Goal: Feedback & Contribution: Contribute content

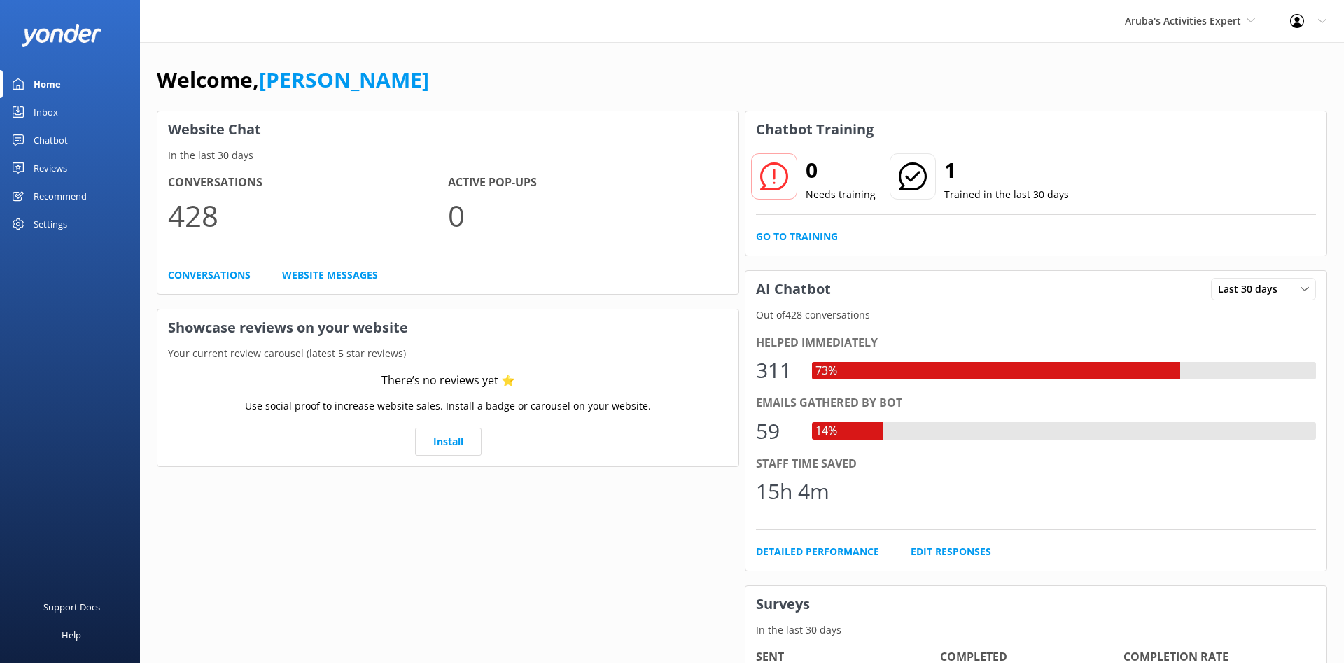
click at [59, 163] on div "Reviews" at bounding box center [51, 168] width 34 height 28
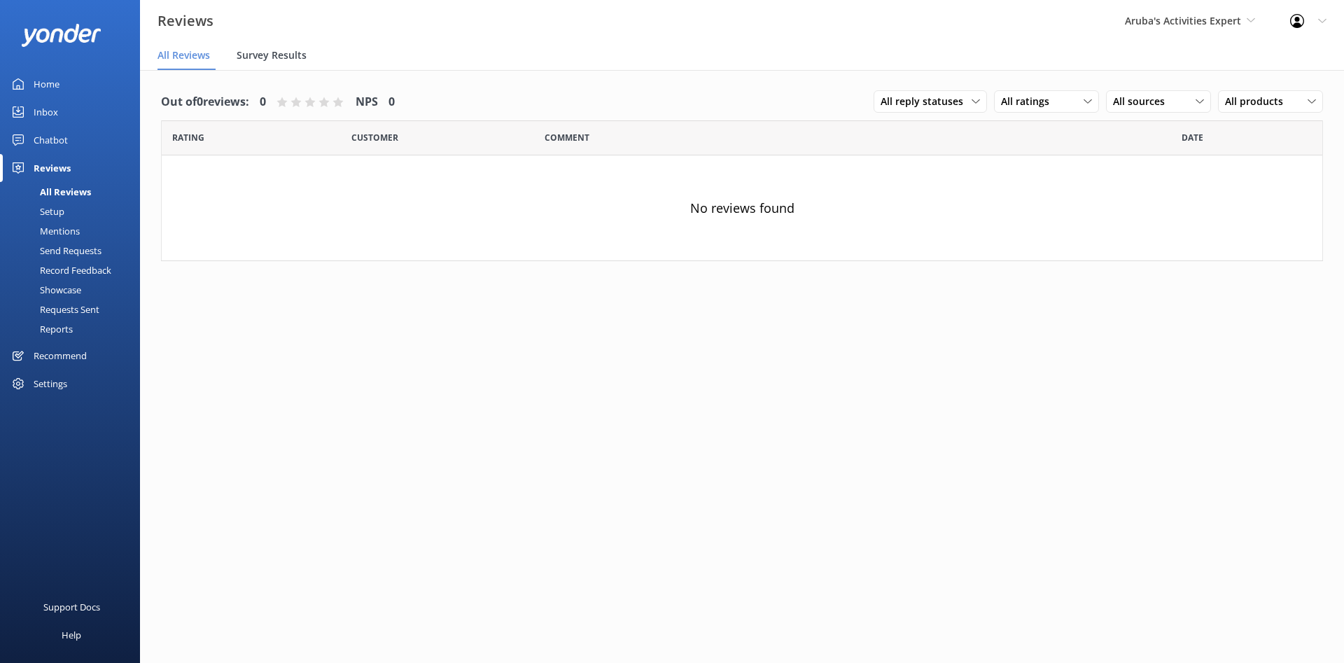
click at [276, 52] on span "Survey Results" at bounding box center [272, 55] width 70 height 14
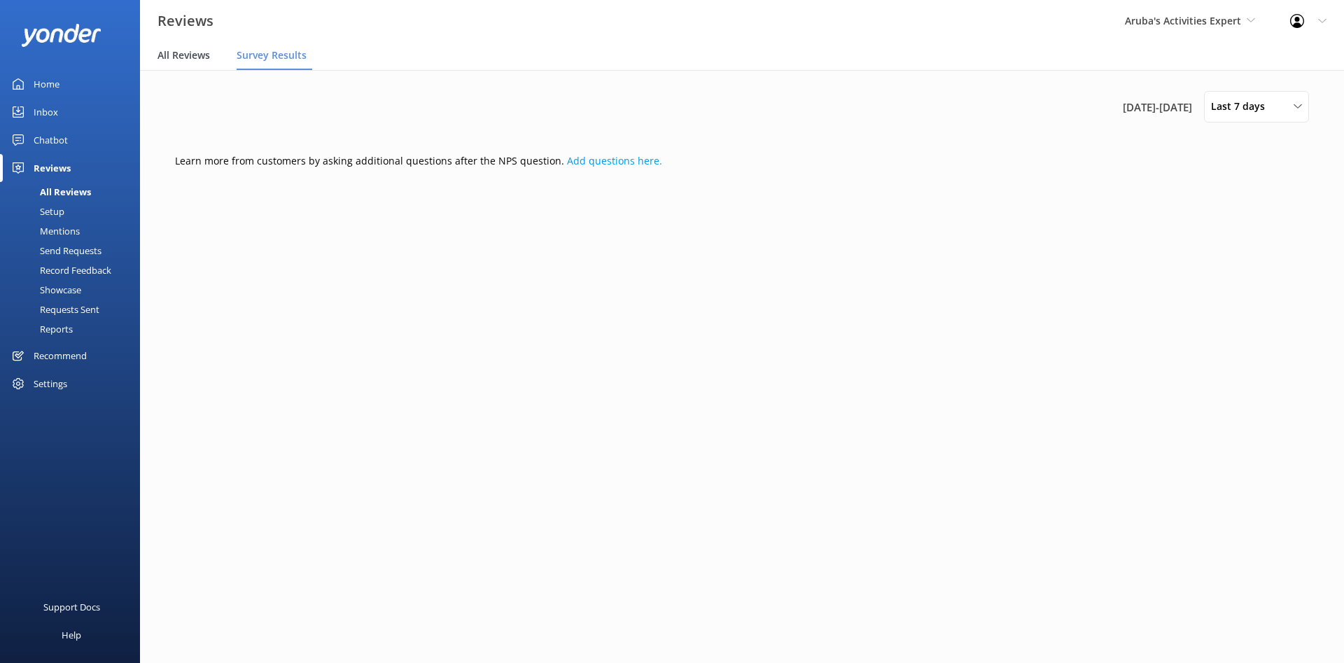
click at [181, 60] on span "All Reviews" at bounding box center [183, 55] width 52 height 14
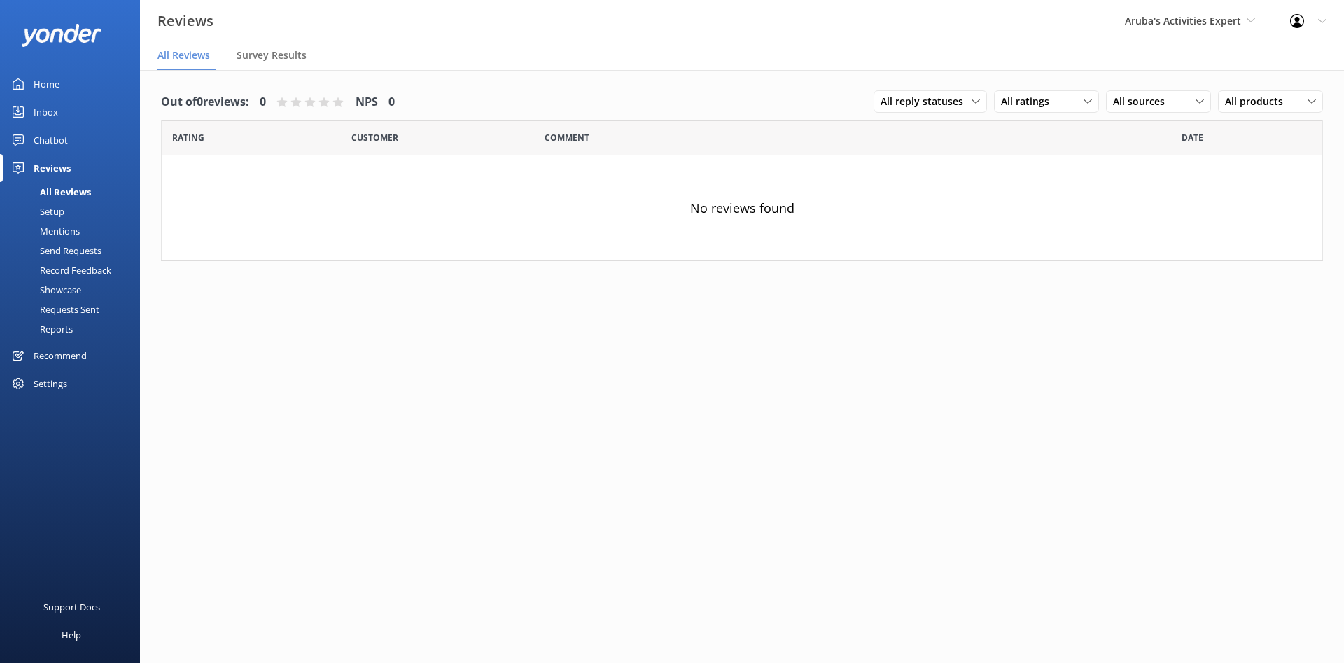
click at [61, 211] on div "Setup" at bounding box center [36, 212] width 56 height 20
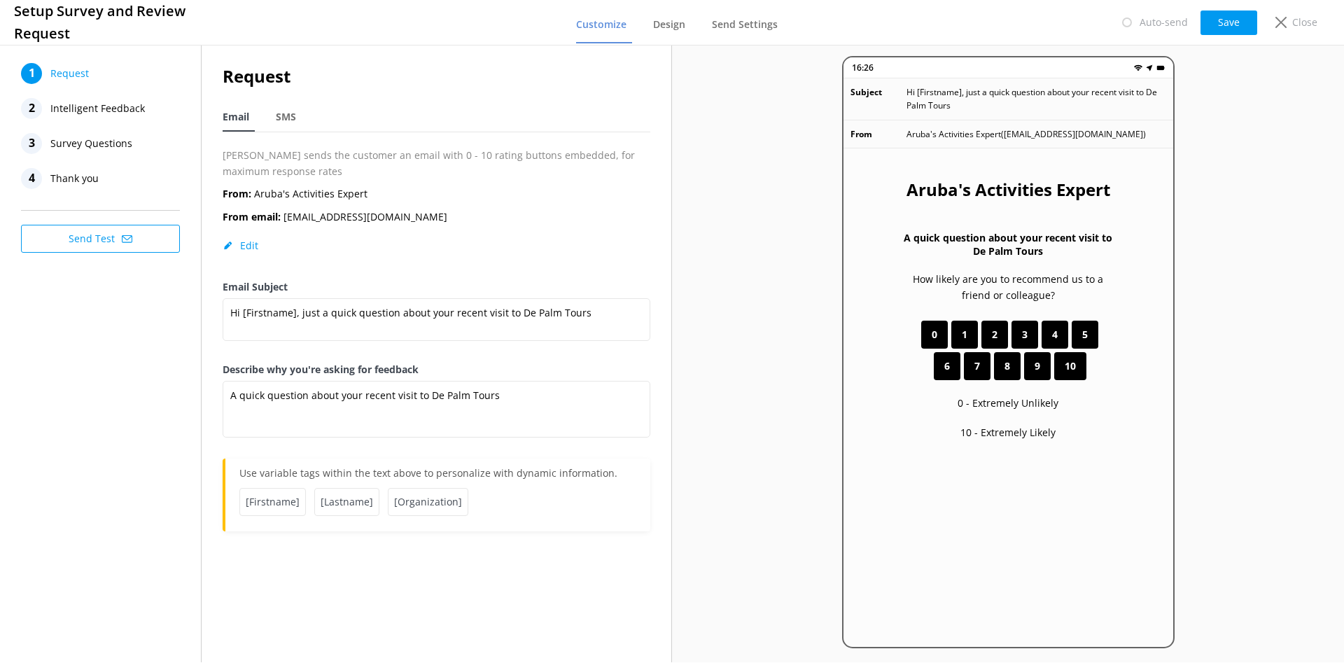
click at [98, 107] on span "Intelligent Feedback" at bounding box center [97, 108] width 94 height 21
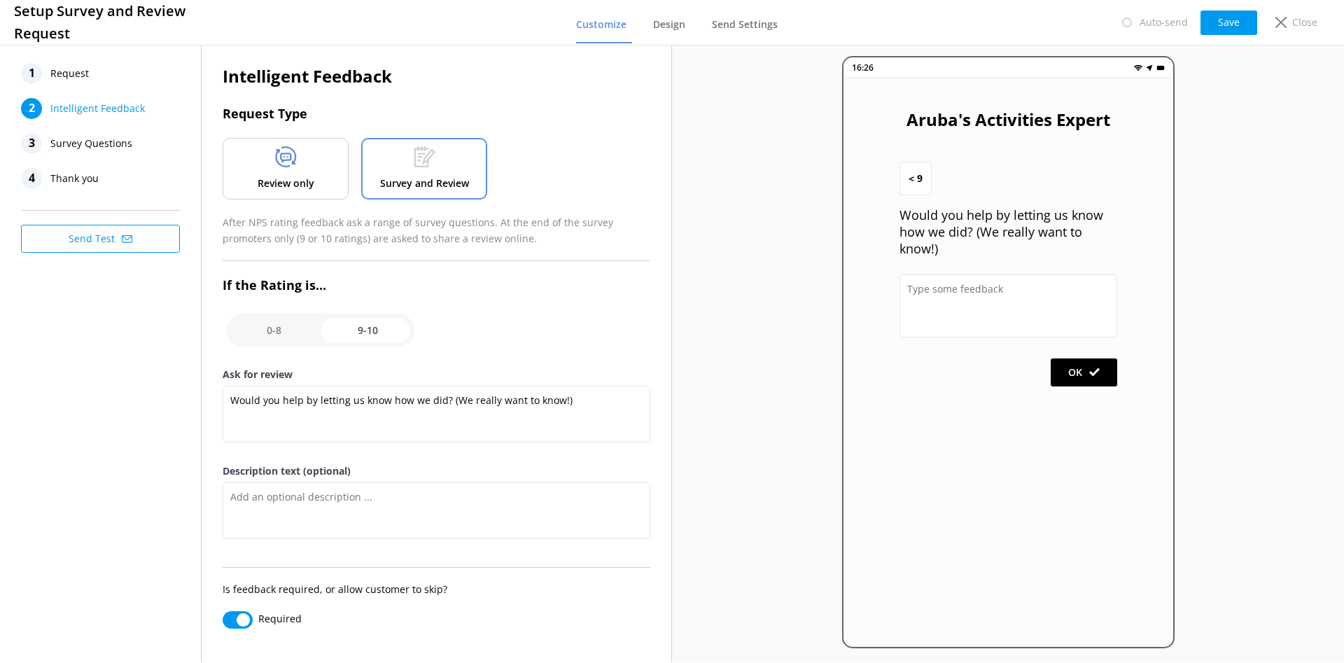
click at [97, 138] on span "Survey Questions" at bounding box center [91, 143] width 82 height 21
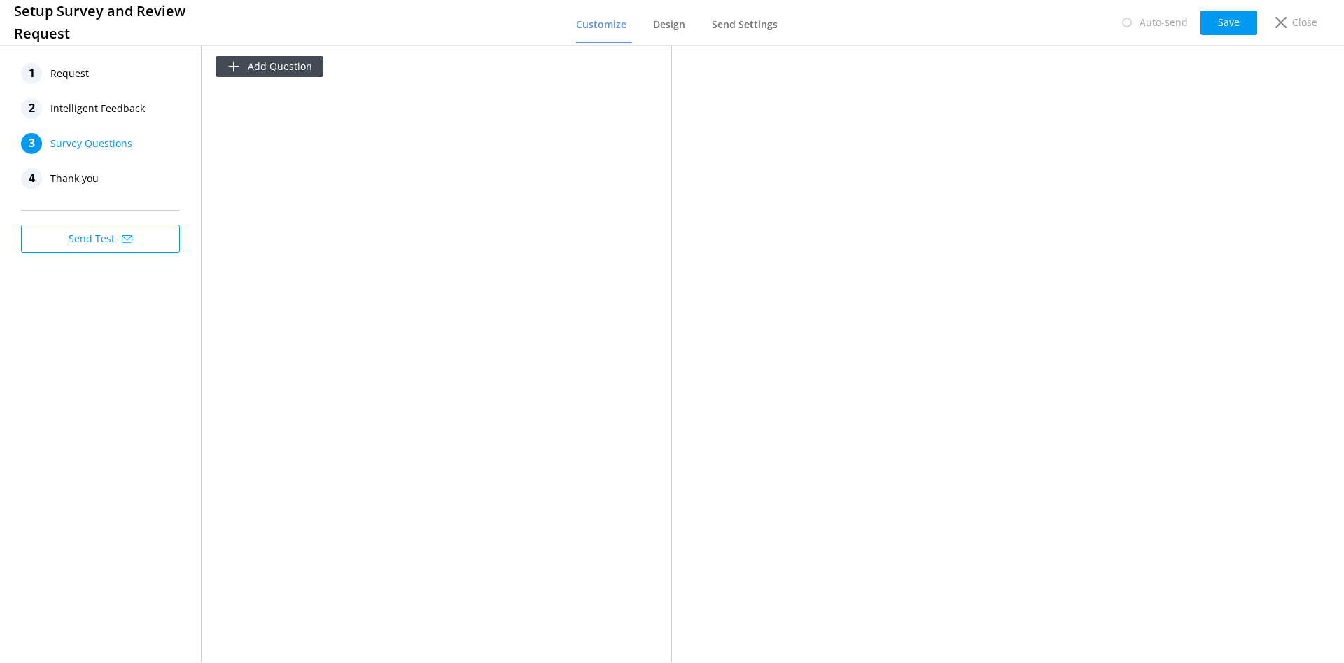
click at [100, 178] on div "4 Thank you" at bounding box center [100, 178] width 159 height 21
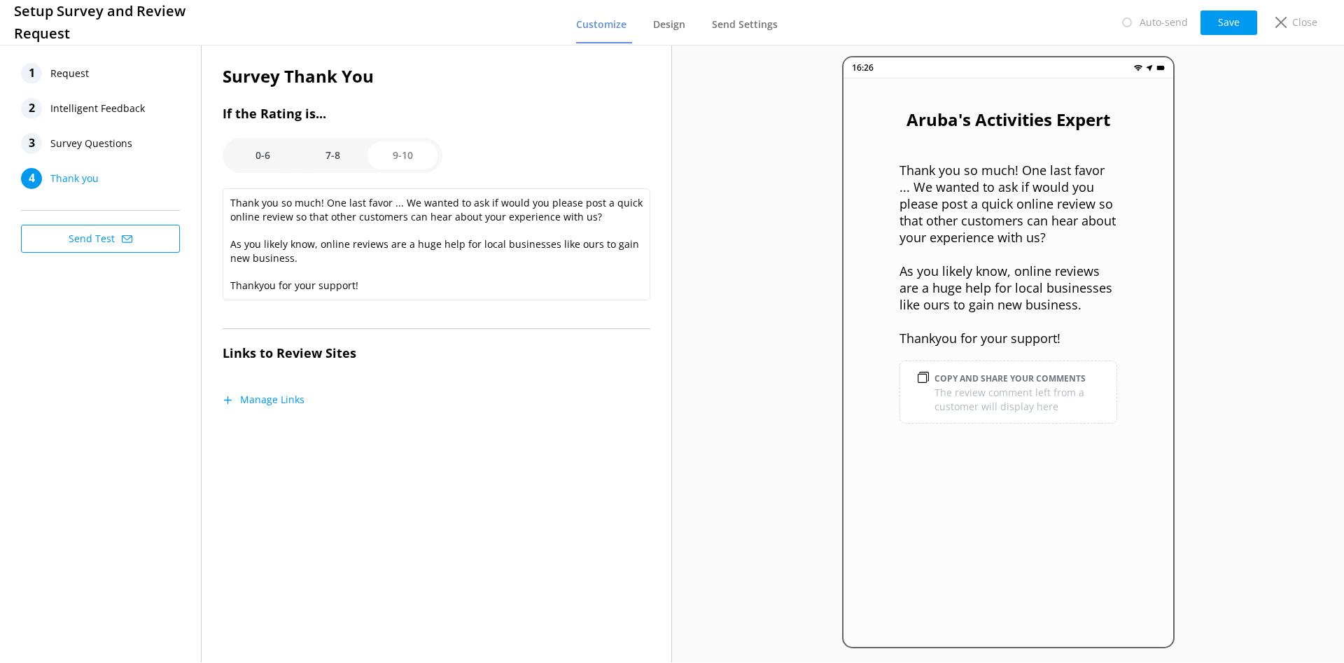
click at [74, 78] on span "Request" at bounding box center [69, 73] width 38 height 21
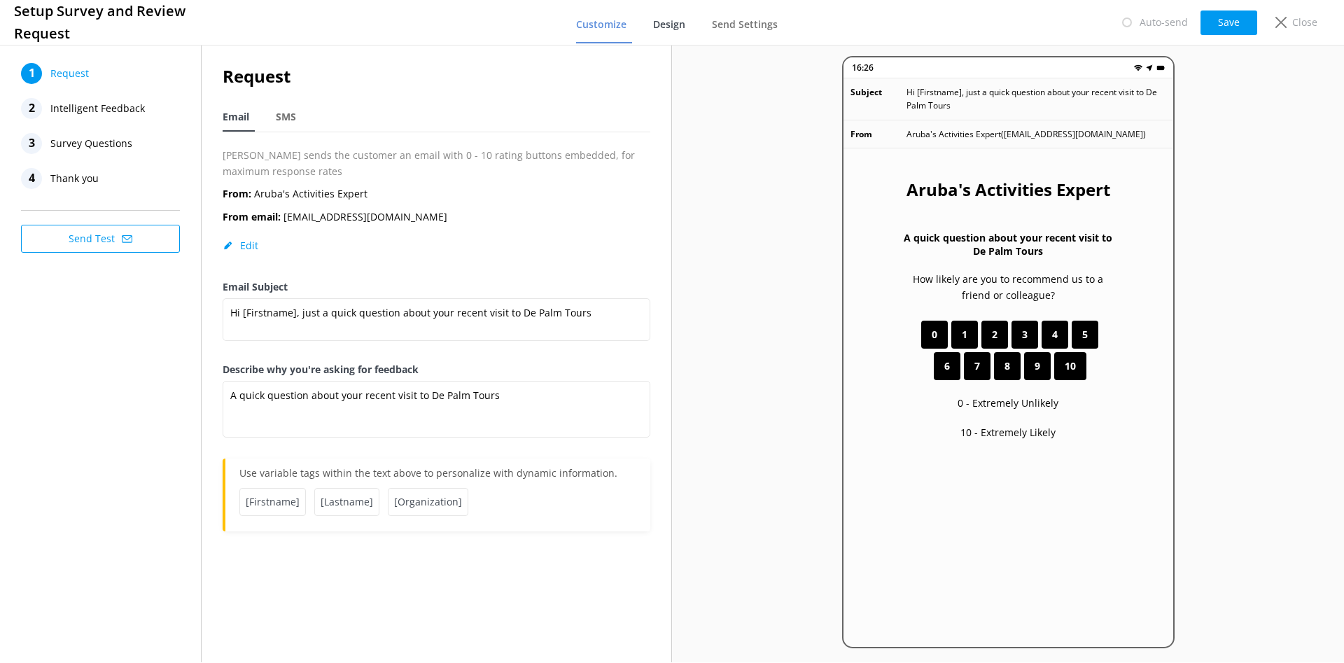
click at [685, 20] on span "Design" at bounding box center [669, 24] width 32 height 14
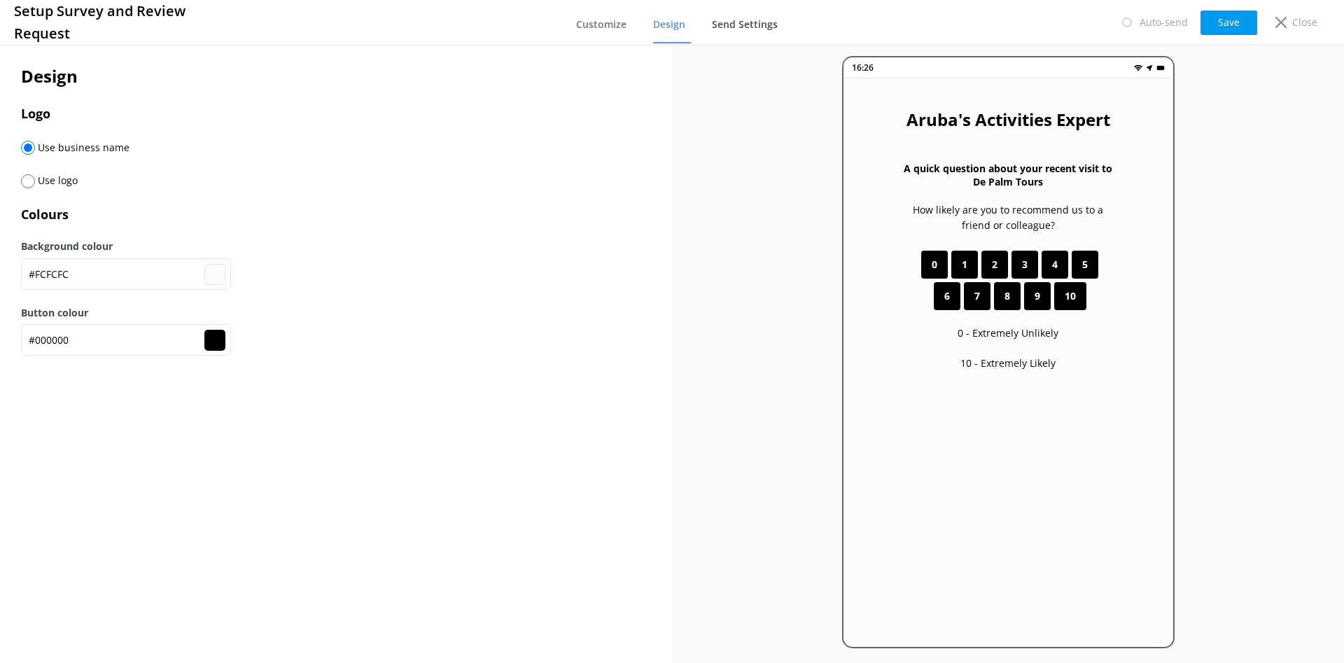
drag, startPoint x: 736, startPoint y: 25, endPoint x: 721, endPoint y: 23, distance: 15.5
click at [737, 25] on span "Send Settings" at bounding box center [745, 24] width 66 height 14
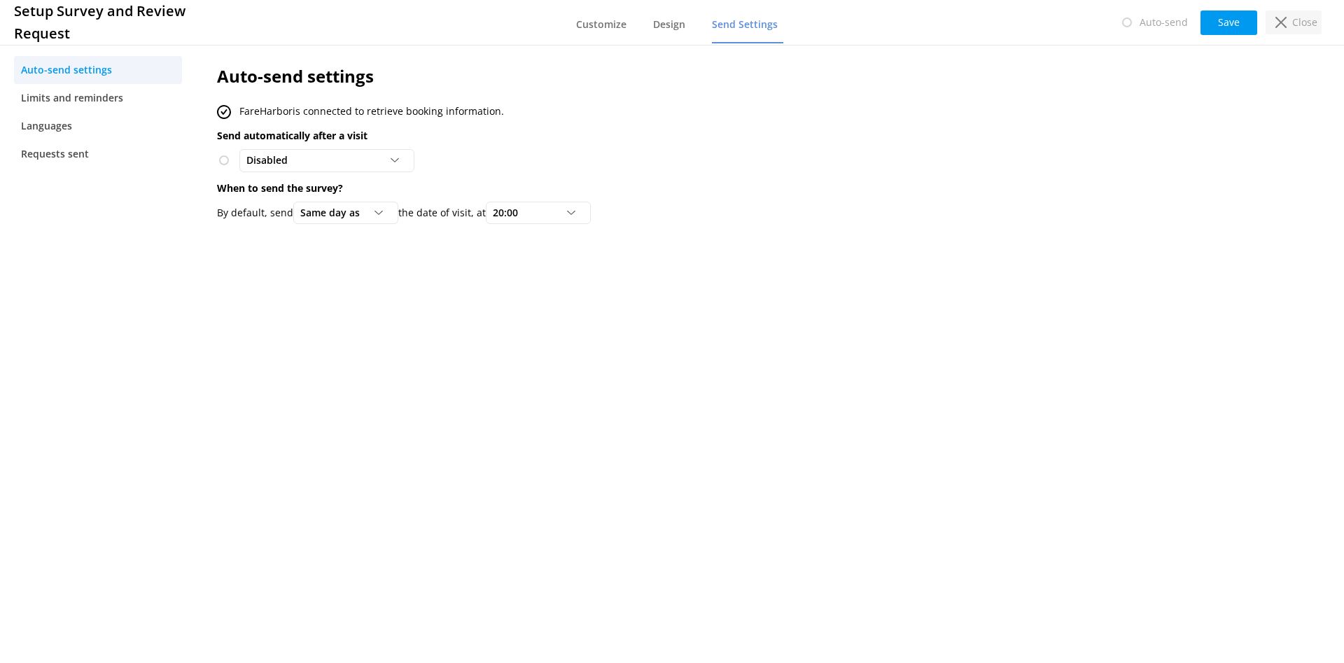
click at [1293, 29] on div "Close" at bounding box center [1293, 22] width 56 height 24
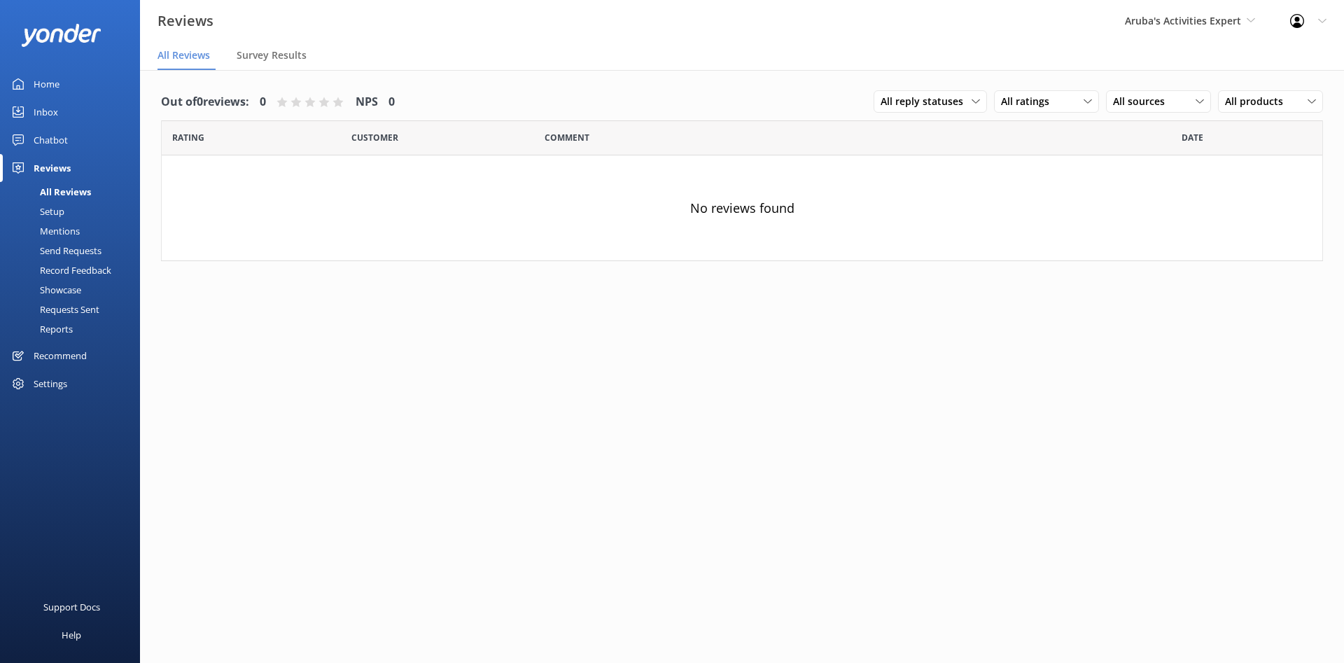
click at [73, 225] on div "Mentions" at bounding box center [43, 231] width 71 height 20
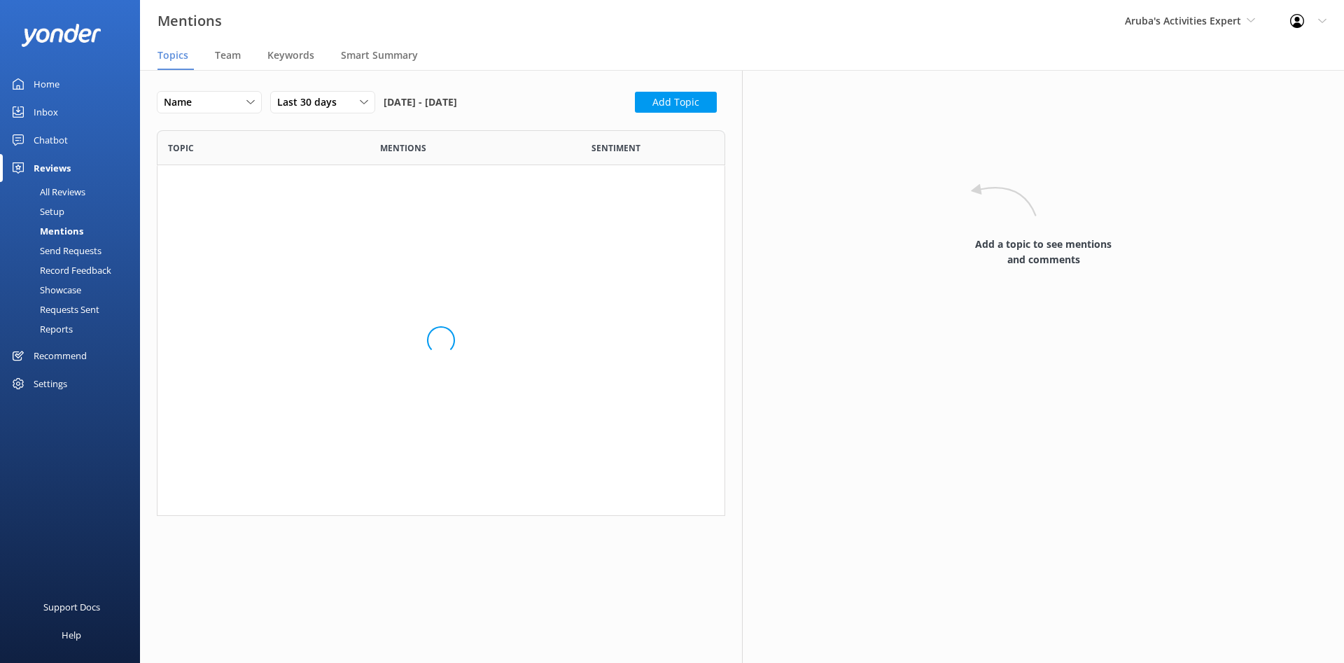
scroll to position [386, 568]
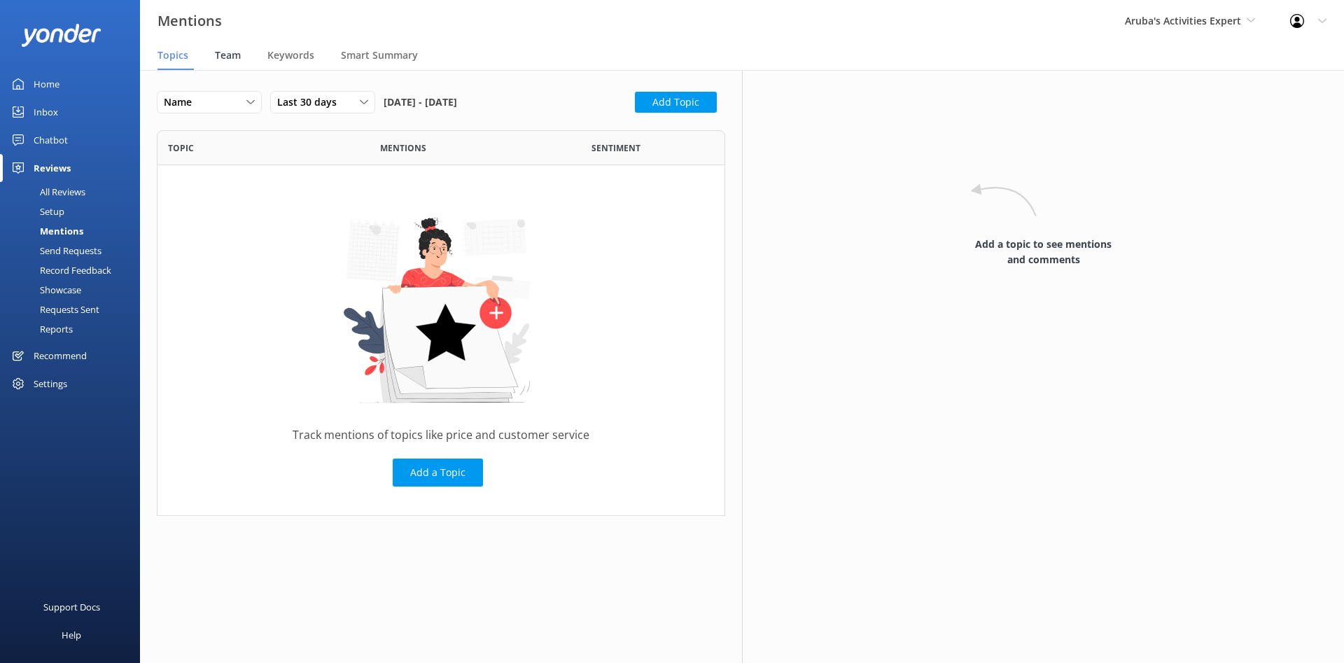
click at [234, 58] on span "Team" at bounding box center [228, 55] width 26 height 14
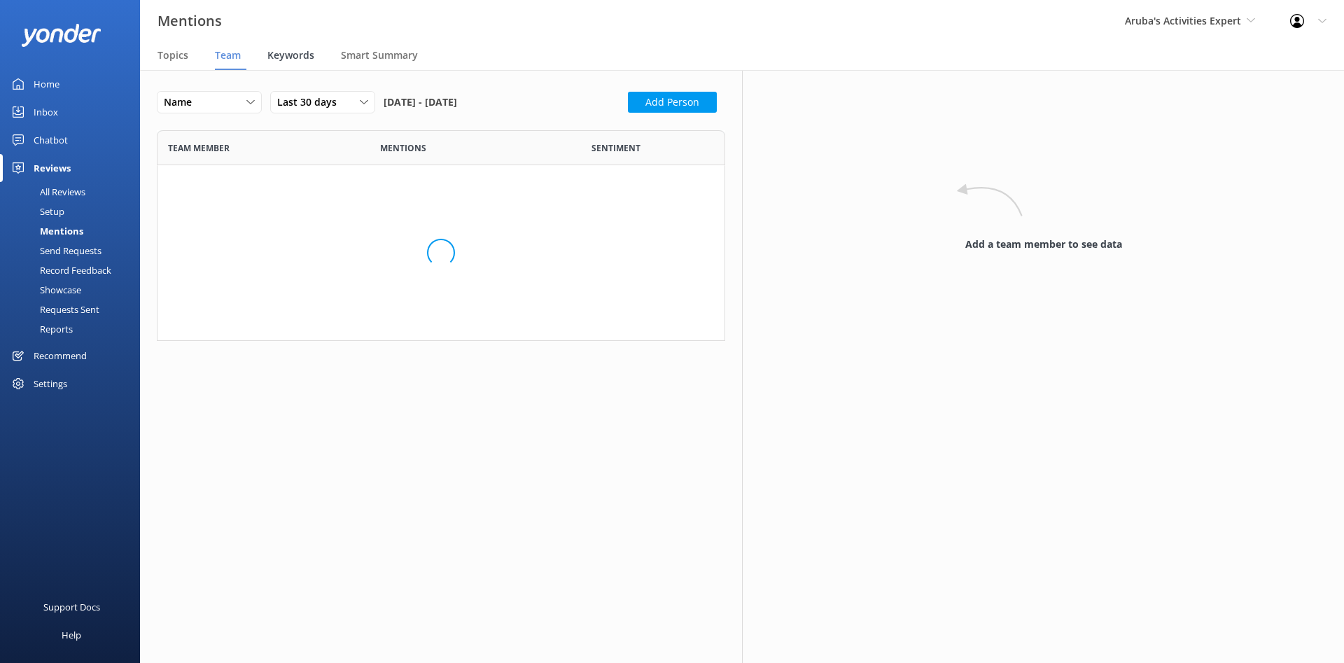
scroll to position [435, 568]
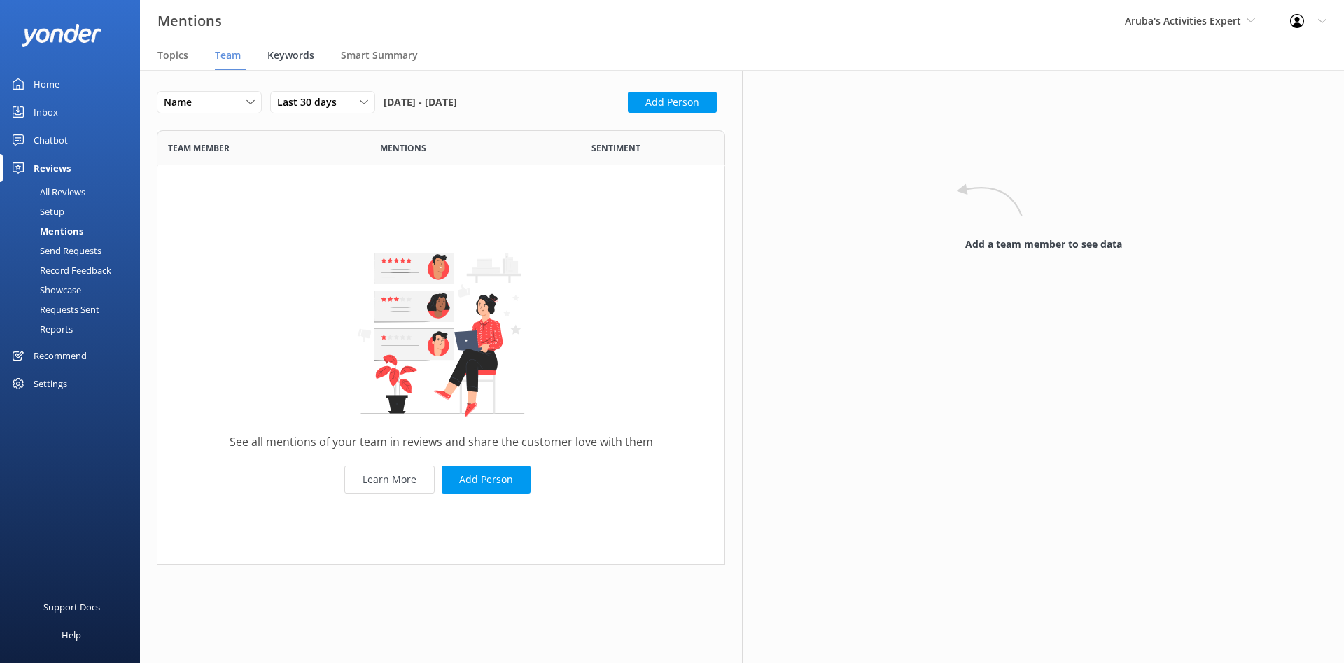
click at [284, 57] on span "Keywords" at bounding box center [290, 55] width 47 height 14
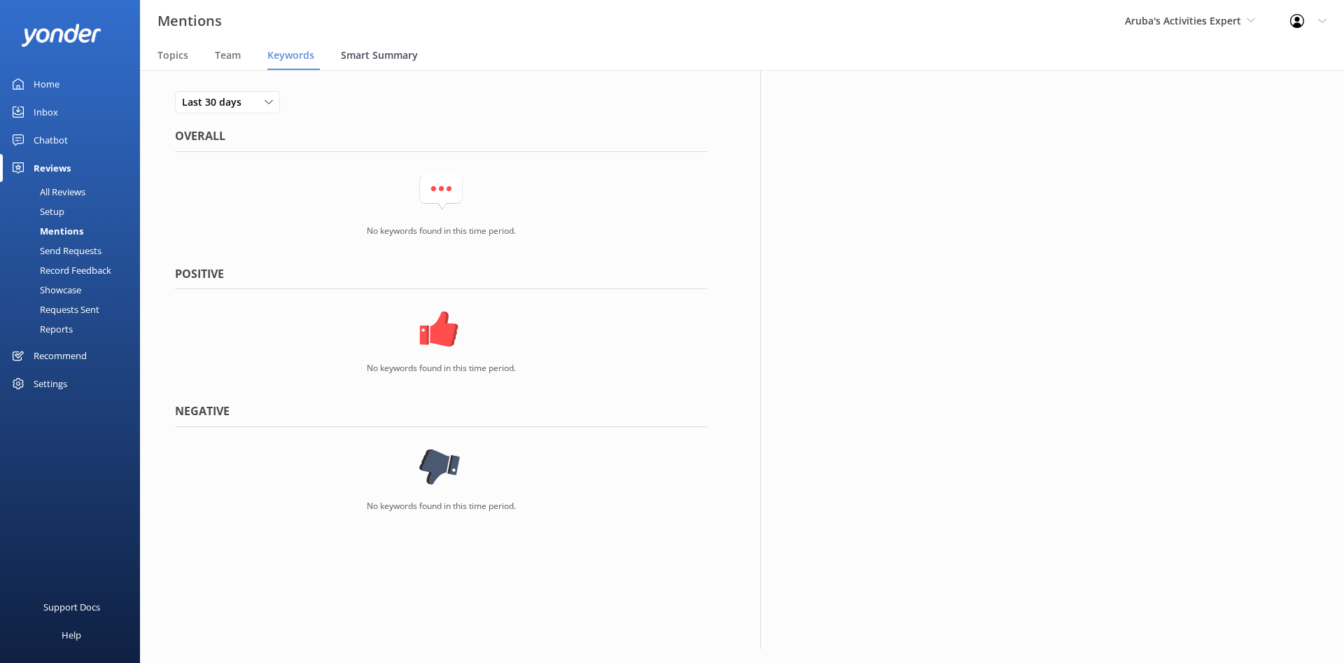
click at [351, 55] on span "Smart Summary" at bounding box center [379, 55] width 77 height 14
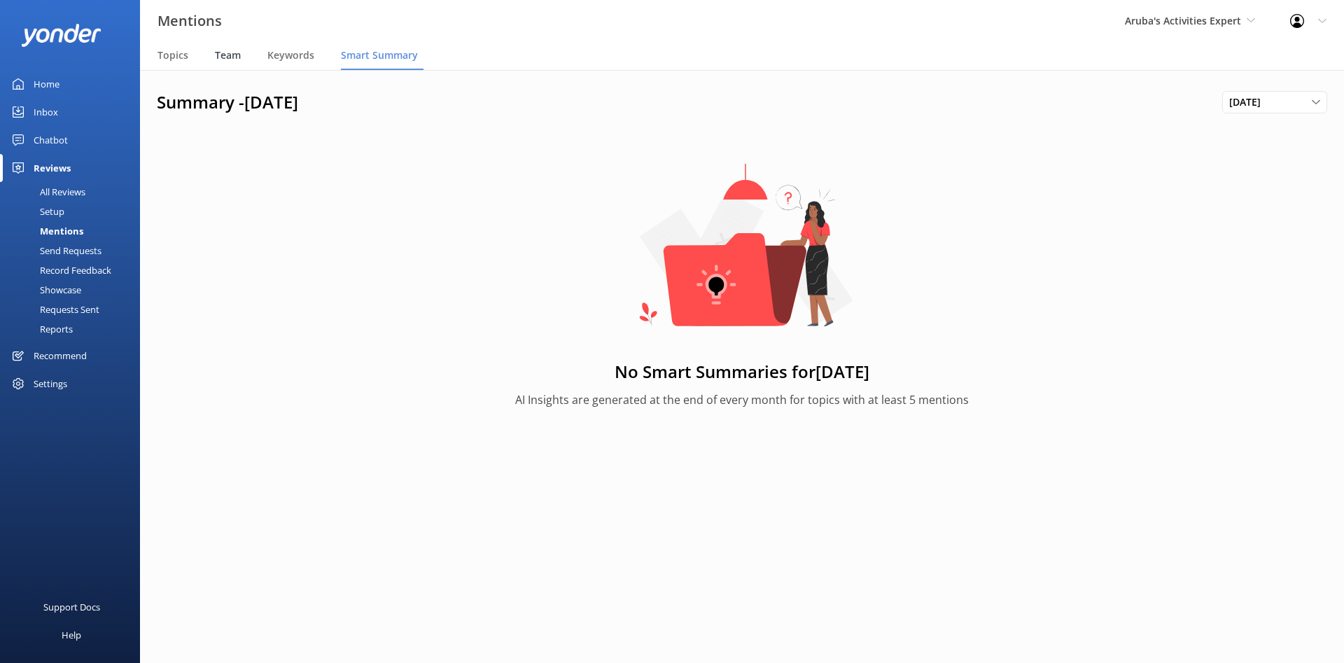
click at [237, 51] on span "Team" at bounding box center [228, 55] width 26 height 14
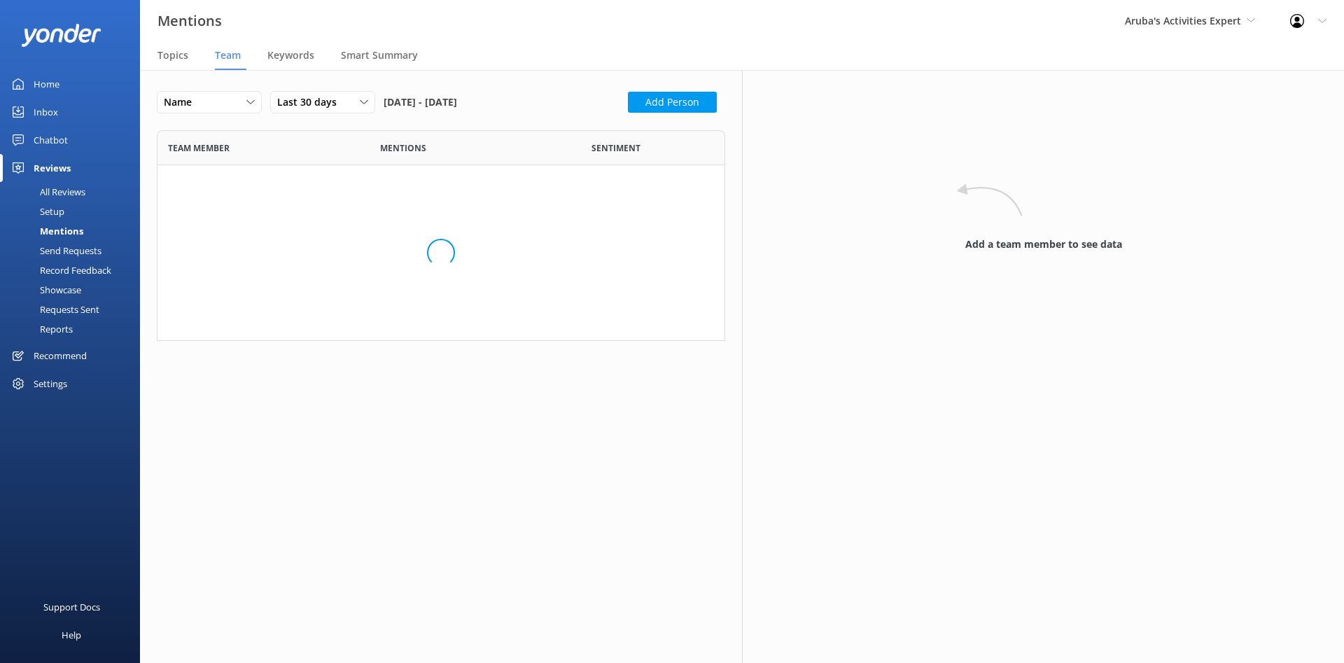
scroll to position [435, 568]
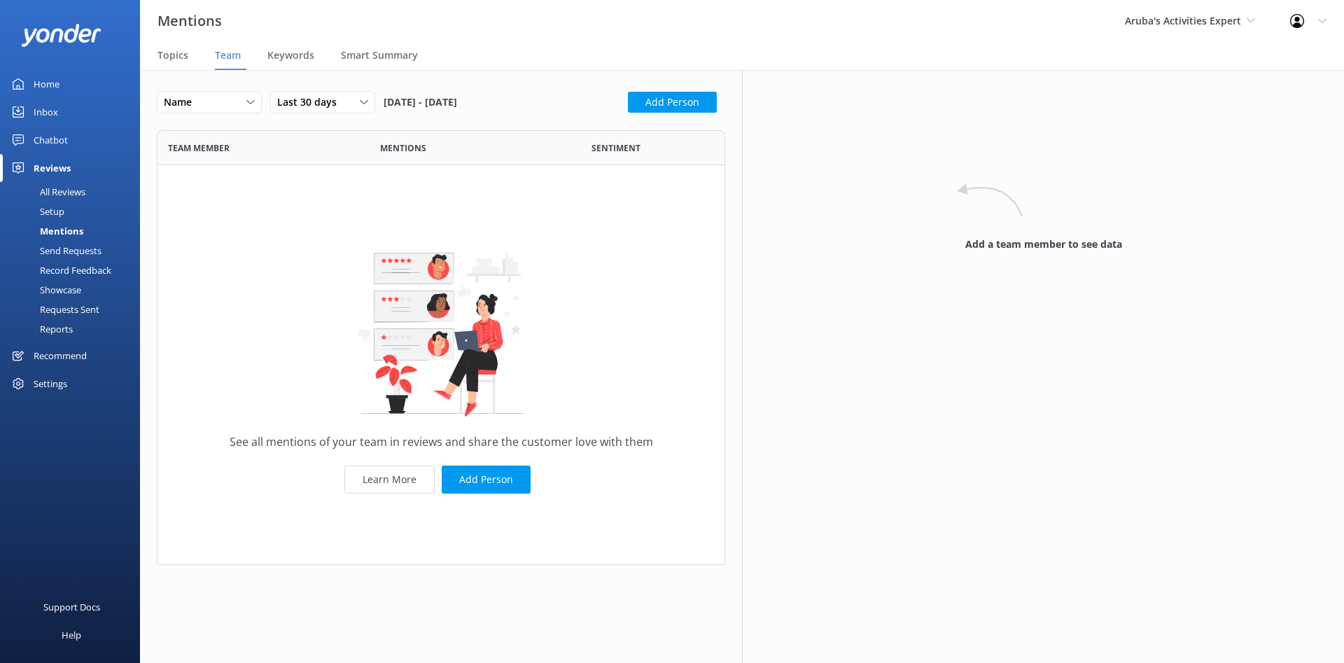
click at [87, 274] on div "Record Feedback" at bounding box center [59, 270] width 103 height 20
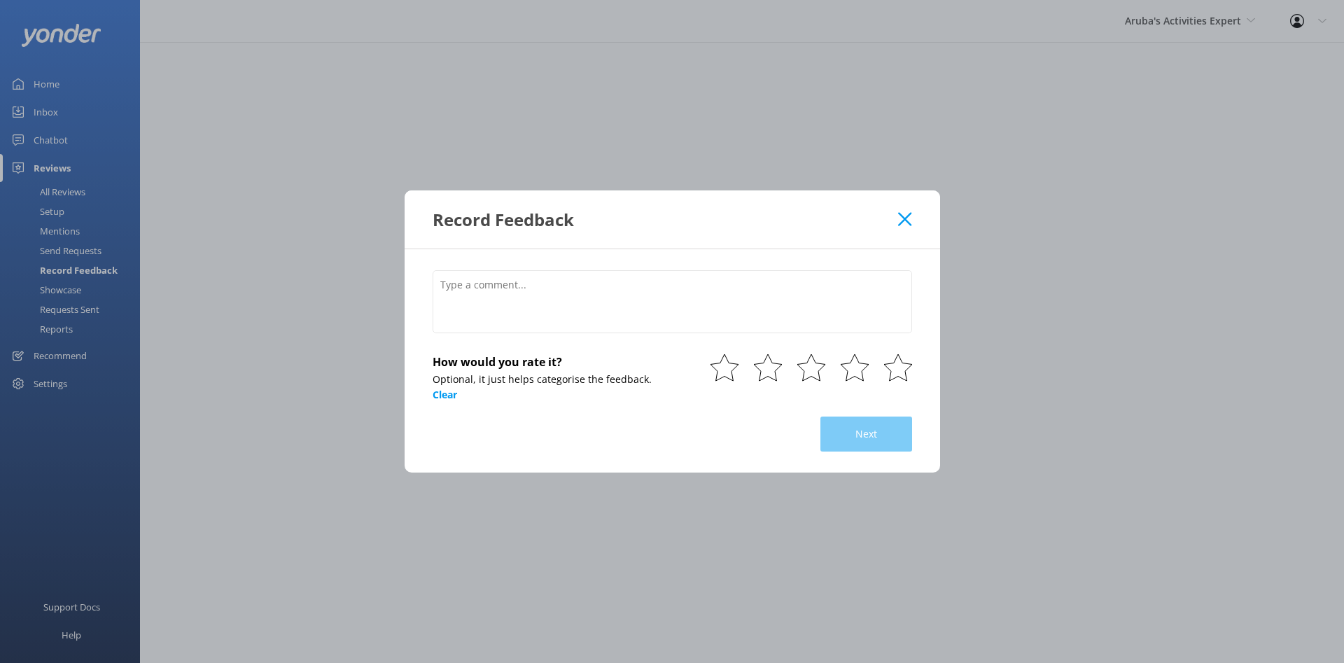
click at [902, 223] on icon at bounding box center [904, 219] width 13 height 14
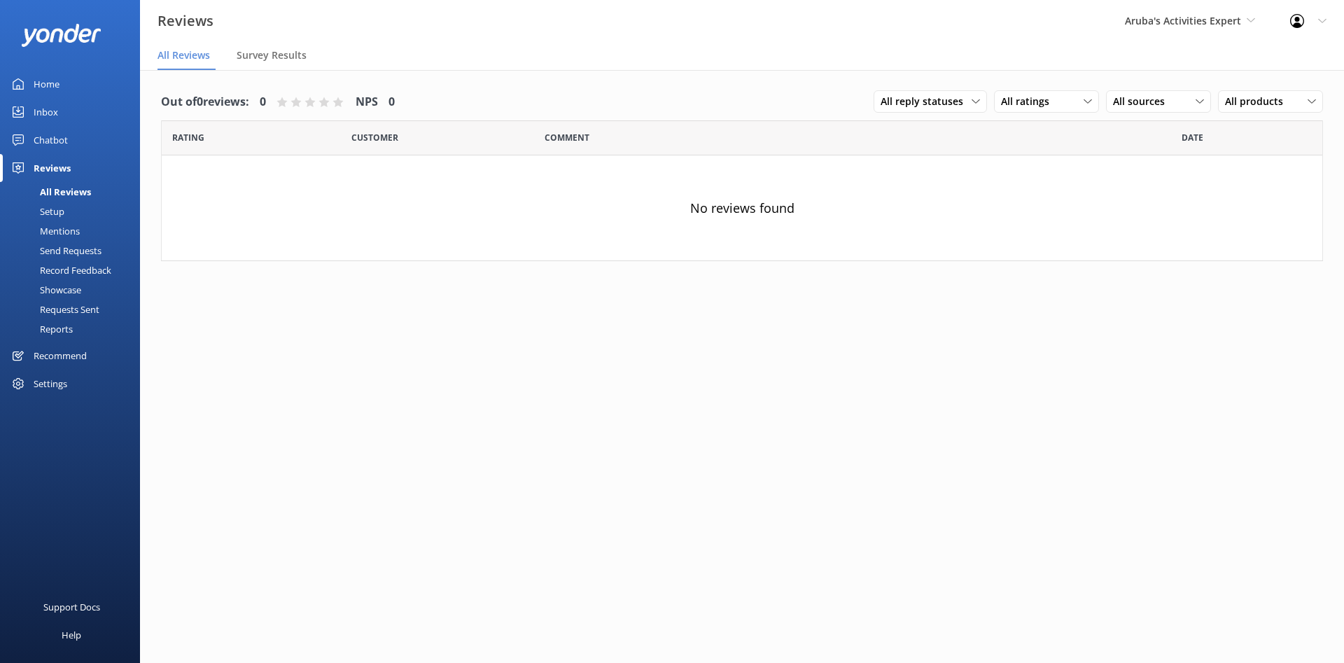
click at [78, 288] on div "Showcase" at bounding box center [44, 290] width 73 height 20
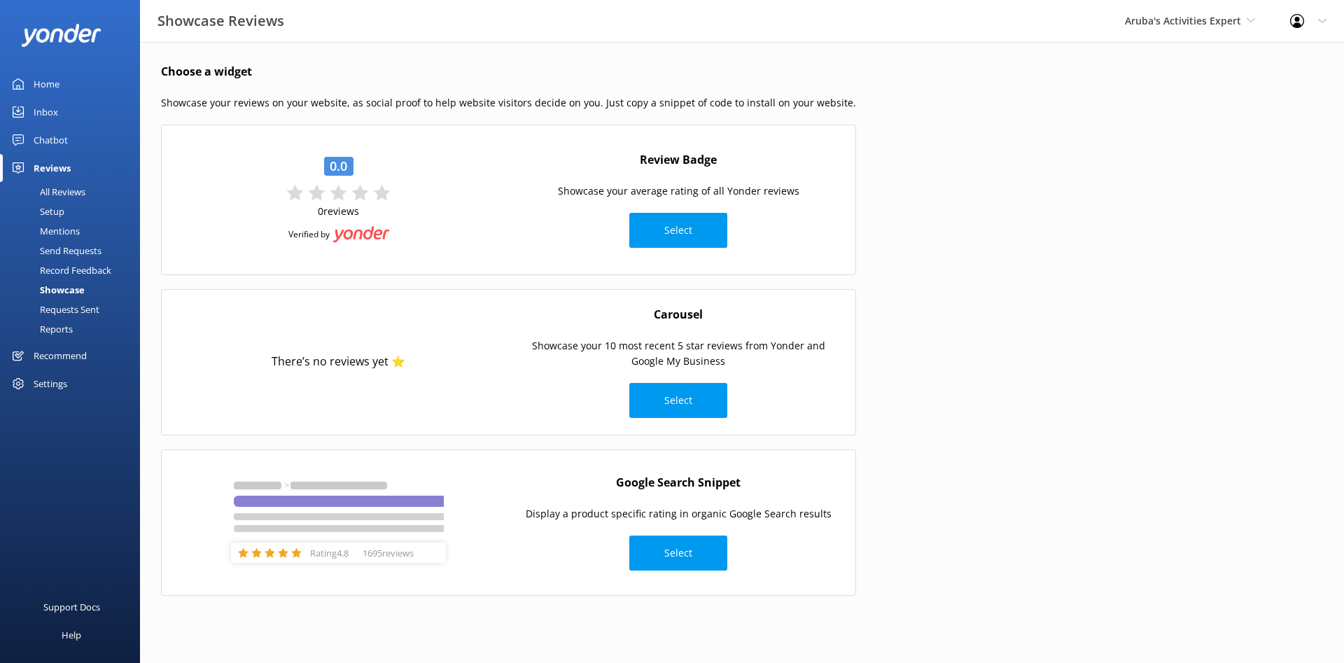
click at [86, 309] on div "Requests Sent" at bounding box center [53, 310] width 91 height 20
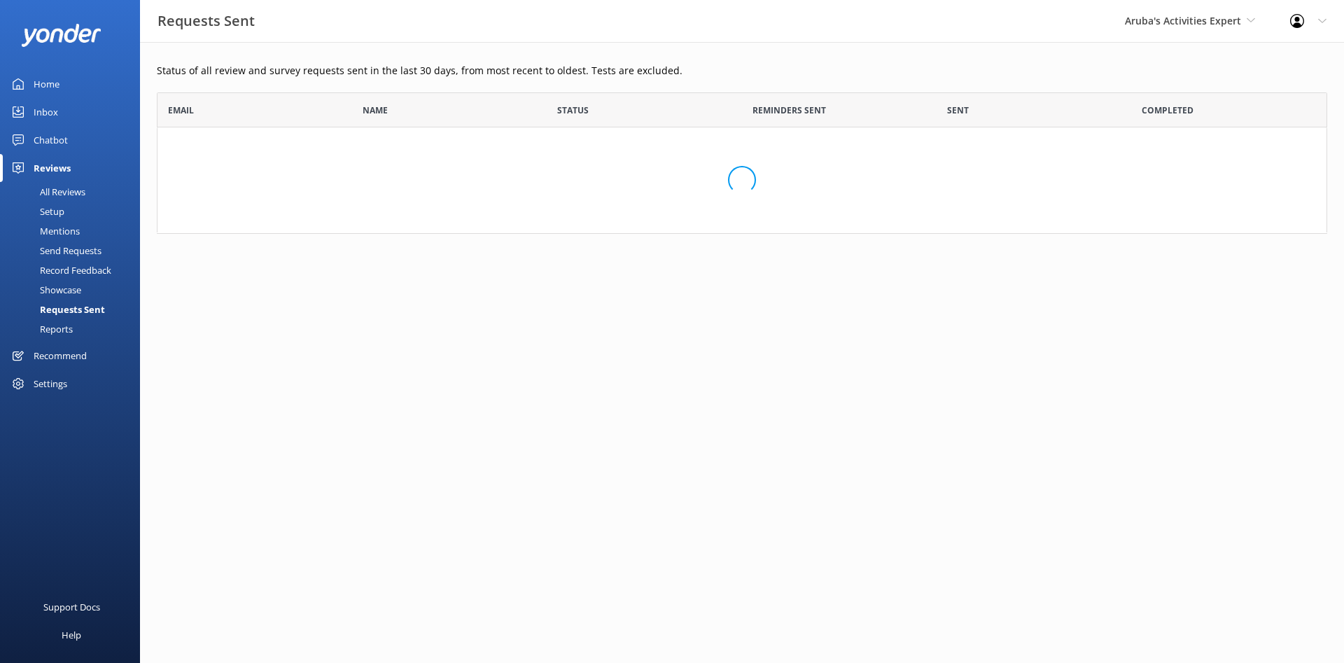
scroll to position [141, 1170]
click at [62, 331] on div "Reports" at bounding box center [40, 329] width 64 height 20
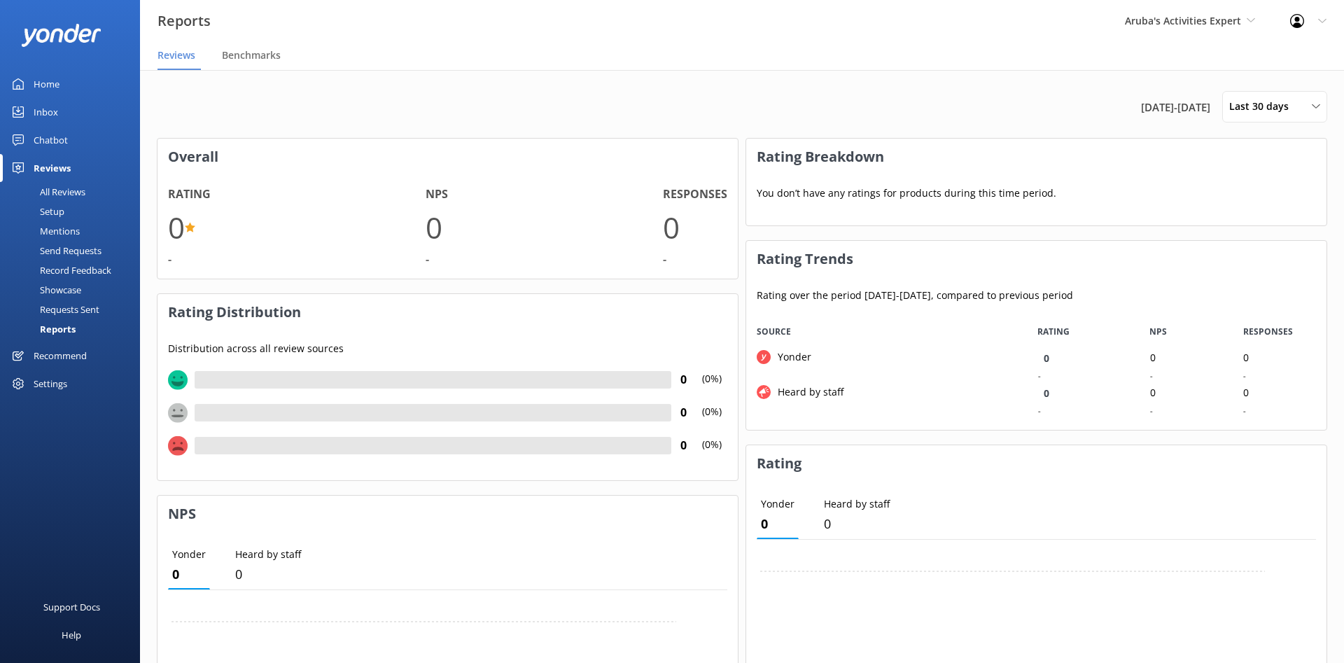
click at [58, 220] on div "Setup" at bounding box center [36, 212] width 56 height 20
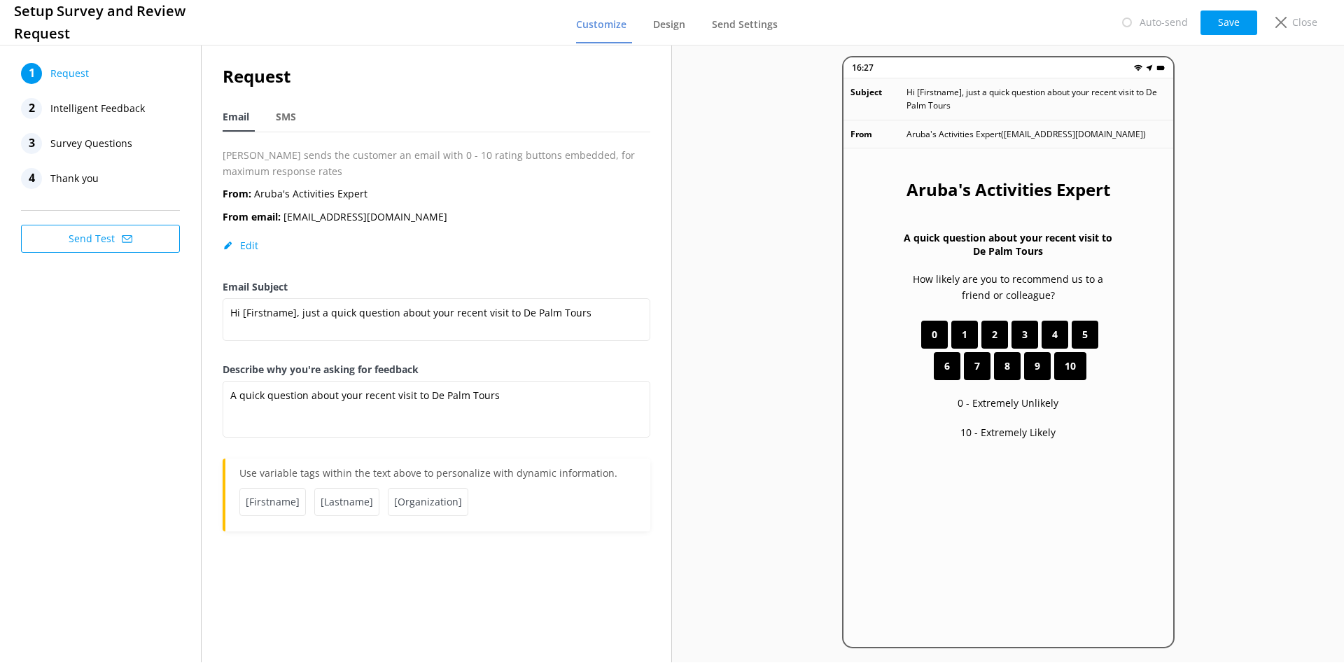
click at [110, 106] on span "Intelligent Feedback" at bounding box center [97, 108] width 94 height 21
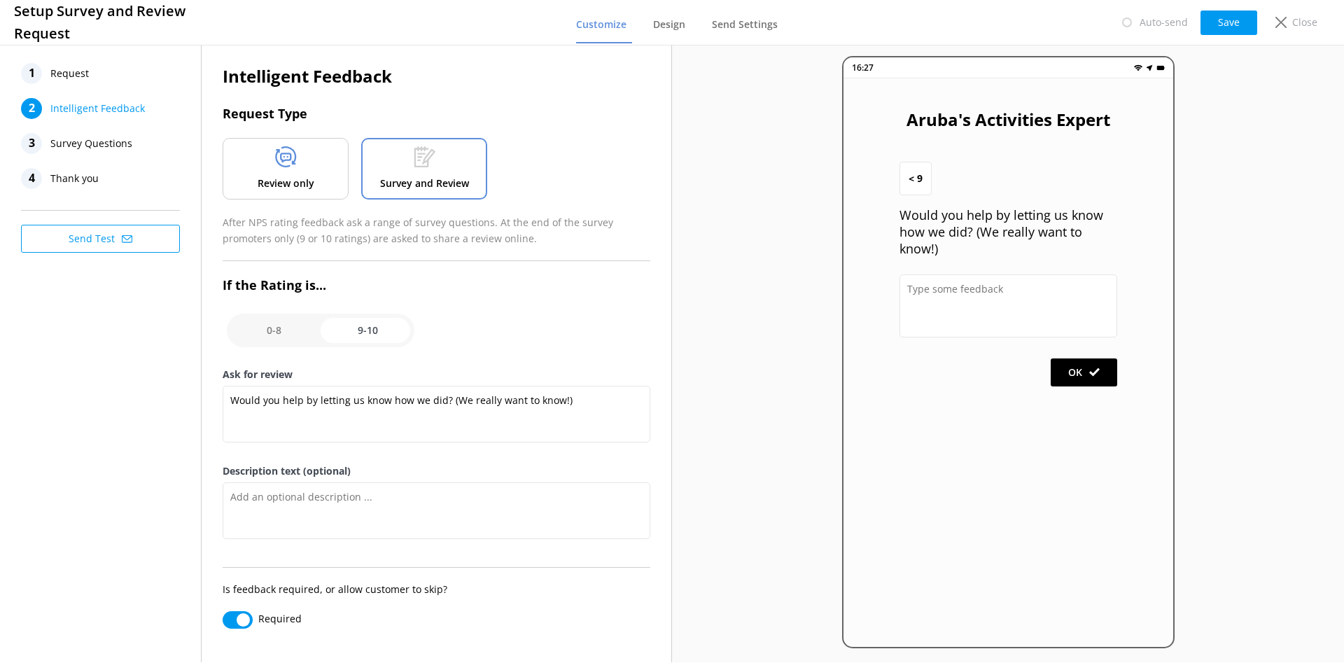
click at [94, 132] on nav "1 Request 2 Intelligent Feedback 3 Survey Questions 4 Thank you" at bounding box center [100, 126] width 159 height 126
click at [76, 73] on span "Request" at bounding box center [69, 73] width 38 height 21
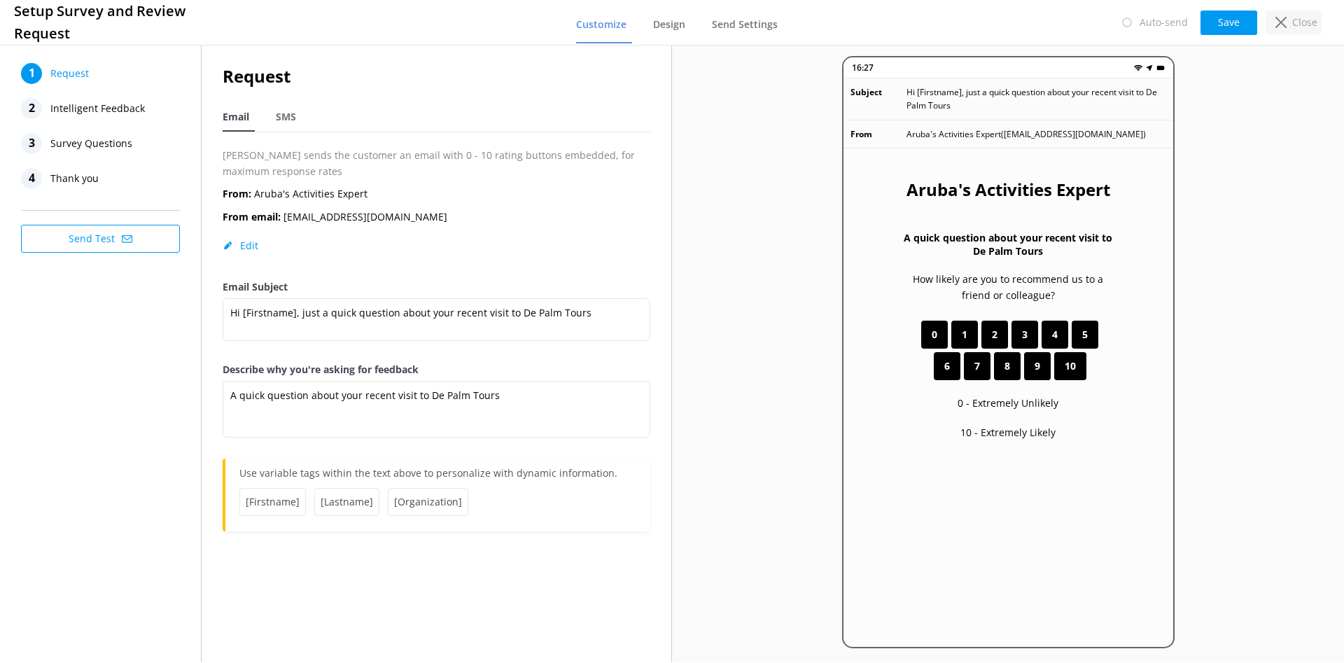
click at [1313, 24] on p "Close" at bounding box center [1304, 22] width 25 height 15
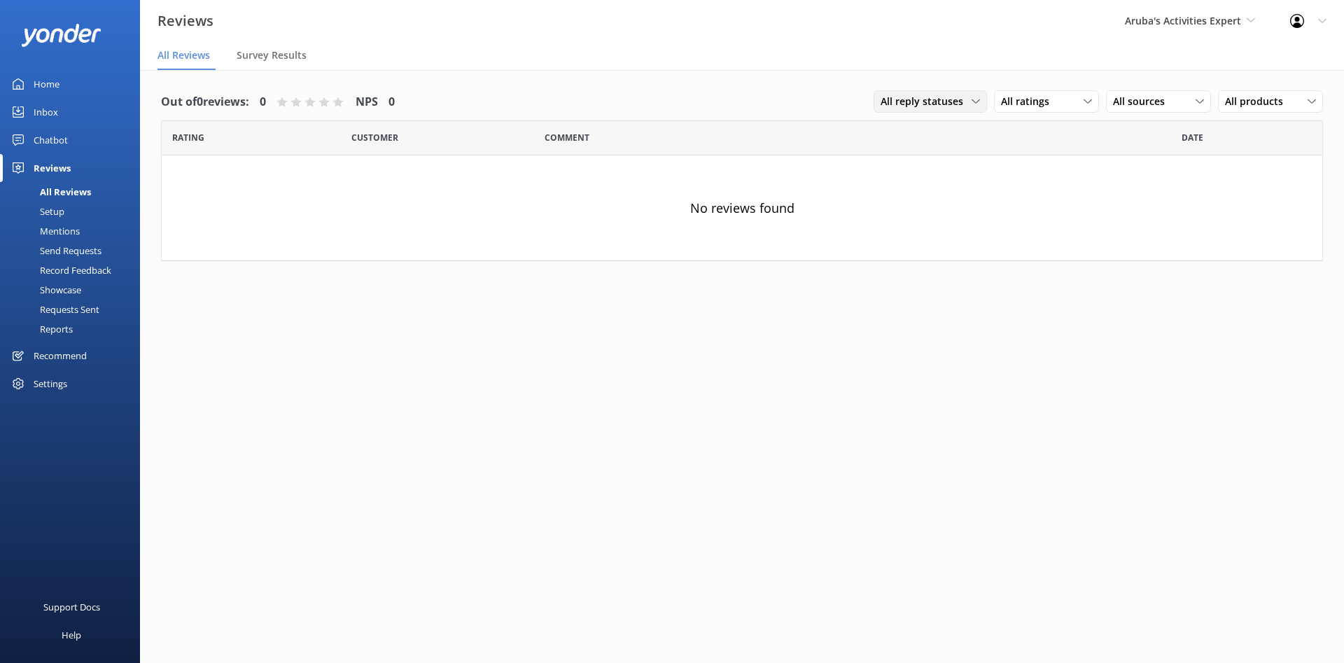
click at [957, 111] on div "All reply statuses All reply statuses Needs a reply Does not need reply" at bounding box center [929, 101] width 113 height 22
click at [1031, 104] on span "All ratings" at bounding box center [1029, 101] width 57 height 15
drag, startPoint x: 546, startPoint y: 73, endPoint x: 512, endPoint y: 77, distance: 34.6
click at [544, 73] on div "Out of 0 reviews: 0 NPS 0 All reply statuses All reply statuses Needs a reply D…" at bounding box center [742, 179] width 1204 height 219
click at [60, 382] on div "Settings" at bounding box center [51, 384] width 34 height 28
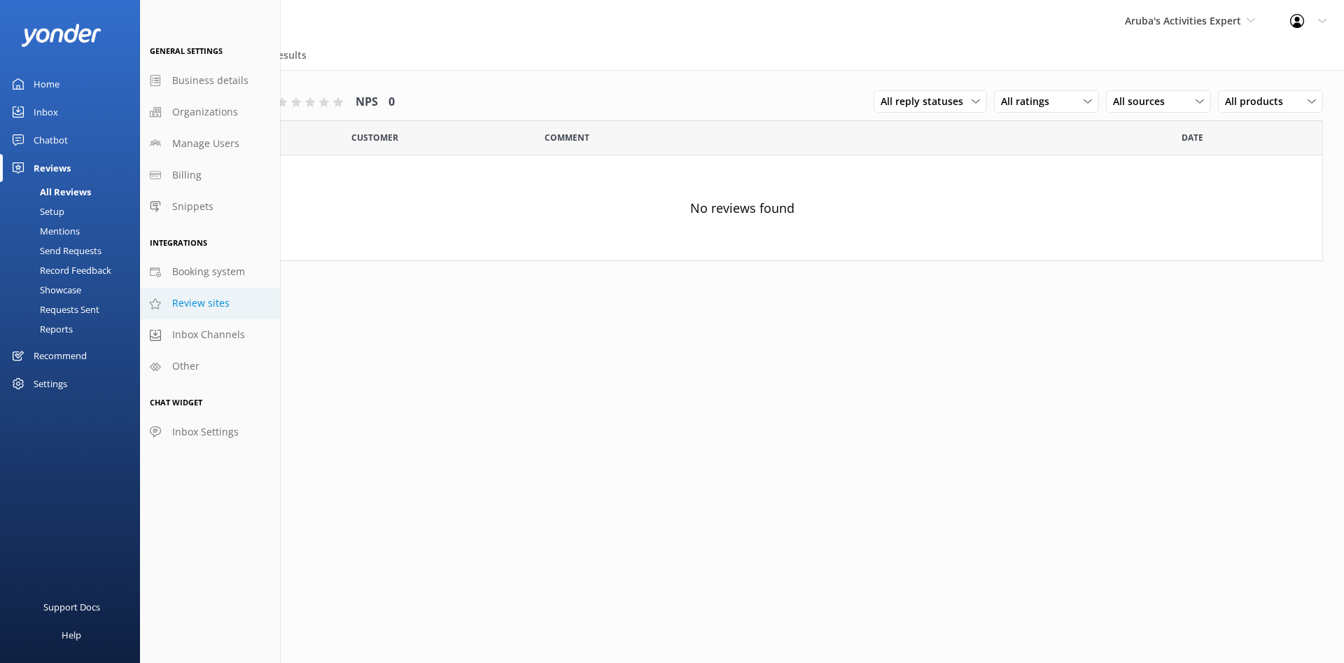
click at [223, 300] on span "Review sites" at bounding box center [200, 302] width 57 height 15
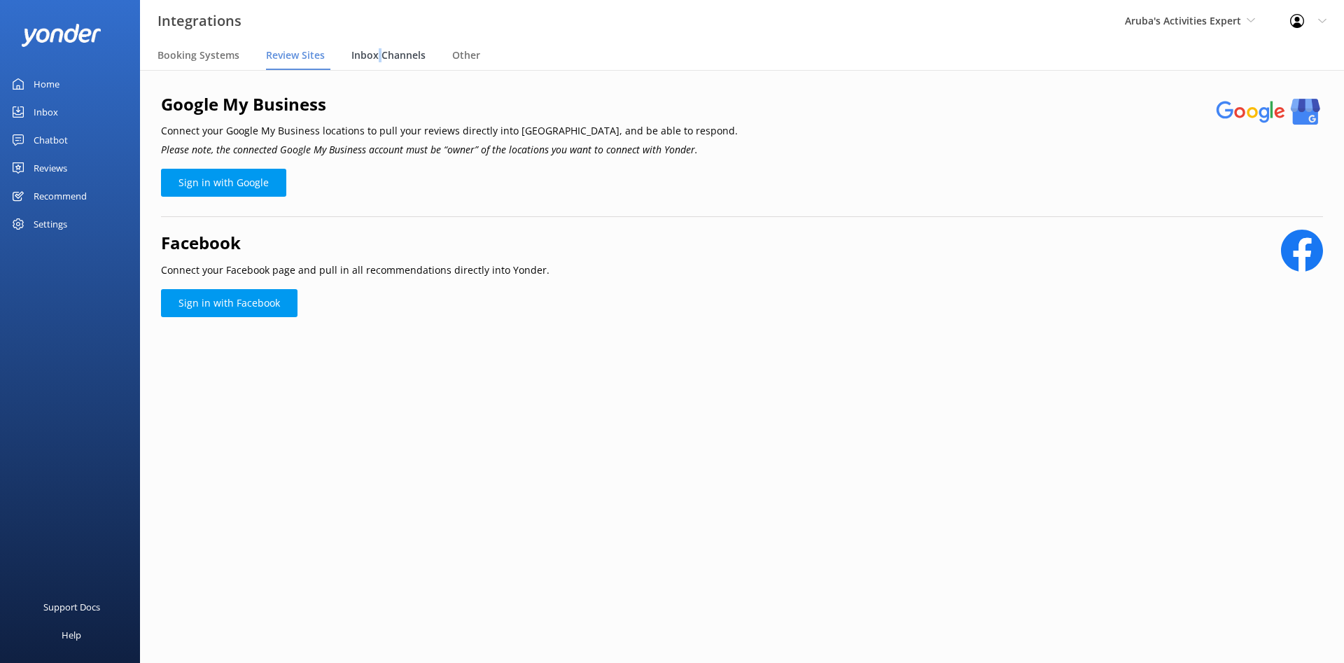
click at [377, 48] on div "Inbox Channels" at bounding box center [391, 56] width 80 height 28
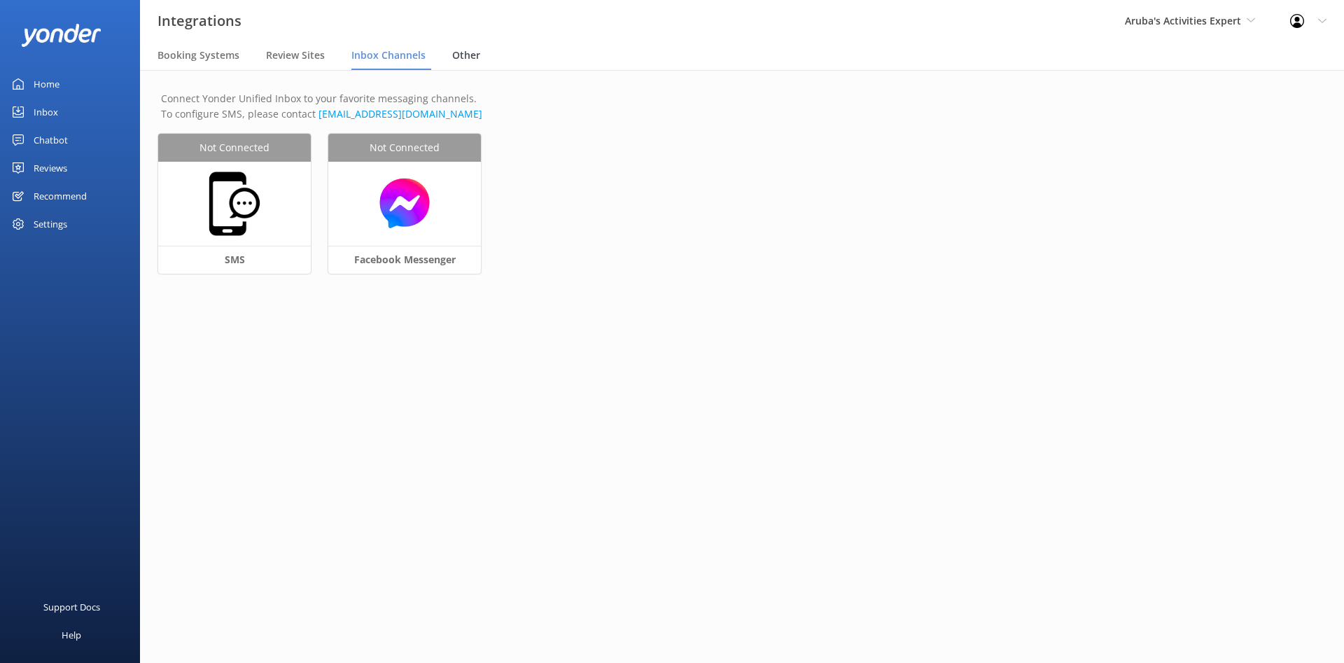
click at [472, 66] on div "Other" at bounding box center [469, 56] width 34 height 28
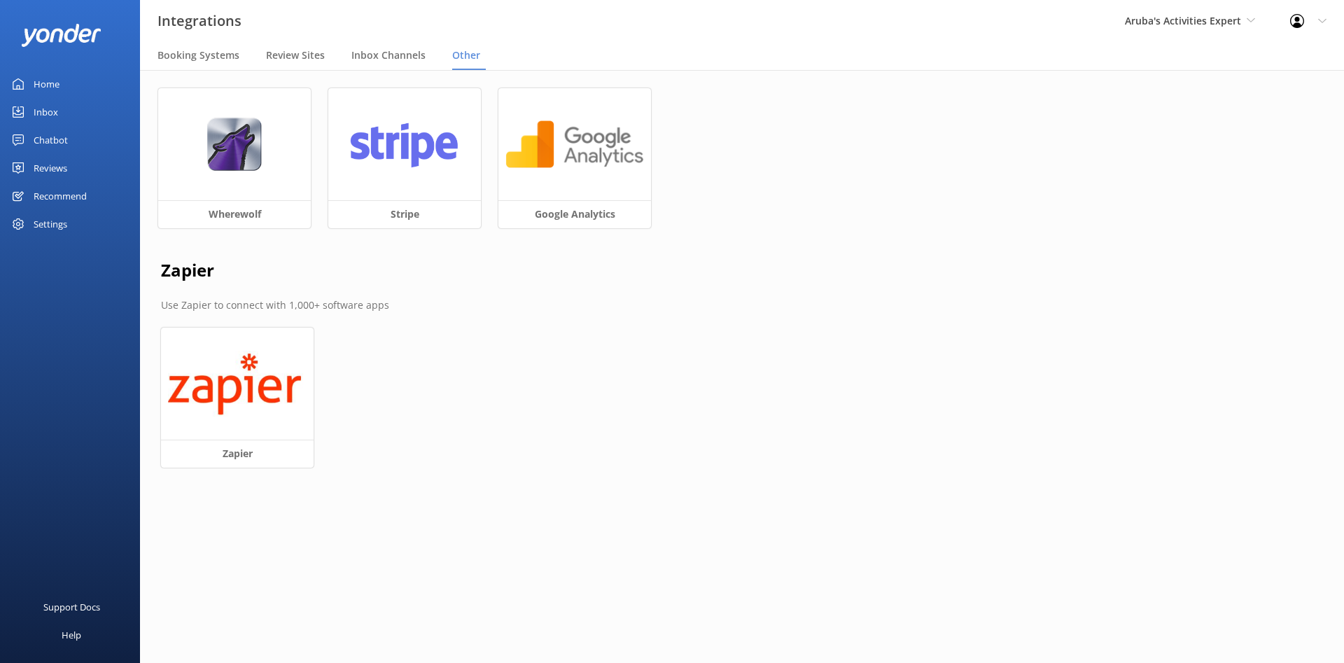
click at [202, 25] on h3 "Integrations" at bounding box center [199, 21] width 84 height 22
click at [210, 50] on span "Booking Systems" at bounding box center [198, 55] width 82 height 14
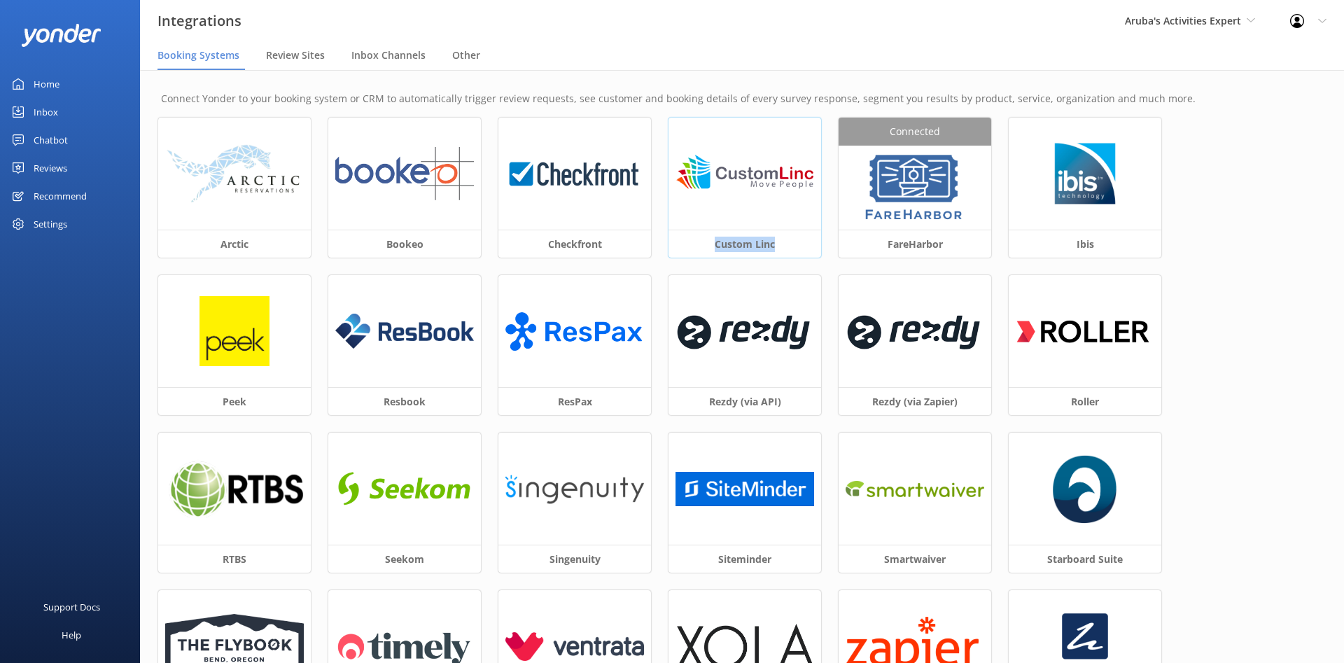
drag, startPoint x: 781, startPoint y: 244, endPoint x: 717, endPoint y: 246, distance: 64.5
click at [717, 246] on h3 "Custom Linc" at bounding box center [744, 244] width 153 height 28
click at [1262, 300] on div "Arctic Bookeo Checkfront Custom Linc Connected FareHarbor Ibis Peek Resbook Res…" at bounding box center [741, 433] width 1167 height 630
click at [48, 172] on div "Reviews" at bounding box center [51, 168] width 34 height 28
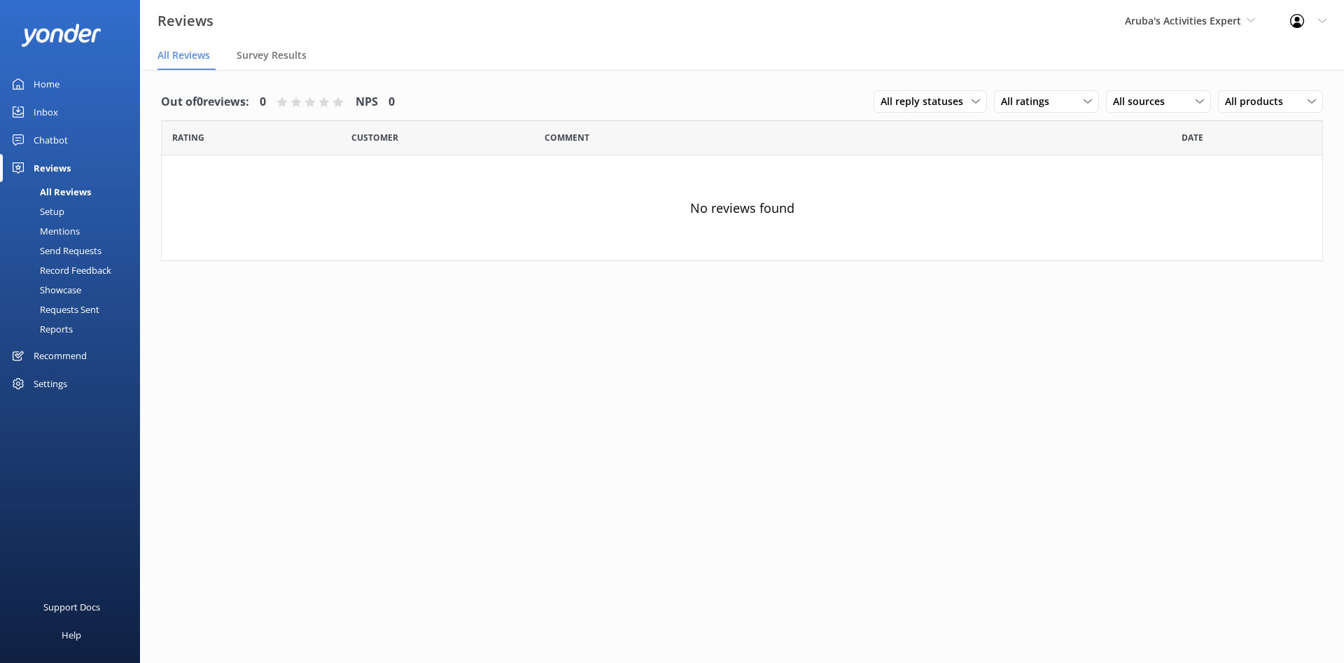
click at [51, 136] on div "Chatbot" at bounding box center [51, 140] width 34 height 28
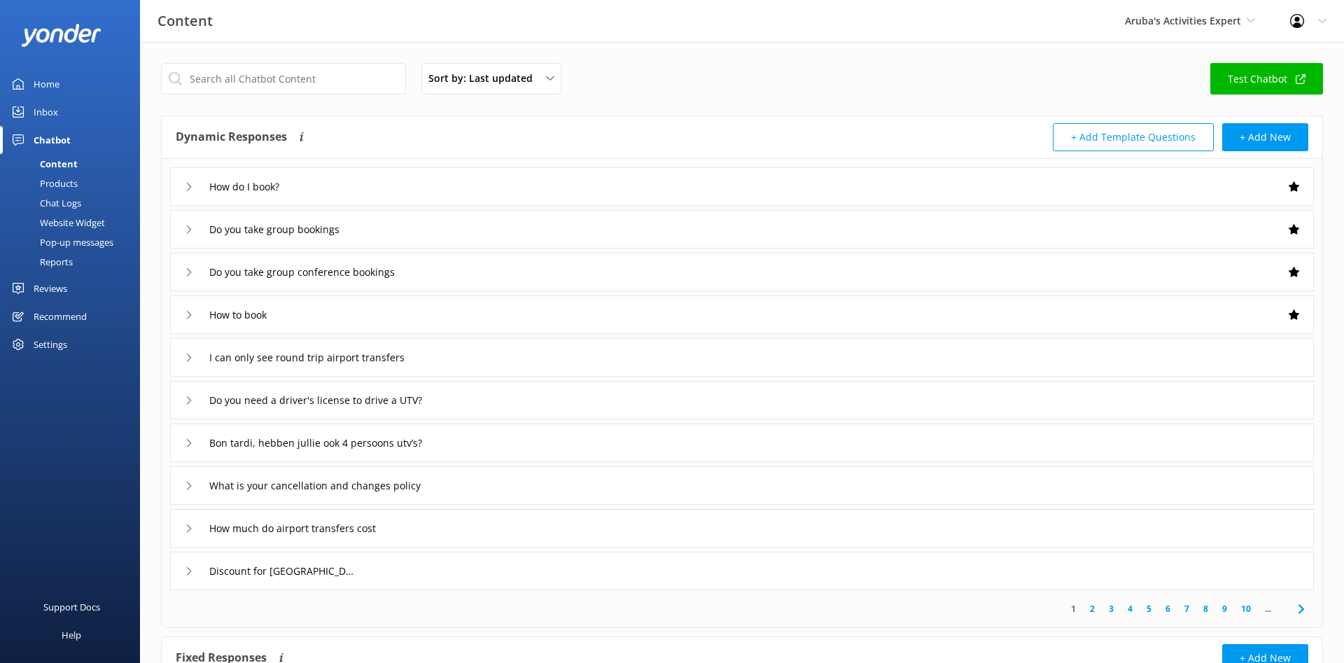
click at [50, 114] on div "Inbox" at bounding box center [46, 112] width 24 height 28
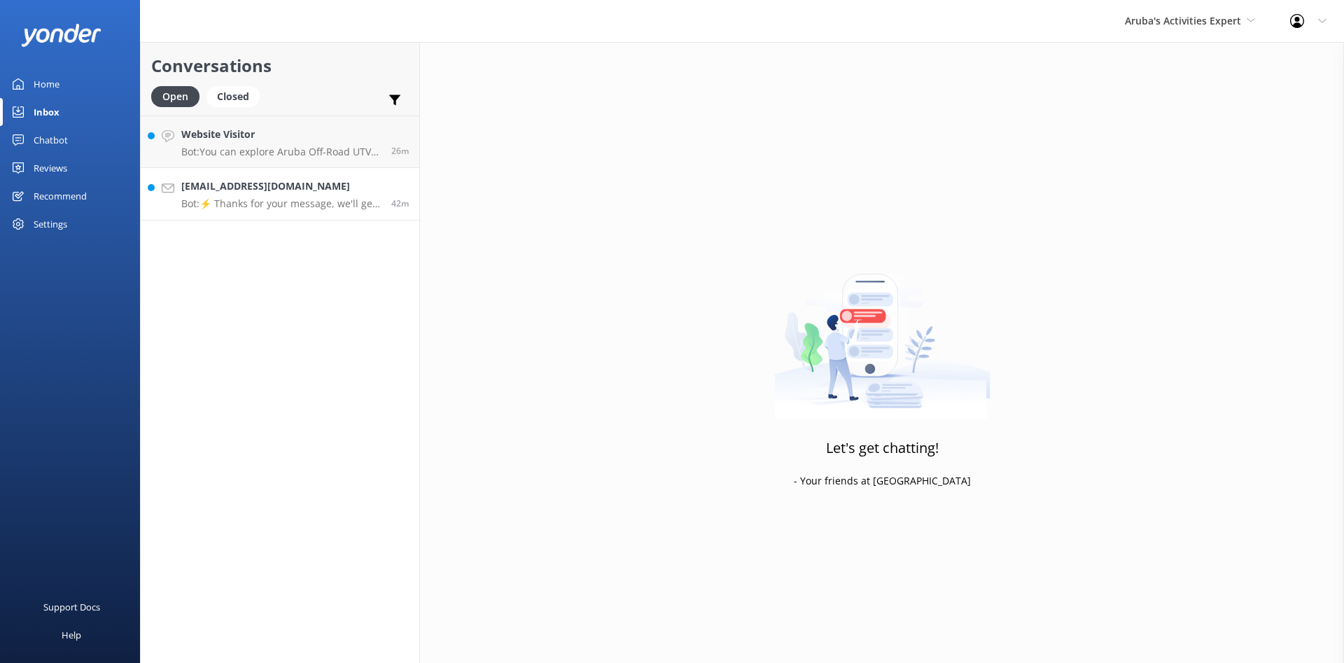
click at [258, 204] on p "Bot: ⚡ Thanks for your message, we'll get back to you as soon as we can." at bounding box center [280, 203] width 199 height 13
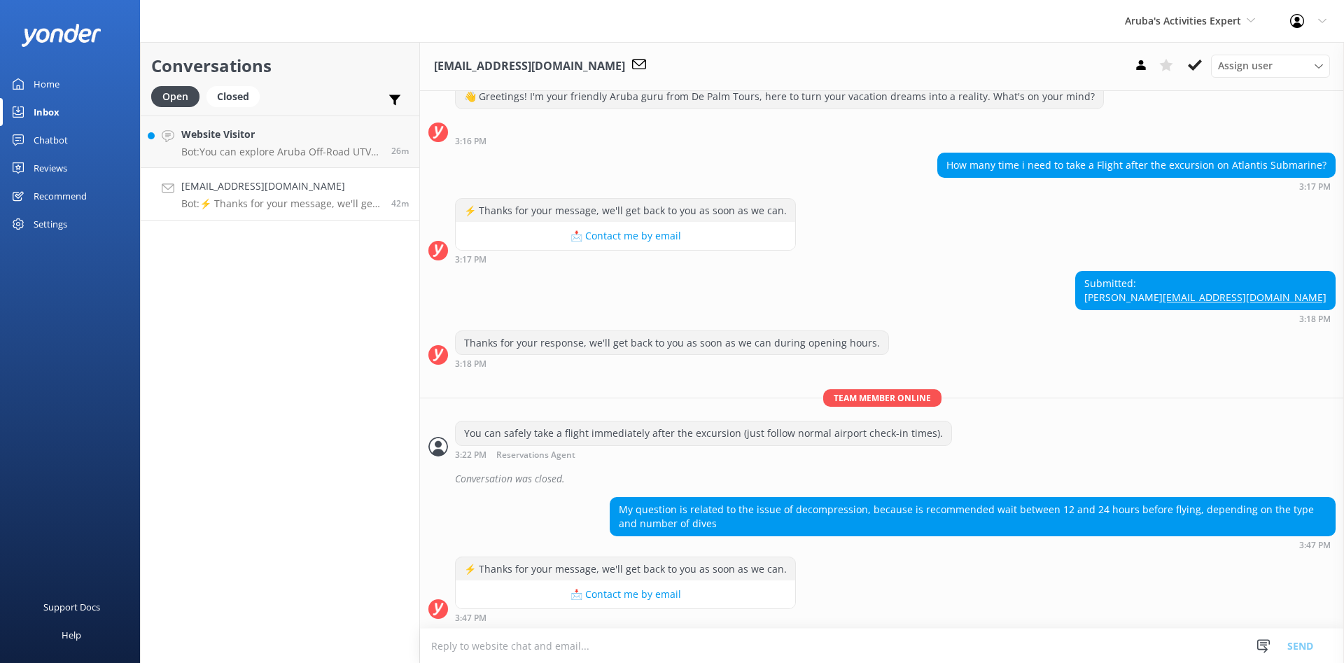
scroll to position [58, 0]
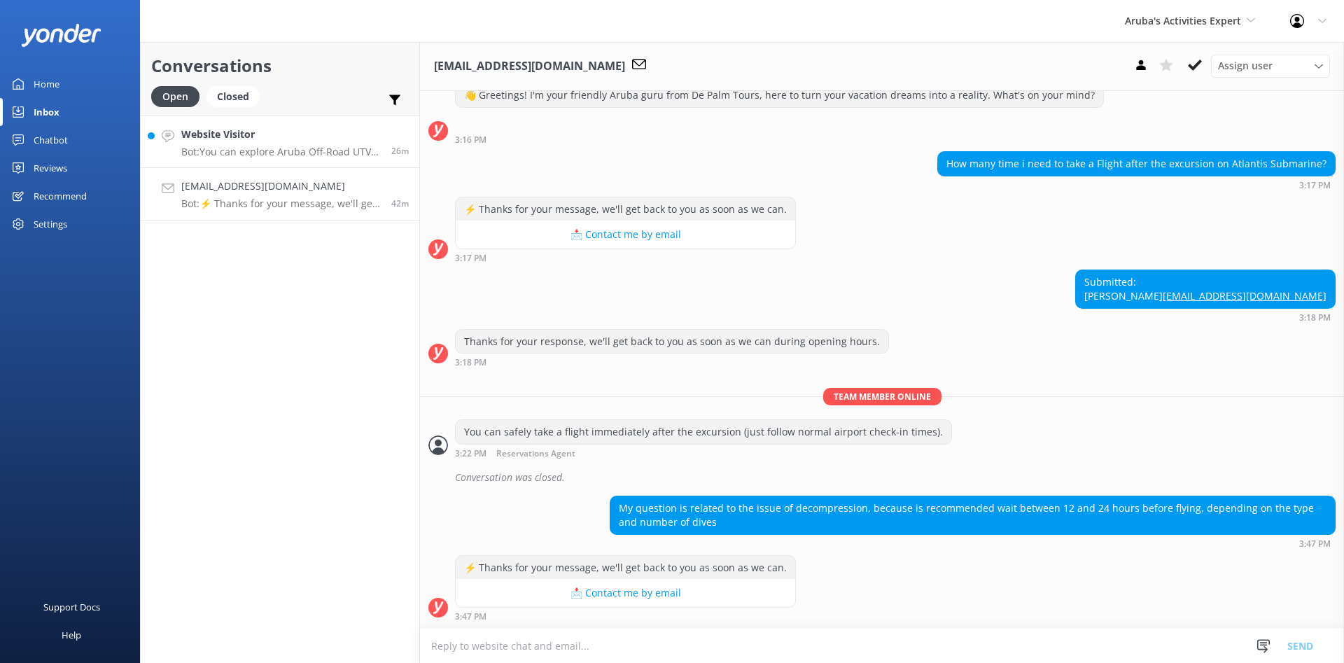
click at [265, 127] on h4 "Website Visitor" at bounding box center [280, 134] width 199 height 15
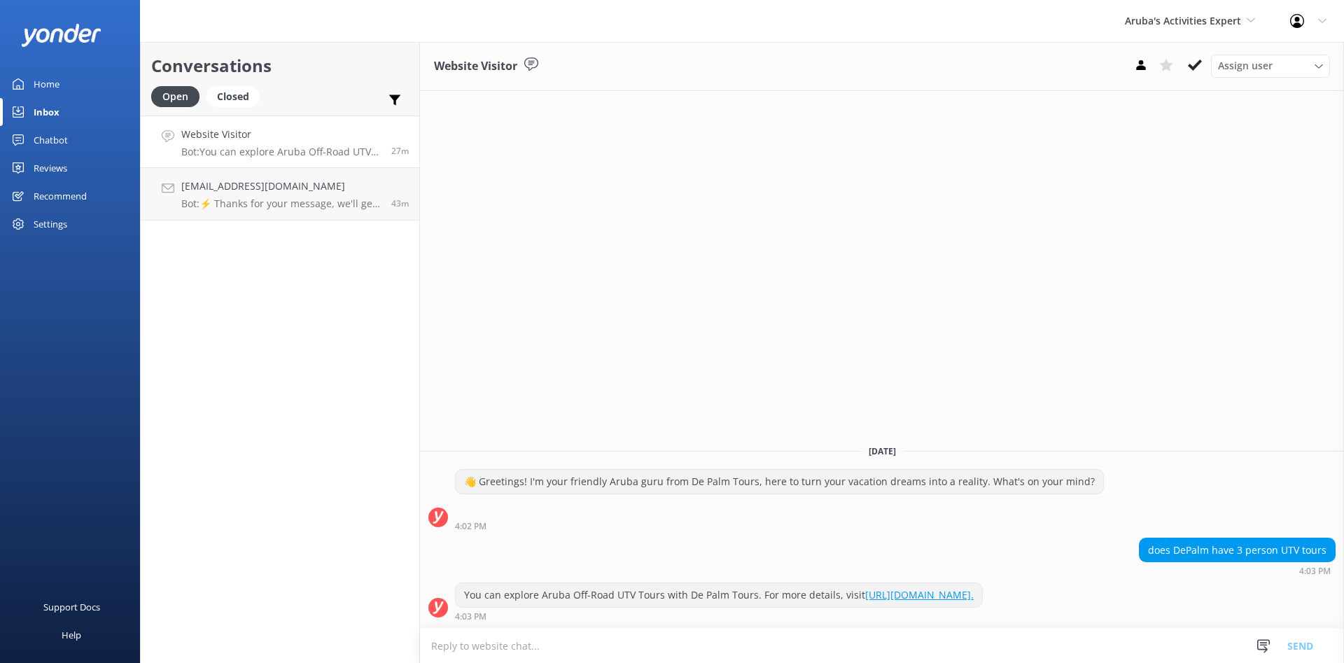
click at [50, 230] on div "Settings" at bounding box center [51, 224] width 34 height 28
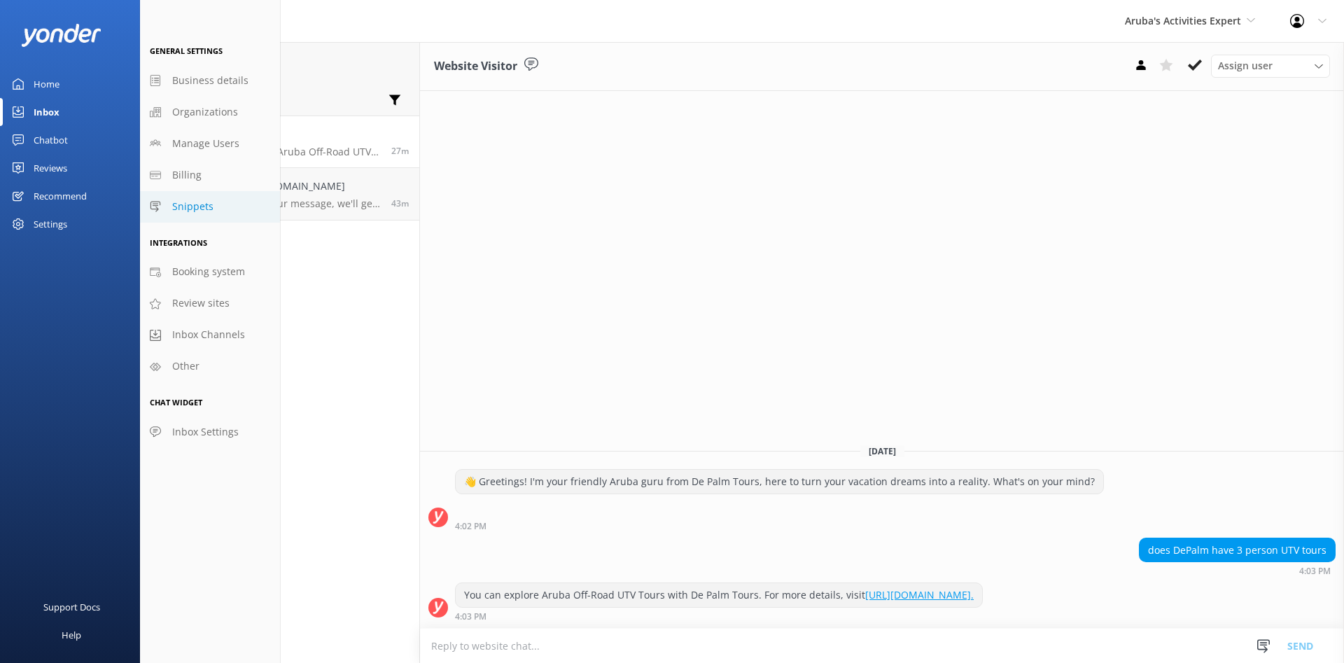
click at [212, 211] on link "Snippets" at bounding box center [210, 206] width 140 height 31
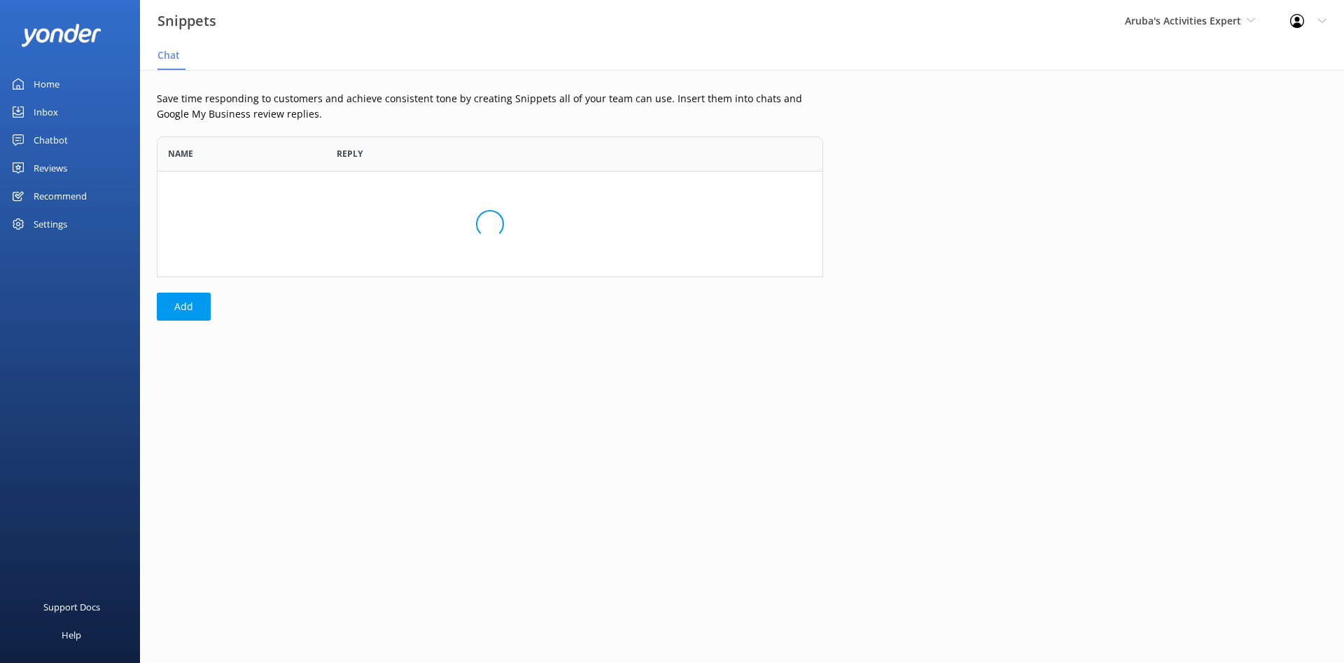
scroll to position [141, 666]
click at [167, 304] on button "Add" at bounding box center [184, 307] width 54 height 28
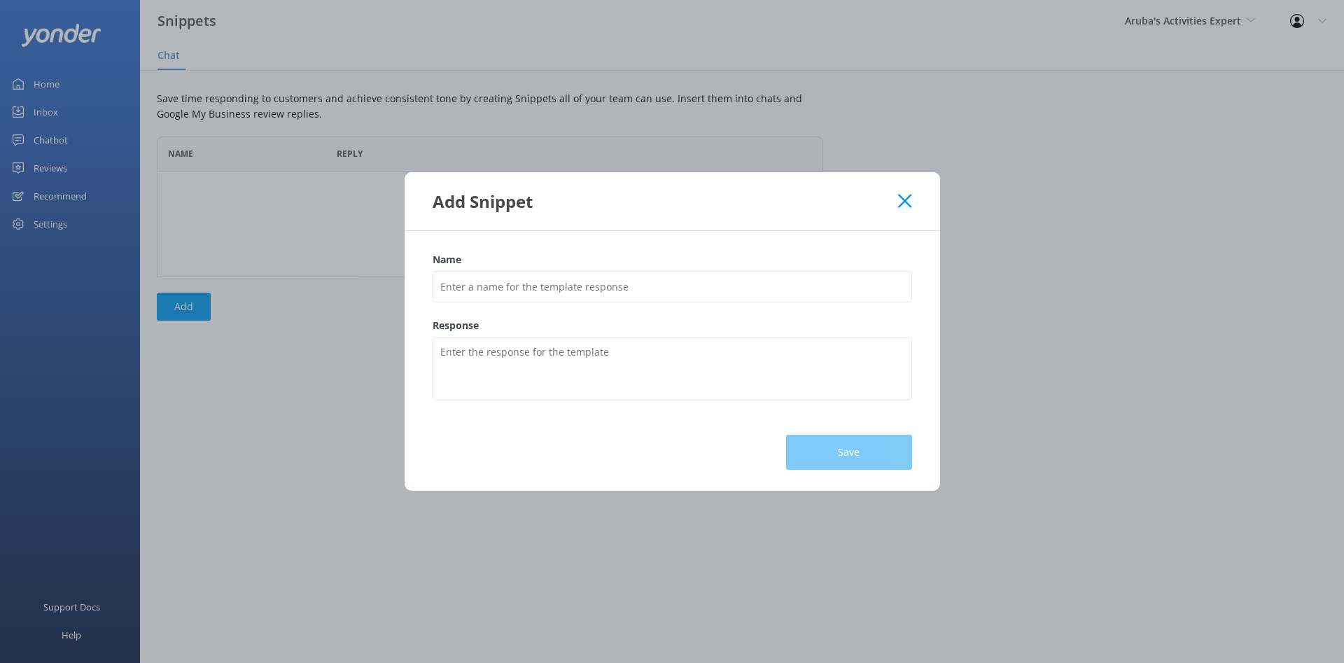
click at [912, 198] on div "Add Snippet" at bounding box center [672, 201] width 535 height 58
click at [910, 198] on use at bounding box center [904, 201] width 13 height 13
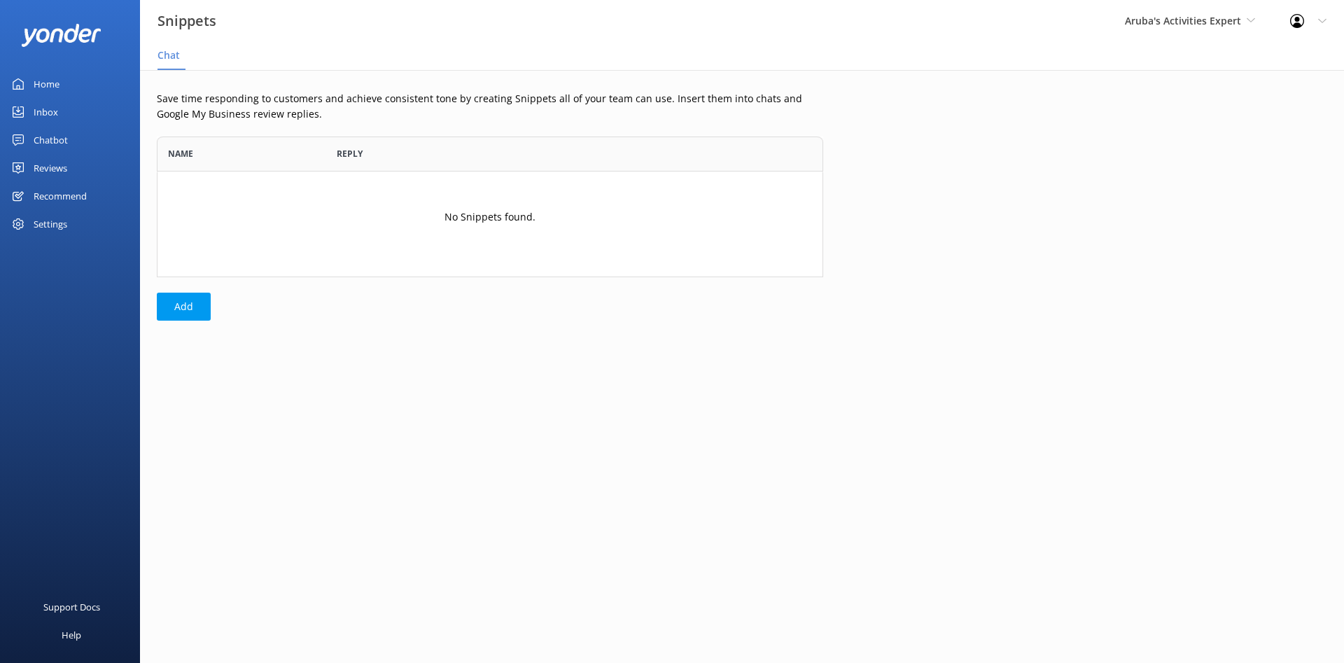
click at [216, 218] on div "No Snippets found." at bounding box center [490, 223] width 666 height 105
click at [171, 55] on span "Chat" at bounding box center [168, 55] width 22 height 14
click at [69, 108] on link "Inbox" at bounding box center [70, 112] width 140 height 28
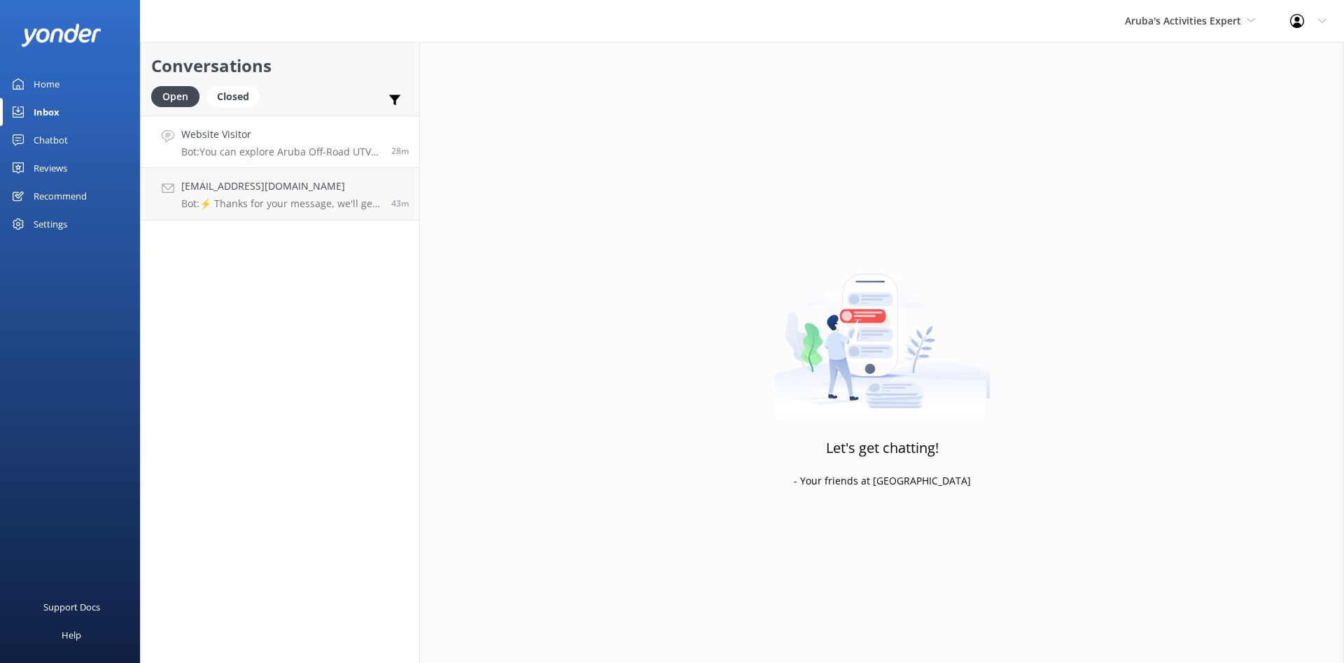
click at [279, 134] on h4 "Website Visitor" at bounding box center [280, 134] width 199 height 15
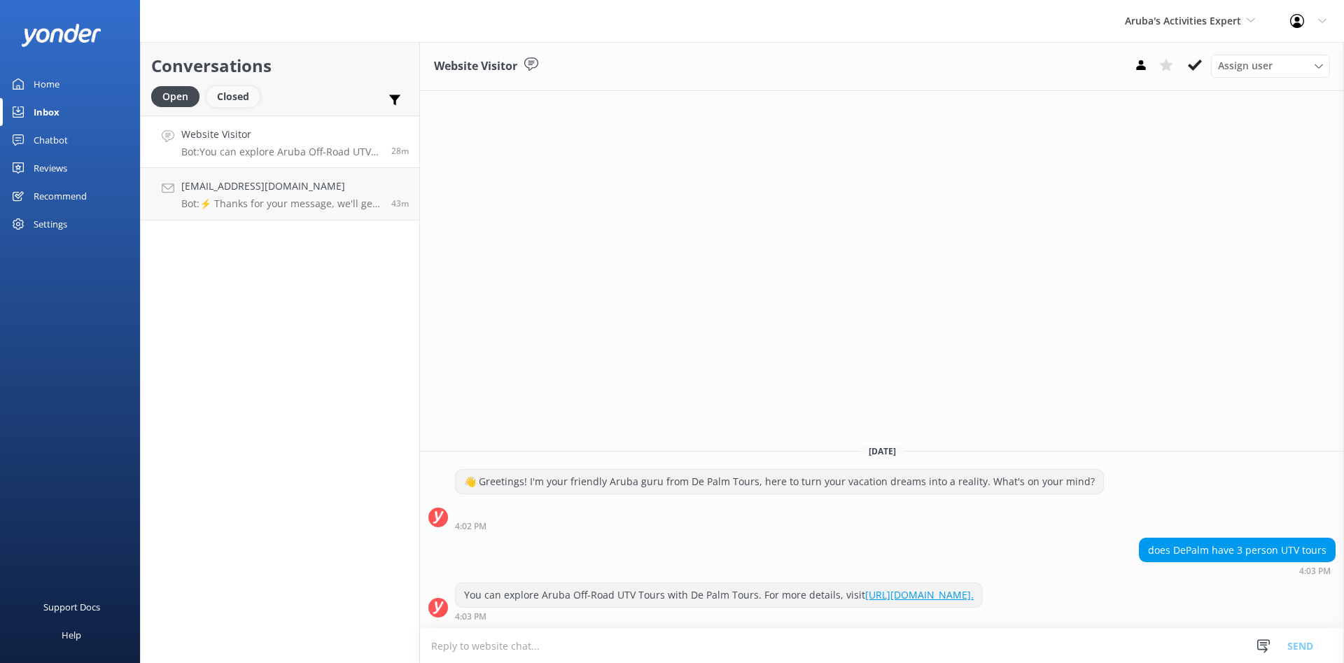
click at [239, 97] on div "Closed" at bounding box center [232, 96] width 53 height 21
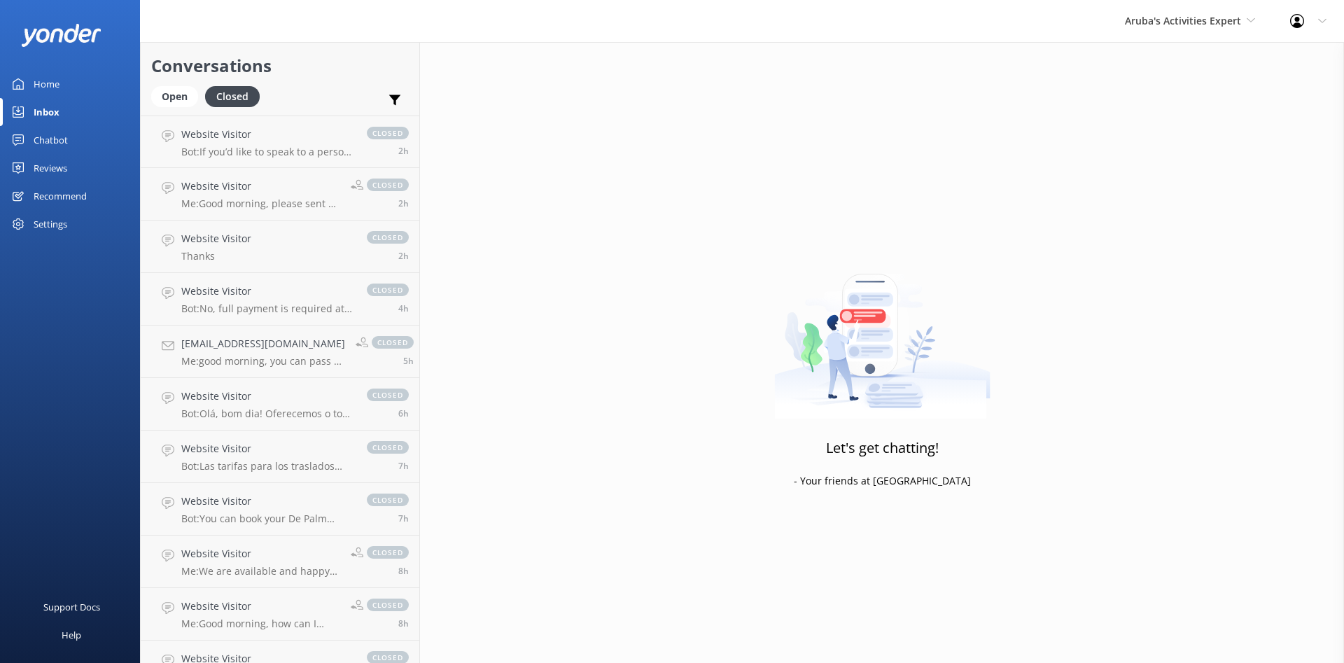
click at [260, 143] on div "Website Visitor Bot: If you’d like to speak to a person on the De Palm team, pl…" at bounding box center [266, 142] width 171 height 30
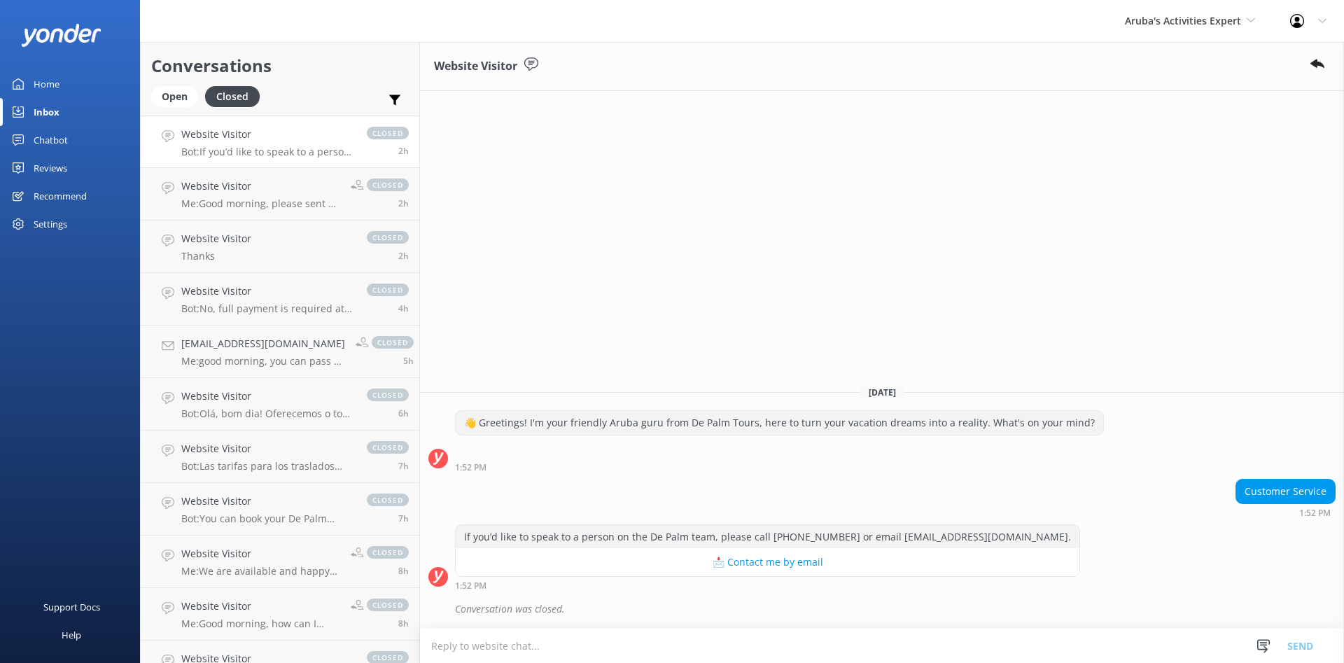
click at [58, 140] on div "Chatbot" at bounding box center [51, 140] width 34 height 28
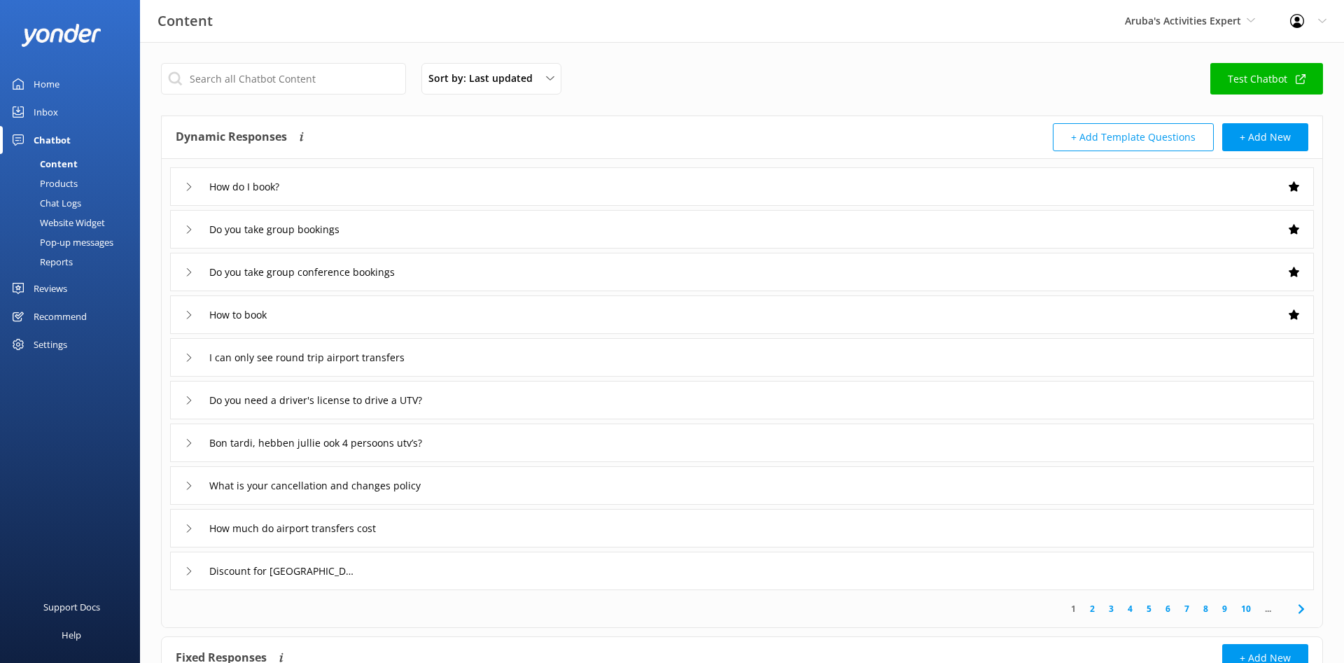
click at [70, 206] on div "Chat Logs" at bounding box center [44, 203] width 73 height 20
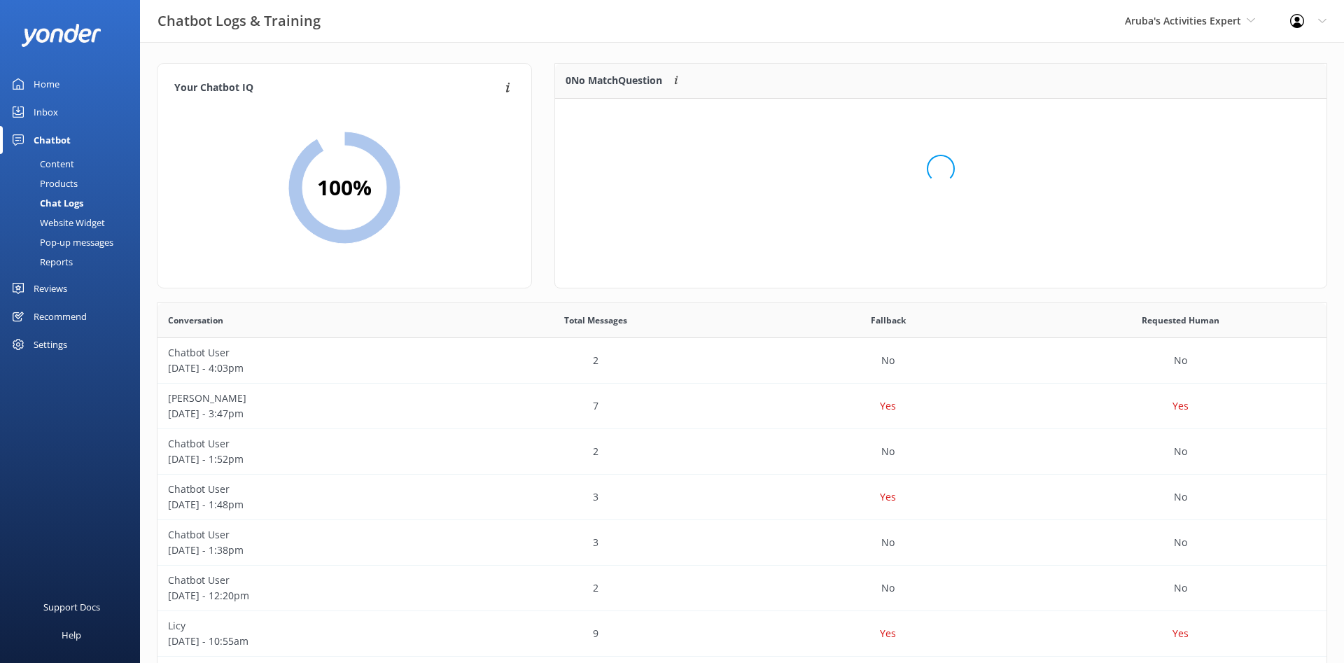
scroll to position [176, 771]
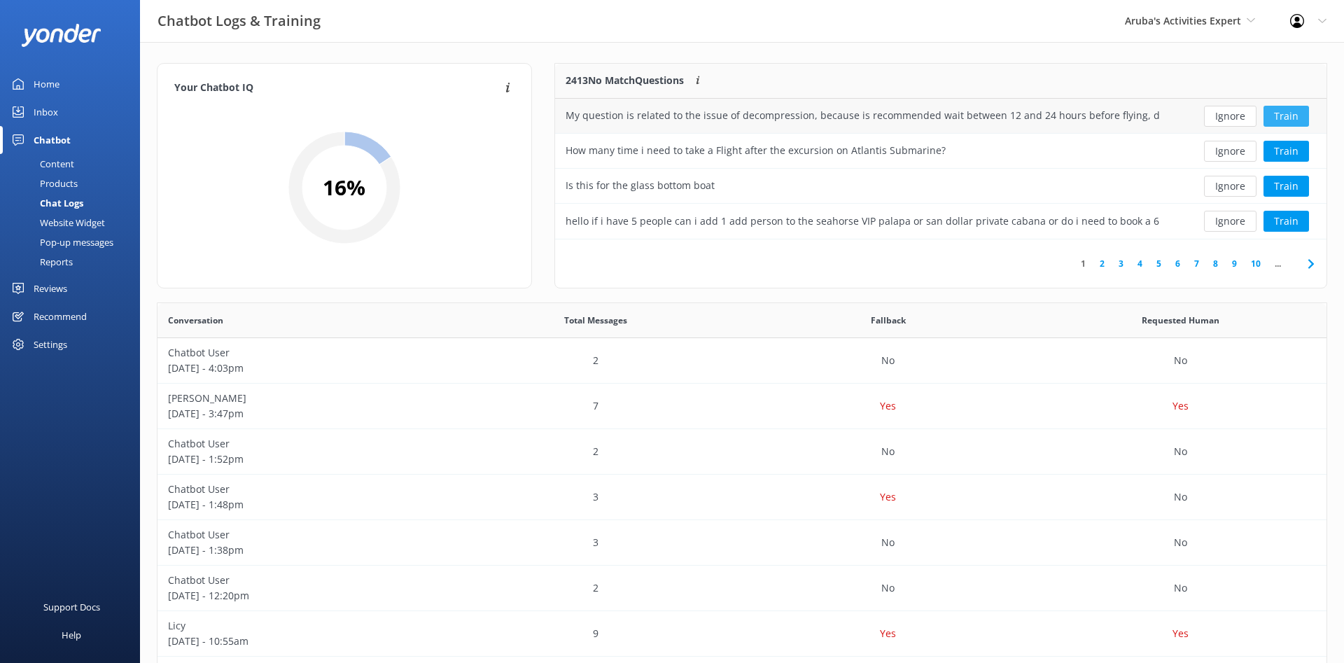
click at [1281, 117] on button "Train" at bounding box center [1285, 116] width 45 height 21
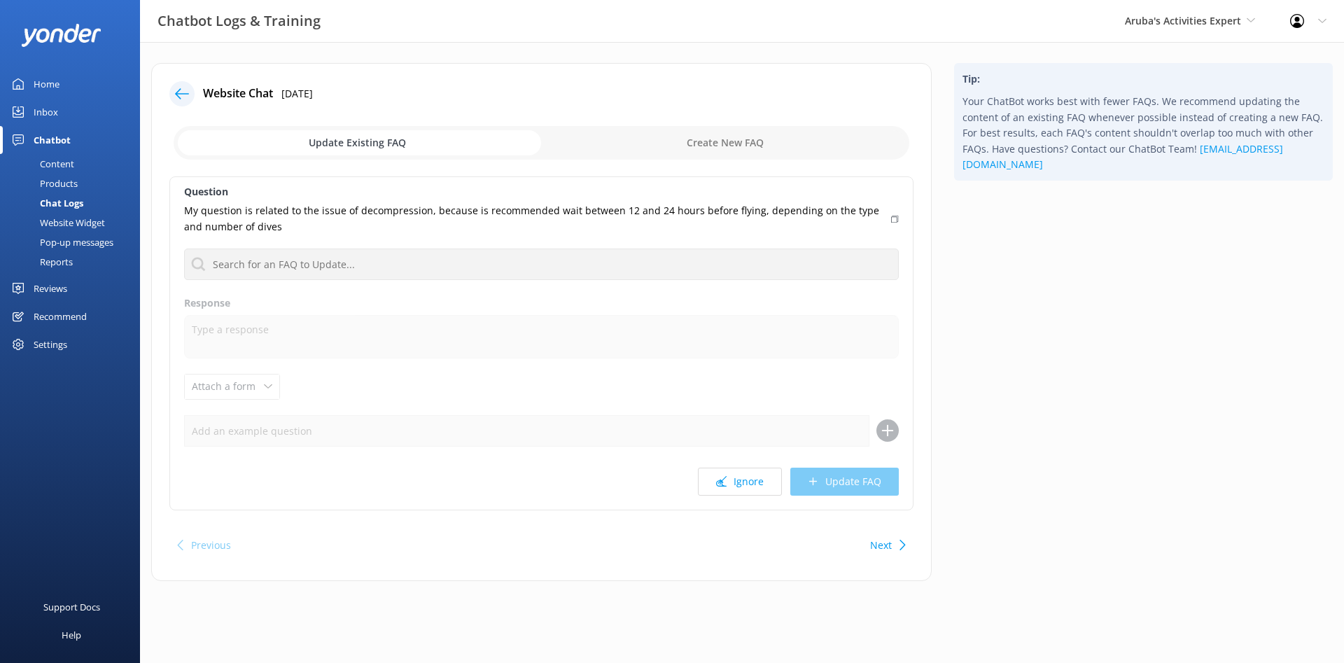
click at [181, 97] on icon at bounding box center [182, 94] width 14 height 14
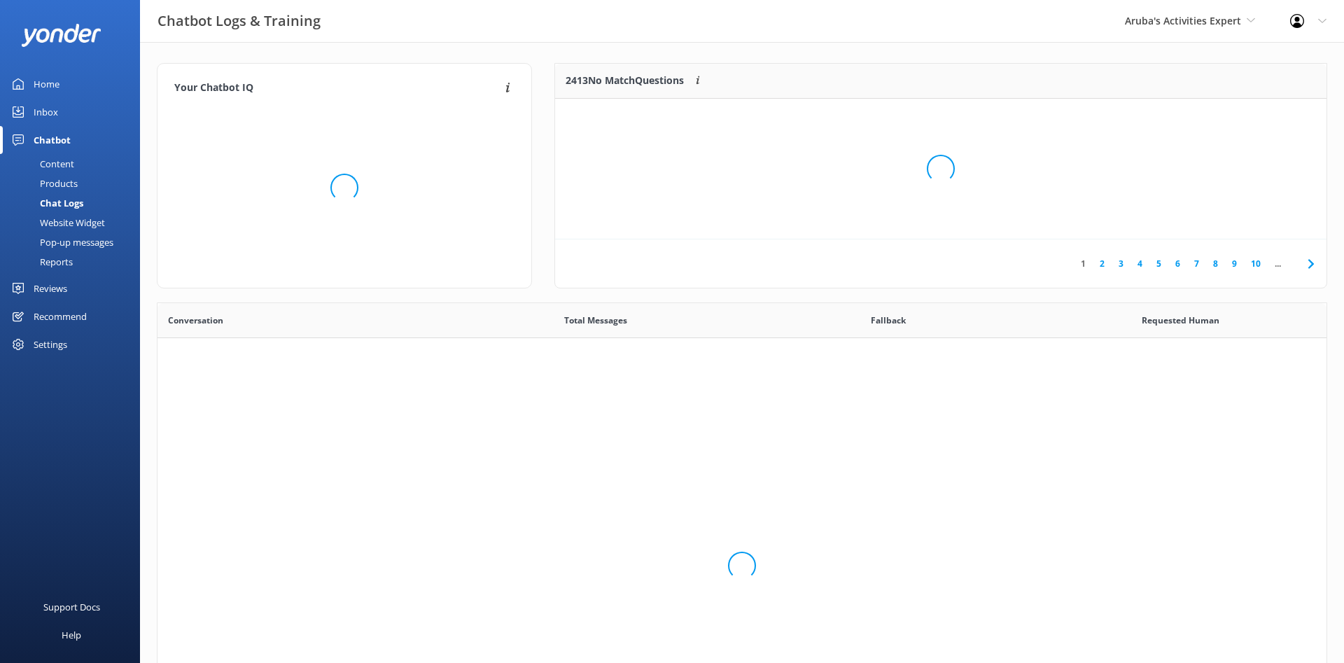
scroll to position [491, 1169]
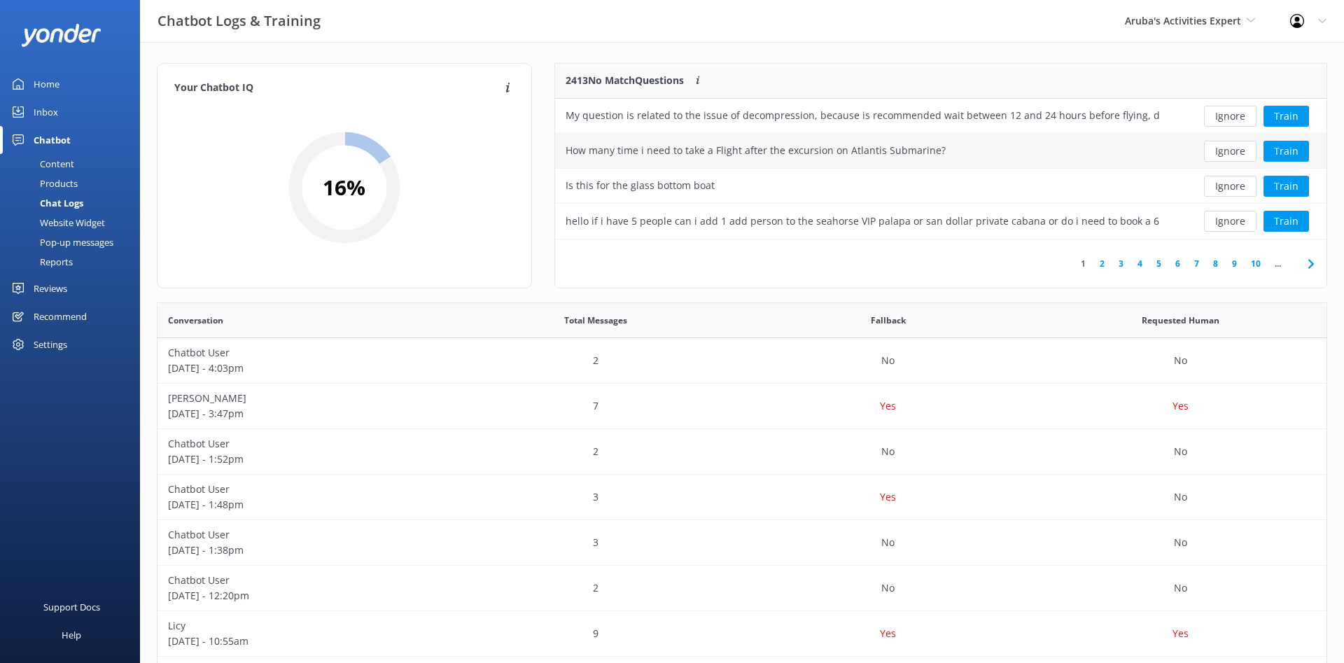
click at [719, 158] on div "How many time i need to take a Flight after the excursion on Atlantis Submarine?" at bounding box center [756, 150] width 380 height 15
click at [1300, 152] on button "Train" at bounding box center [1285, 151] width 45 height 21
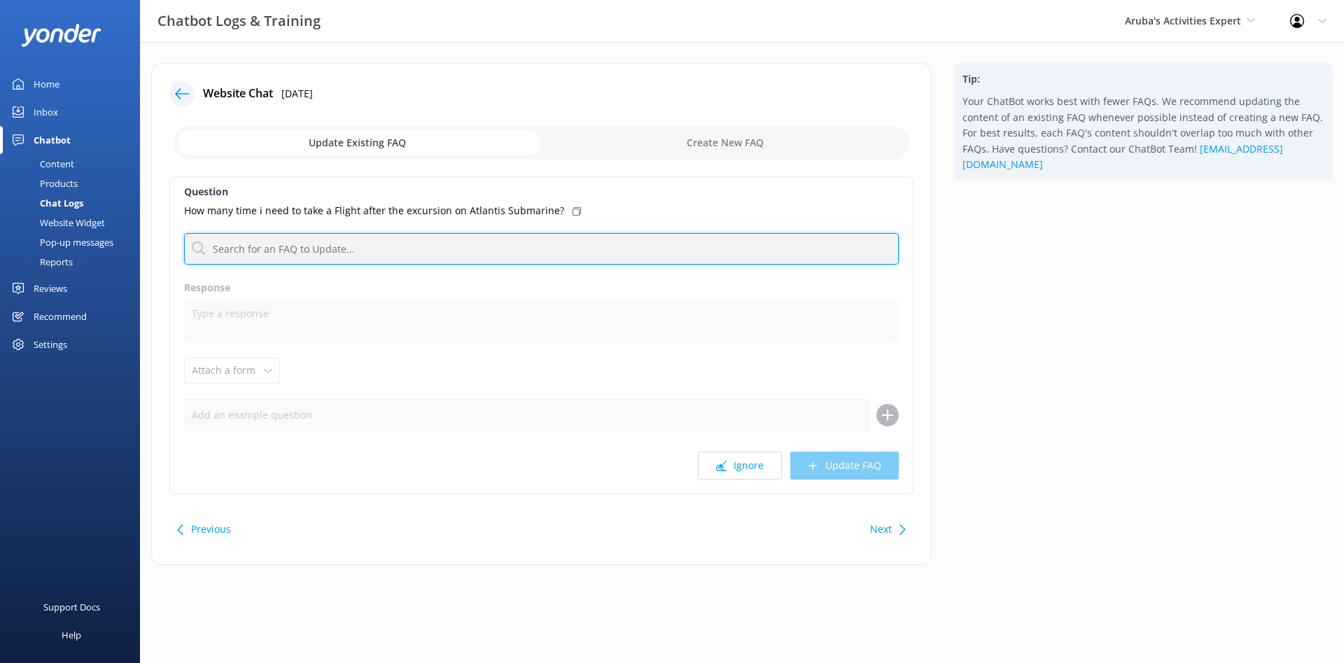
click at [330, 252] on input "text" at bounding box center [541, 248] width 715 height 31
click at [368, 244] on input "text" at bounding box center [541, 248] width 715 height 31
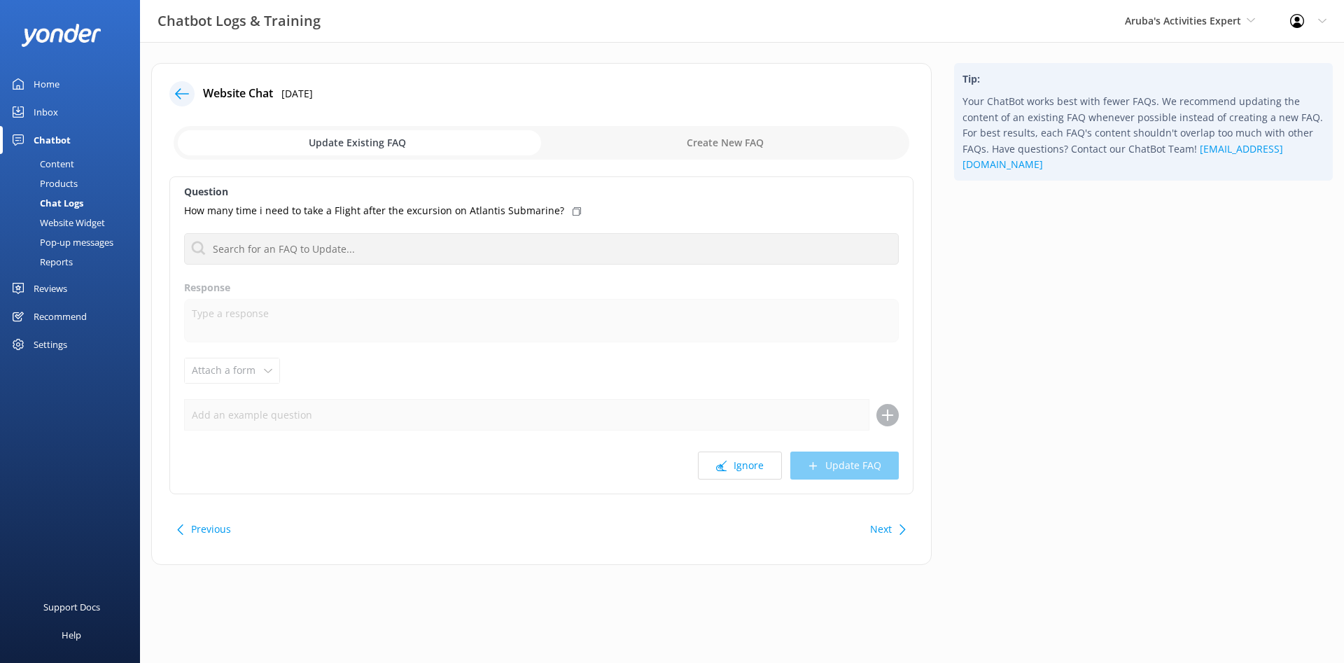
click at [708, 151] on input "checkbox" at bounding box center [542, 143] width 736 height 34
checkbox input "true"
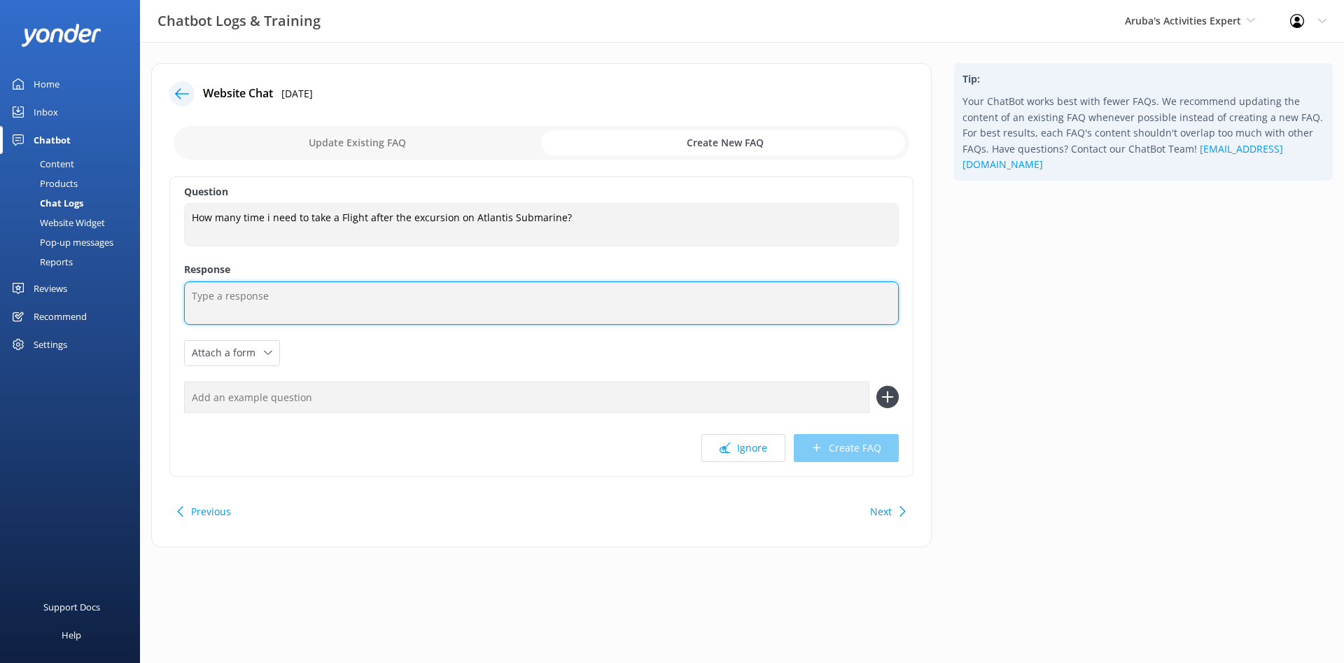
click at [304, 300] on textarea at bounding box center [541, 302] width 715 height 43
paste textarea "Yes, you can fly after going on the Atlantis Submarine because the submarine op…"
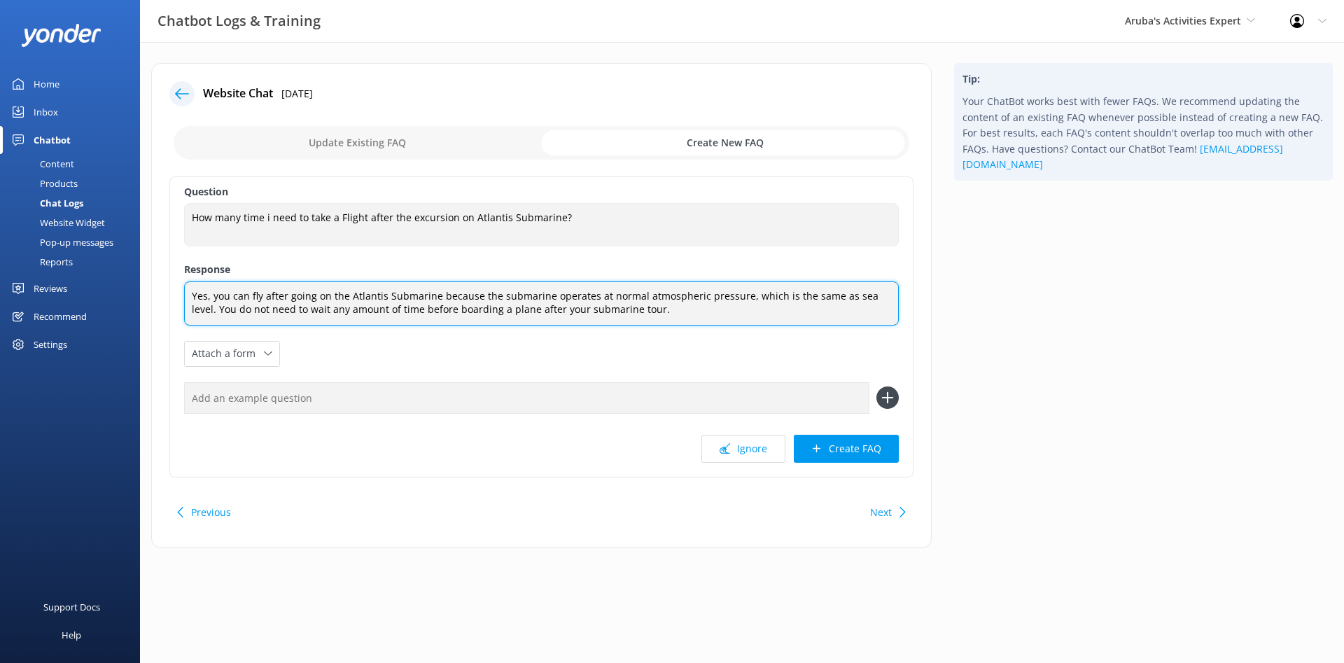
drag, startPoint x: 217, startPoint y: 293, endPoint x: 172, endPoint y: 283, distance: 46.0
click at [184, 283] on textarea "Yes, you can fly after going on the Atlantis Submarine because the submarine op…" at bounding box center [541, 303] width 715 height 44
drag, startPoint x: 858, startPoint y: 296, endPoint x: 417, endPoint y: 300, distance: 441.0
click at [417, 300] on textarea "You can fly after going on the Atlantis Submarine because the submarine operate…" at bounding box center [541, 303] width 715 height 44
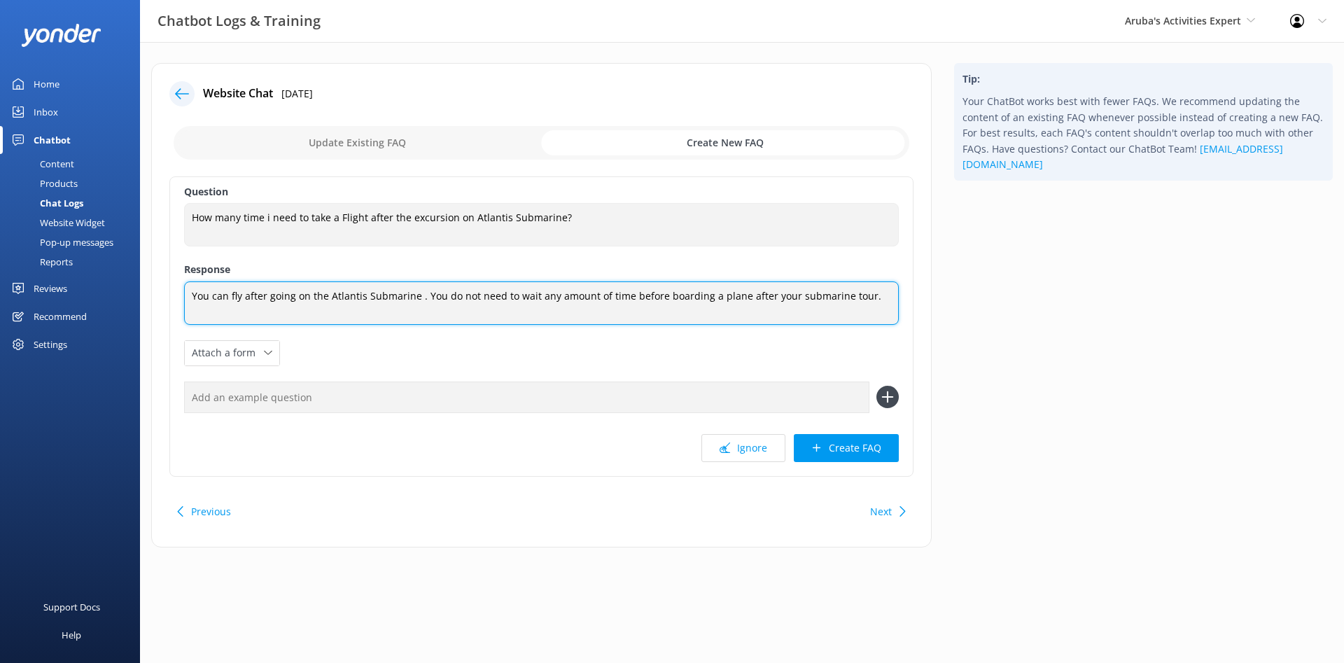
drag, startPoint x: 421, startPoint y: 297, endPoint x: 25, endPoint y: 293, distance: 395.5
click at [184, 293] on textarea "You can fly after going on the Atlantis Submarine . You do not need to wait any…" at bounding box center [541, 302] width 715 height 43
click at [650, 292] on textarea "You do not need to wait any amount of time before boarding a plane after your s…" at bounding box center [541, 302] width 715 height 43
paste textarea "because the submarine operates at normal atmospheric pressure, which is the sam…"
click at [235, 313] on textarea "You do not need to wait any amount of time before boarding a plane after your s…" at bounding box center [541, 303] width 715 height 44
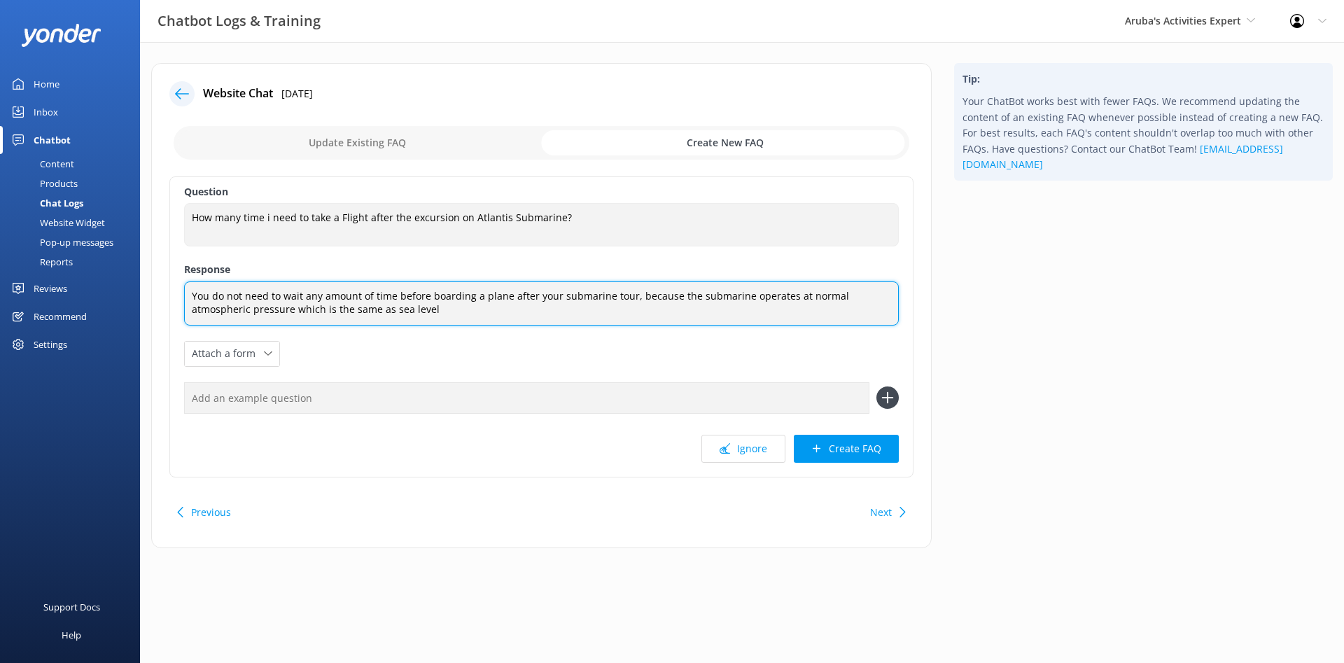
click at [389, 312] on textarea "You do not need to wait any amount of time before boarding a plane after your s…" at bounding box center [541, 303] width 715 height 44
drag, startPoint x: 388, startPoint y: 314, endPoint x: 108, endPoint y: 252, distance: 286.0
click at [184, 281] on textarea "You do not need to wait any amount of time before boarding a plane after your s…" at bounding box center [541, 303] width 715 height 44
click at [374, 319] on textarea "You do not need to wait any amount of time before boarding a plane after your s…" at bounding box center [541, 303] width 715 height 44
drag, startPoint x: 313, startPoint y: 304, endPoint x: 143, endPoint y: 276, distance: 171.7
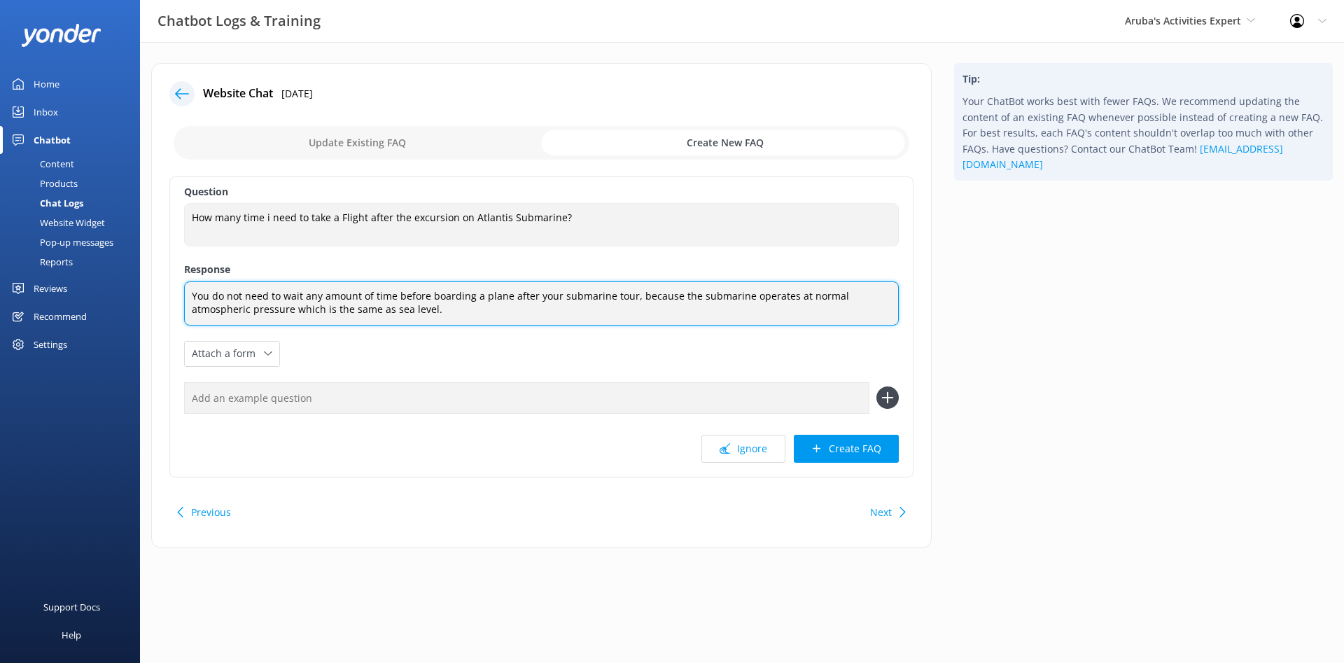
click at [184, 281] on textarea "You do not need to wait any amount of time before boarding a plane after your s…" at bounding box center [541, 303] width 715 height 44
paste textarea "No waiting time is needed before flying after a submarine tour! Unlike [MEDICAL…"
type textarea "No waiting time is needed before flying after a submarine tour! Unlike [MEDICAL…"
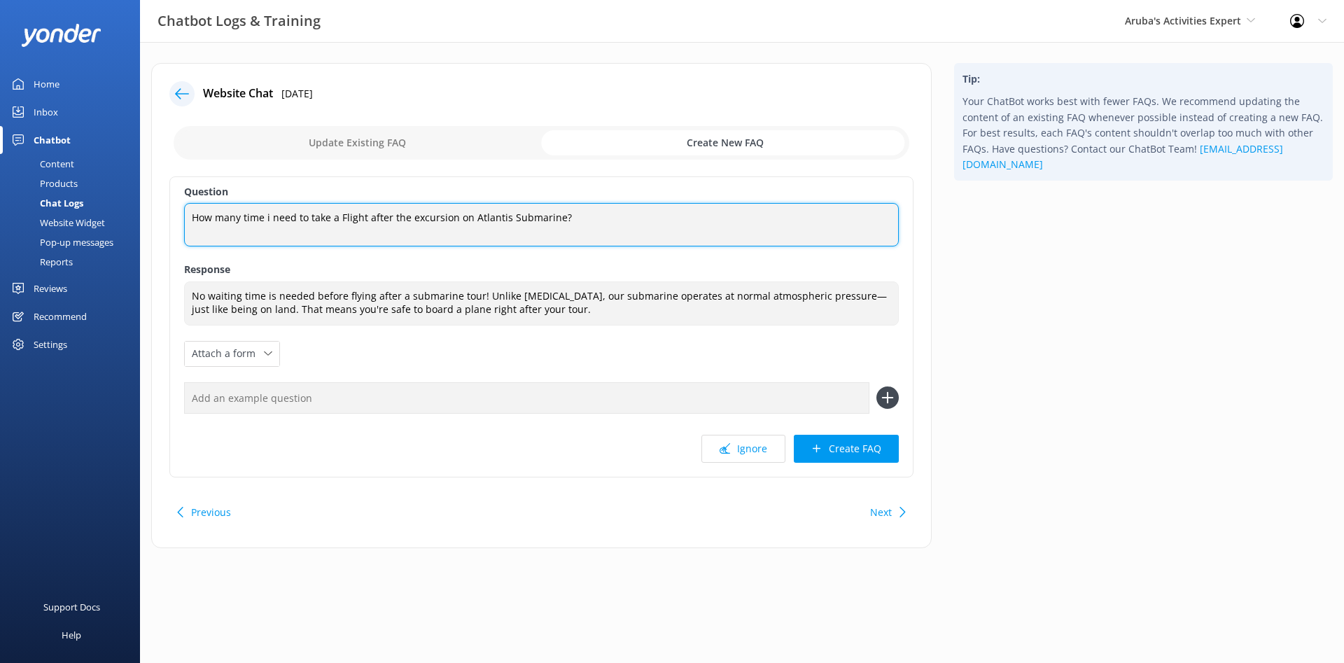
click at [573, 213] on textarea "How many time i need to take a Flight after the excursion on Atlantis Submarine?" at bounding box center [541, 224] width 715 height 43
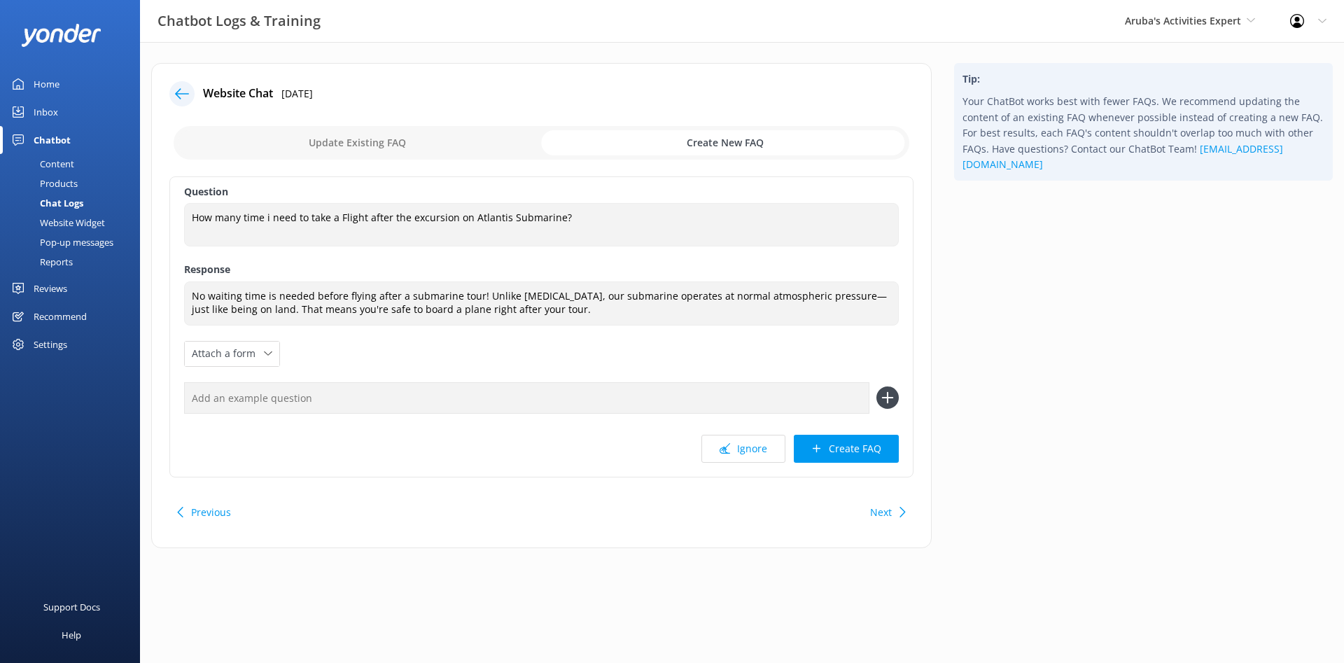
click at [323, 395] on input "text" at bounding box center [526, 397] width 685 height 31
paste input "Do I need to wait before flying after my submarine tour?"
type input "Do I need to wait before flying after my submarine tour?"
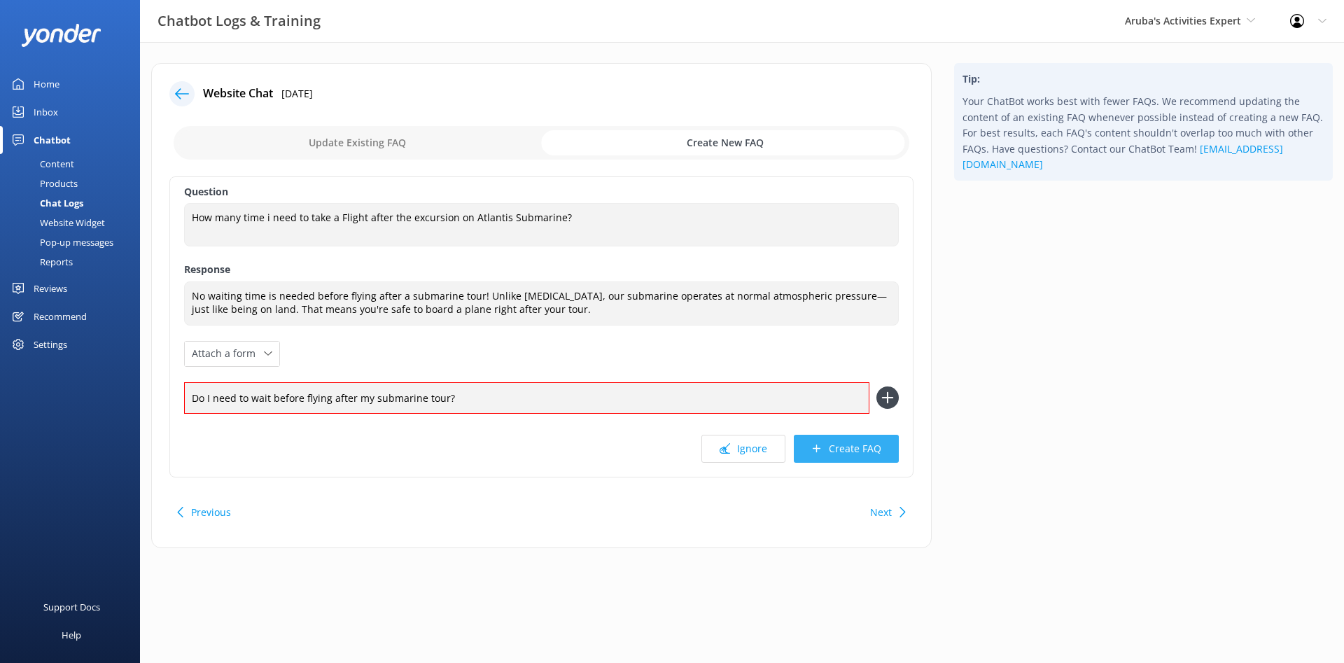
click at [859, 453] on button "Create FAQ" at bounding box center [846, 449] width 105 height 28
click at [885, 400] on icon at bounding box center [887, 397] width 22 height 22
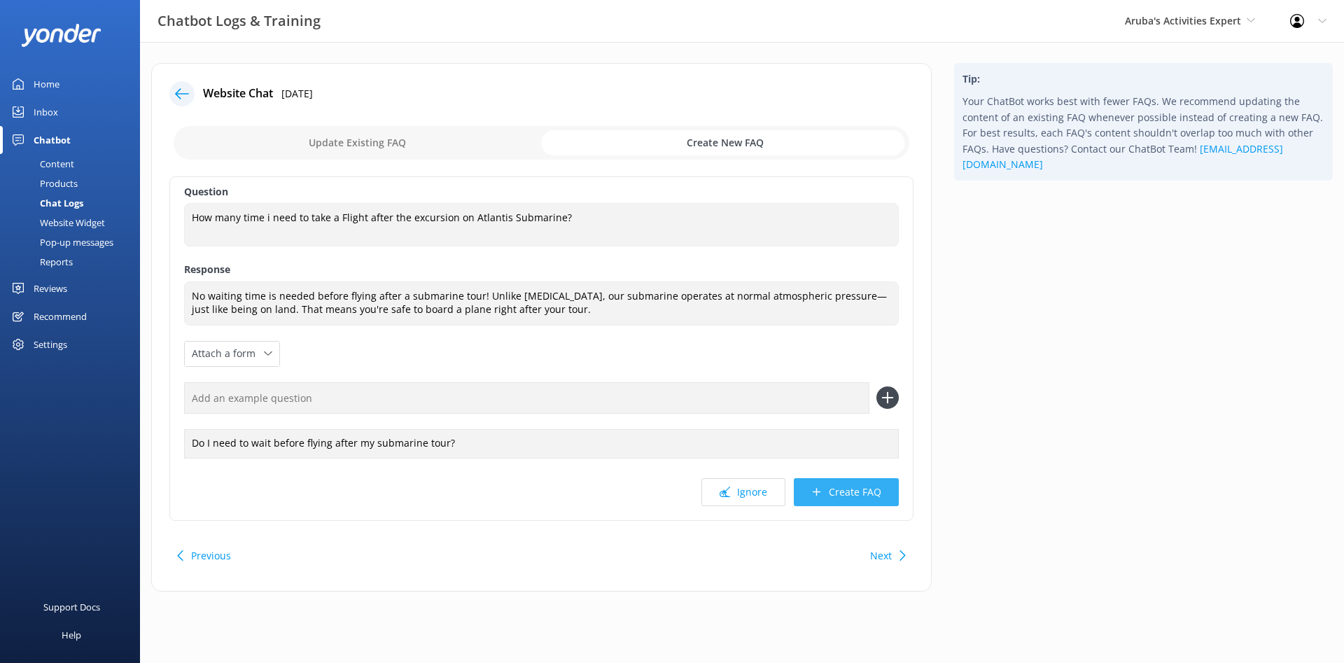
click at [856, 496] on button "Create FAQ" at bounding box center [846, 492] width 105 height 28
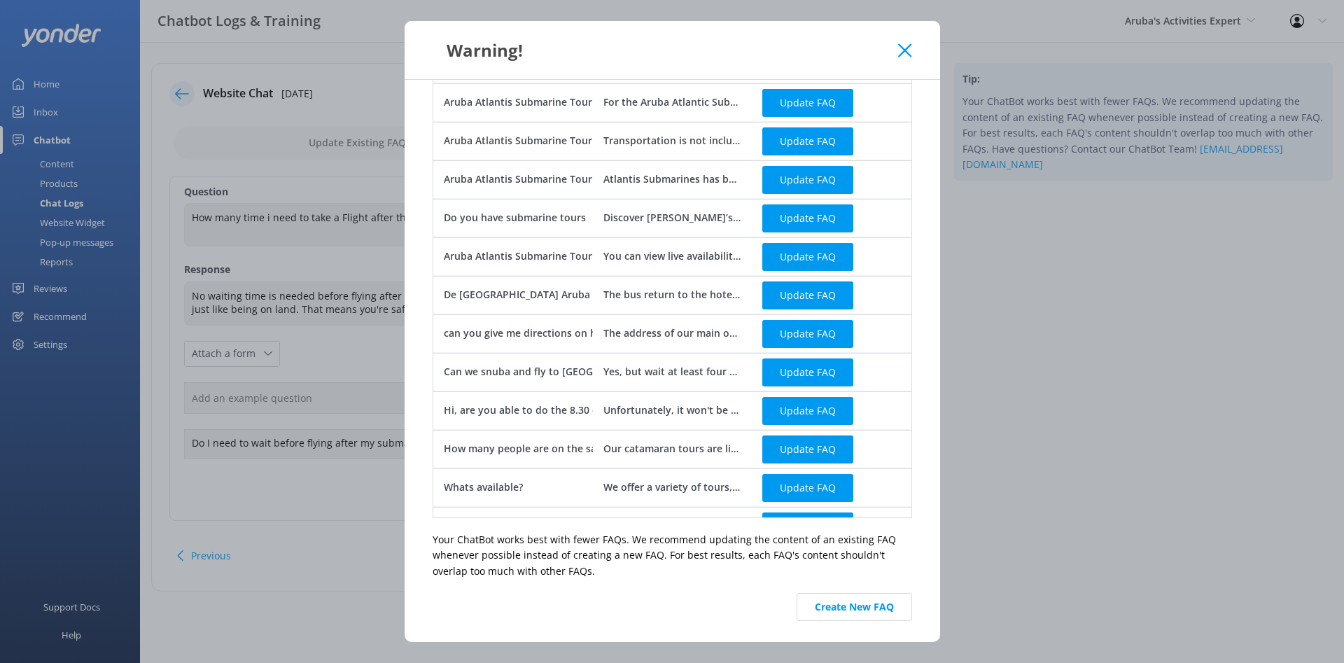
click at [552, 108] on div "Aruba Atlantis Submarine Tour - What should we wear for the Aruba Atlantic Subm…" at bounding box center [667, 101] width 447 height 15
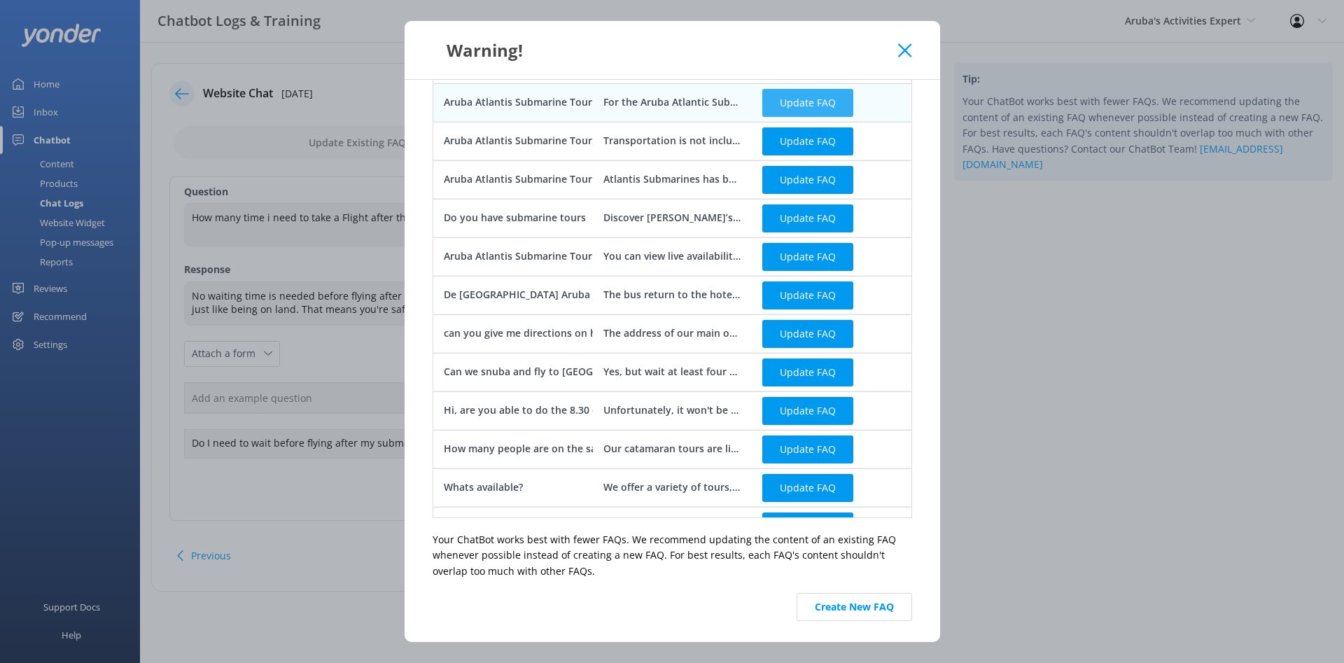
click at [834, 107] on button "Update FAQ" at bounding box center [807, 102] width 91 height 28
checkbox input "false"
type textarea "For the Aruba Atlantic Submarine Tour, we recommend wearing casual clothing and…"
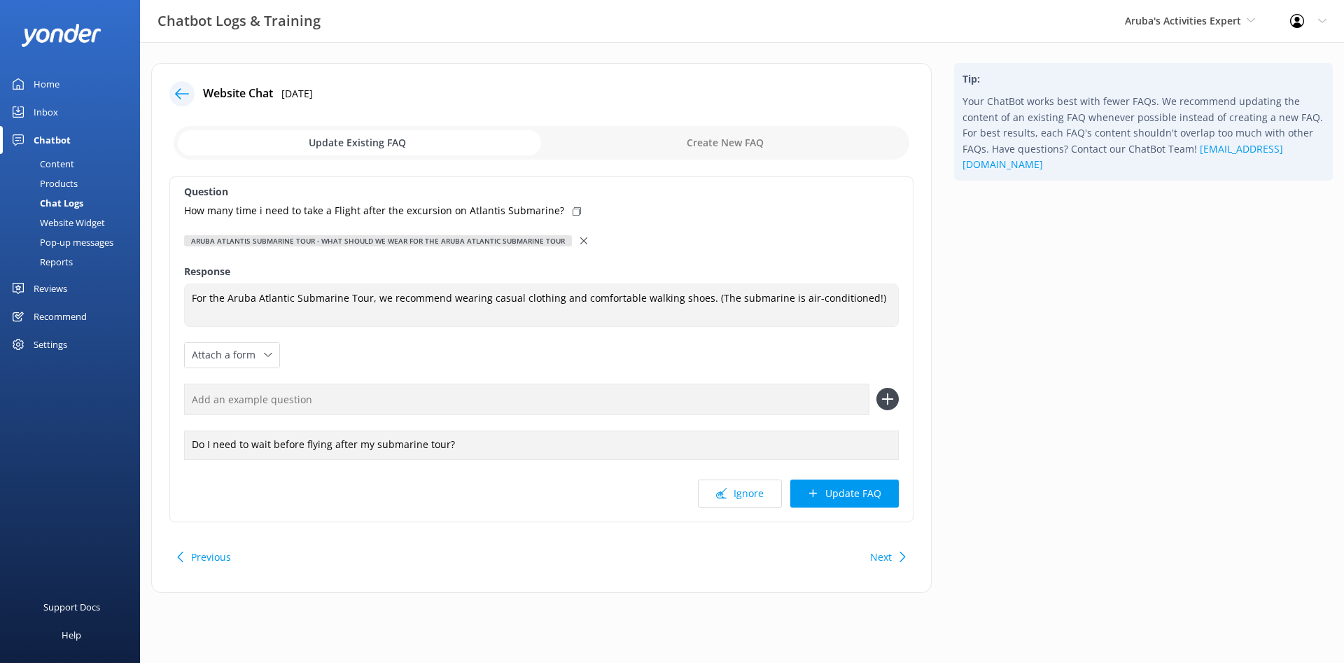
click at [491, 339] on div "Question How many time i need to take a Flight after the excursion on Atlantis …" at bounding box center [541, 349] width 744 height 346
click at [706, 139] on input "checkbox" at bounding box center [542, 143] width 736 height 34
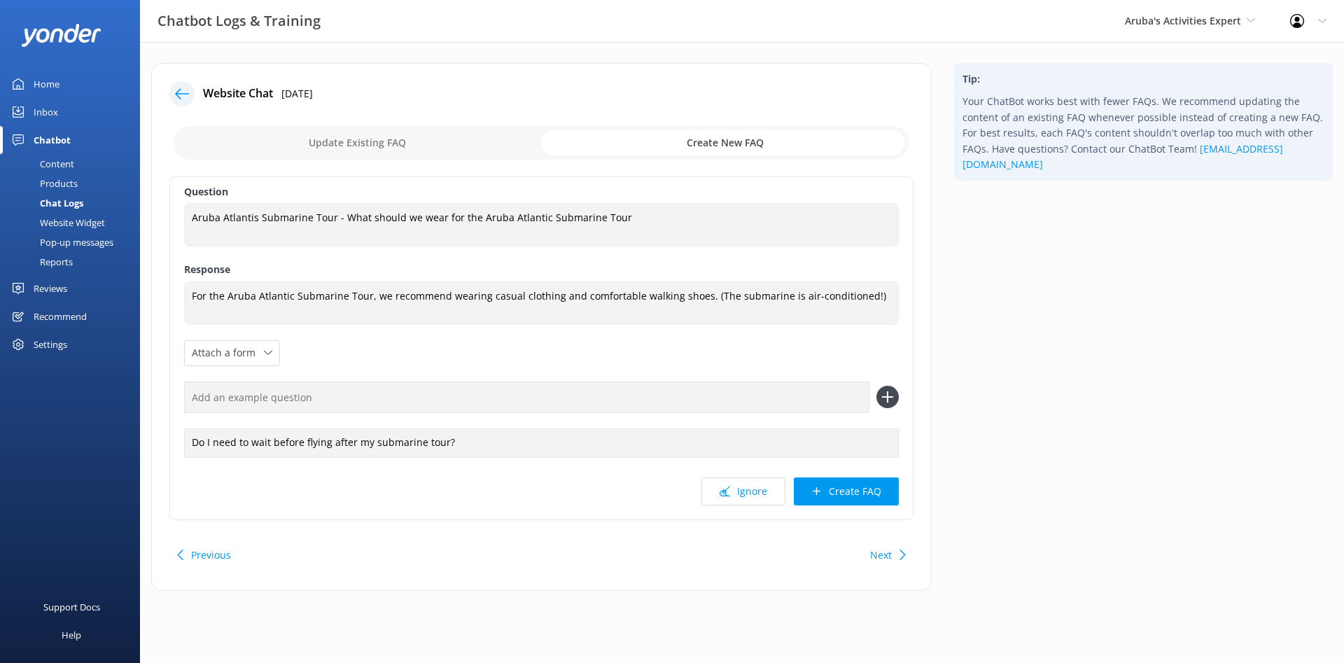
click at [380, 134] on input "checkbox" at bounding box center [542, 143] width 736 height 34
checkbox input "false"
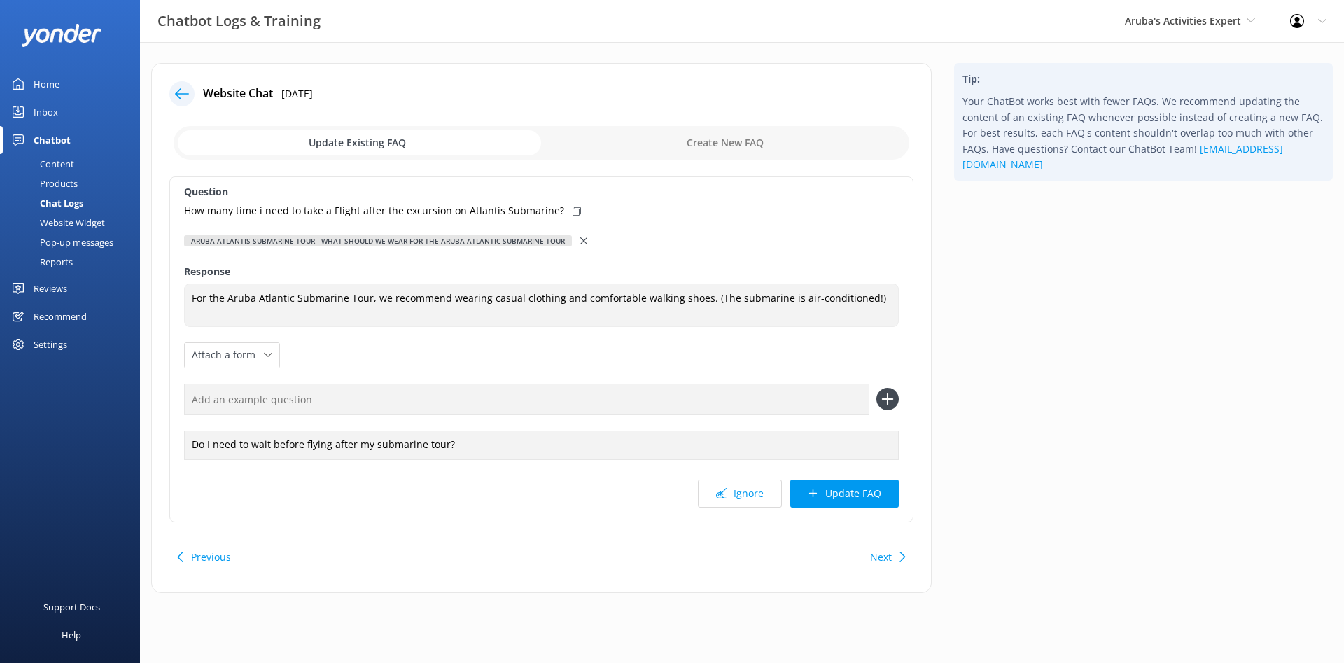
click at [178, 95] on icon at bounding box center [182, 94] width 14 height 14
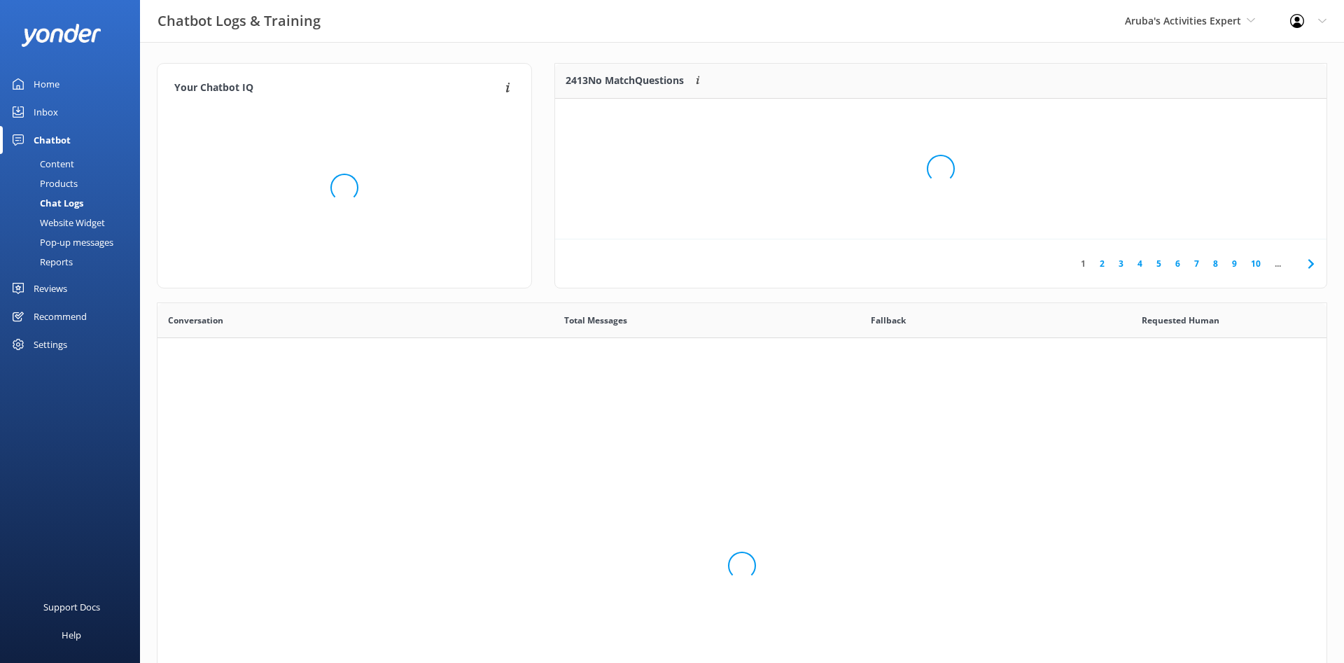
scroll to position [491, 1169]
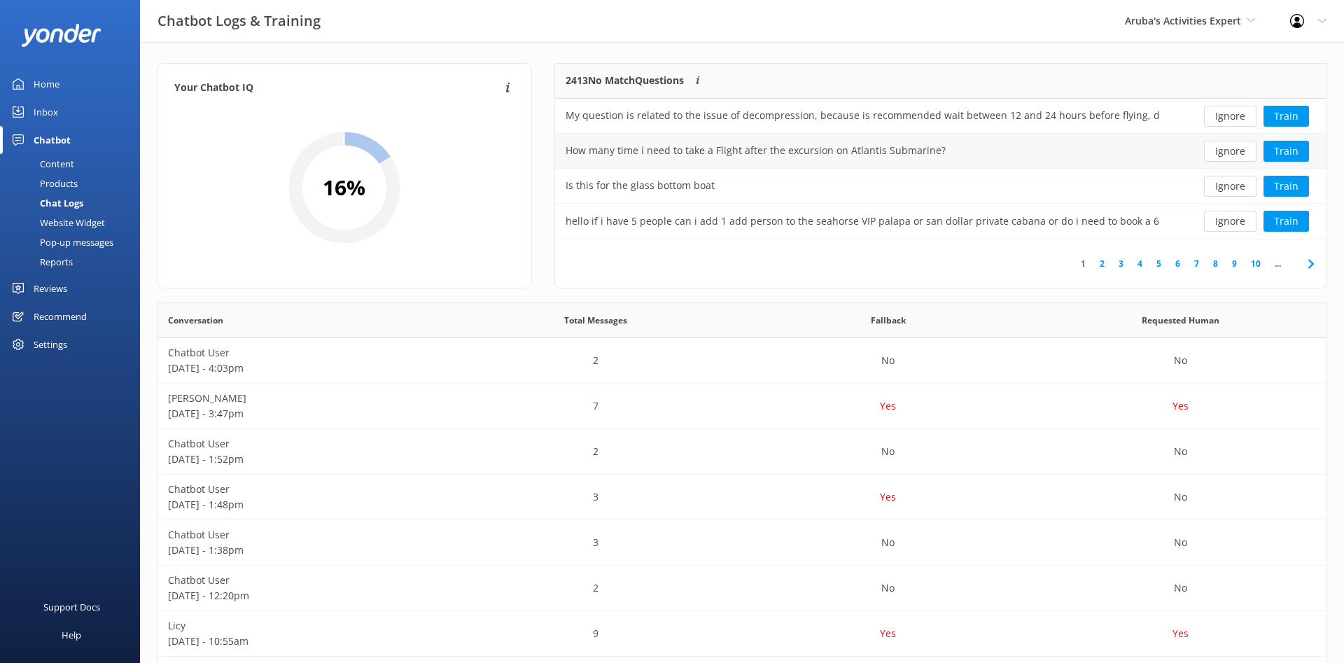
click at [746, 146] on div "How many time i need to take a Flight after the excursion on Atlantis Submarine?" at bounding box center [756, 150] width 380 height 15
click at [1292, 144] on button "Train" at bounding box center [1285, 151] width 45 height 21
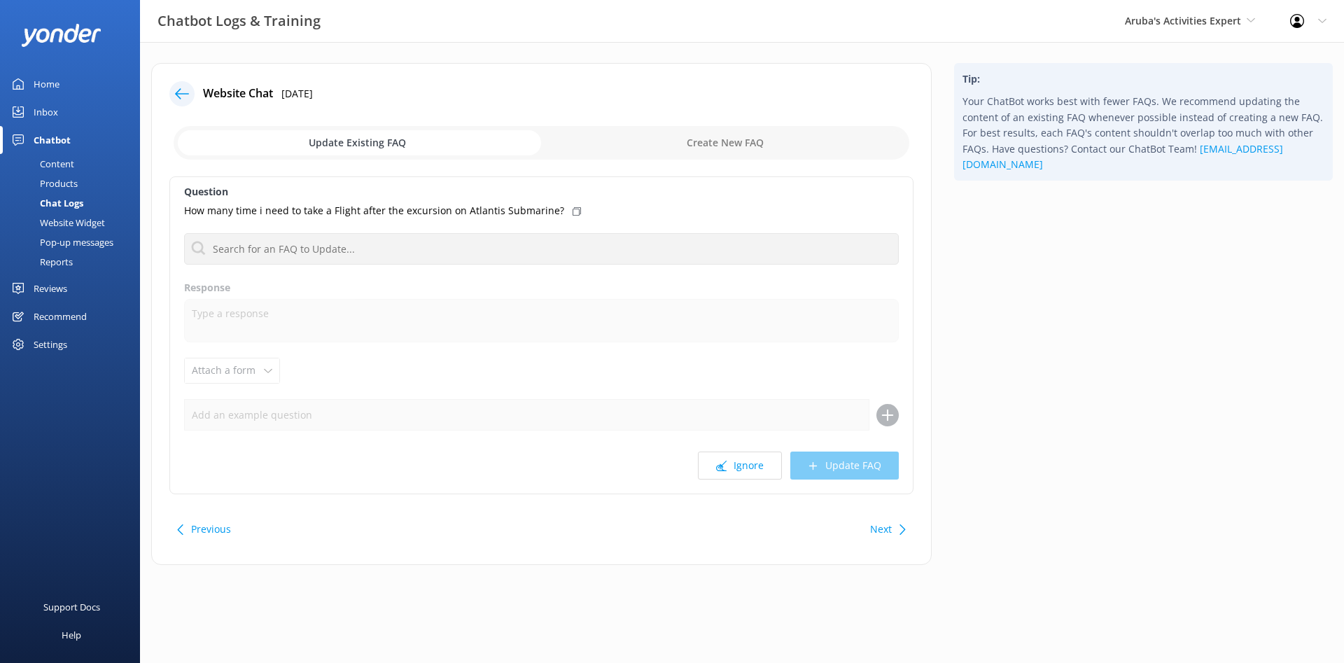
click at [727, 141] on input "checkbox" at bounding box center [542, 143] width 736 height 34
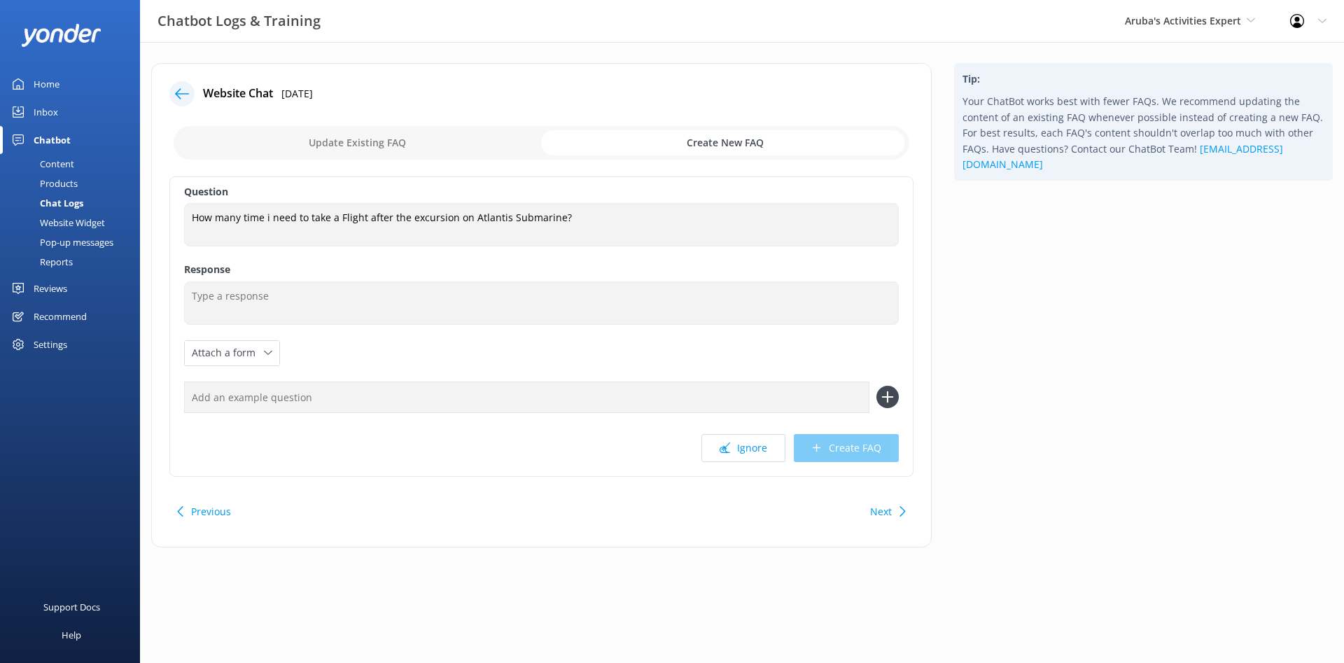
click at [383, 139] on input "checkbox" at bounding box center [542, 143] width 736 height 34
checkbox input "false"
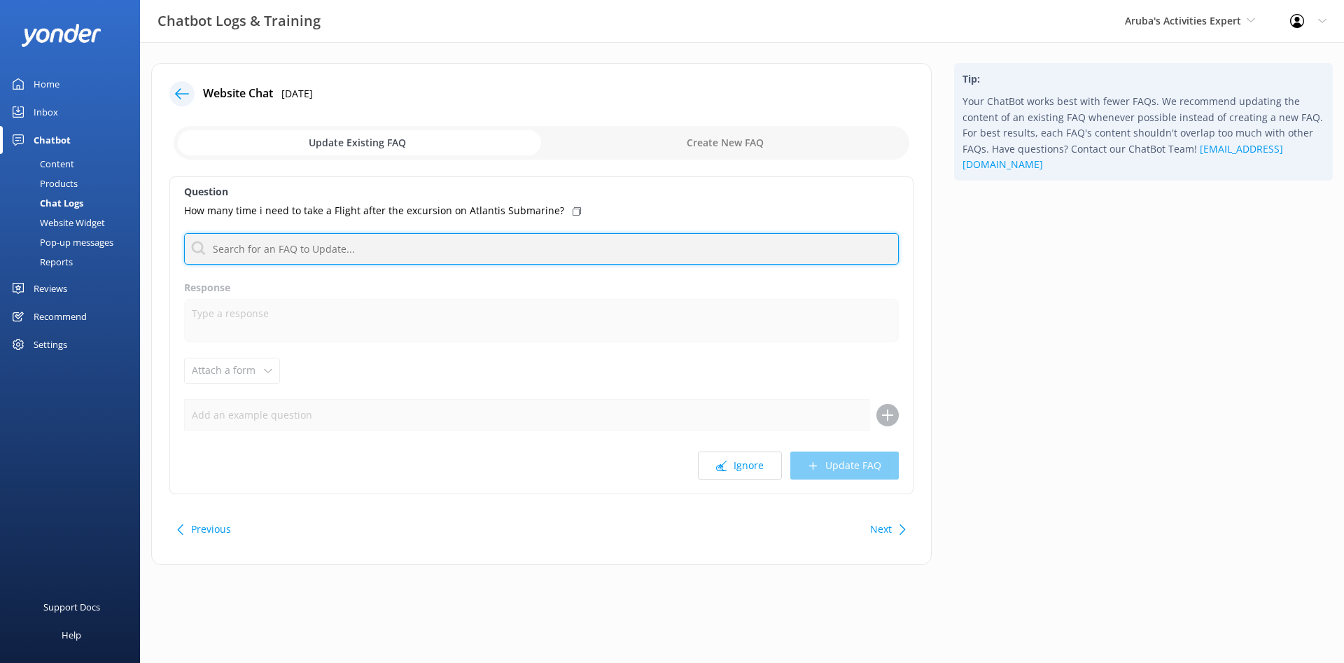
click at [289, 254] on input "text" at bounding box center [541, 248] width 715 height 31
click at [292, 248] on input "text" at bounding box center [541, 248] width 715 height 31
type input "atlantis"
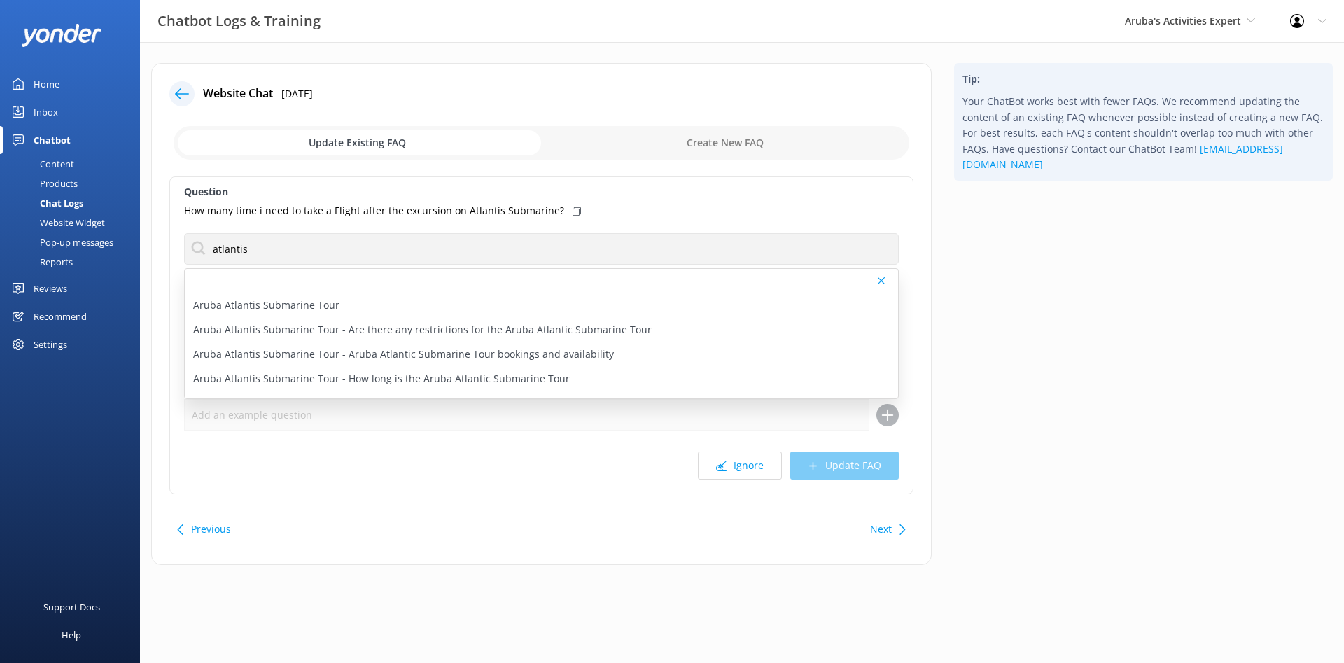
click at [490, 449] on div "Question How many time i need to take a Flight after the excursion on Atlantis …" at bounding box center [541, 335] width 744 height 318
click at [318, 209] on p "How many time i need to take a Flight after the excursion on Atlantis Submarine?" at bounding box center [374, 210] width 380 height 15
click at [445, 211] on p "How many time i need to take a Flight after the excursion on Atlantis Submarine?" at bounding box center [374, 210] width 380 height 15
click at [748, 473] on button "Ignore" at bounding box center [740, 465] width 84 height 28
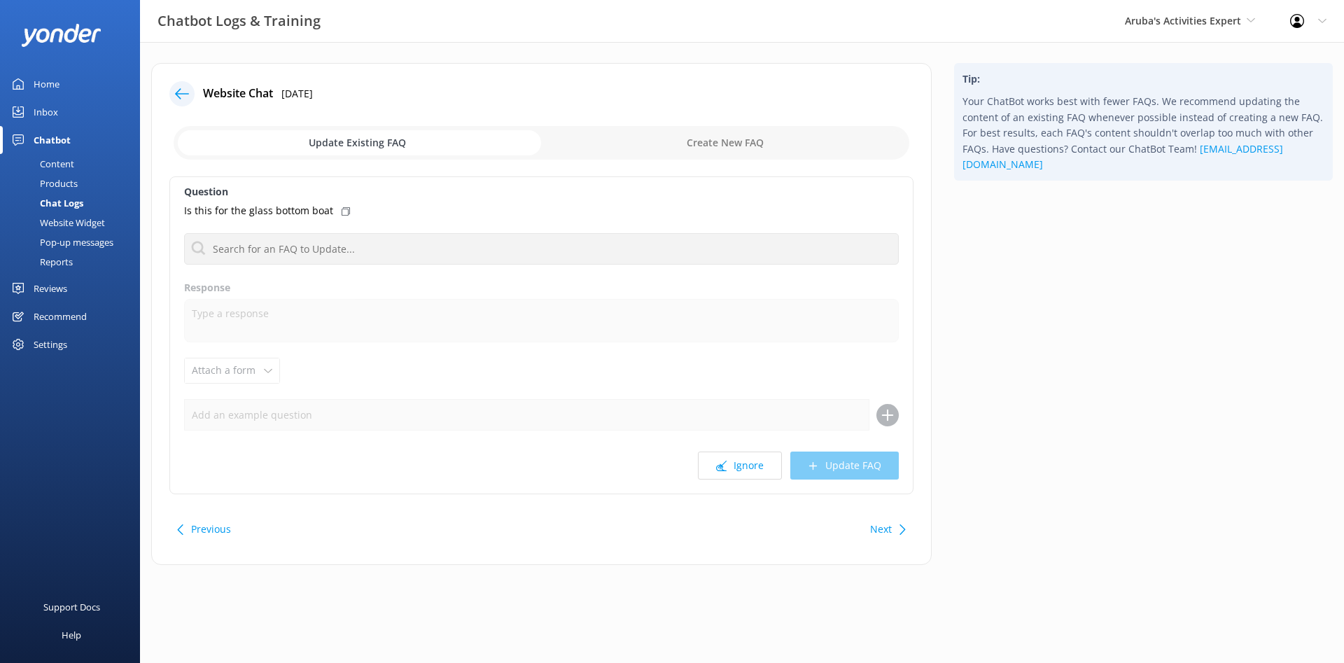
click at [796, 146] on input "checkbox" at bounding box center [542, 143] width 736 height 34
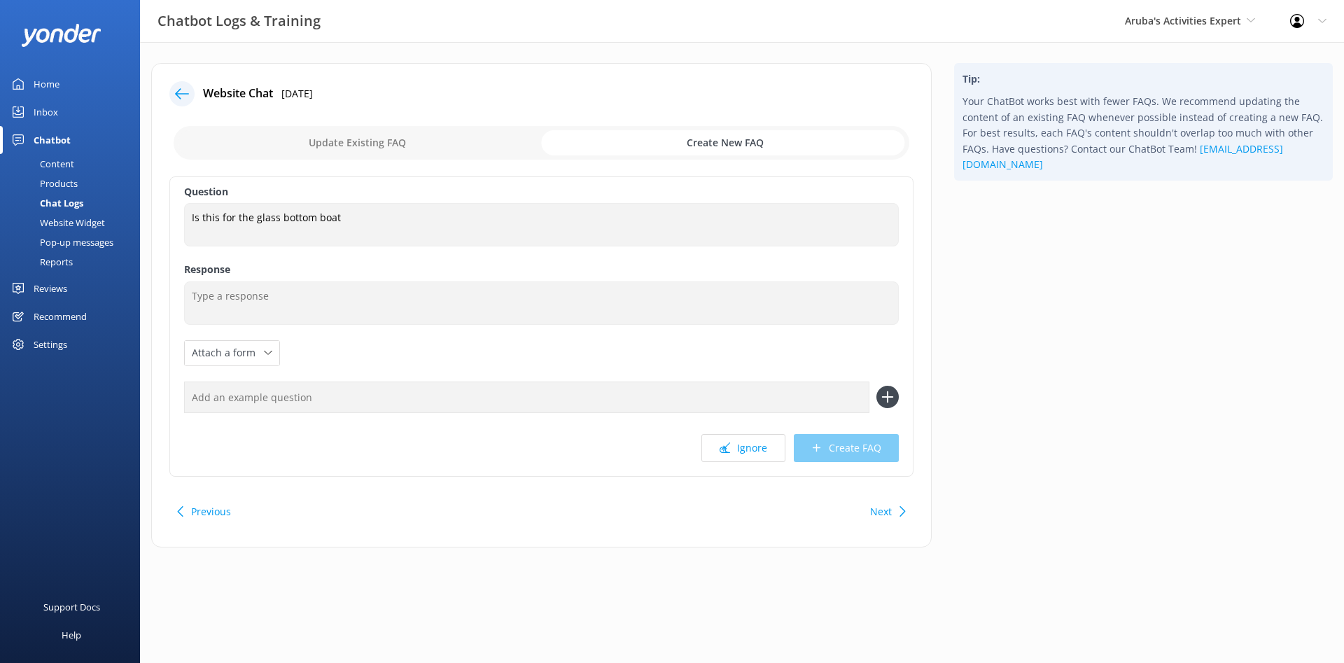
drag, startPoint x: 427, startPoint y: 144, endPoint x: 213, endPoint y: 156, distance: 213.8
click at [423, 146] on input "checkbox" at bounding box center [542, 143] width 736 height 34
checkbox input "false"
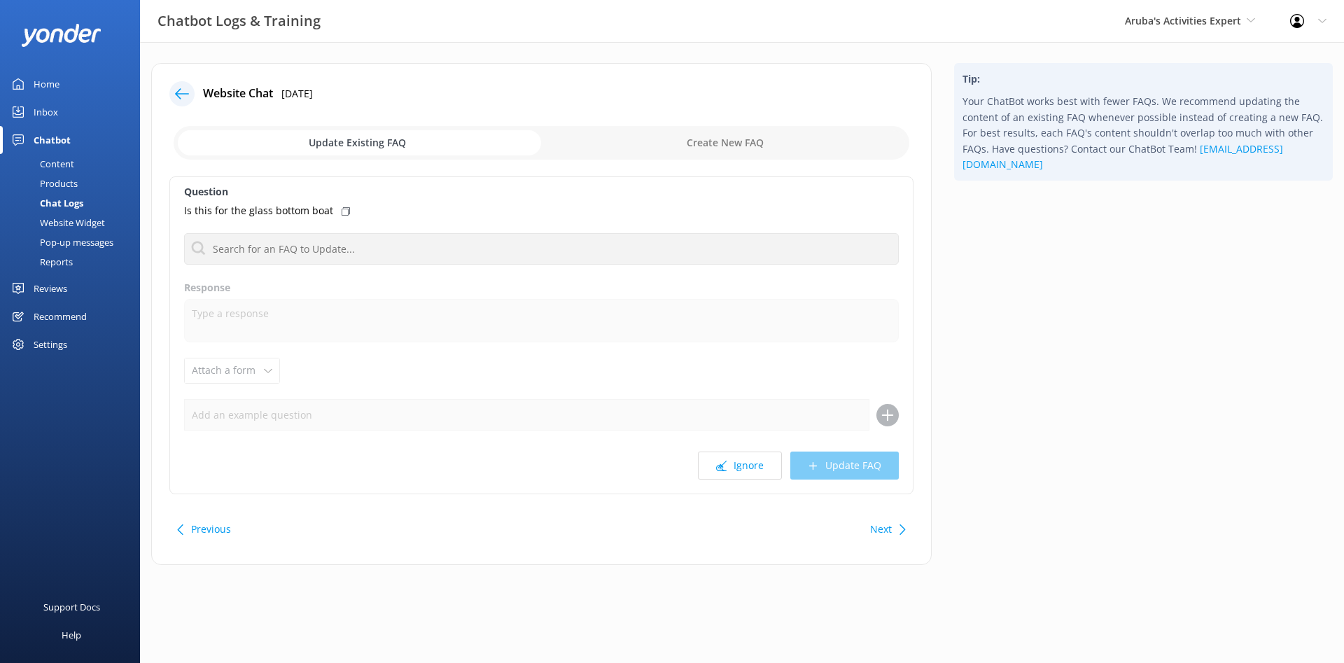
click at [61, 138] on div "Chatbot" at bounding box center [52, 140] width 37 height 28
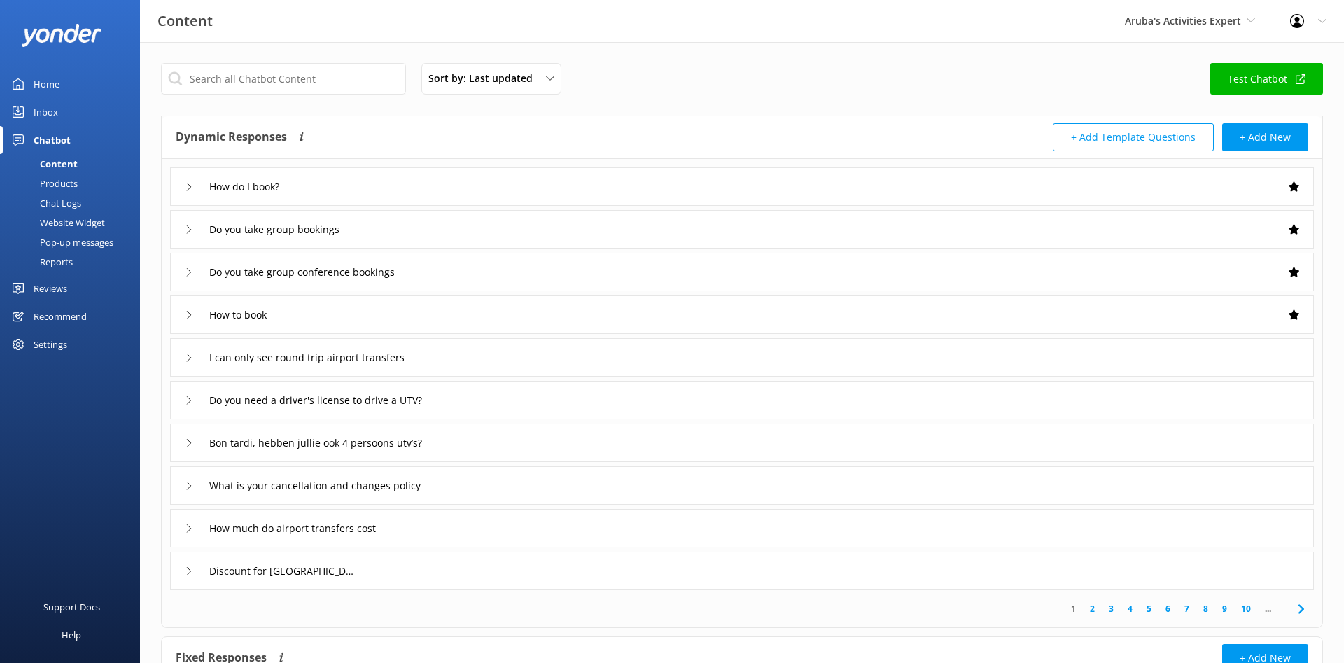
click at [69, 203] on div "Chat Logs" at bounding box center [44, 203] width 73 height 20
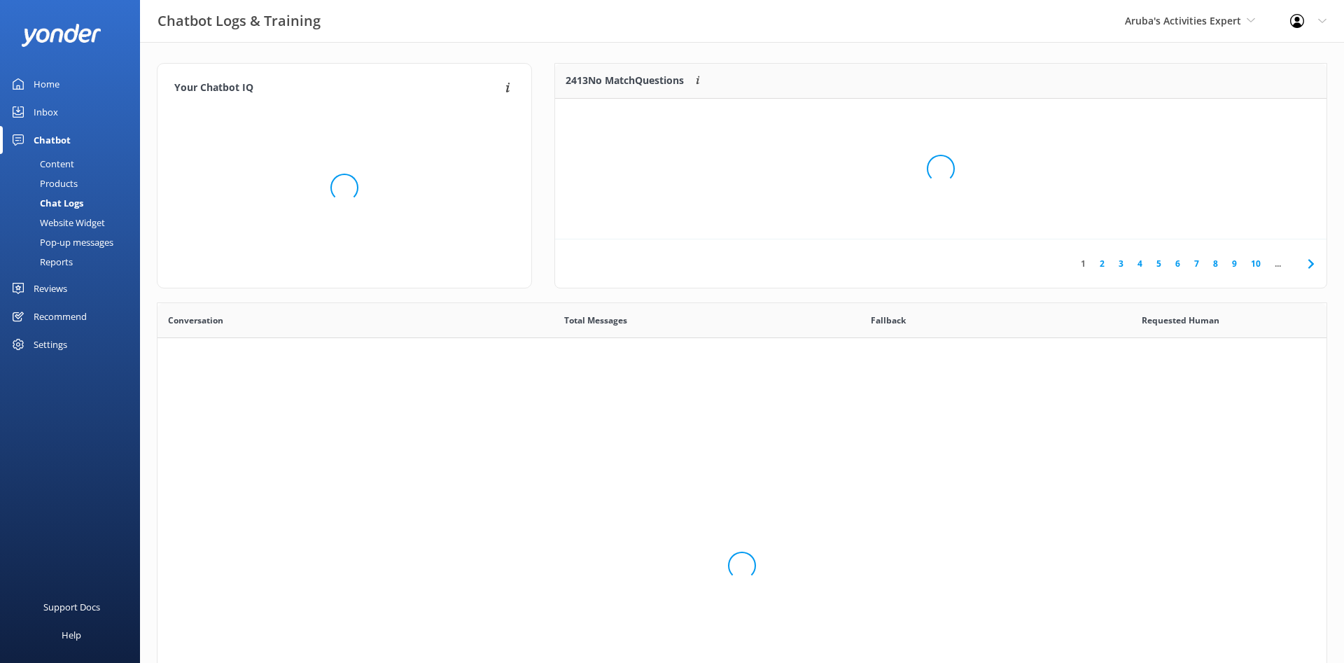
scroll to position [491, 1169]
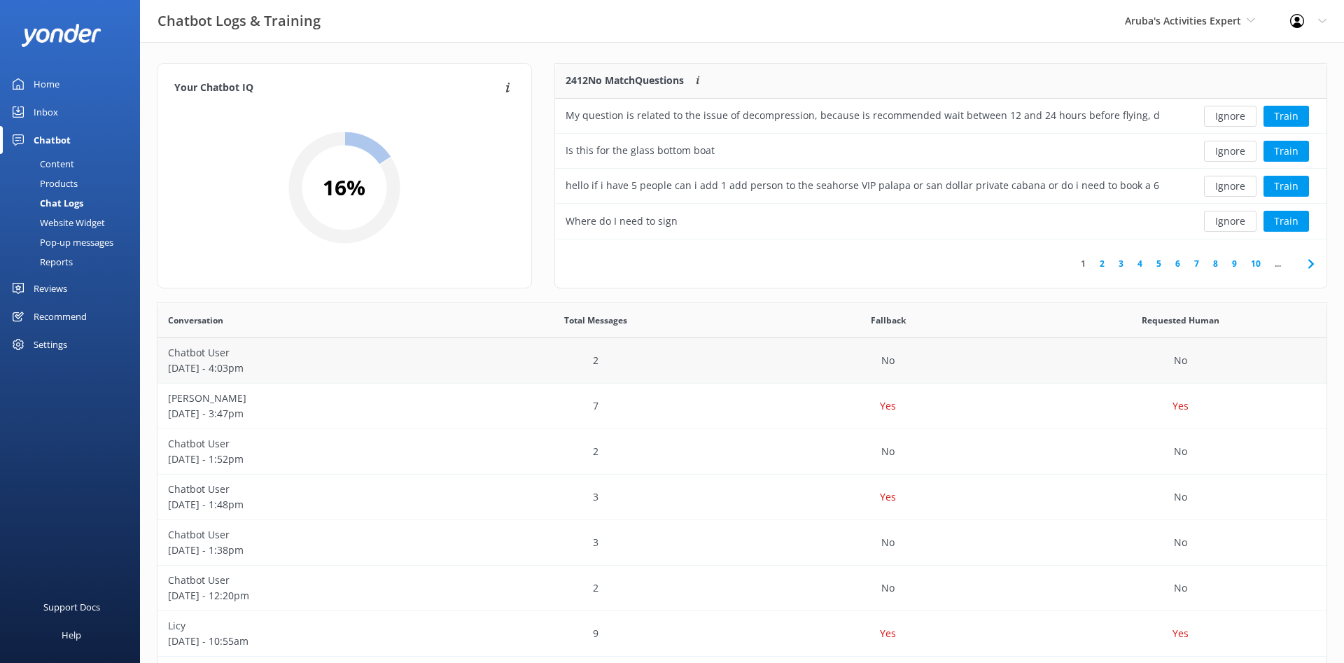
click at [214, 355] on p "Chatbot User" at bounding box center [304, 352] width 272 height 15
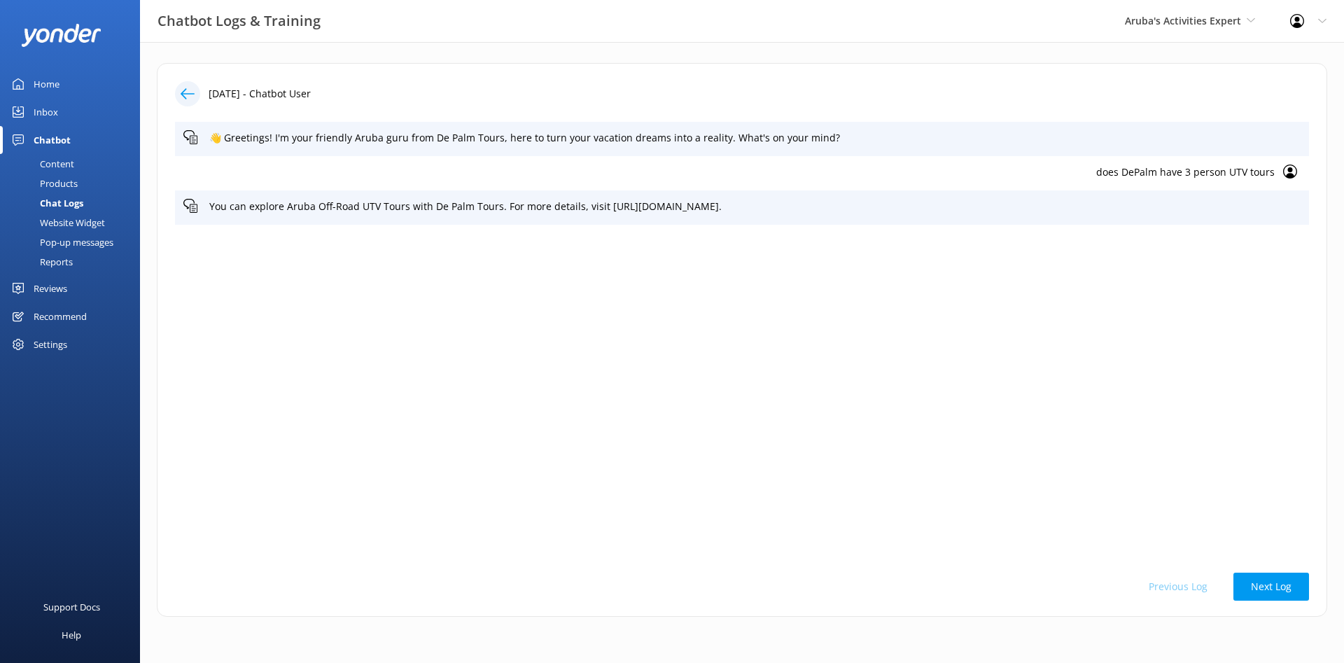
click at [190, 88] on icon at bounding box center [188, 94] width 14 height 14
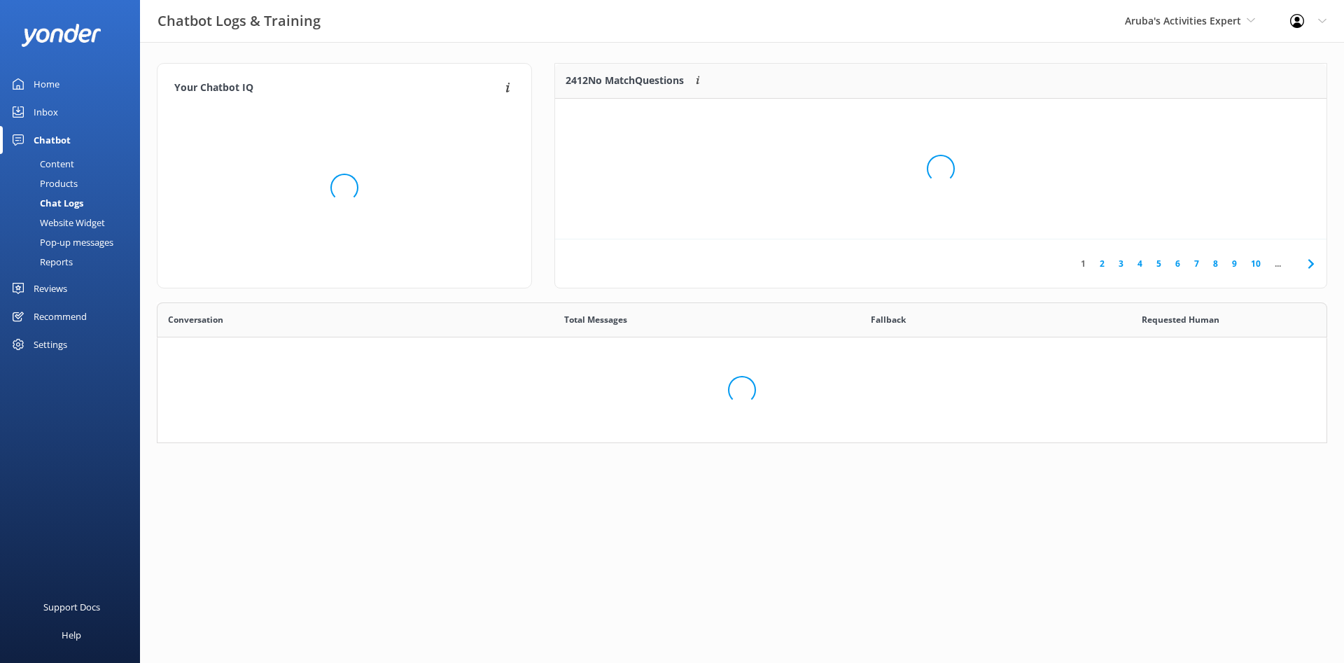
scroll to position [491, 1169]
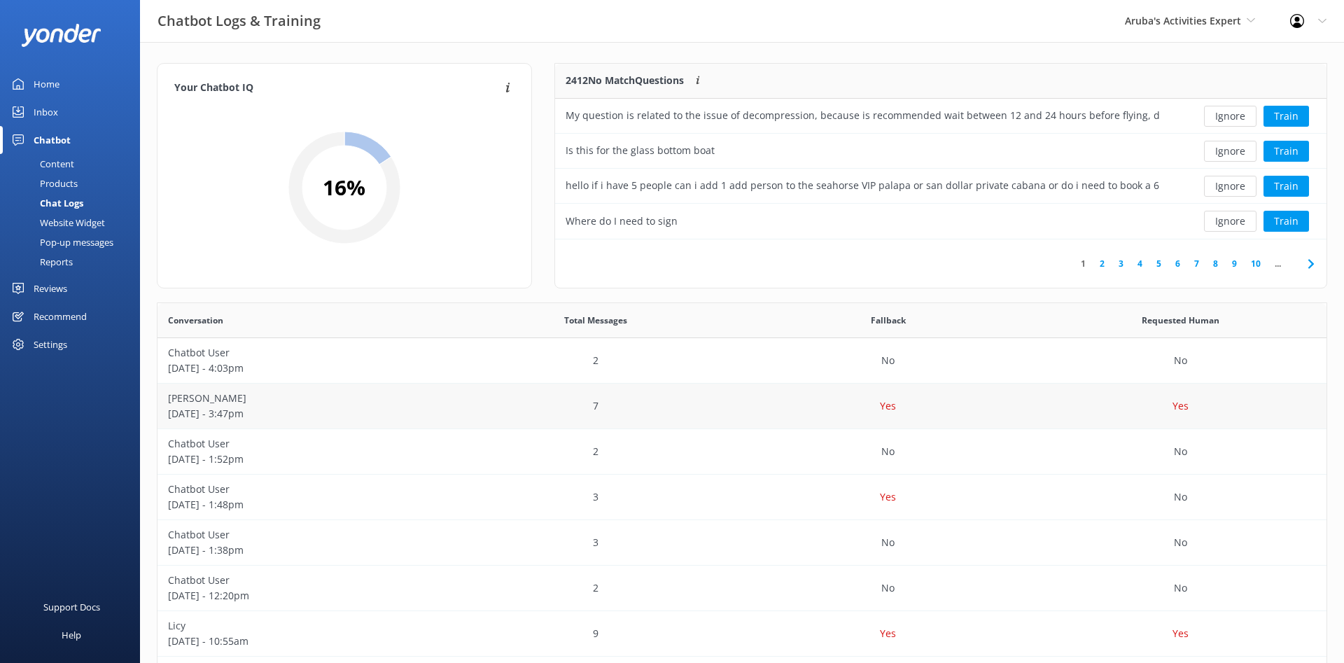
click at [274, 407] on p "[DATE] - 3:47pm" at bounding box center [304, 413] width 272 height 15
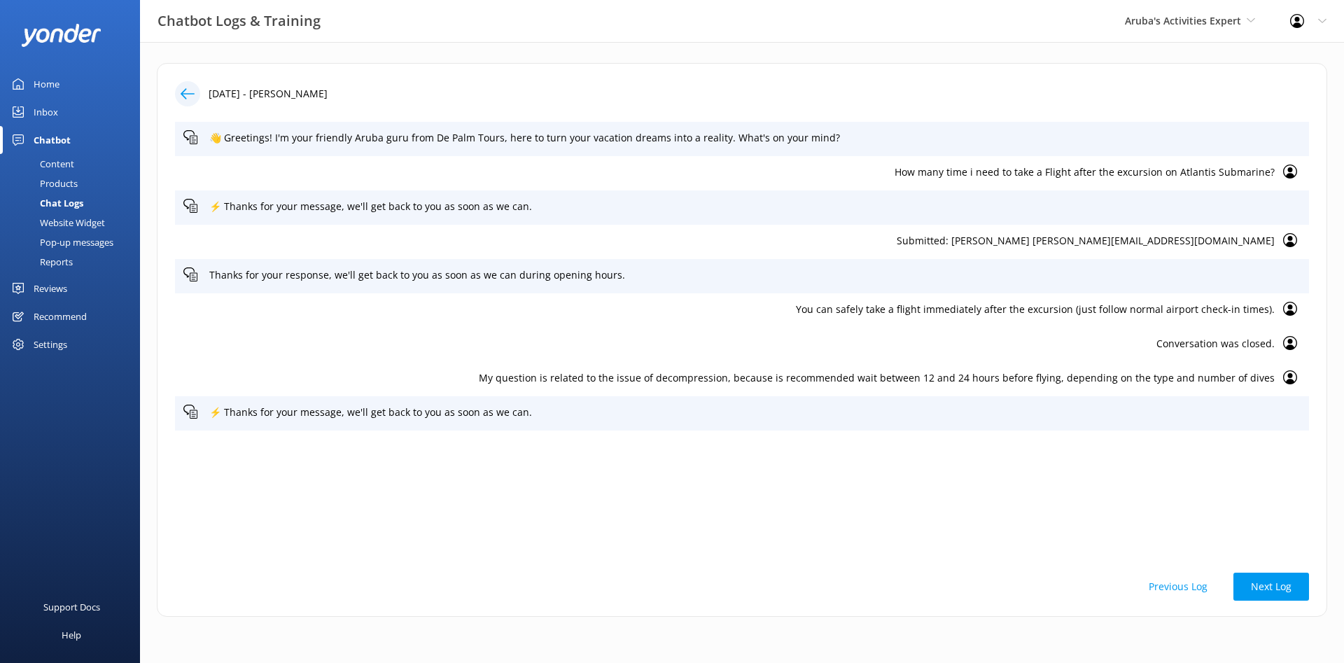
click at [53, 90] on div "Home" at bounding box center [47, 84] width 26 height 28
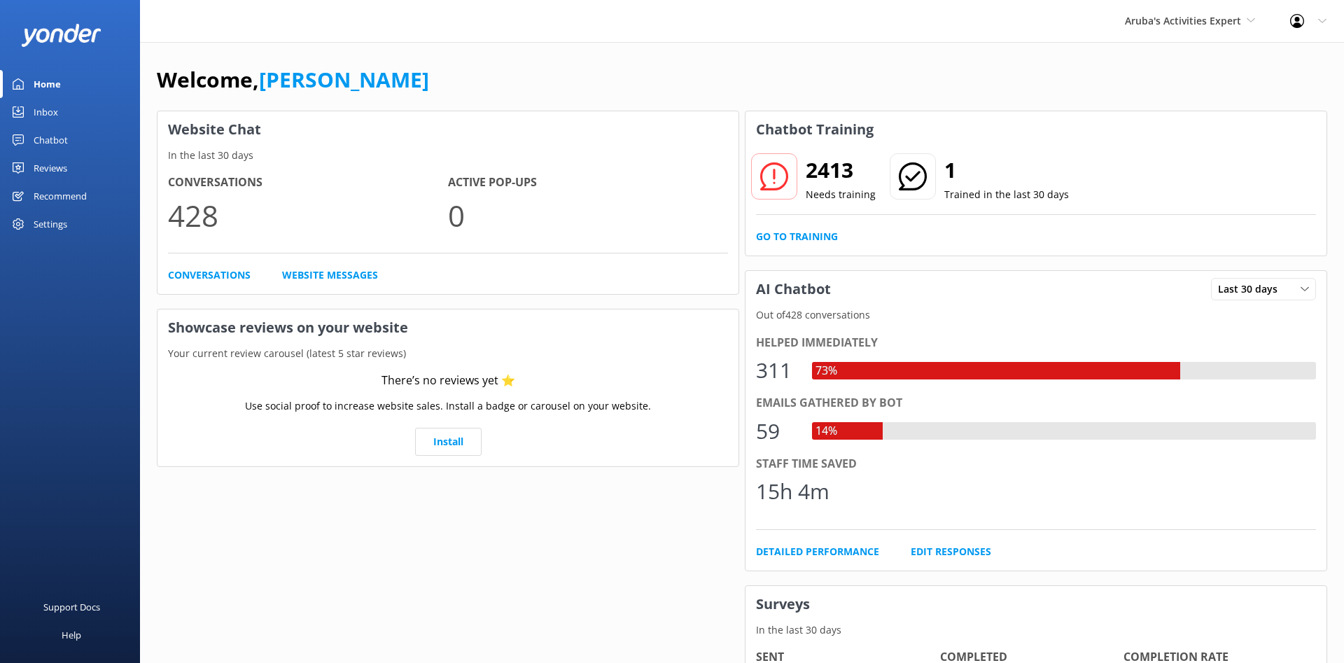
click at [63, 141] on div "Chatbot" at bounding box center [51, 140] width 34 height 28
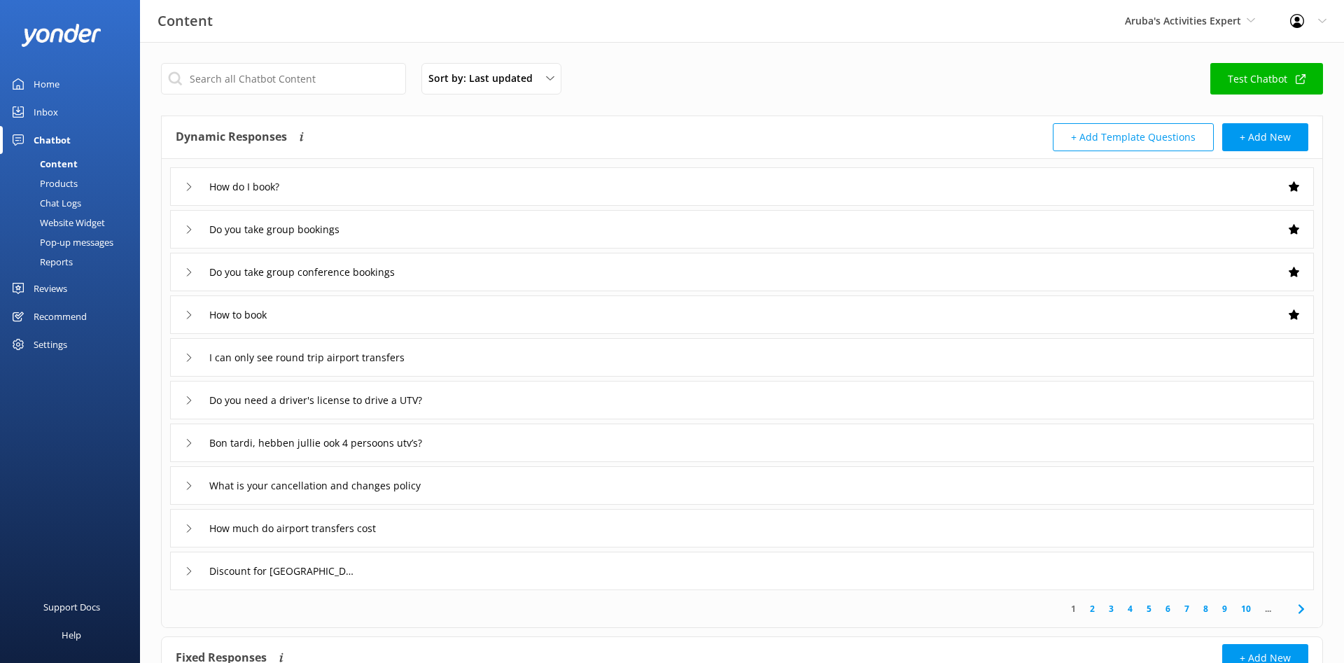
click at [60, 133] on div "Chatbot" at bounding box center [52, 140] width 37 height 28
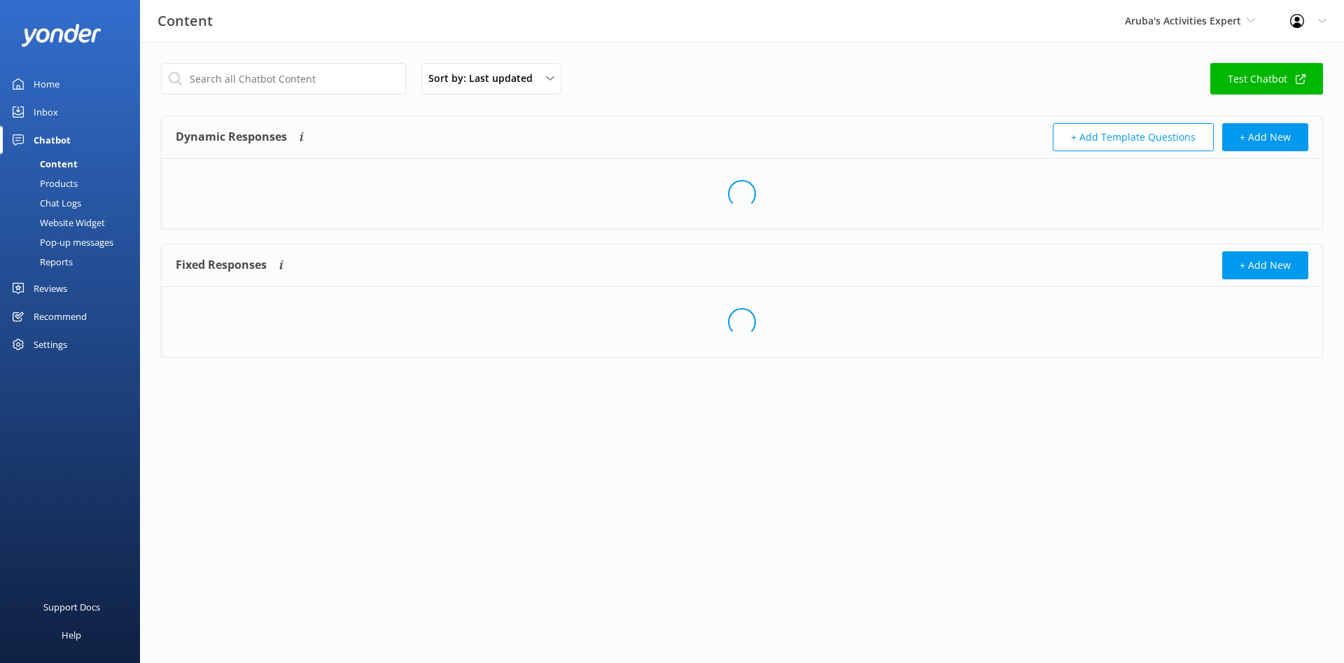
click at [50, 115] on div "Inbox" at bounding box center [46, 112] width 24 height 28
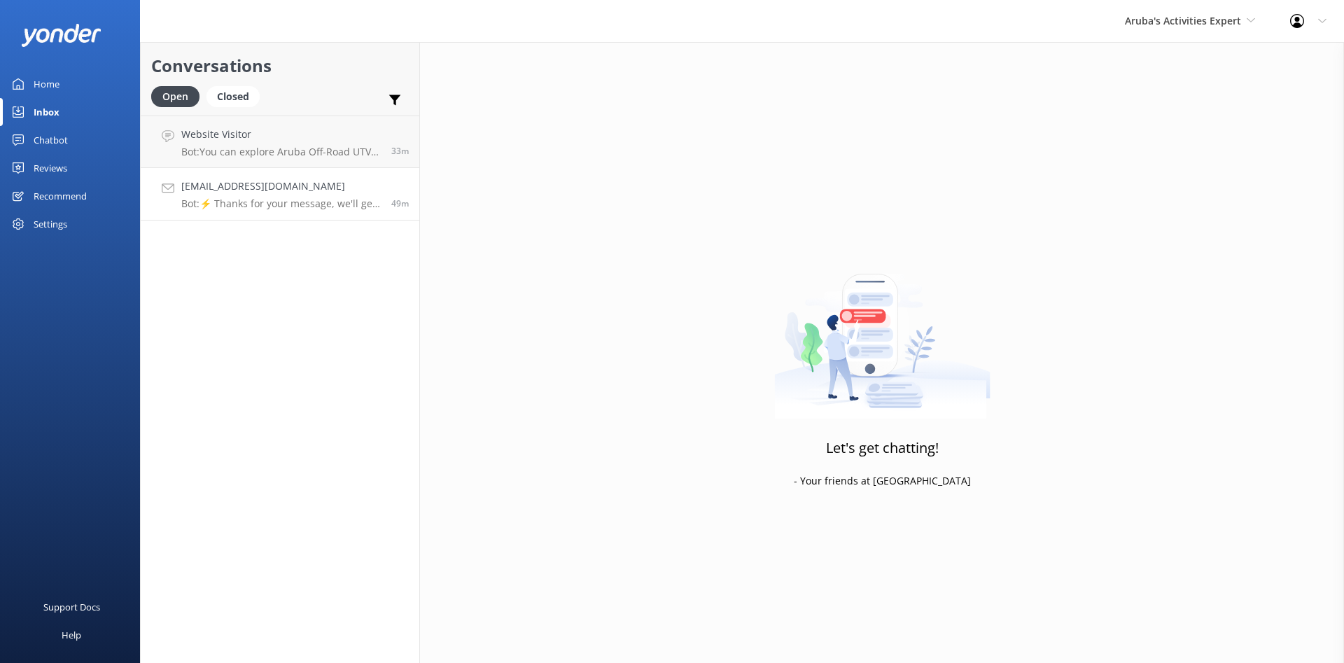
click at [259, 209] on p "Bot: ⚡ Thanks for your message, we'll get back to you as soon as we can." at bounding box center [280, 203] width 199 height 13
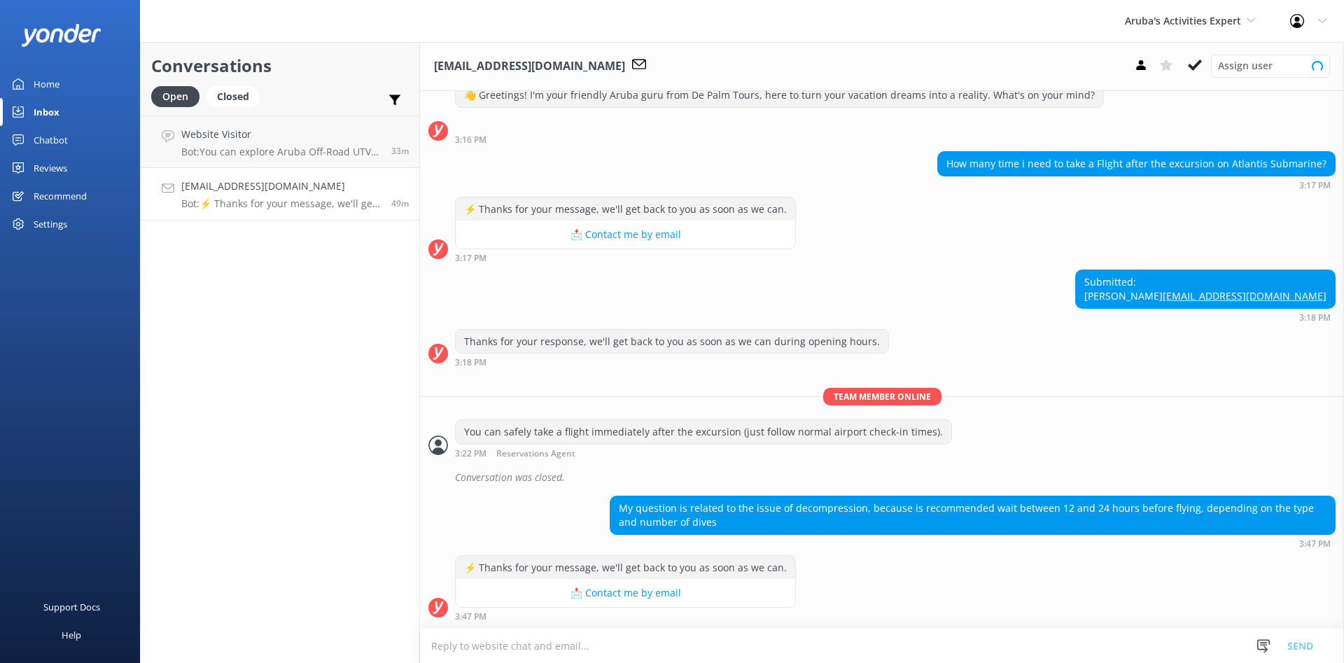
scroll to position [58, 0]
click at [509, 640] on textarea at bounding box center [882, 646] width 924 height 34
paste textarea "No waiting time is needed before flying after a submarine tour! Unlike [MEDICAL…"
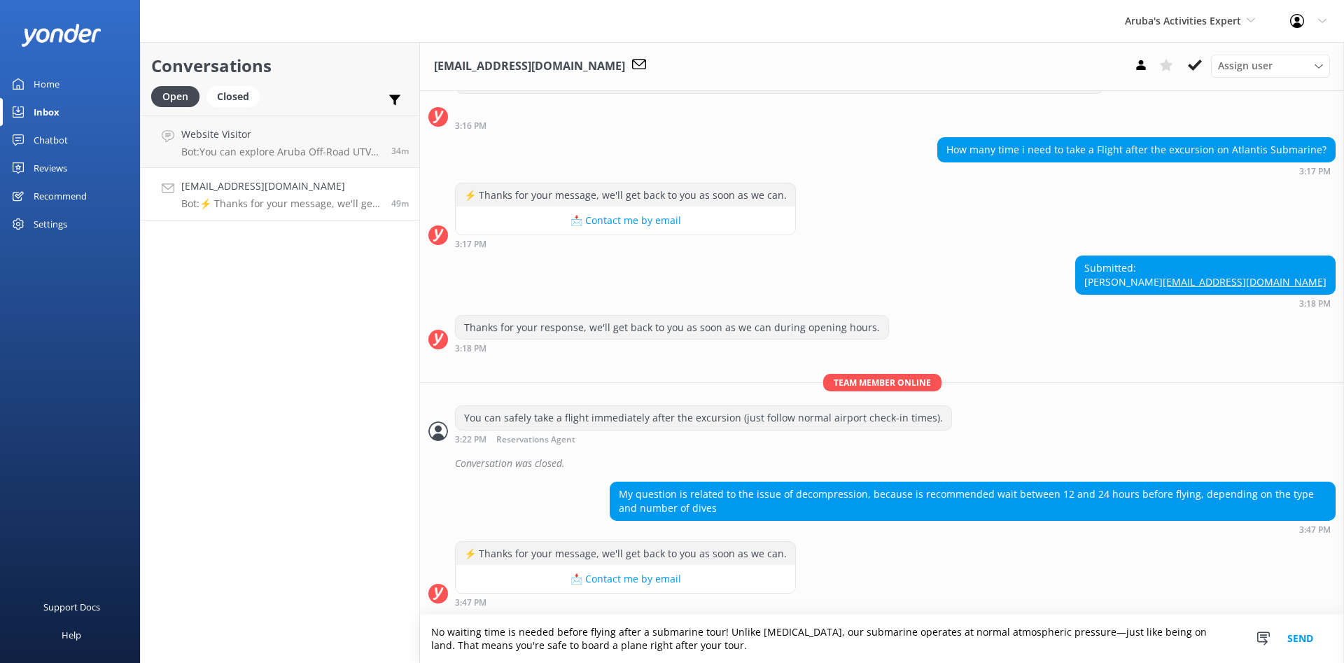
scroll to position [72, 0]
type textarea "No waiting time is needed before flying after a submarine tour! Unlike [MEDICAL…"
click at [1304, 639] on button "Send" at bounding box center [1300, 639] width 52 height 48
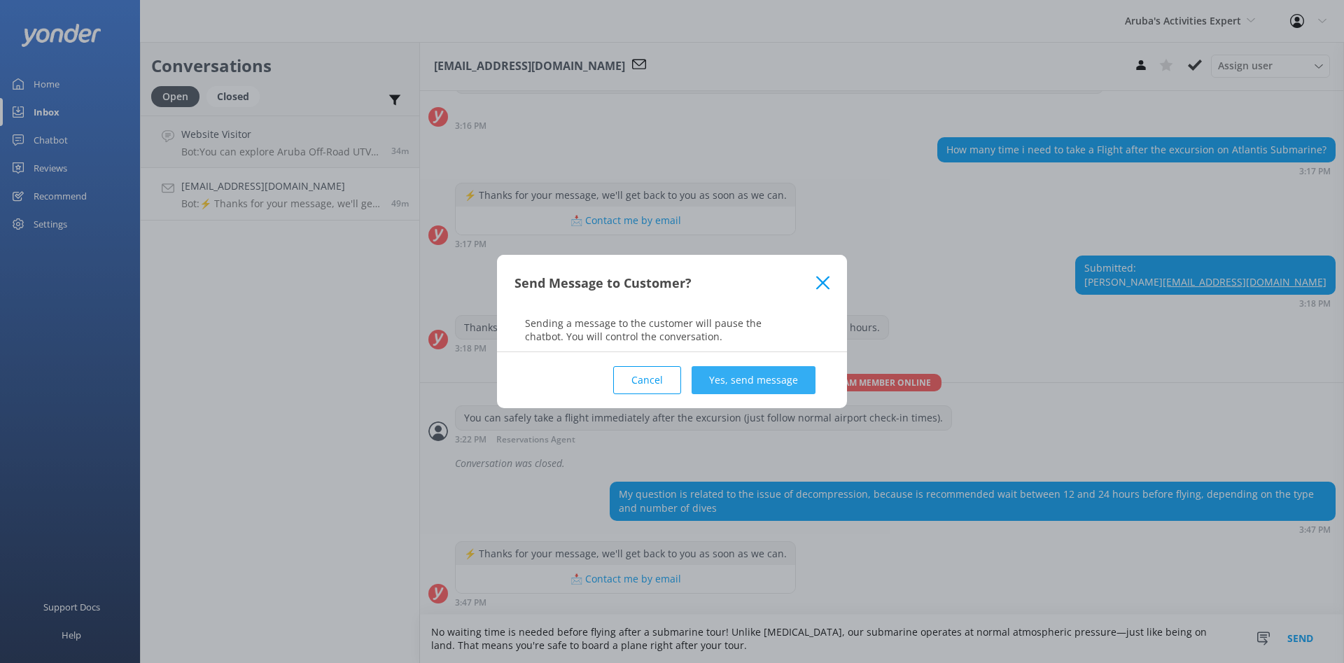
click at [792, 380] on button "Yes, send message" at bounding box center [754, 380] width 124 height 28
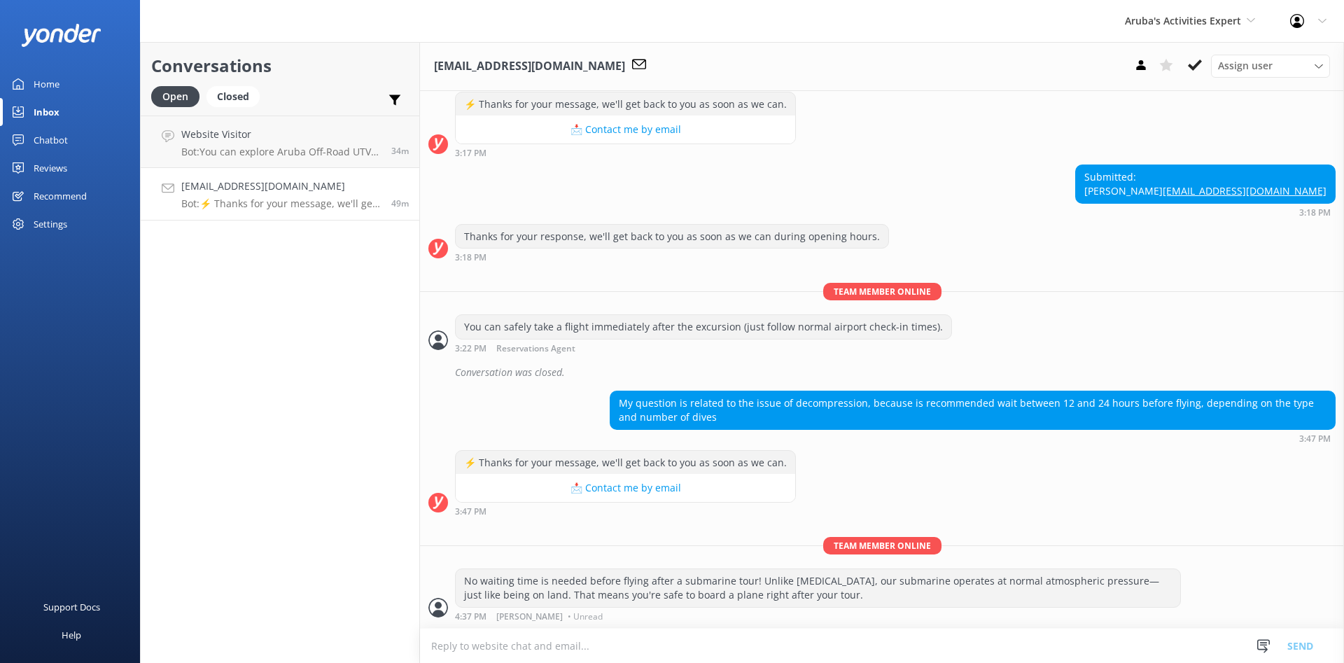
scroll to position [163, 0]
click at [1195, 64] on icon at bounding box center [1195, 65] width 14 height 14
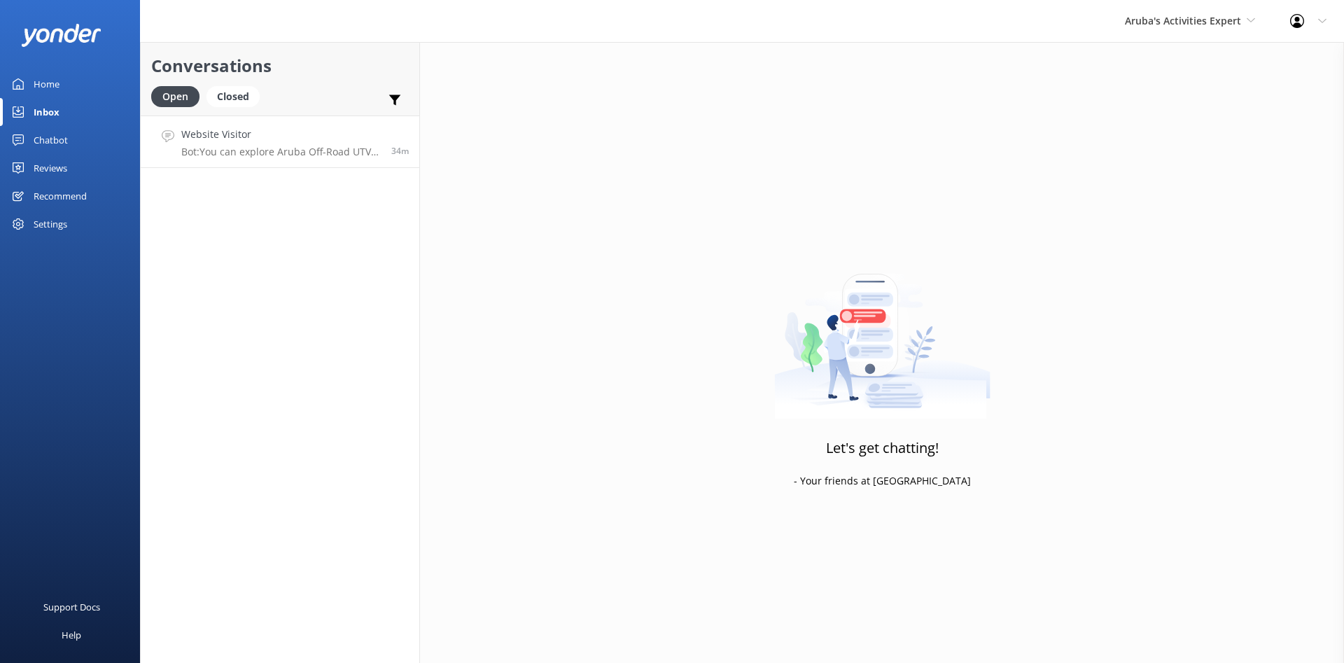
click at [274, 153] on p "Bot: You can explore Aruba Off-Road UTV Tours with De Palm Tours. For more deta…" at bounding box center [280, 152] width 199 height 13
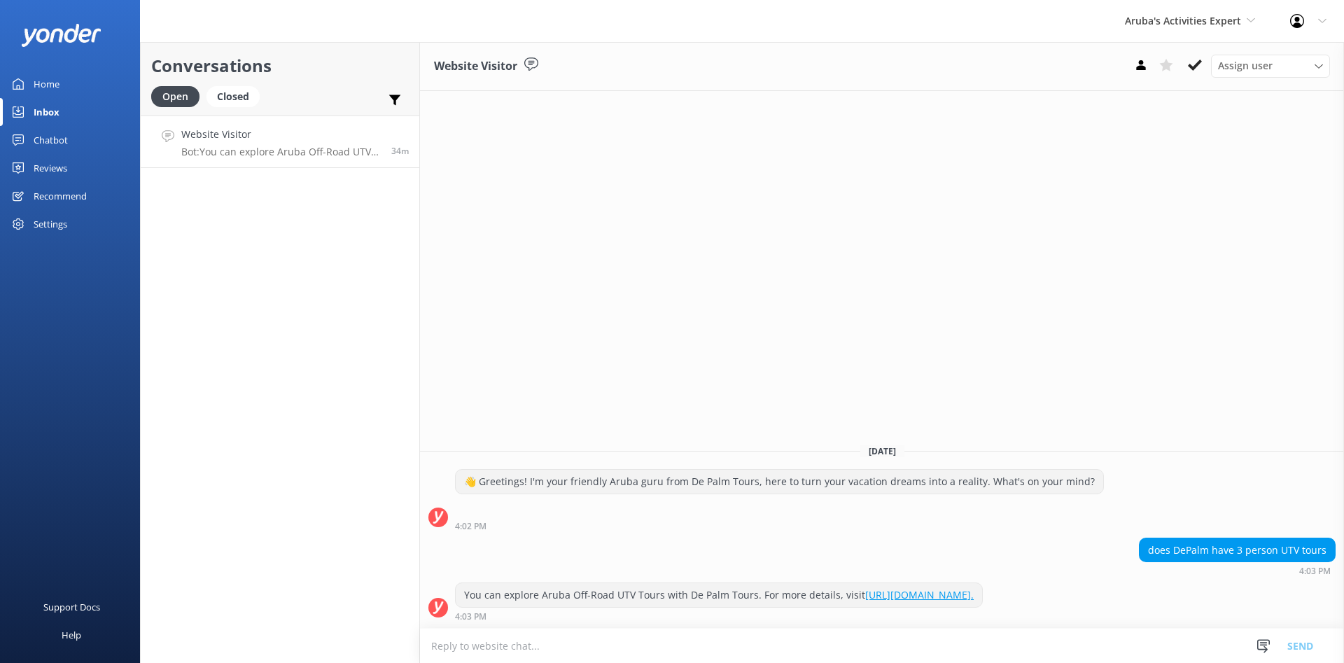
click at [52, 141] on div "Chatbot" at bounding box center [51, 140] width 34 height 28
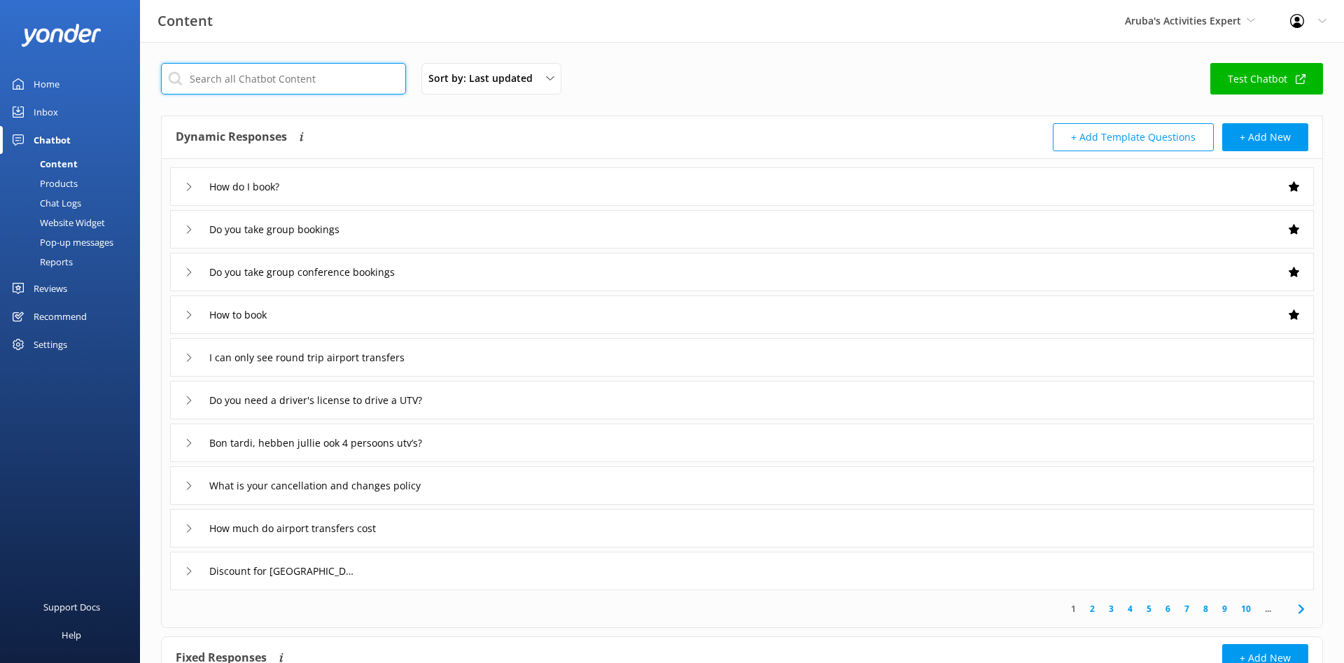
click at [313, 80] on input "text" at bounding box center [283, 78] width 245 height 31
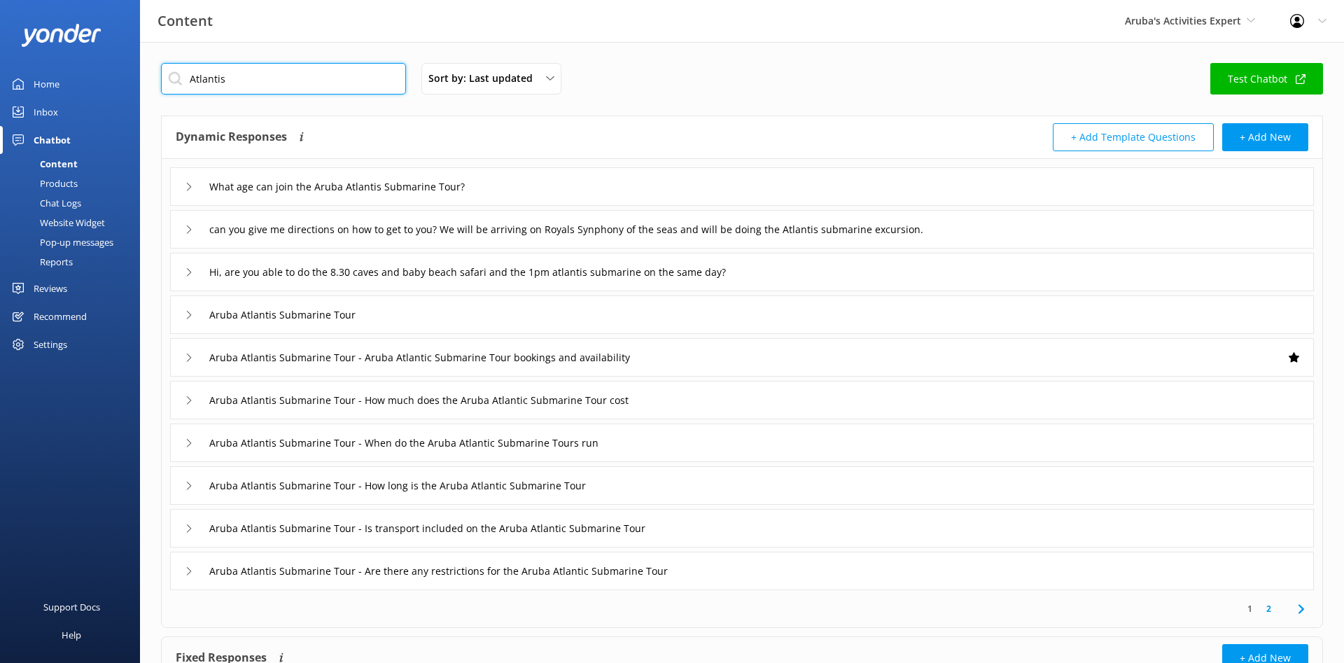
type input "Atlantis"
click at [613, 314] on div "Aruba Atlantis Submarine Tour" at bounding box center [742, 314] width 1144 height 38
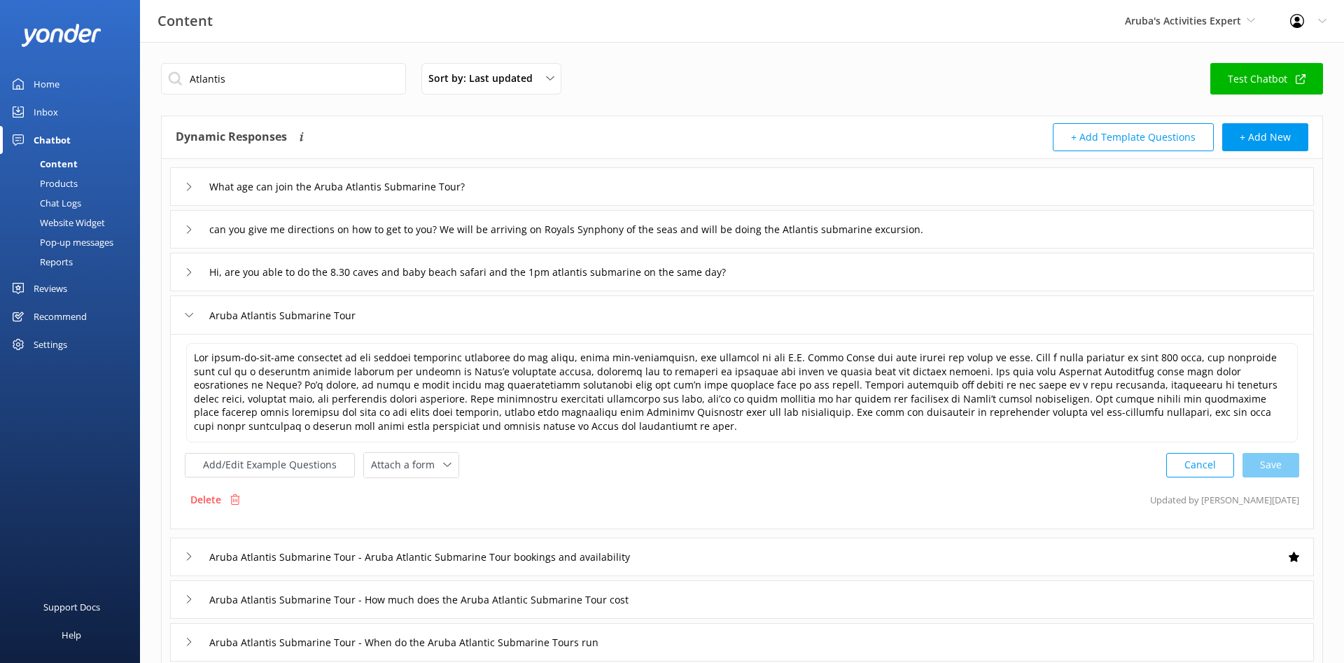
click at [613, 314] on div "Aruba Atlantis Submarine Tour" at bounding box center [742, 314] width 1144 height 38
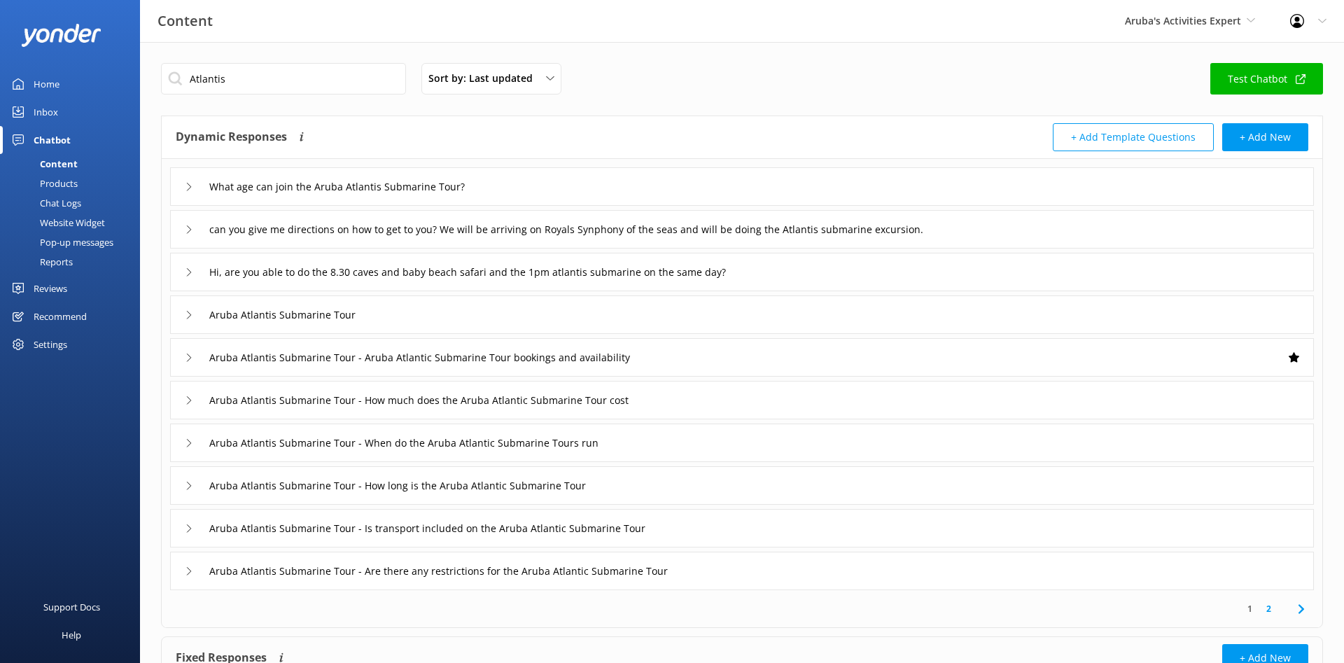
click at [797, 363] on div "Aruba Atlantis Submarine Tour - Aruba Atlantic Submarine Tour bookings and avai…" at bounding box center [742, 357] width 1144 height 38
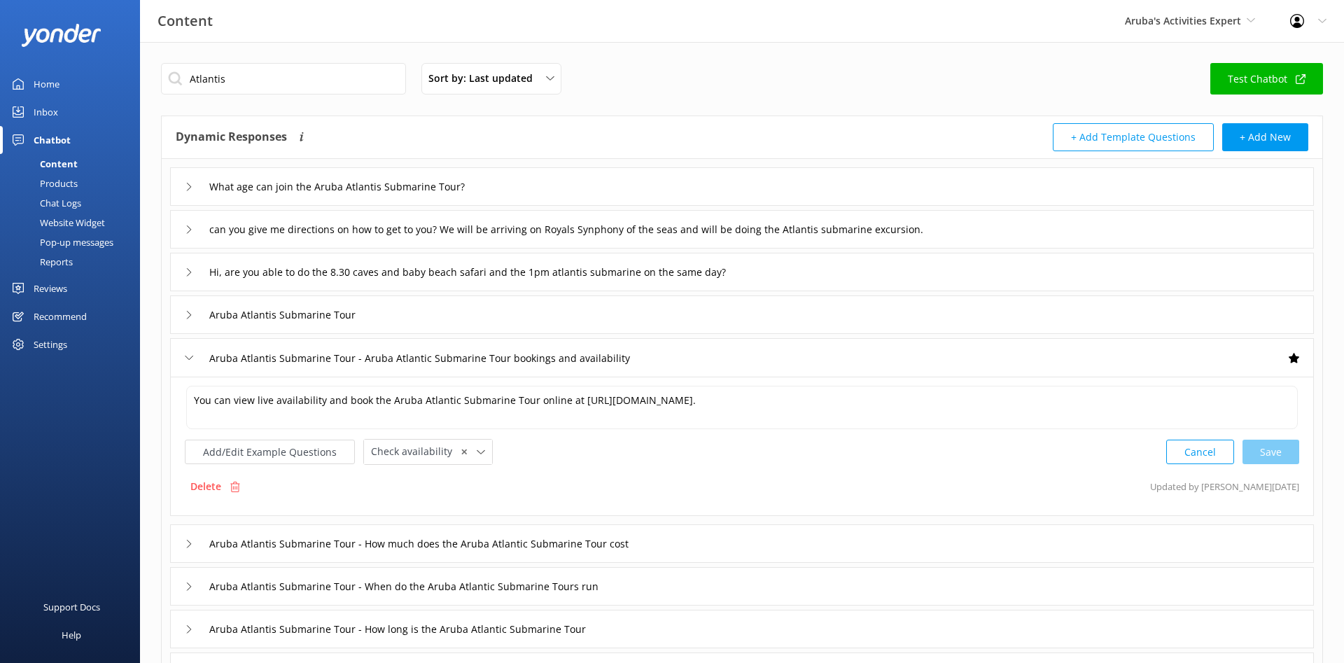
click at [798, 363] on div "Aruba Atlantis Submarine Tour - Aruba Atlantic Submarine Tour bookings and avai…" at bounding box center [742, 357] width 1144 height 38
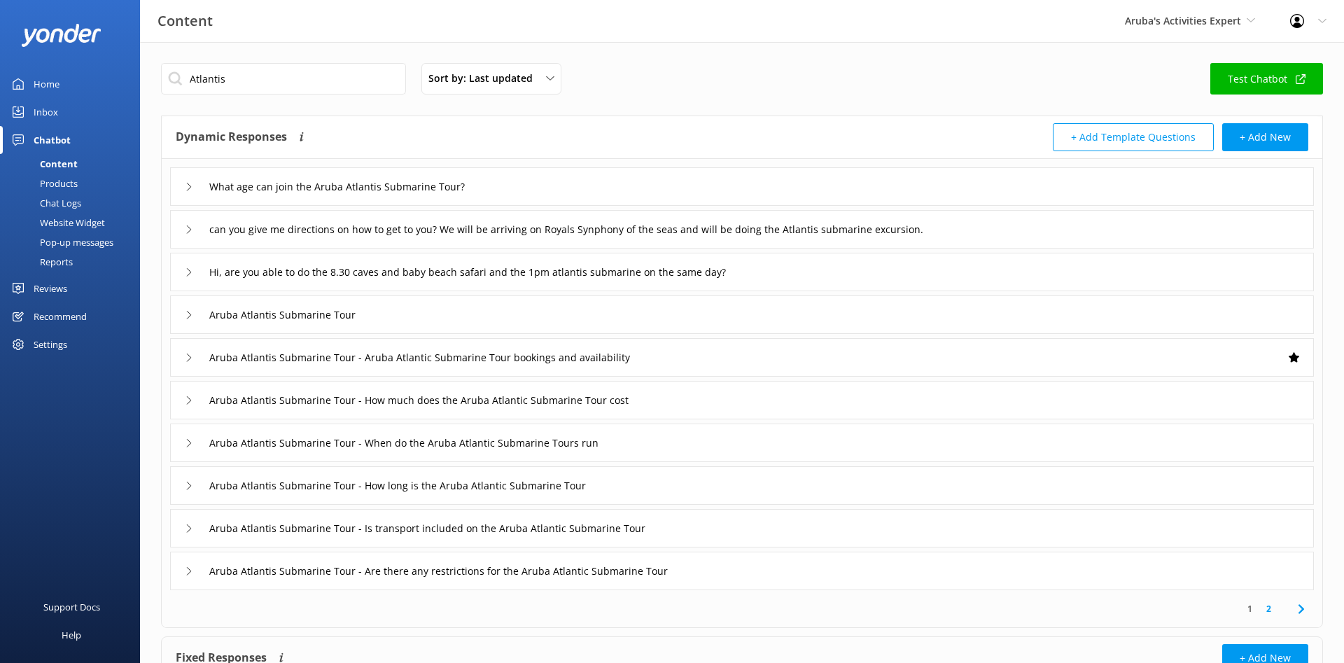
click at [802, 405] on div "Aruba Atlantis Submarine Tour - How much does the Aruba Atlantic Submarine Tour…" at bounding box center [742, 400] width 1144 height 38
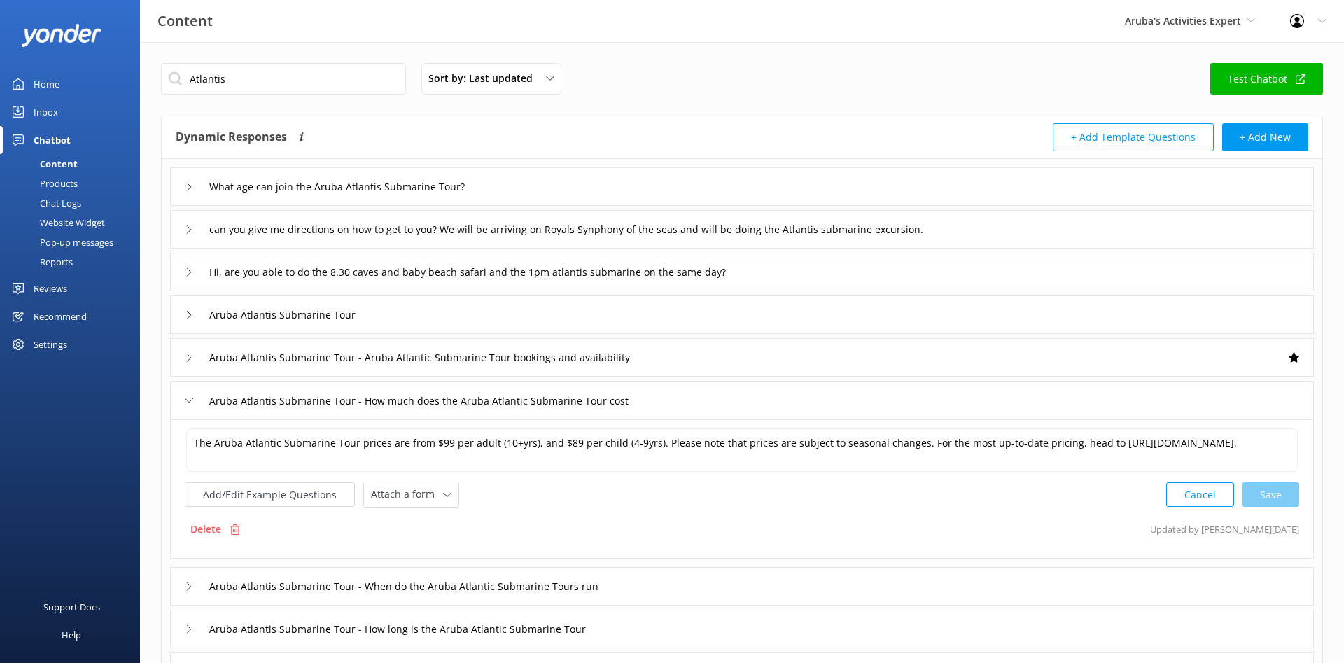
click at [802, 405] on div "Aruba Atlantis Submarine Tour - How much does the Aruba Atlantic Submarine Tour…" at bounding box center [742, 400] width 1144 height 38
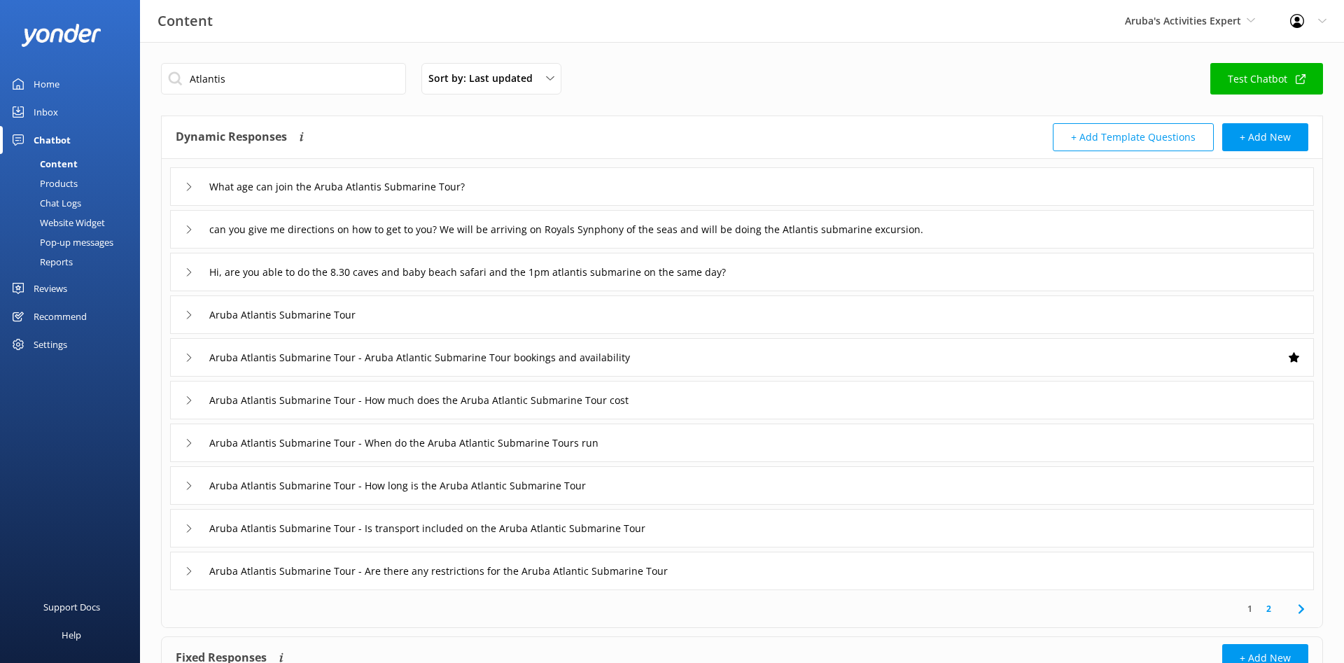
click at [800, 434] on div "Aruba Atlantis Submarine Tour - When do the Aruba Atlantic Submarine Tours run" at bounding box center [742, 442] width 1144 height 38
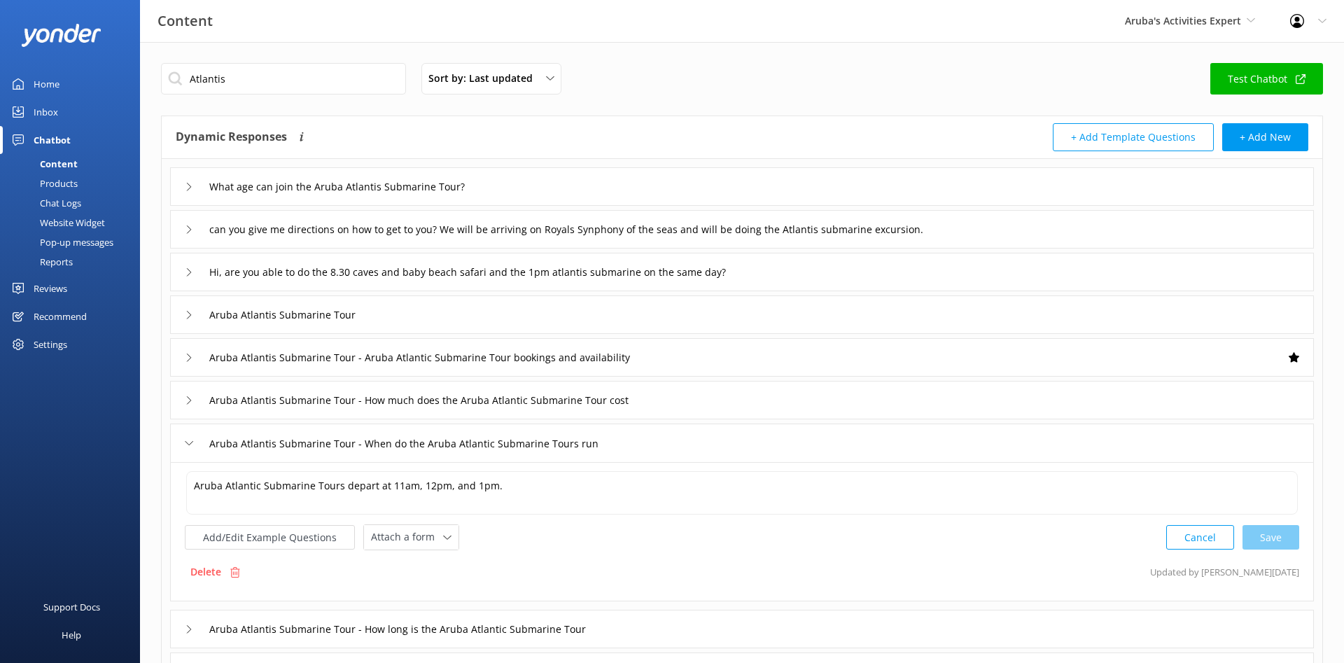
click at [799, 435] on div "Aruba Atlantis Submarine Tour - When do the Aruba Atlantic Submarine Tours run" at bounding box center [742, 442] width 1144 height 38
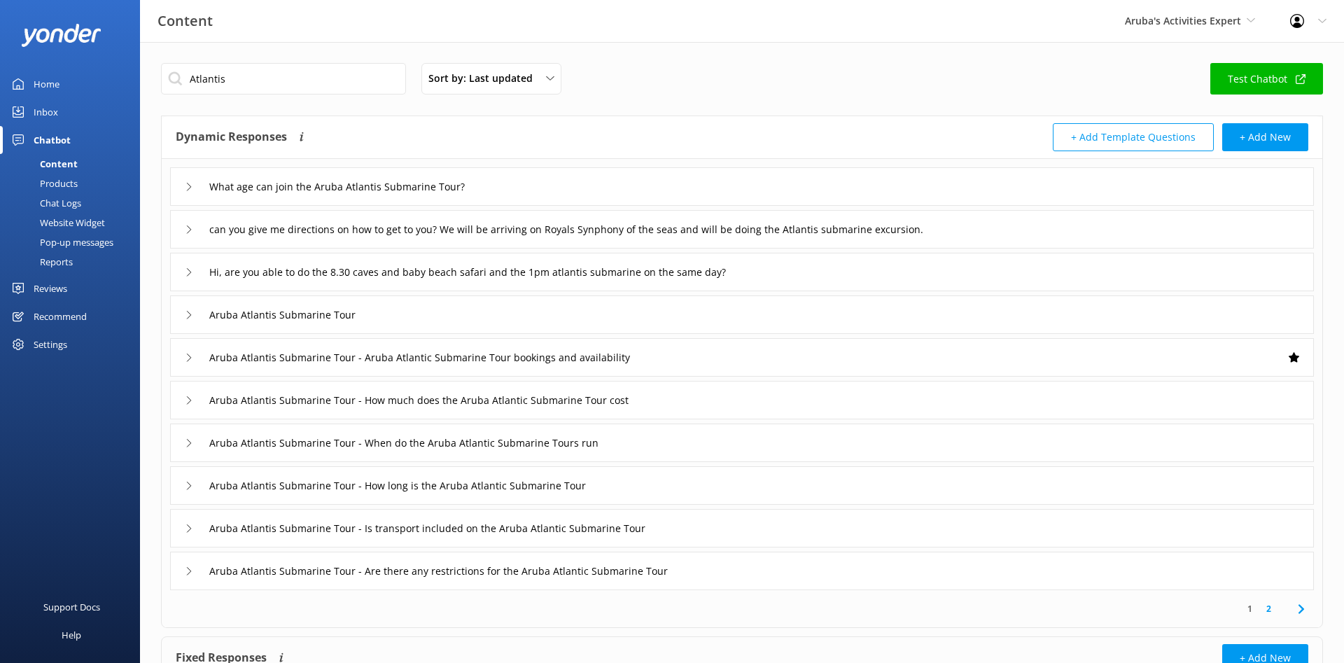
click at [813, 485] on div "Aruba Atlantis Submarine Tour - How long is the Aruba Atlantic Submarine Tour" at bounding box center [742, 485] width 1144 height 38
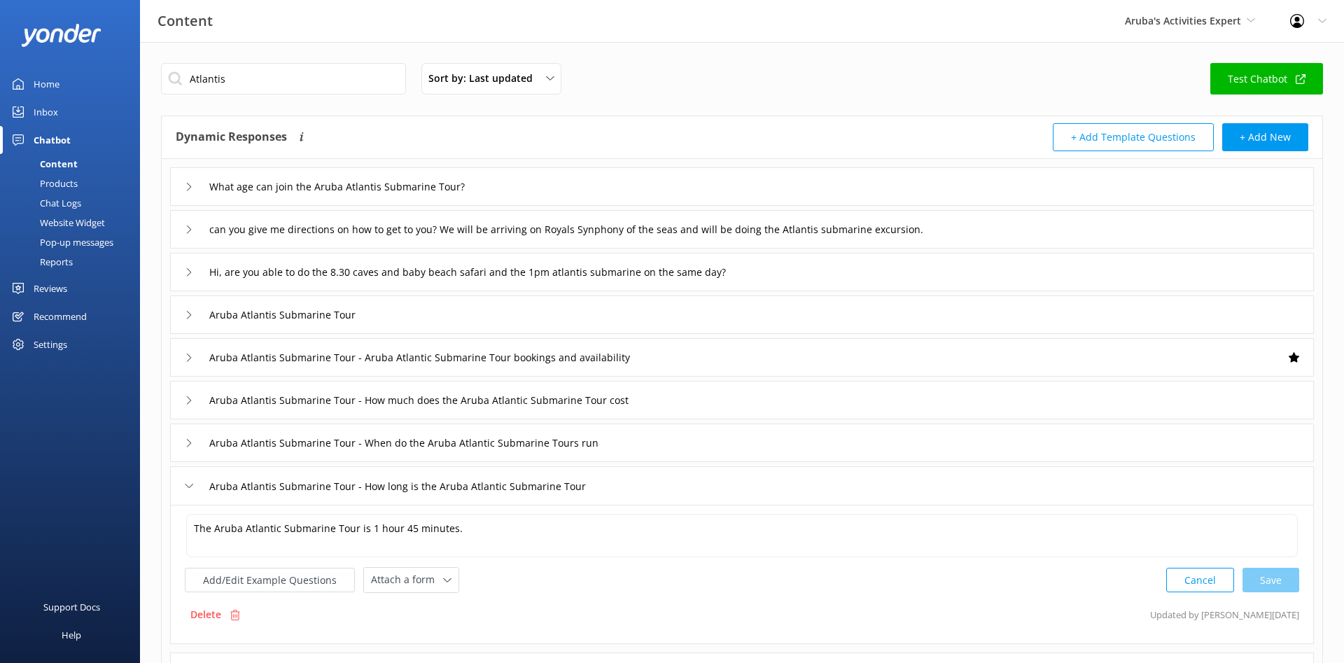
click at [818, 482] on div "Aruba Atlantis Submarine Tour - How long is the Aruba Atlantic Submarine Tour" at bounding box center [742, 485] width 1144 height 38
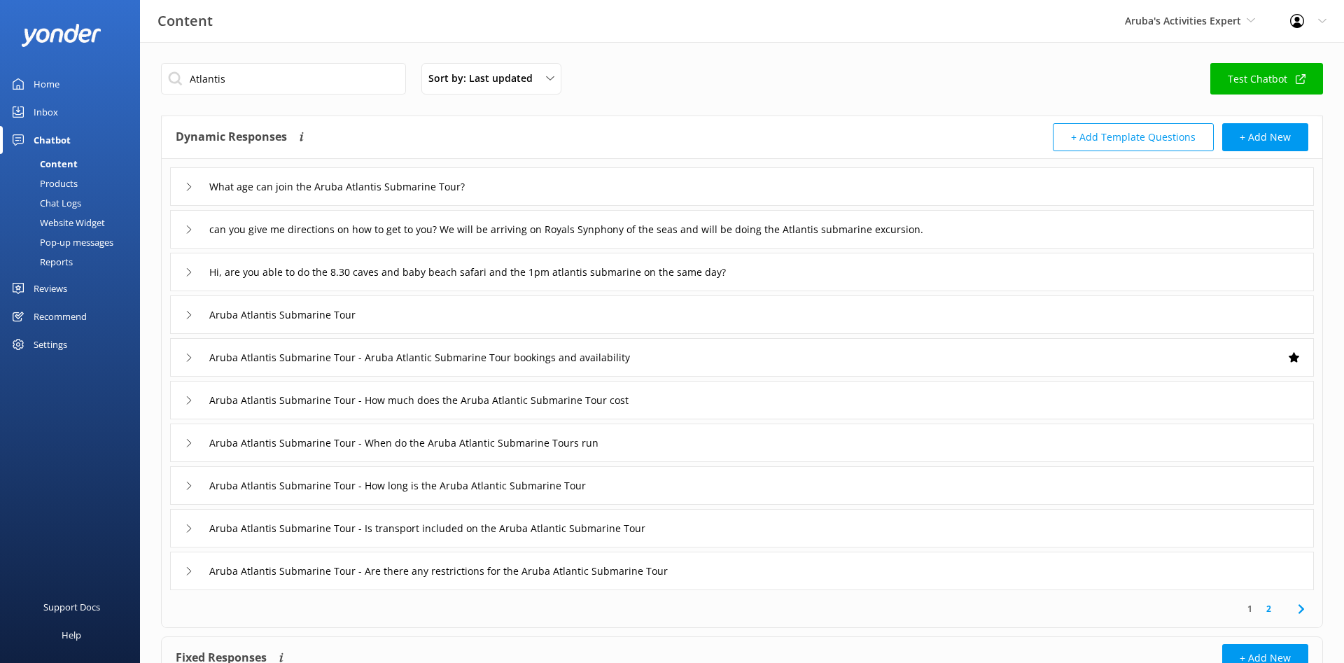
click at [797, 511] on div "Aruba Atlantis Submarine Tour - Is transport included on the Aruba Atlantic Sub…" at bounding box center [742, 528] width 1144 height 38
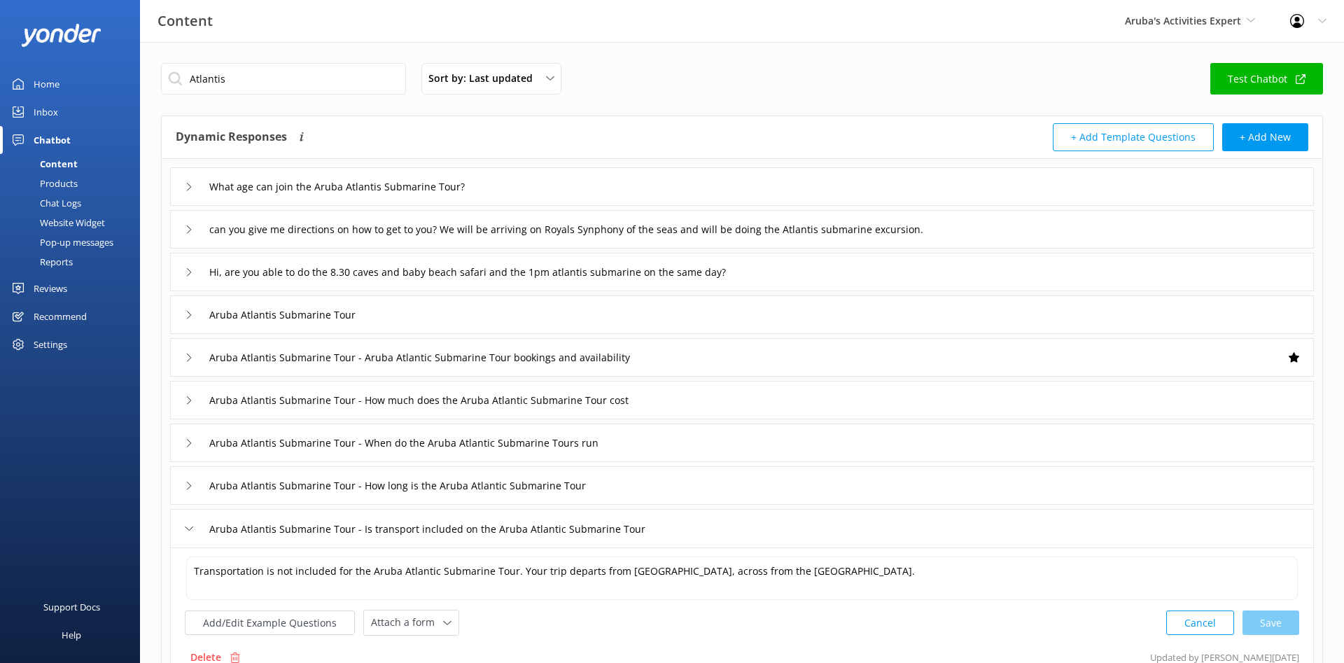
click at [797, 511] on div "Aruba Atlantis Submarine Tour - Is transport included on the Aruba Atlantic Sub…" at bounding box center [742, 528] width 1144 height 38
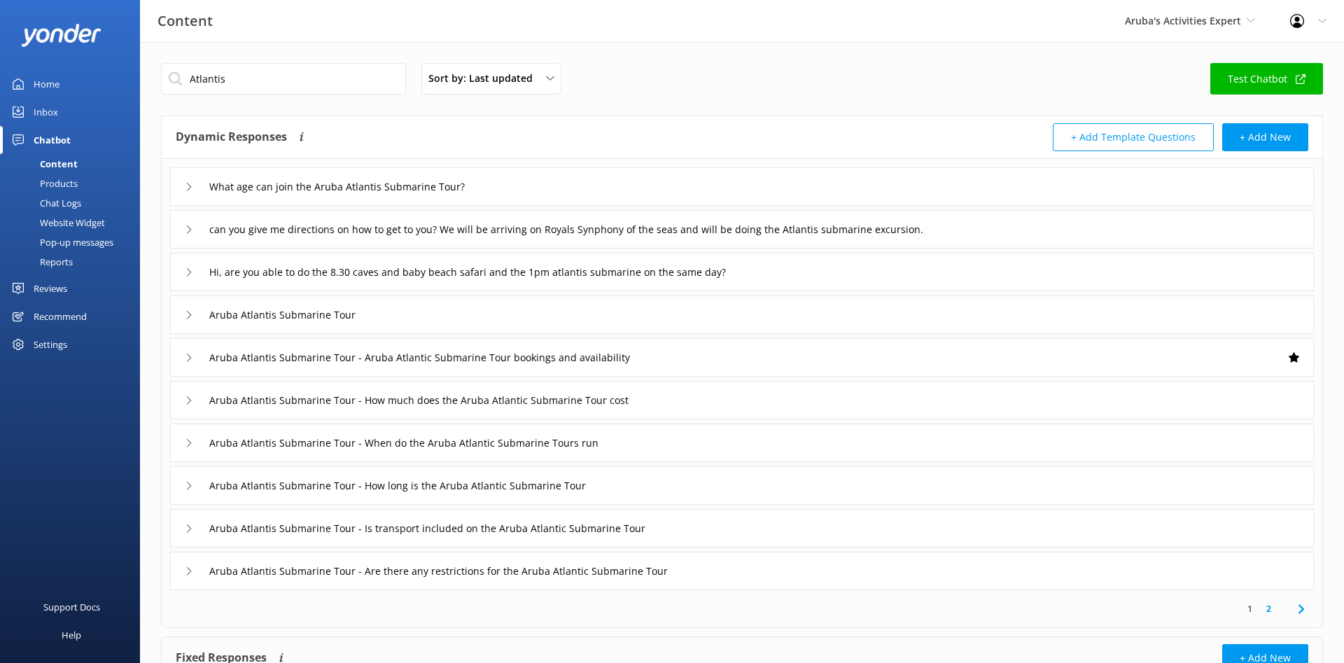
click at [781, 574] on div "Aruba Atlantis Submarine Tour - Are there any restrictions for the Aruba Atlant…" at bounding box center [742, 571] width 1144 height 38
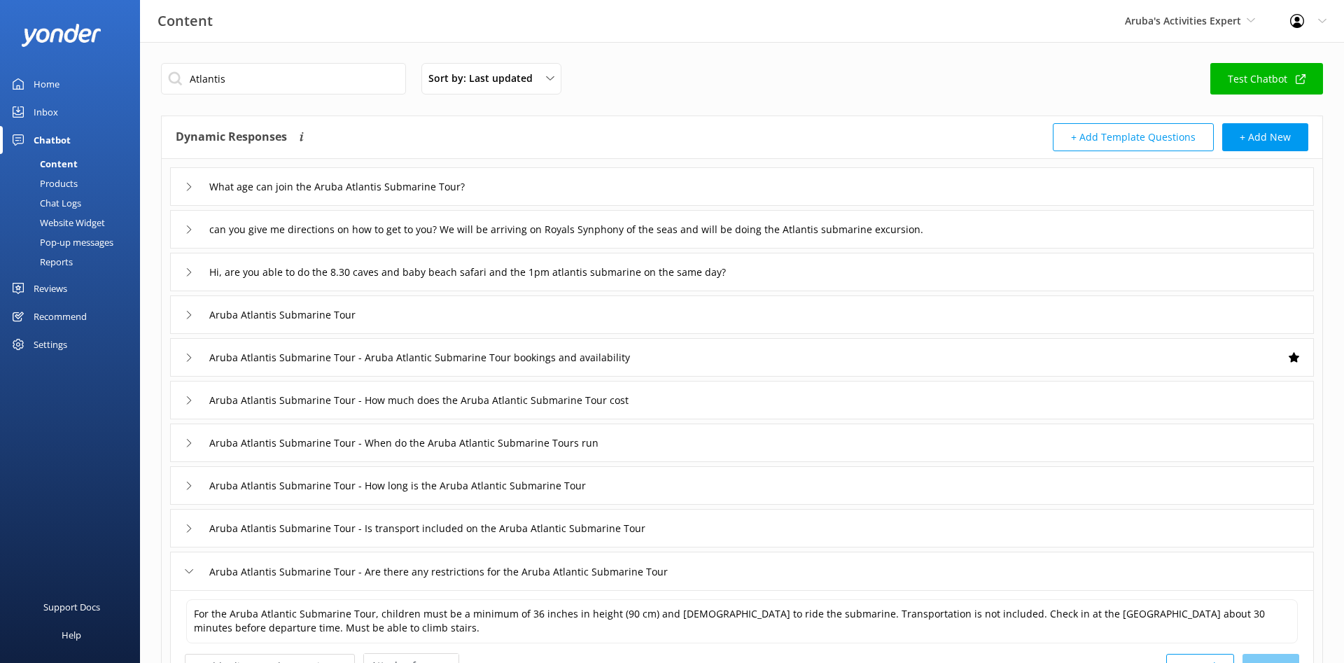
click at [782, 574] on div "Aruba Atlantis Submarine Tour - Are there any restrictions for the Aruba Atlant…" at bounding box center [742, 571] width 1144 height 38
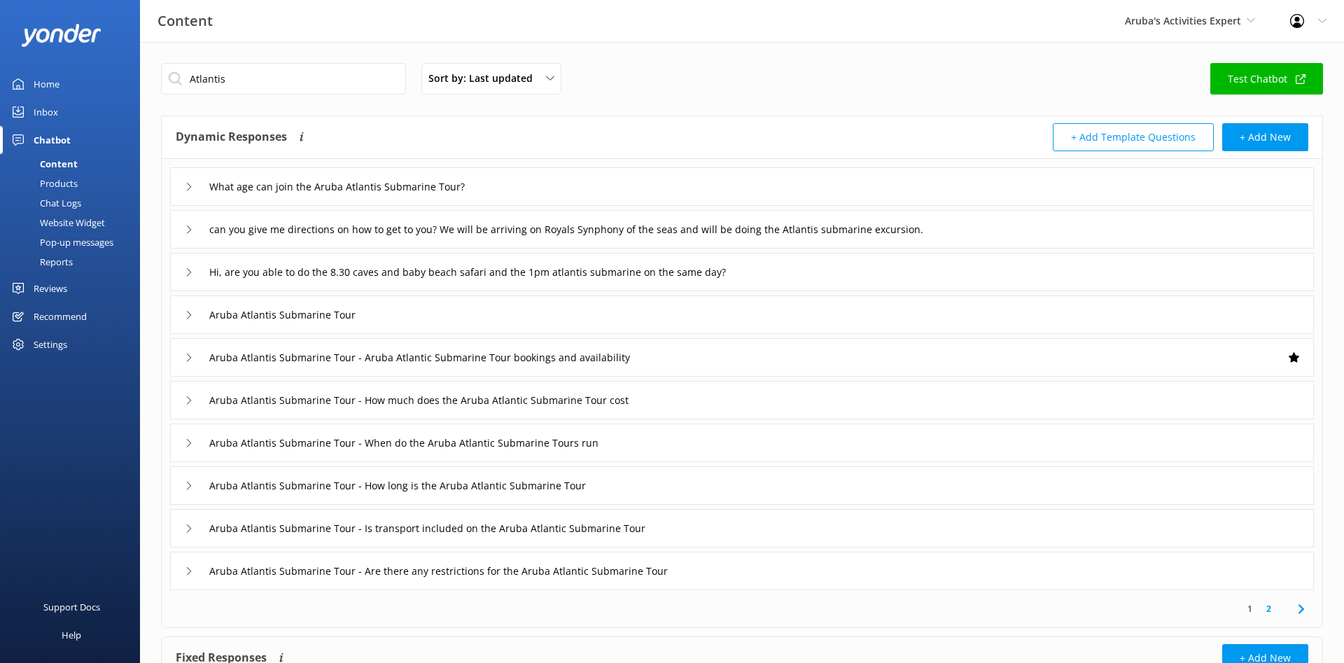
scroll to position [111, 0]
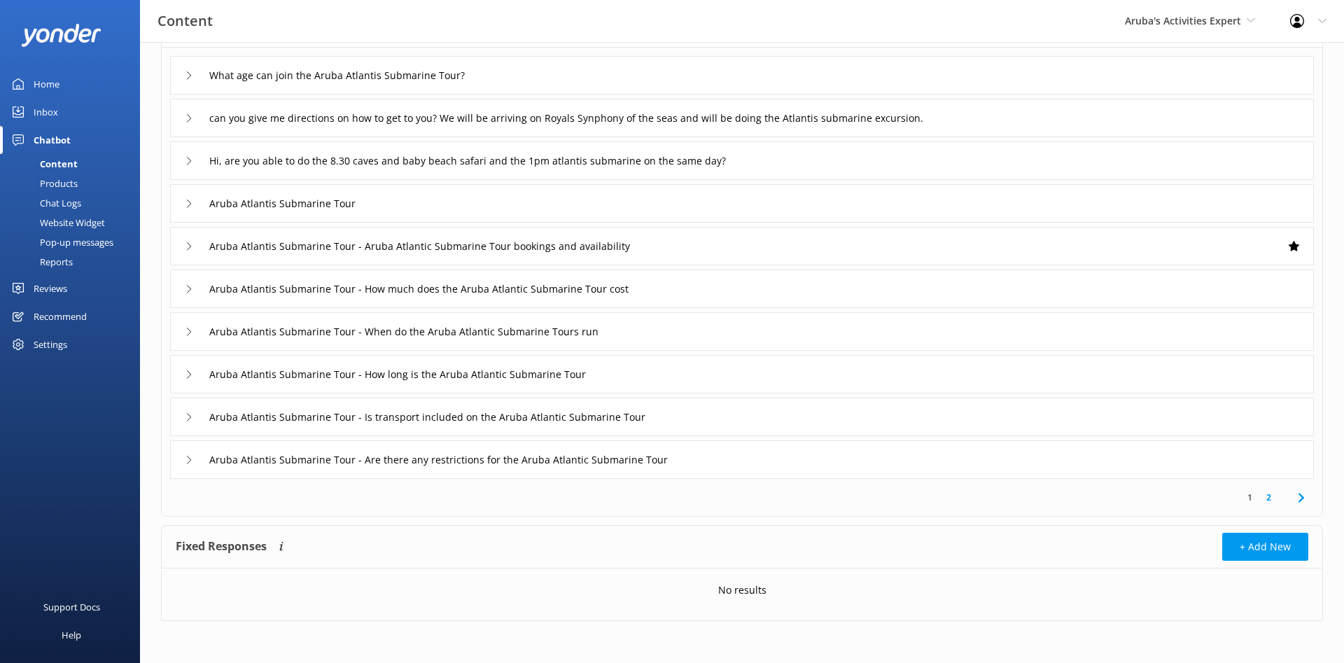
click at [1273, 502] on link "2" at bounding box center [1268, 497] width 19 height 13
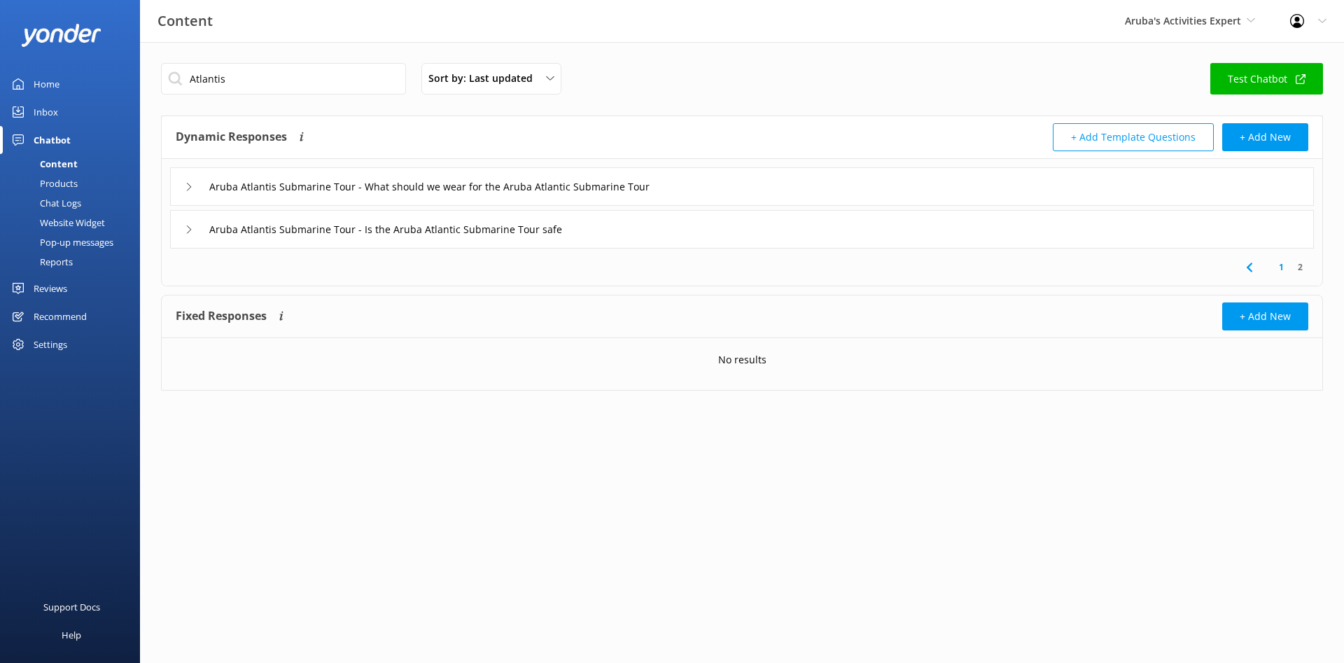
click at [703, 235] on div "Aruba Atlantis Submarine Tour - Is the Aruba Atlantic Submarine Tour safe" at bounding box center [742, 229] width 1144 height 38
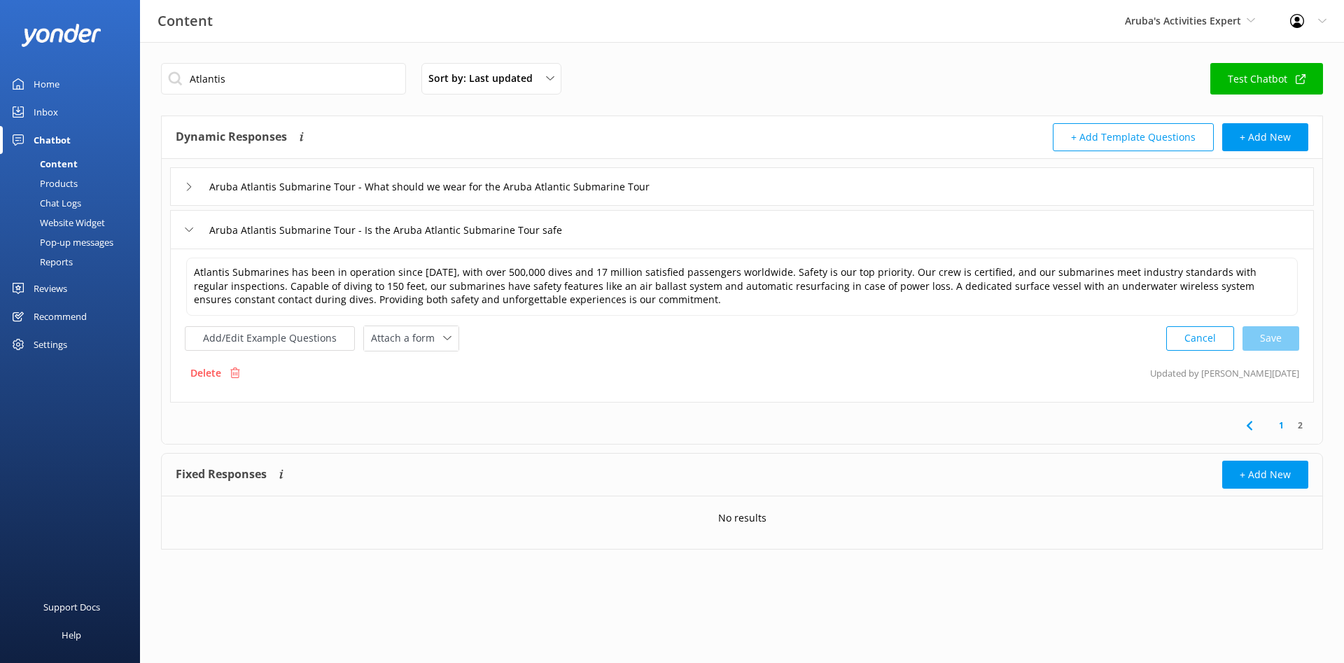
click at [704, 235] on div "Aruba Atlantis Submarine Tour - Is the Aruba Atlantic Submarine Tour safe" at bounding box center [742, 229] width 1144 height 38
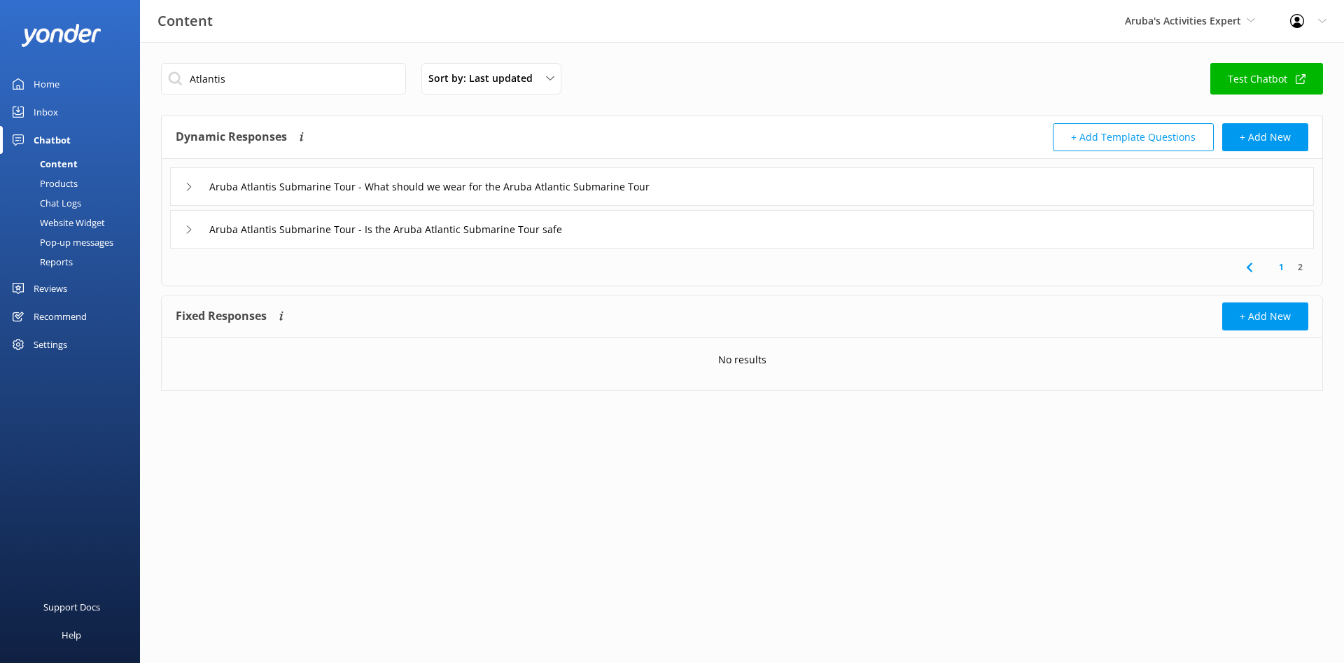
click at [690, 241] on div "Aruba Atlantis Submarine Tour - Is the Aruba Atlantic Submarine Tour safe" at bounding box center [742, 229] width 1144 height 38
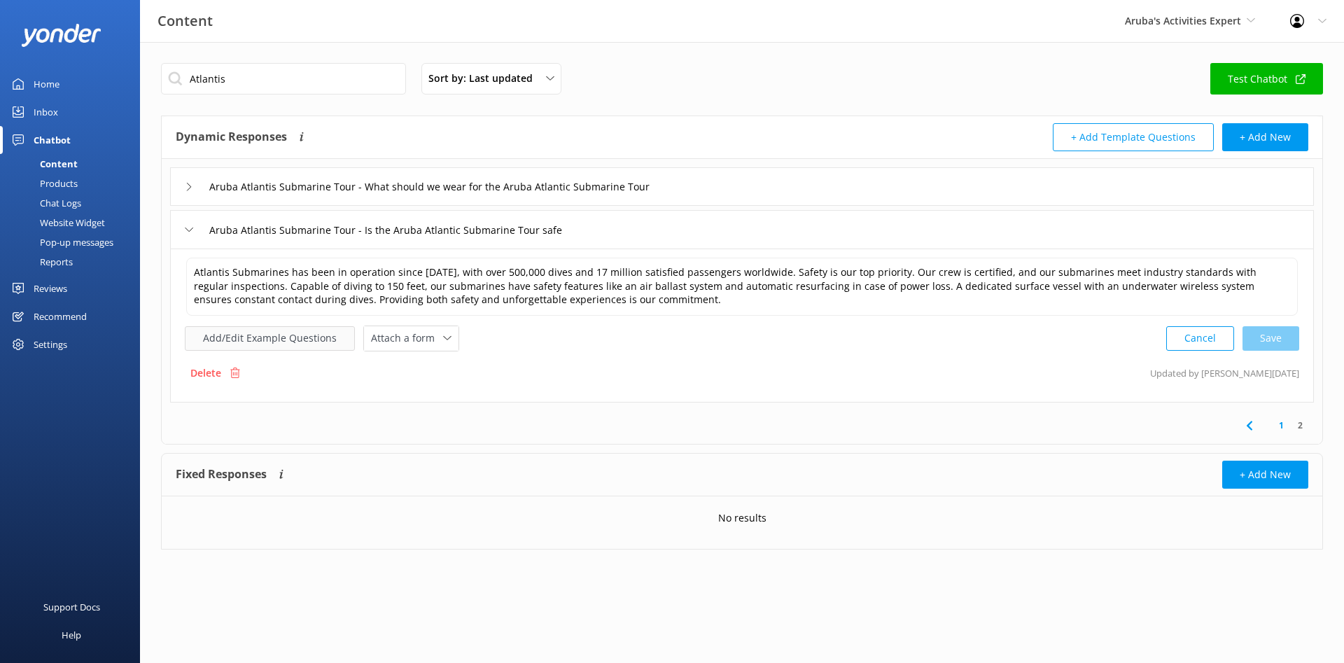
click at [326, 341] on button "Add/Edit Example Questions" at bounding box center [270, 338] width 170 height 24
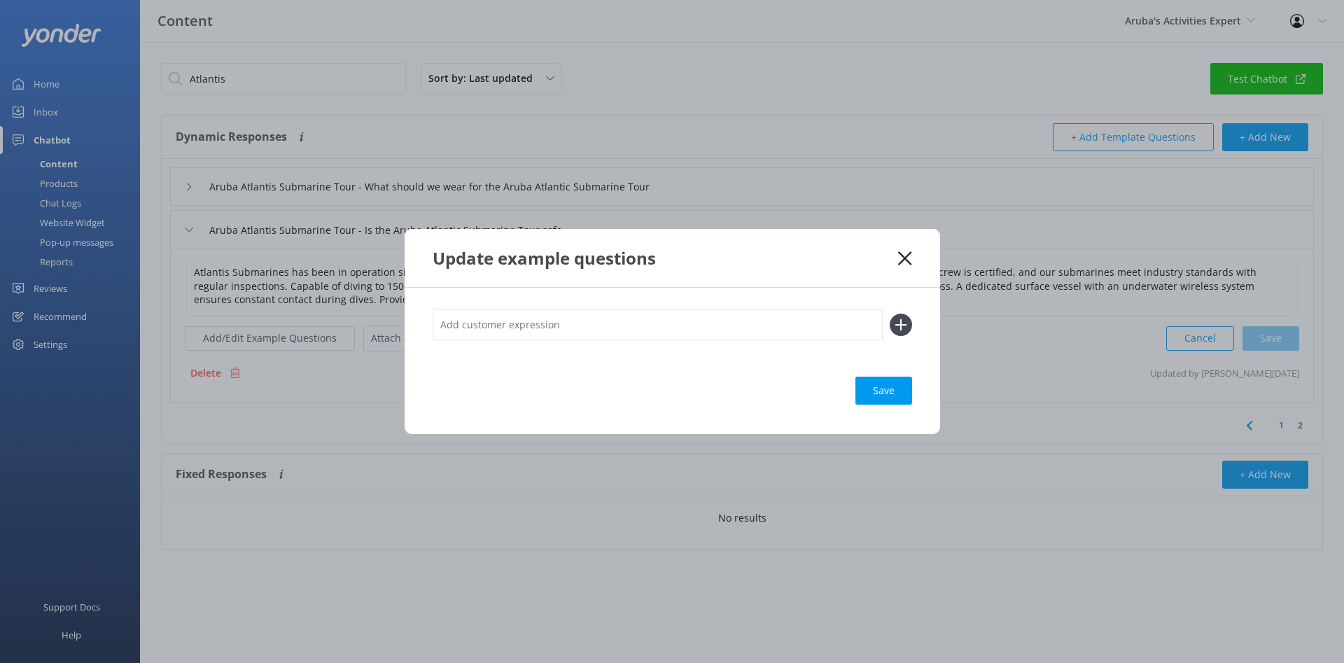
click at [910, 258] on icon at bounding box center [904, 258] width 13 height 14
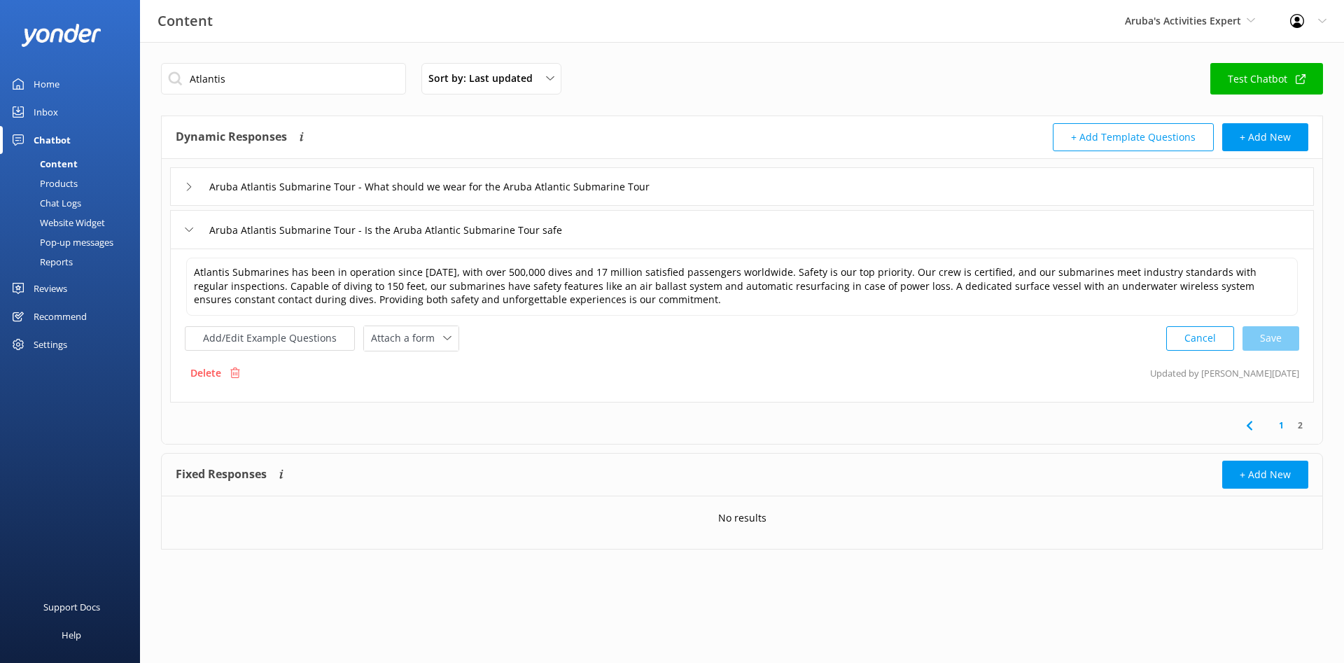
click at [184, 232] on div "Aruba Atlantis Submarine Tour - Is the Aruba Atlantic Submarine Tour safe" at bounding box center [742, 229] width 1144 height 38
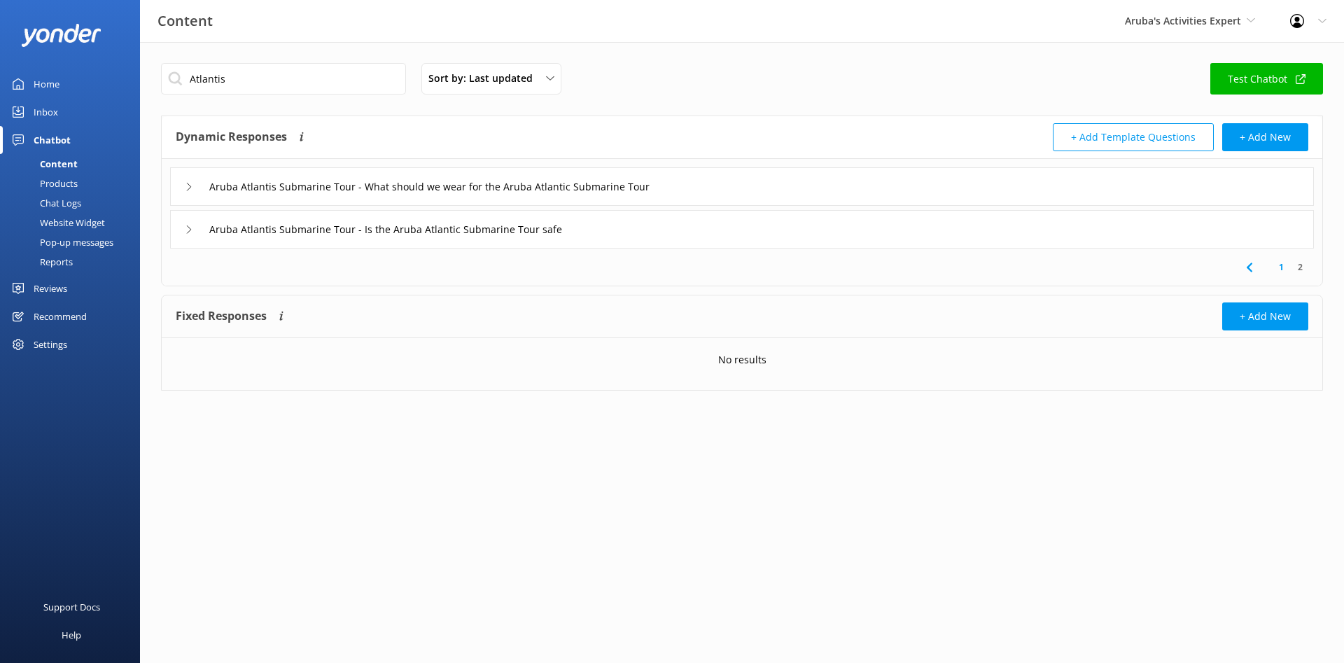
click at [1280, 266] on link "1" at bounding box center [1281, 266] width 19 height 13
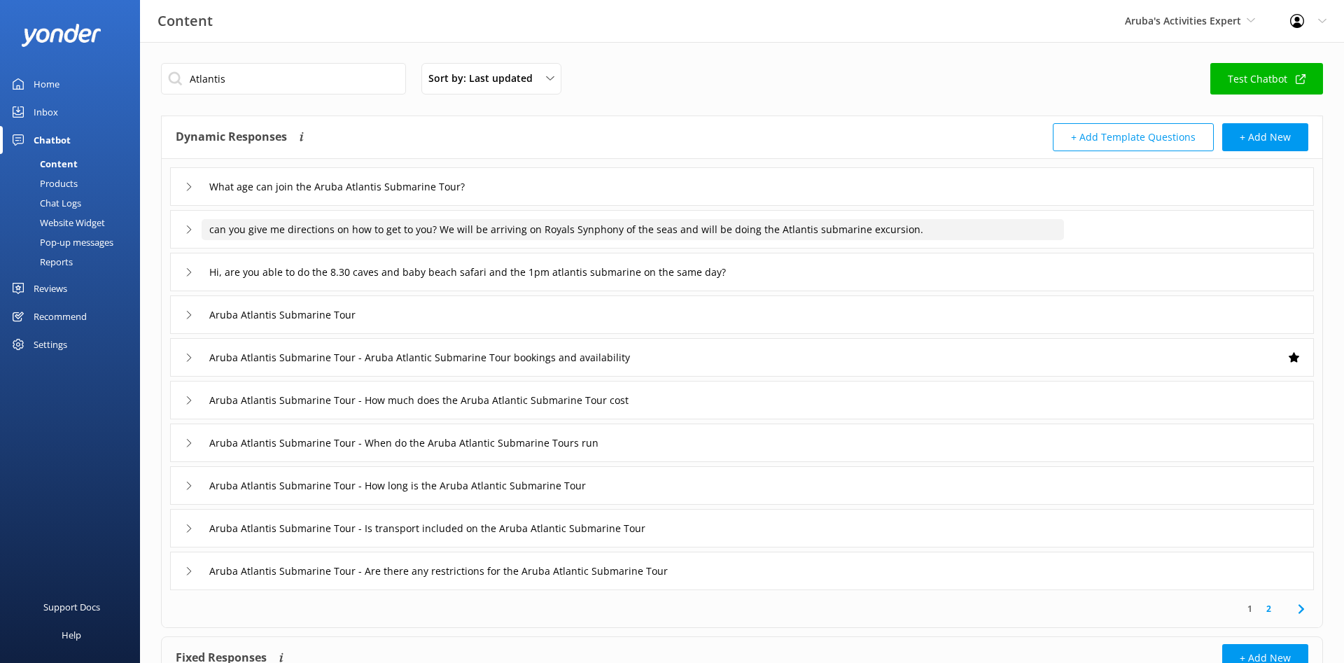
click at [977, 229] on input "can you give me directions on how to get to you? We will be arriving on Royals …" at bounding box center [633, 229] width 862 height 21
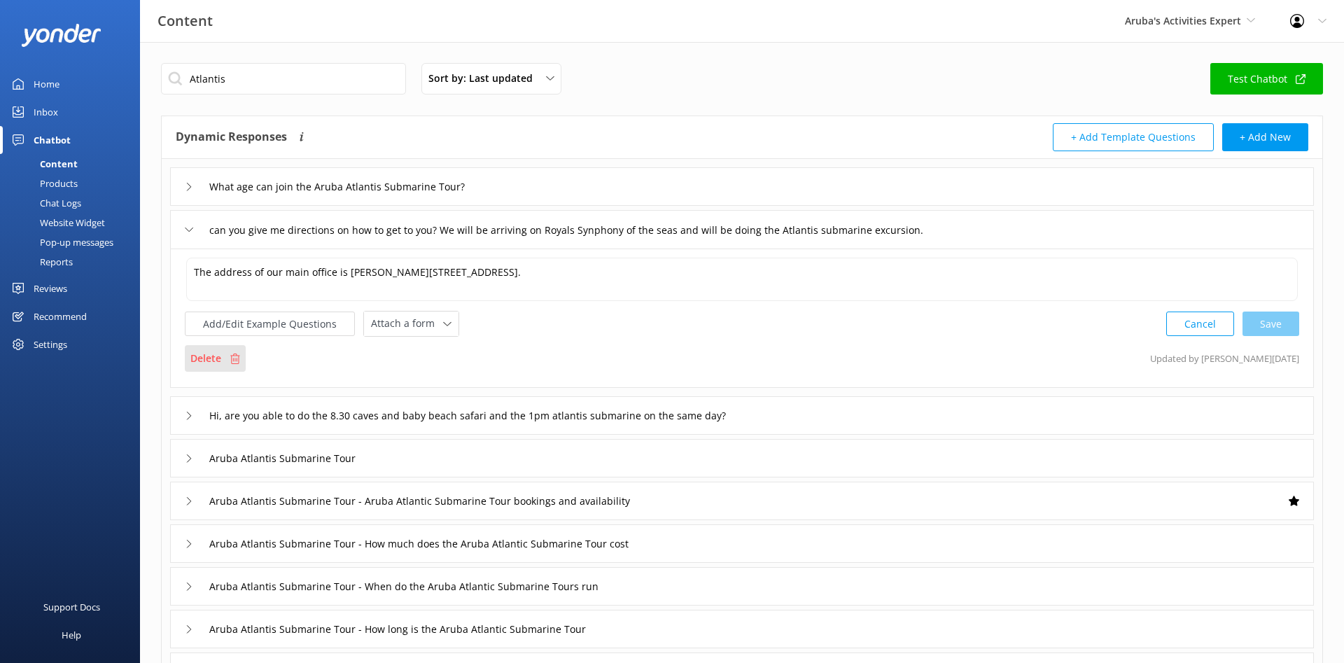
click at [209, 361] on p "Delete" at bounding box center [205, 358] width 31 height 15
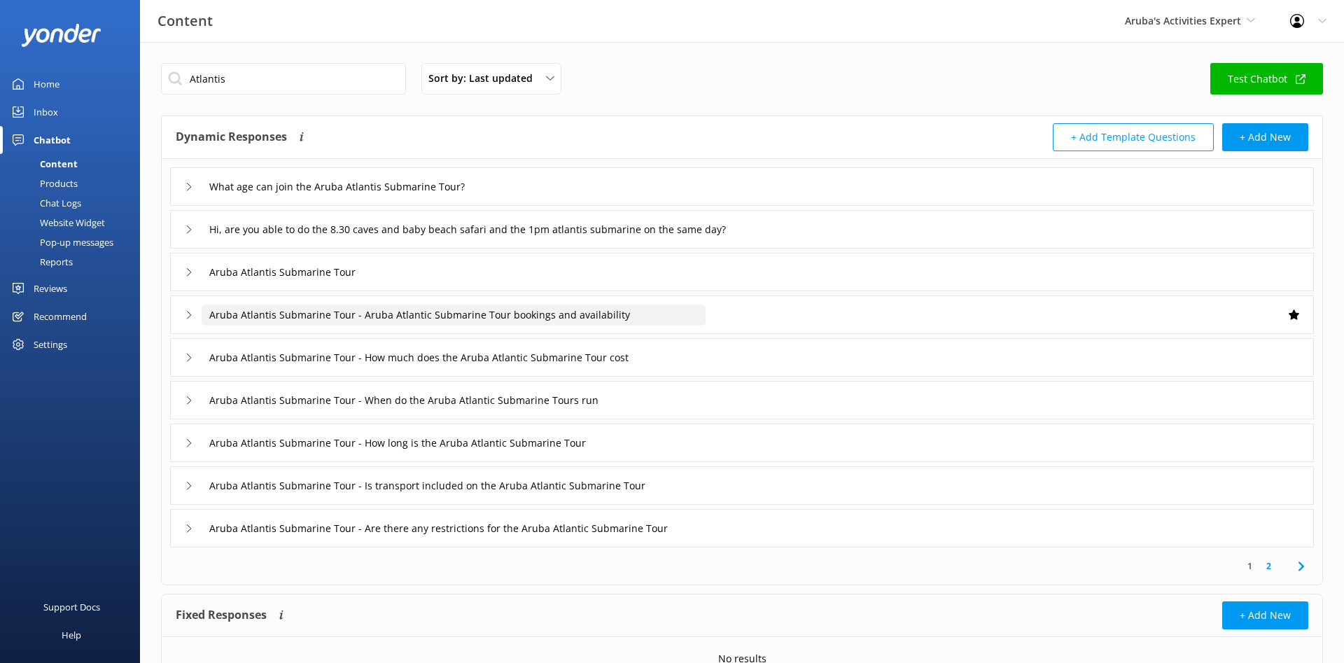
drag, startPoint x: 211, startPoint y: 314, endPoint x: 358, endPoint y: 323, distance: 147.3
click at [358, 323] on input "Aruba Atlantis Submarine Tour - Aruba Atlantic Submarine Tour bookings and avai…" at bounding box center [454, 314] width 504 height 21
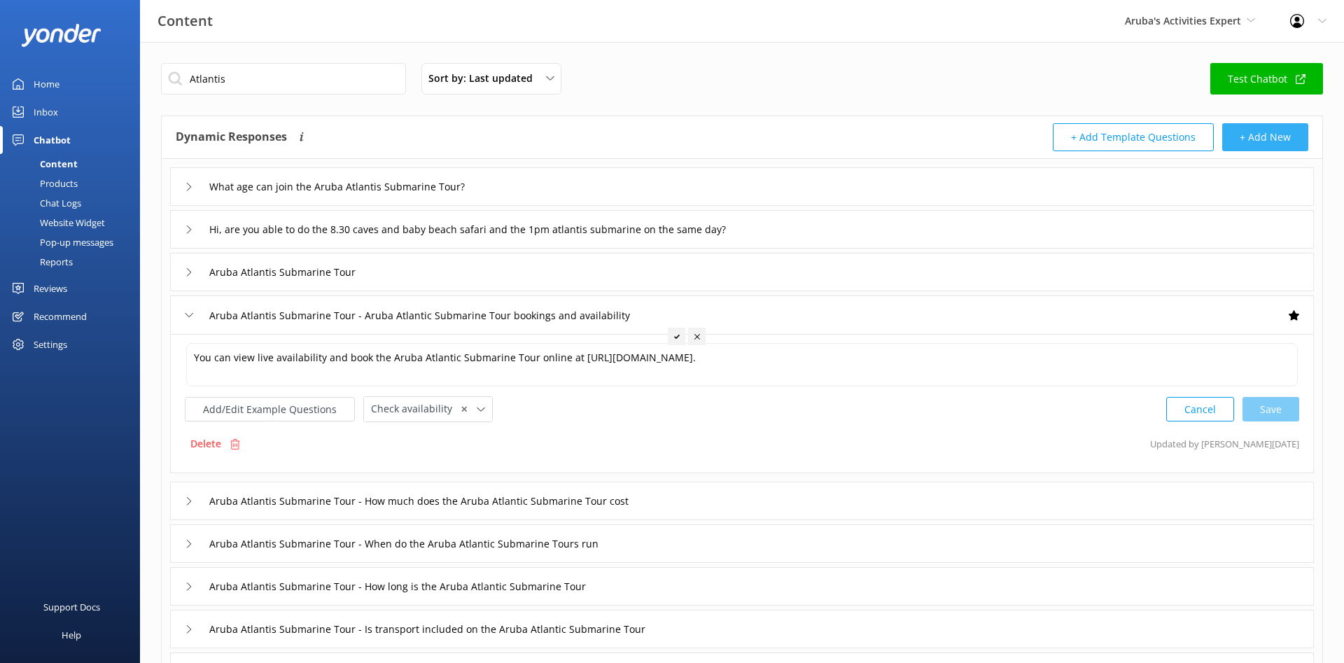
click at [1258, 126] on button "+ Add New" at bounding box center [1265, 137] width 86 height 28
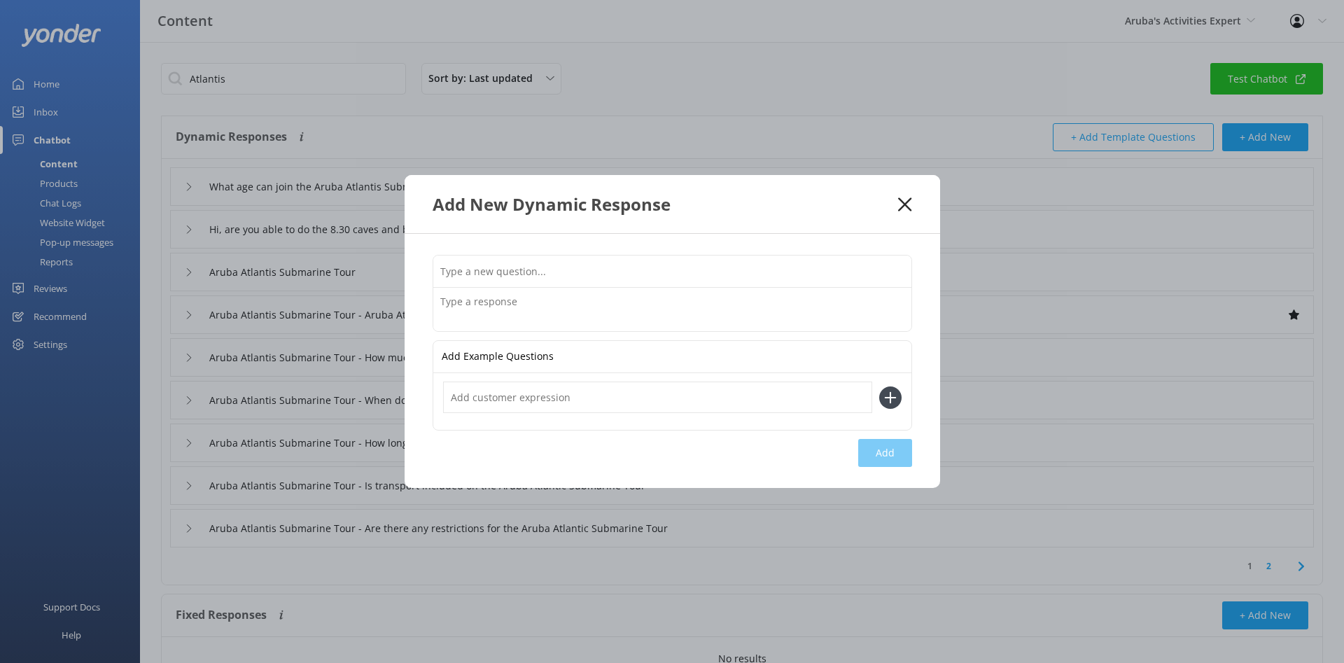
click at [566, 272] on input "text" at bounding box center [672, 270] width 478 height 31
paste input "Aruba Atlantis Submarine Tour -"
type input "Aruba Atlantis Submarine Tour - Can I fly after the Atlantis Submarine Tour"
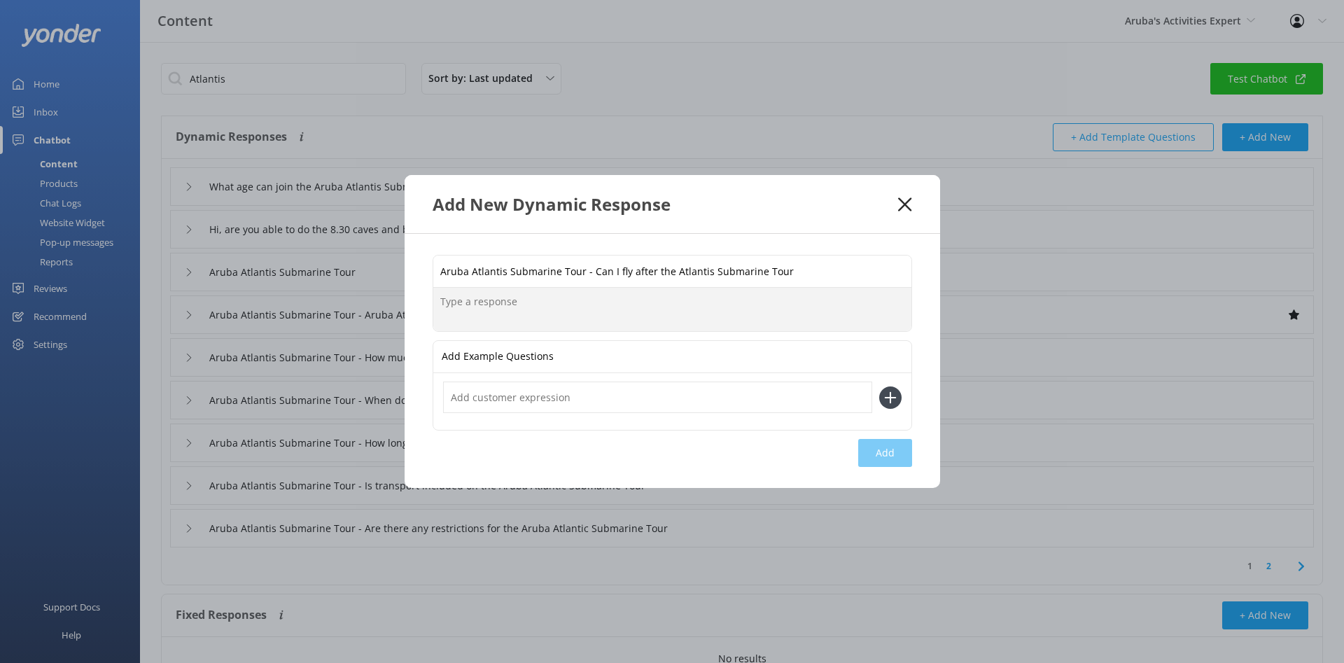
click at [554, 304] on textarea at bounding box center [672, 309] width 478 height 43
paste textarea "No waiting time is needed before flying after a submarine tour! Unlike [MEDICAL…"
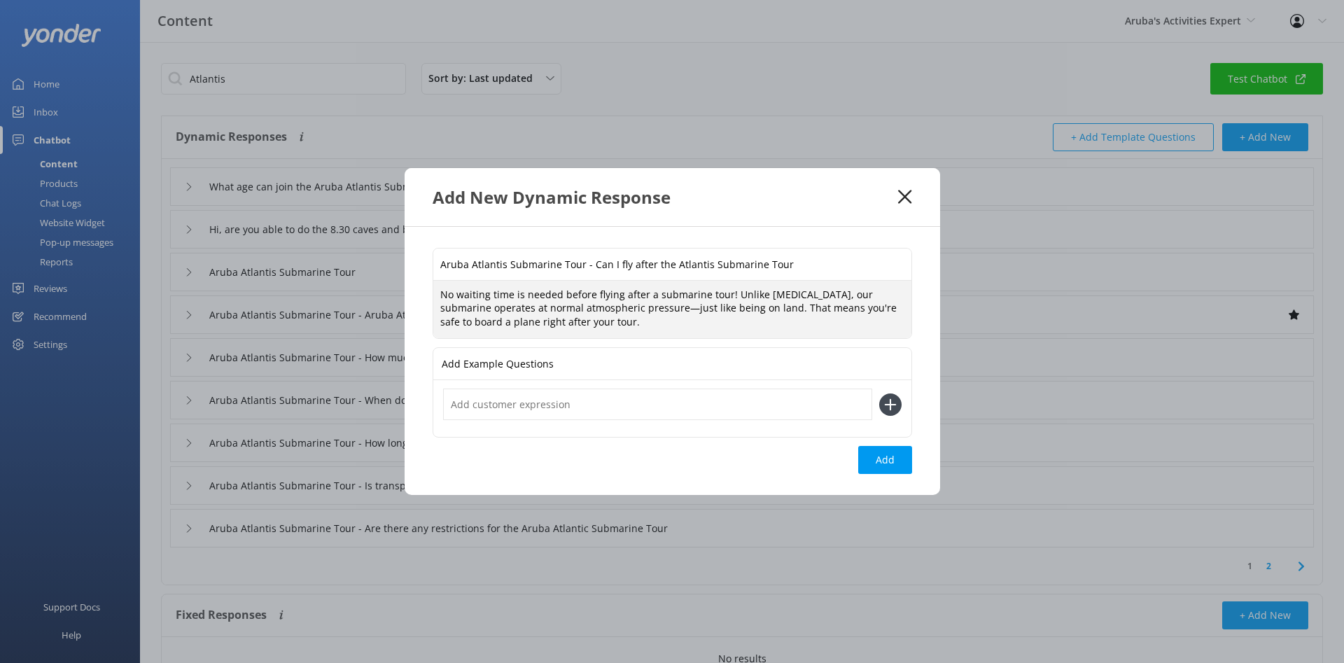
type textarea "No waiting time is needed before flying after a submarine tour! Unlike [MEDICAL…"
click at [594, 408] on input "text" at bounding box center [657, 403] width 429 height 31
paste input "Do I need to wait before flying after my submarine tour?"
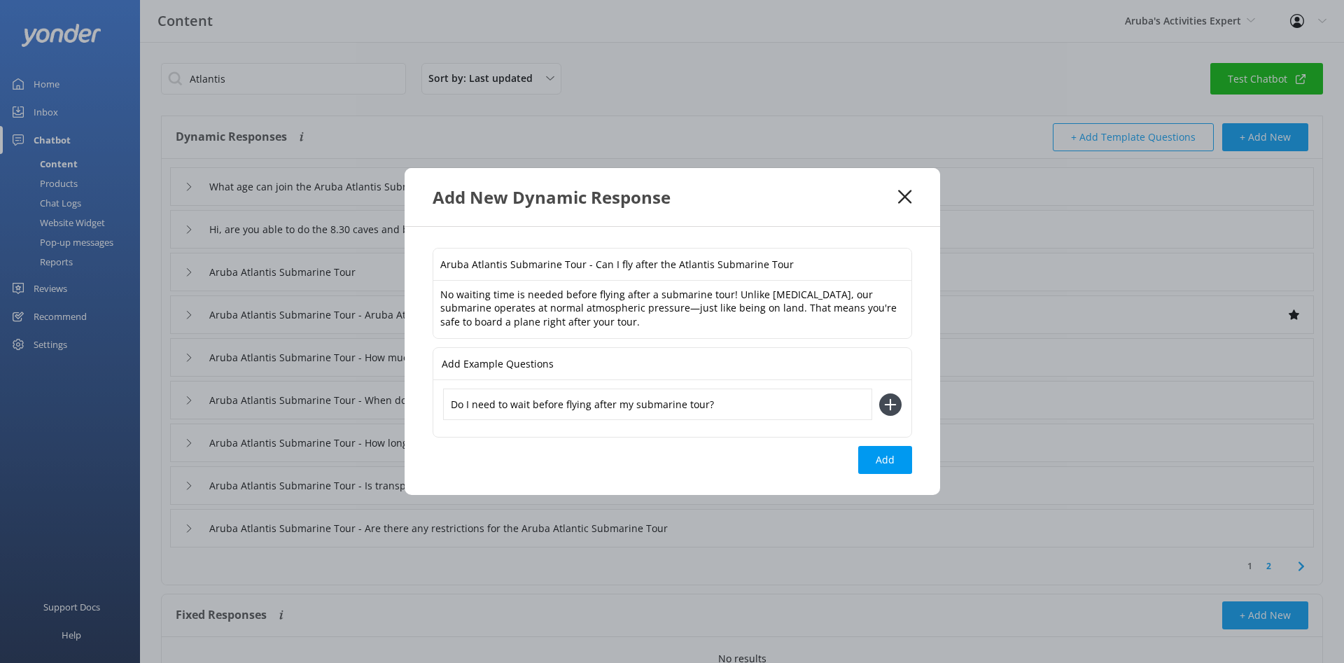
type input "Do I need to wait before flying after my submarine tour?"
click at [894, 405] on use at bounding box center [890, 405] width 12 height 12
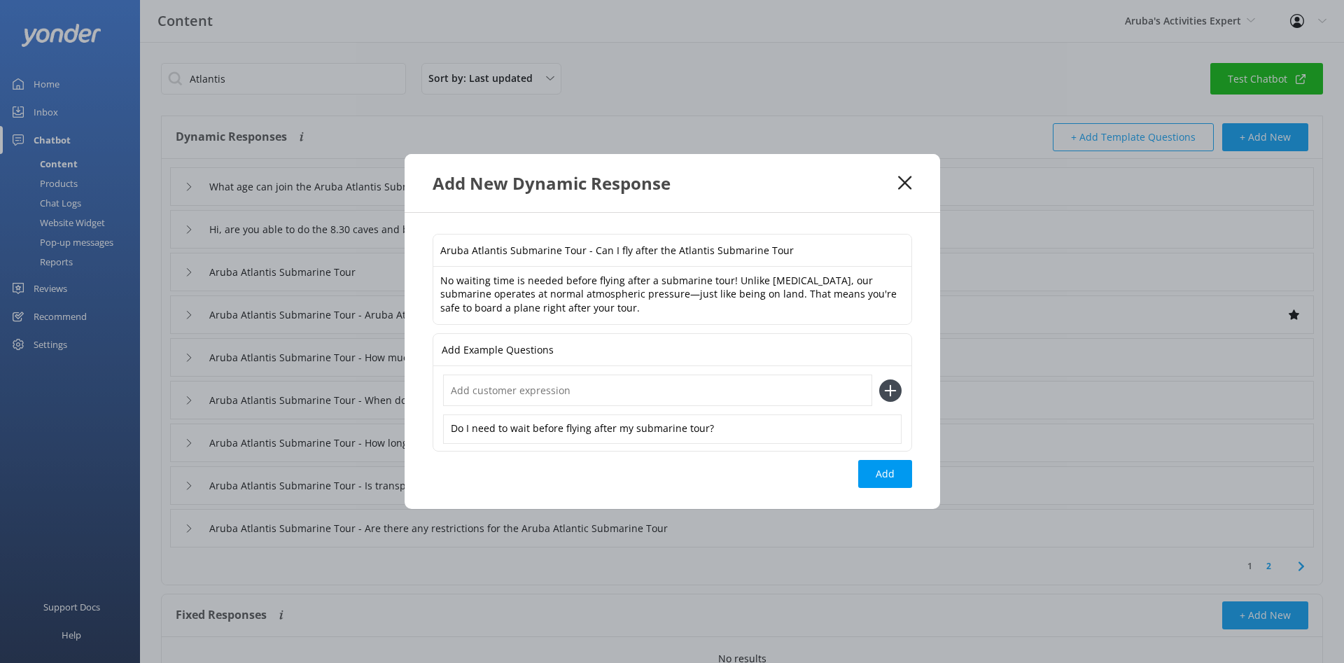
click at [509, 400] on input "text" at bounding box center [657, 389] width 429 height 31
paste input "Is it safe to board a plane after going on the submarine?"
type input "Is it safe to board a plane after going on the submarine?"
drag, startPoint x: 898, startPoint y: 385, endPoint x: 780, endPoint y: 393, distance: 117.9
click at [897, 385] on icon at bounding box center [890, 390] width 22 height 22
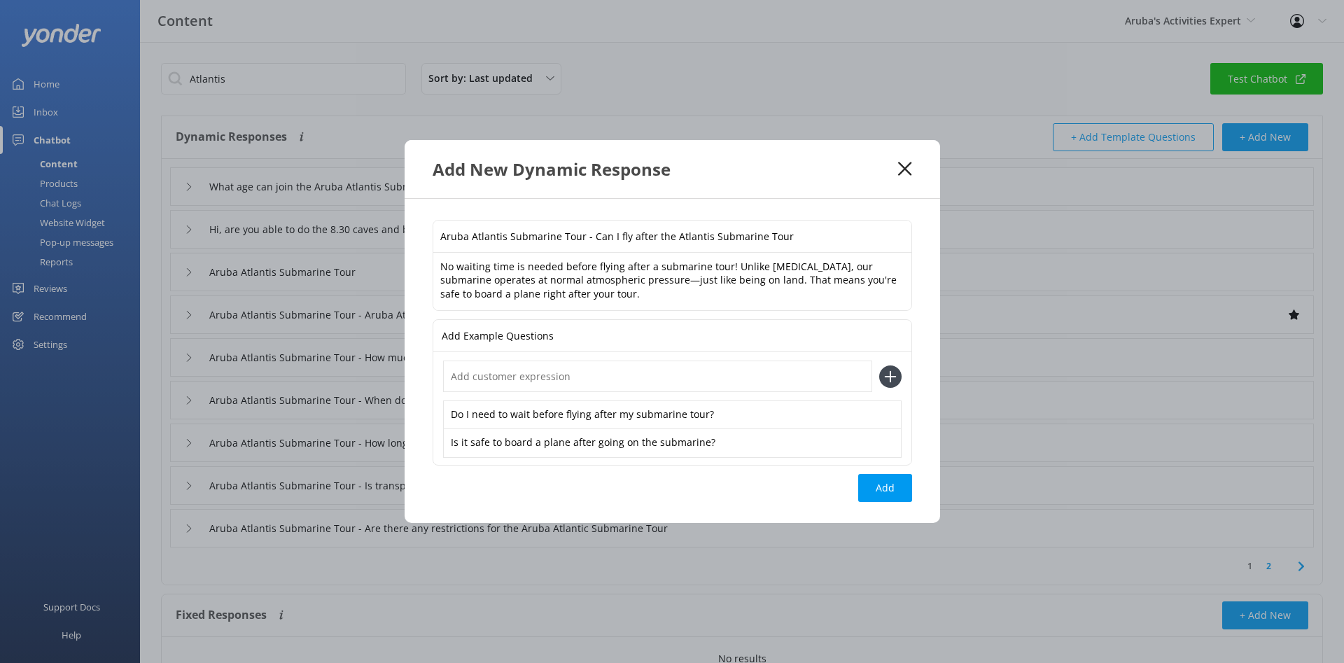
click at [631, 391] on input "text" at bounding box center [657, 375] width 429 height 31
paste input "Can I fly right after the submarine tour?"
type input "Can I fly right after the submarine tour?"
click at [896, 377] on icon at bounding box center [890, 376] width 22 height 22
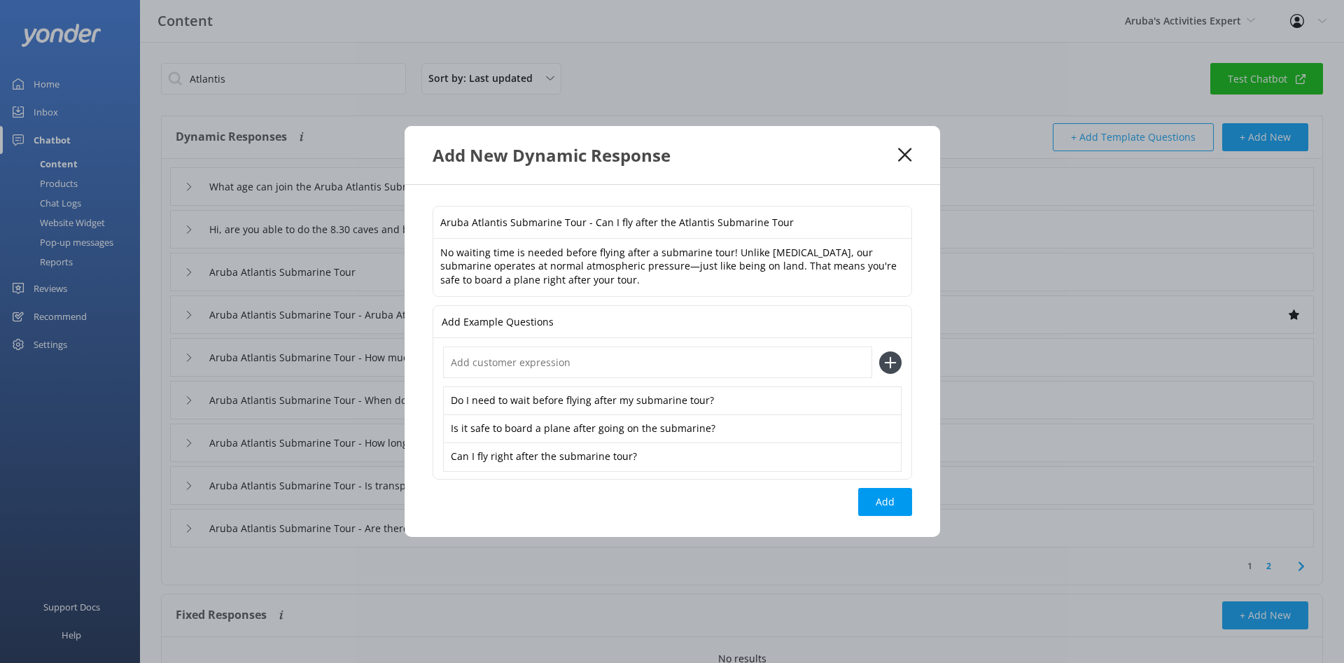
click at [791, 363] on input "text" at bounding box center [657, 361] width 429 height 31
paste input "Is there a recommended wait time before flying post-submarine tour?"
type input "Is there a recommended wait time before flying post-submarine tour?"
click at [885, 363] on use at bounding box center [890, 363] width 12 height 12
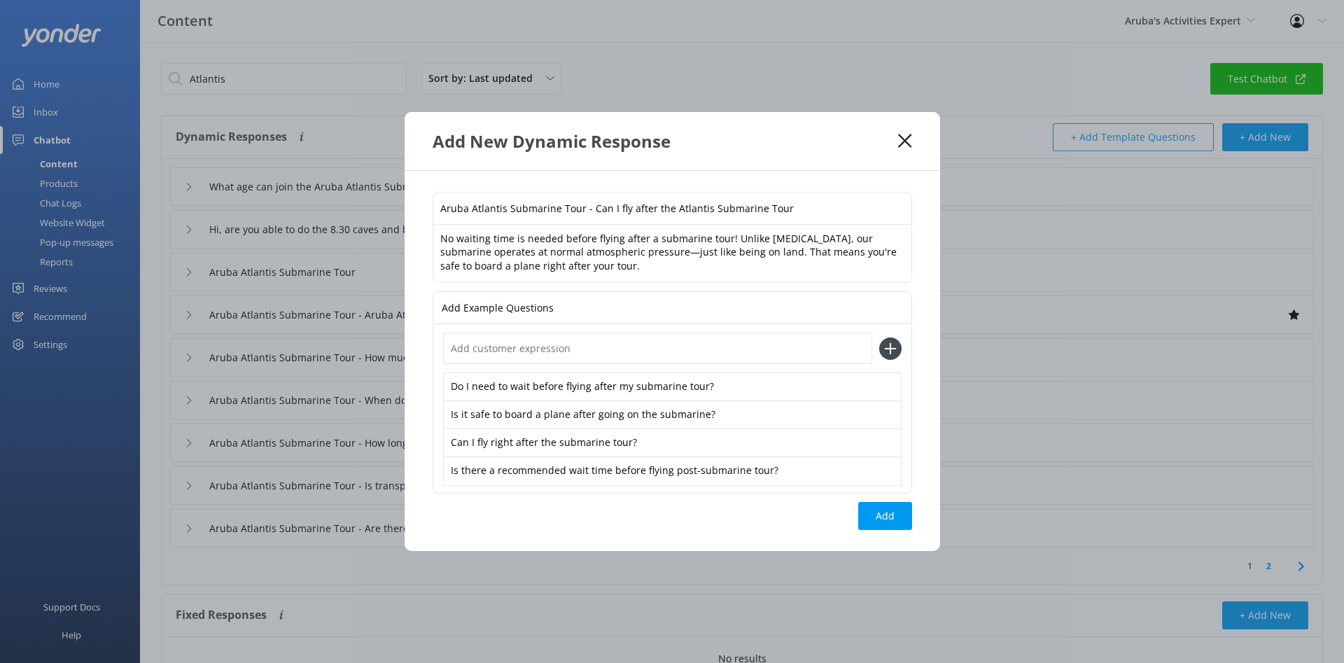
click at [528, 356] on input "text" at bounding box center [657, 347] width 429 height 31
paste input "Can I catch a flight immediately after the submarine trip?"
type input "Can I catch a flight immediately after the submarine trip?"
drag, startPoint x: 894, startPoint y: 351, endPoint x: 755, endPoint y: 337, distance: 139.9
click at [892, 351] on icon at bounding box center [890, 348] width 22 height 22
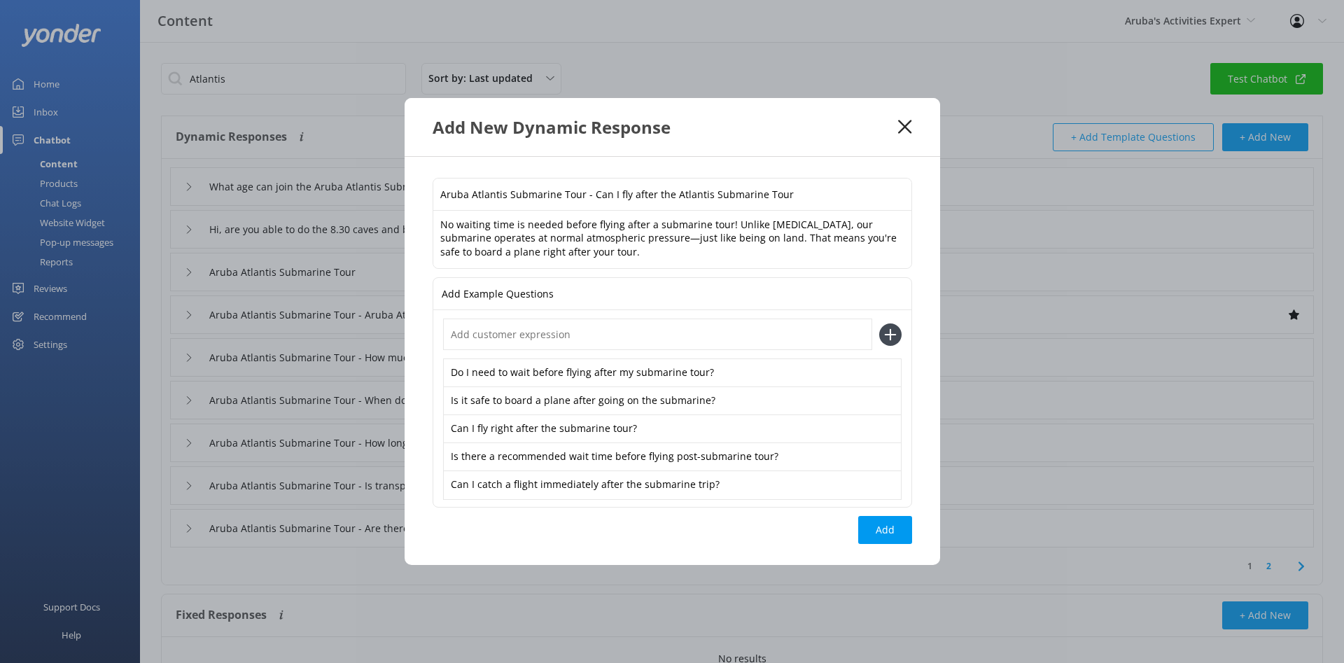
click at [479, 334] on input "text" at bounding box center [657, 333] width 429 height 31
paste input "Is there any risk flying after the submarine experience?"
type input "Is there any risk flying after the submarine experience?"
click at [893, 339] on icon at bounding box center [890, 334] width 22 height 22
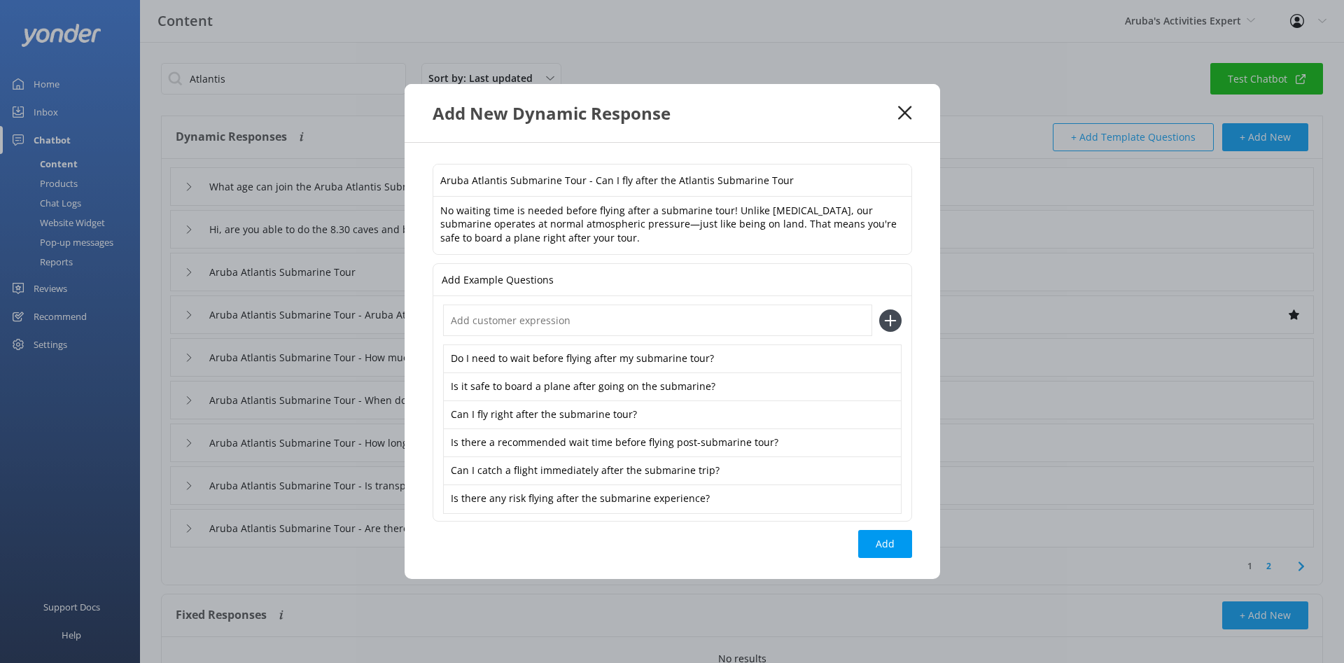
click at [561, 327] on input "text" at bounding box center [657, 319] width 429 height 31
paste input "Is it okay to fly the same day as my submarine tour?"
type input "Is it okay to fly the same day as my submarine tour?"
click at [894, 314] on icon at bounding box center [890, 320] width 22 height 22
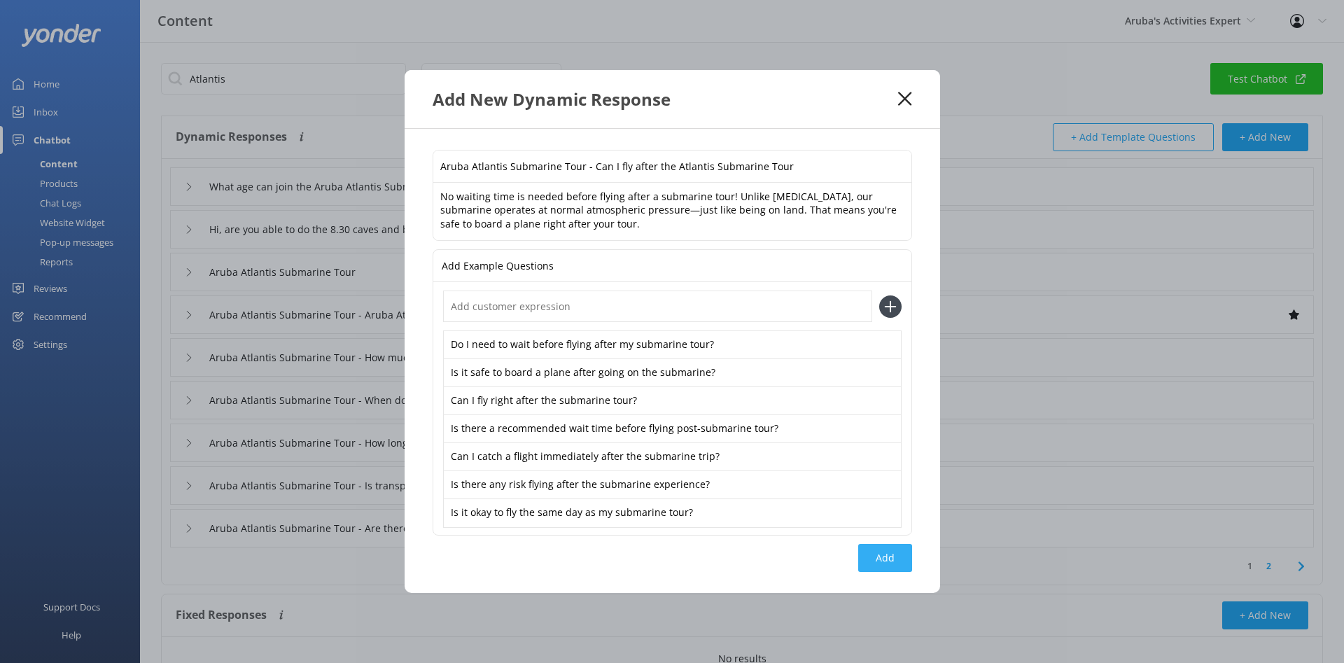
click at [879, 554] on button "Add" at bounding box center [885, 558] width 54 height 28
type input "Aruba Atlantis Submarine Tour - Can I fly after the Atlantis Submarine Tour"
type input "What age can join the Aruba Atlantis Submarine Tour?"
type input "Hi, are you able to do the 8.30 caves and baby beach safari and the 1pm atlanti…"
type input "Aruba Atlantis Submarine Tour"
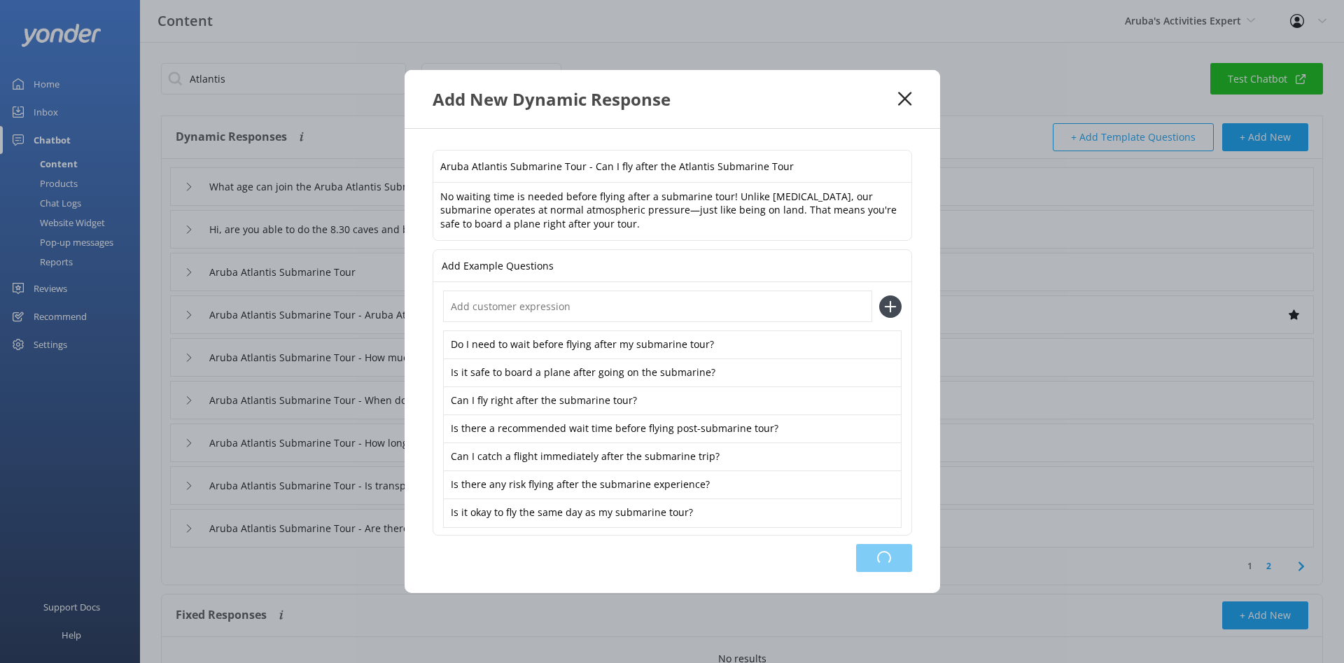
type input "Aruba Atlantis Submarine Tour - Aruba Atlantic Submarine Tour bookings and avai…"
type input "Aruba Atlantis Submarine Tour - How much does the Aruba Atlantic Submarine Tour…"
type input "Aruba Atlantis Submarine Tour - When do the Aruba Atlantic Submarine Tours run"
type input "Aruba Atlantis Submarine Tour - How long is the Aruba Atlantic Submarine Tour"
type input "Aruba Atlantis Submarine Tour - Is transport included on the Aruba Atlantic Sub…"
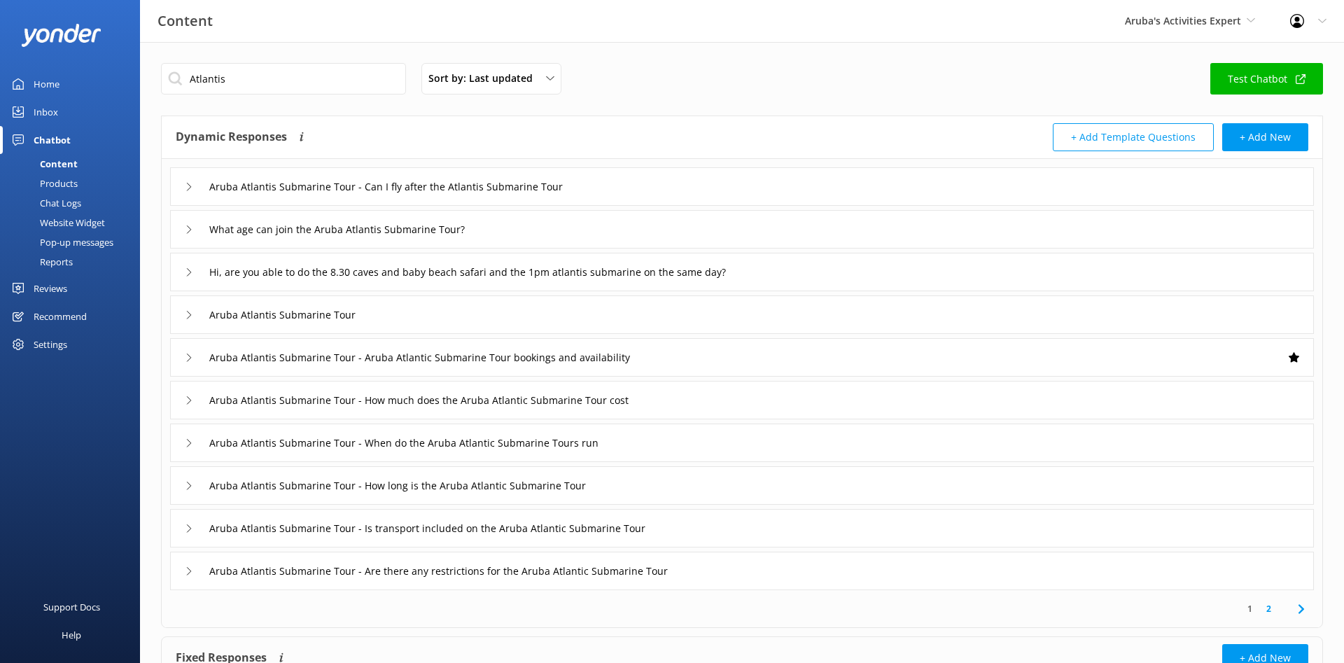
click at [185, 229] on icon at bounding box center [189, 229] width 8 height 8
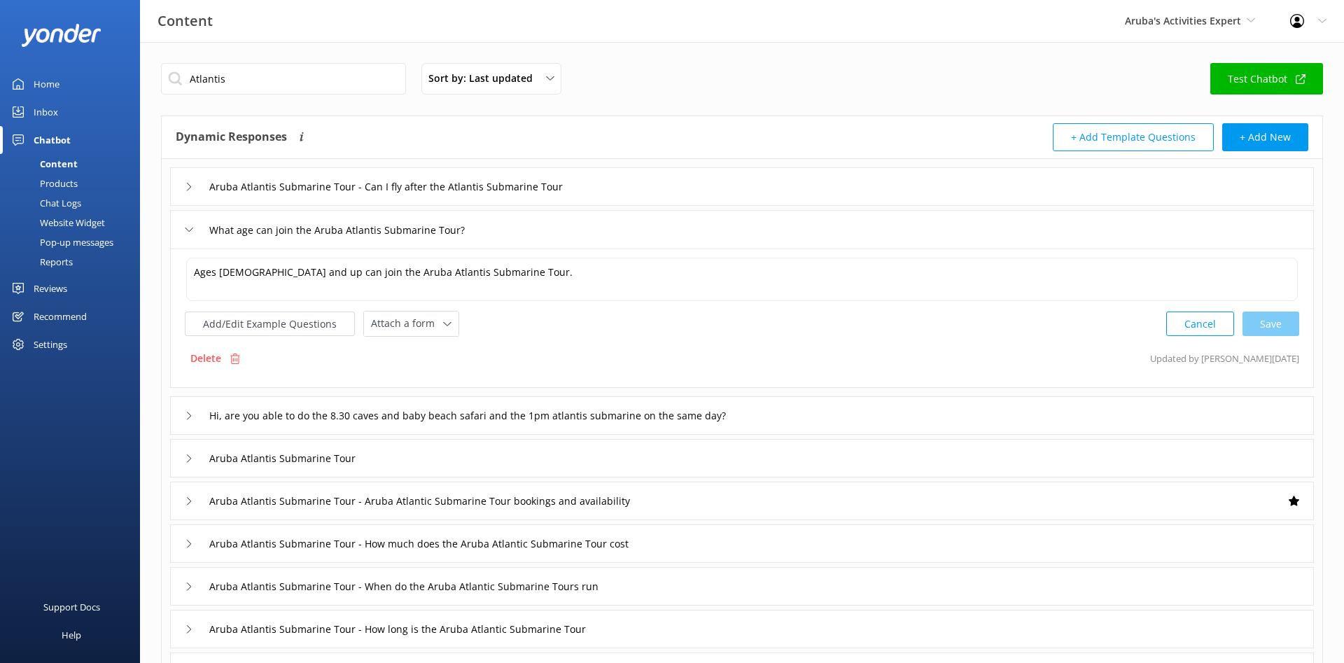
click at [185, 229] on icon at bounding box center [189, 229] width 8 height 8
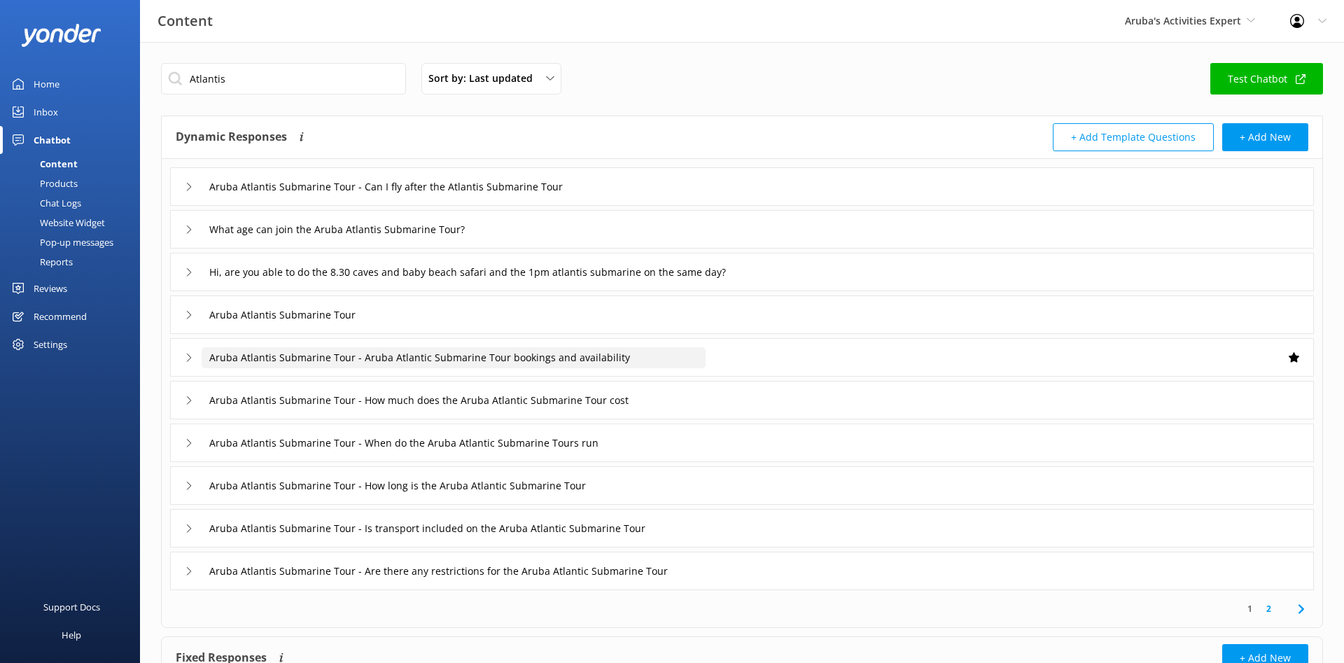
click at [440, 357] on input "Aruba Atlantis Submarine Tour - Aruba Atlantic Submarine Tour bookings and avai…" at bounding box center [454, 357] width 504 height 21
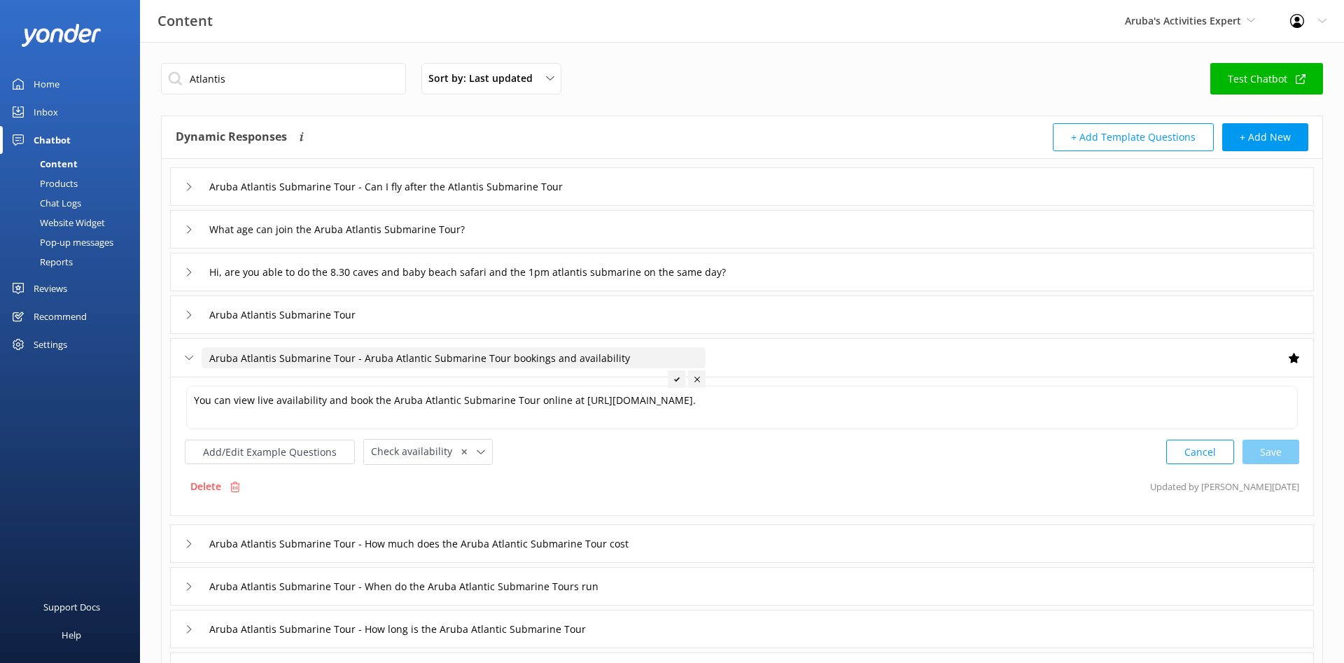
click at [417, 358] on input "Aruba Atlantis Submarine Tour - Aruba Atlantic Submarine Tour bookings and avai…" at bounding box center [454, 357] width 504 height 21
click at [899, 464] on div "Add/Edit Example Questions Check availability ✕ Leave contact details Check ava…" at bounding box center [742, 452] width 1114 height 26
type input "Aruba Atlantis Submarine Tour - Aruba Atlantis Submarine Tour bookings and avai…"
click at [677, 377] on icon at bounding box center [677, 380] width 6 height 6
click at [477, 448] on icon at bounding box center [481, 452] width 8 height 8
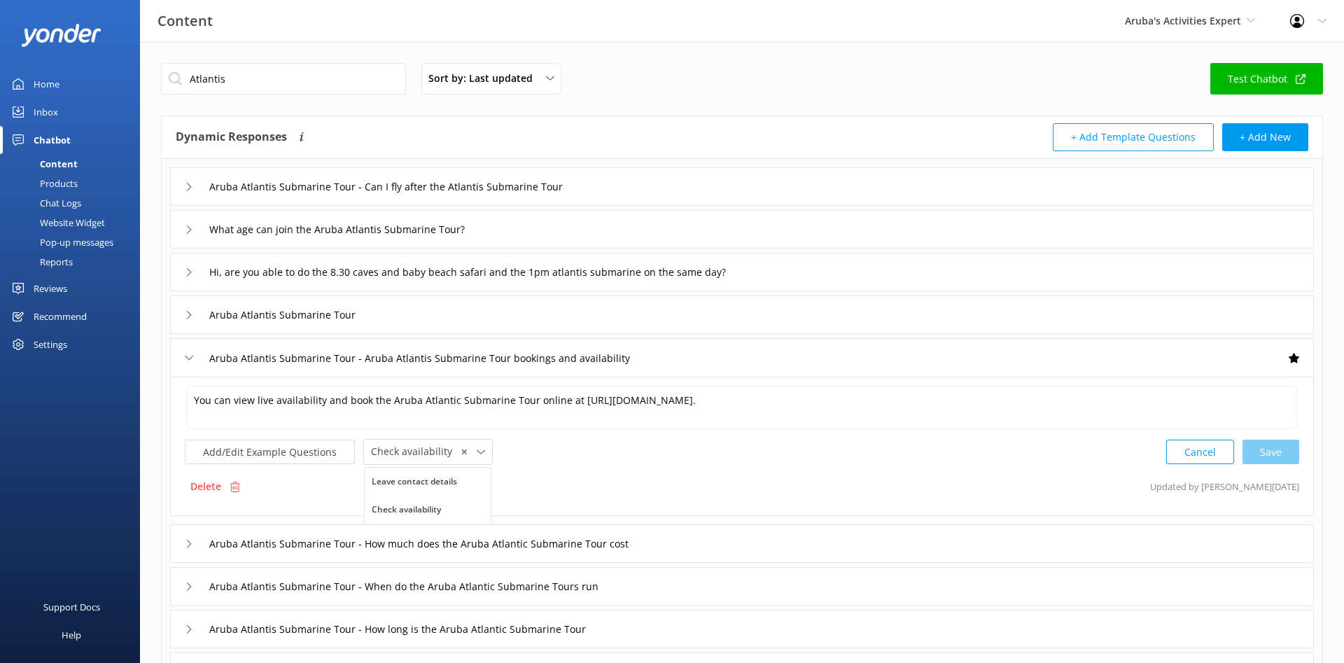
click at [570, 446] on div "Add/Edit Example Questions Check availability ✕ Leave contact details Check ava…" at bounding box center [742, 452] width 1114 height 26
click at [629, 440] on div "Add/Edit Example Questions Check availability ✕ Leave contact details Check ava…" at bounding box center [742, 452] width 1114 height 26
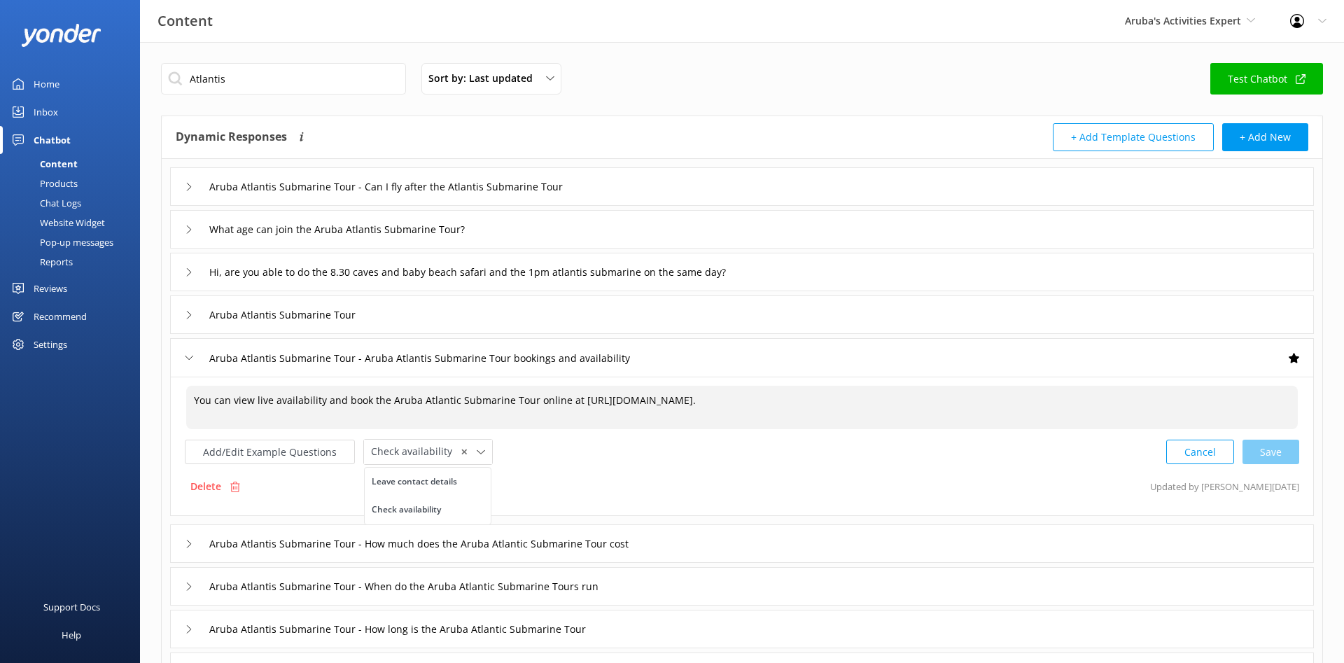
click at [925, 408] on textarea "You can view live availability and book the Aruba Atlantic Submarine Tour onlin…" at bounding box center [741, 407] width 1111 height 43
click at [570, 190] on input "Aruba Atlantis Submarine Tour - Can I fly after the Atlantis Submarine Tour" at bounding box center [420, 186] width 437 height 21
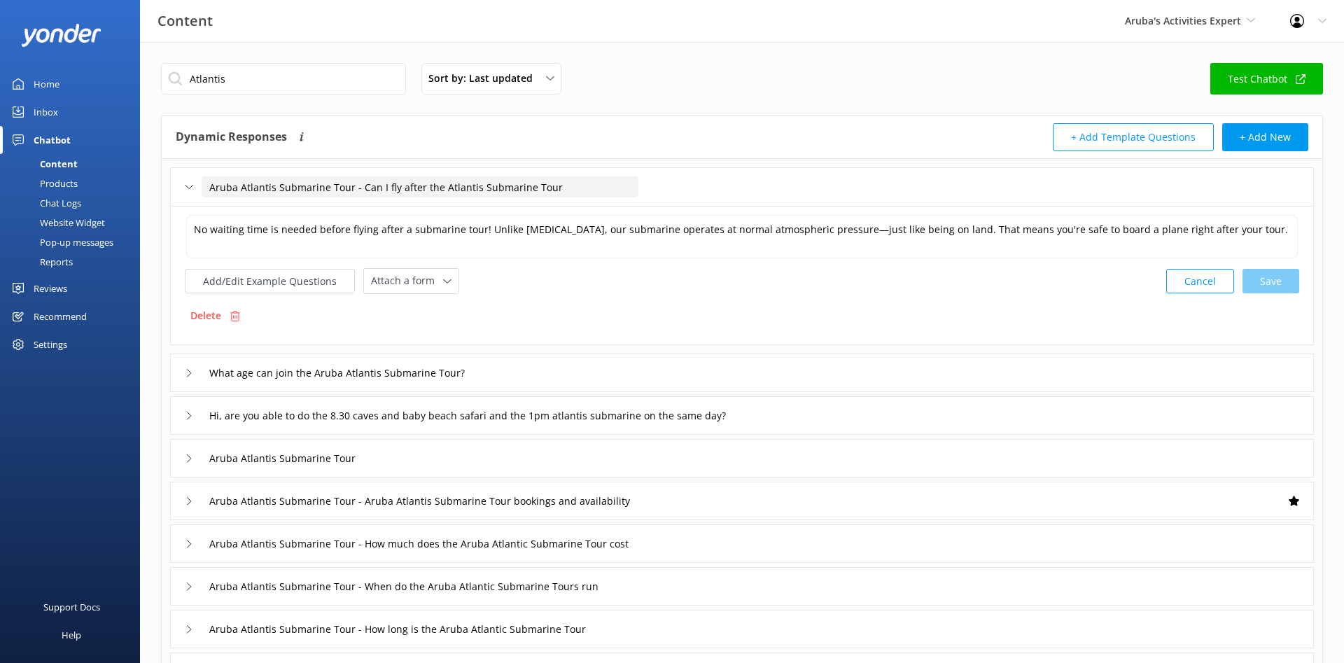
click at [619, 281] on div "Add/Edit Example Questions Attach a form Leave contact details Check availabili…" at bounding box center [742, 281] width 1114 height 26
click at [690, 138] on div "Dynamic Responses The chatbot will generate a response based on the content inf…" at bounding box center [459, 137] width 566 height 28
click at [1210, 281] on button "Cancel" at bounding box center [1200, 281] width 68 height 24
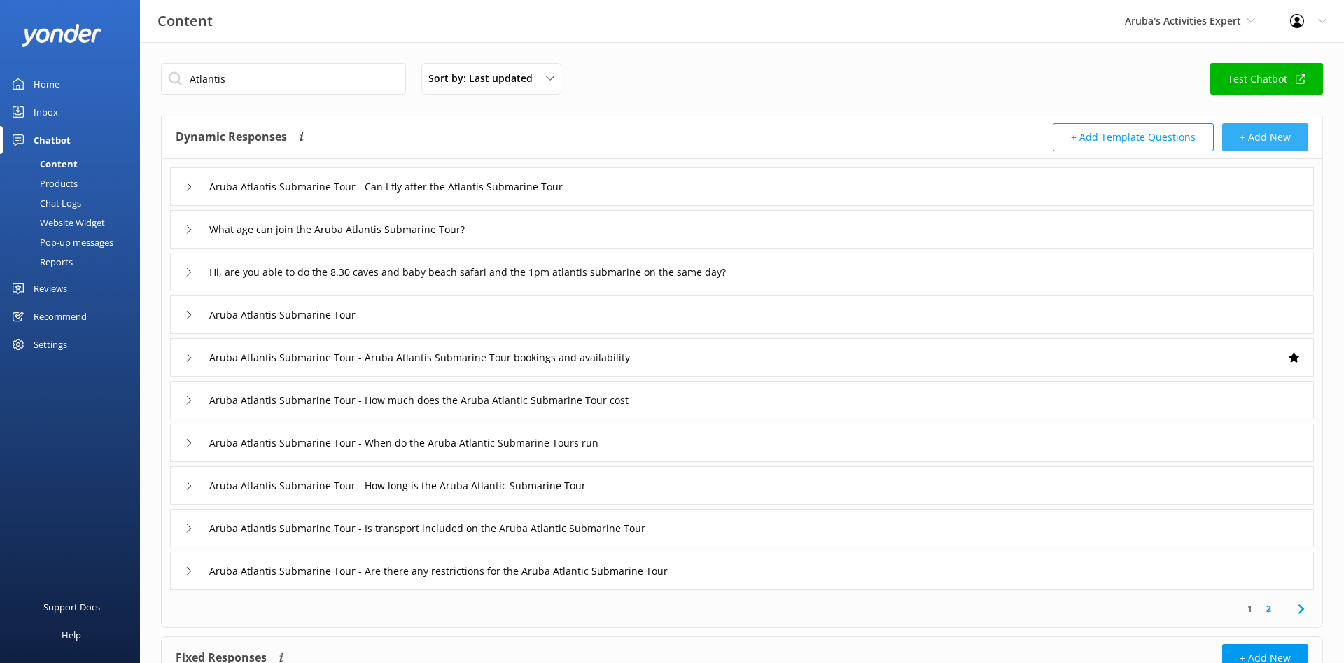
click at [1249, 139] on button "+ Add New" at bounding box center [1265, 137] width 86 height 28
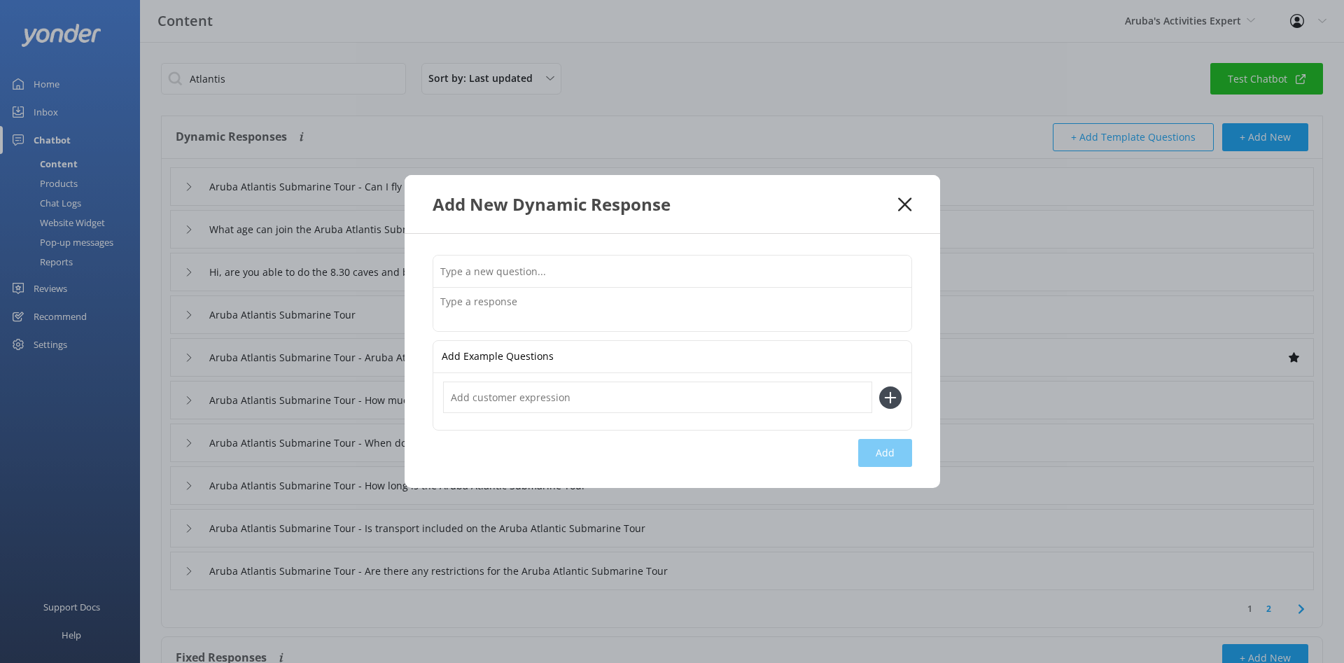
click at [498, 274] on input "text" at bounding box center [672, 270] width 478 height 31
paste input "Is it okay to fly the same day as my submarine tour?"
type input "Is it okay to fly the same day as my submarine tour?"
click at [217, 356] on div "Add New Dynamic Response A valid title is required Add Example Questions Add" at bounding box center [672, 331] width 1344 height 663
click at [520, 272] on input "text" at bounding box center [672, 270] width 478 height 31
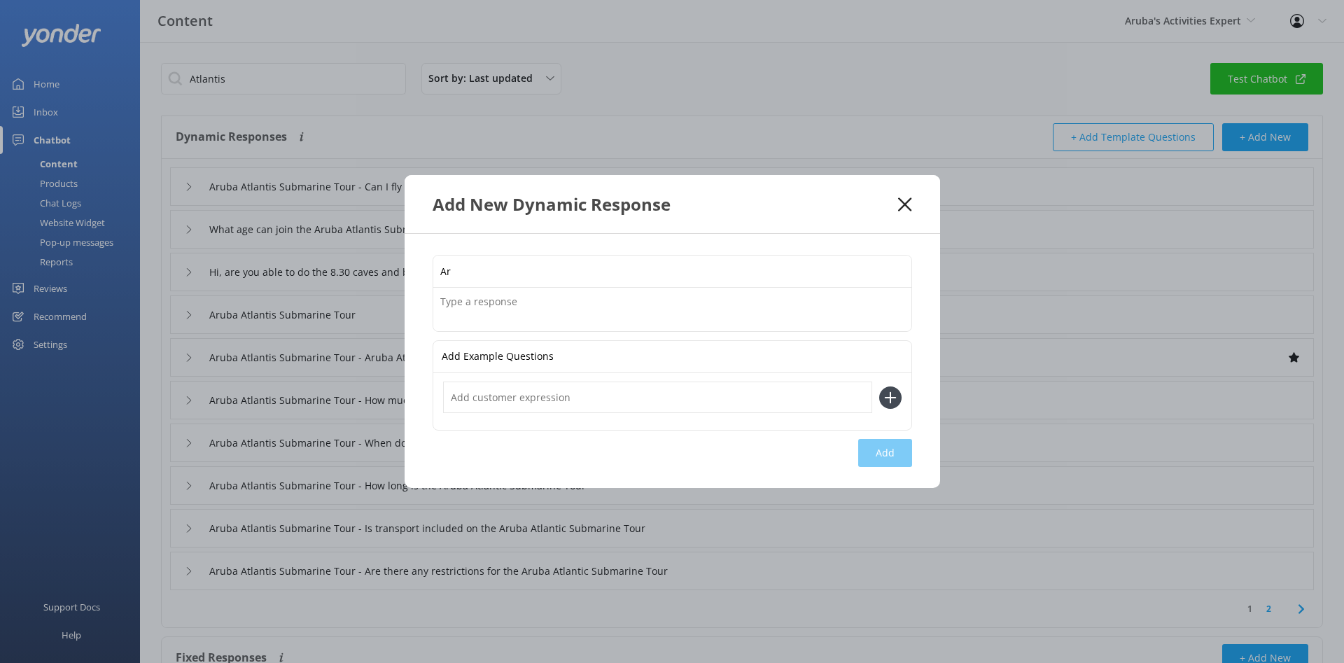
type input "A"
type input "Aruba Atlantis Submarine Tour - Location for Cruiseship Passengers"
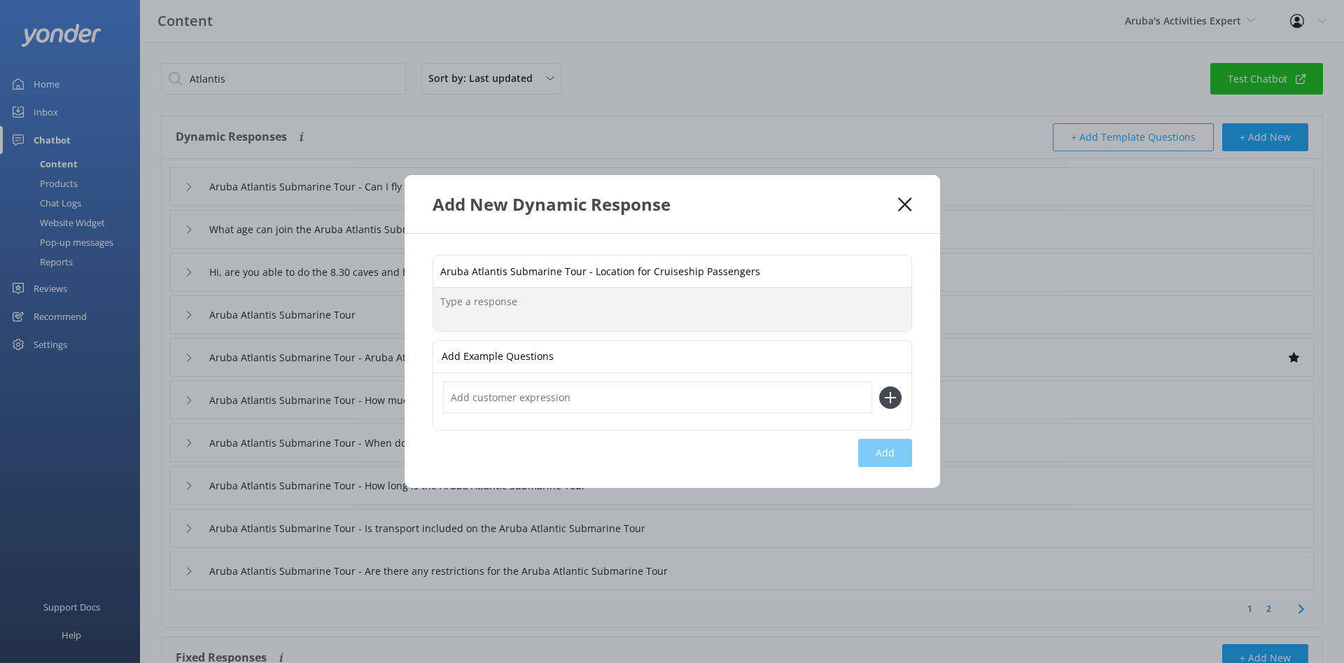
click at [507, 301] on textarea at bounding box center [672, 309] width 478 height 43
paste textarea "The Atlantis Submarine Tour in [GEOGRAPHIC_DATA] departs from the [GEOGRAPHIC_D…"
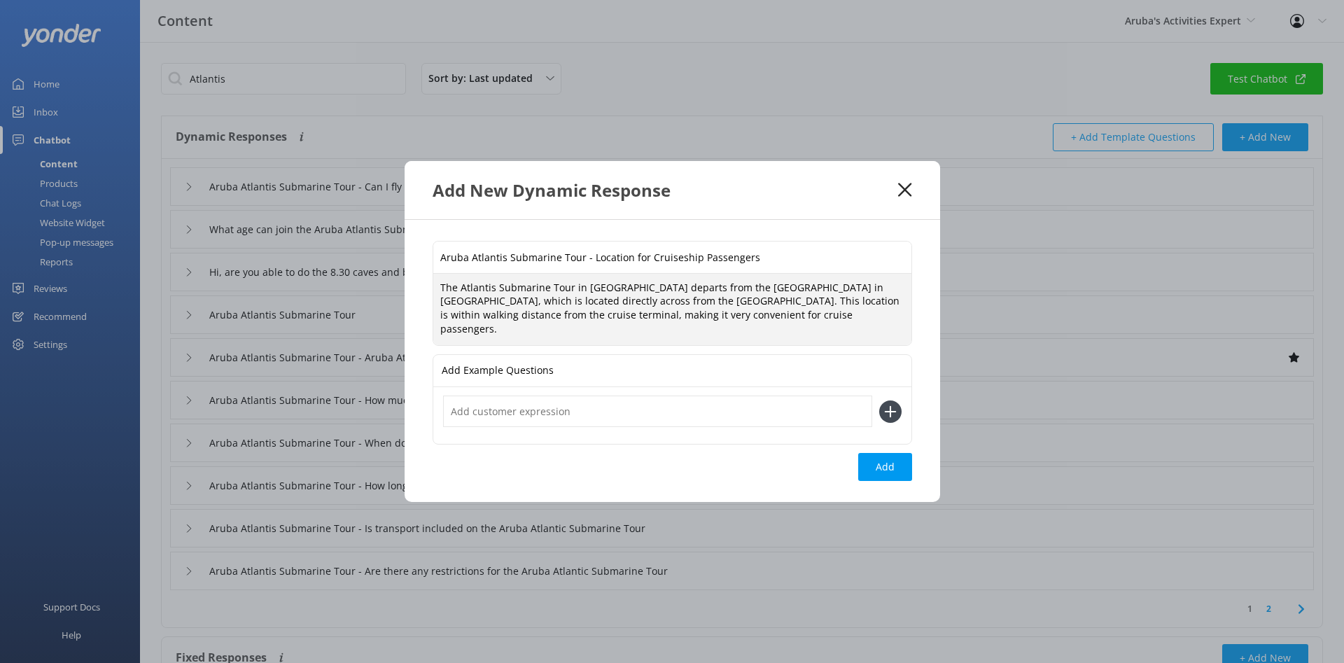
type textarea "The Atlantis Submarine Tour in [GEOGRAPHIC_DATA] departs from the [GEOGRAPHIC_D…"
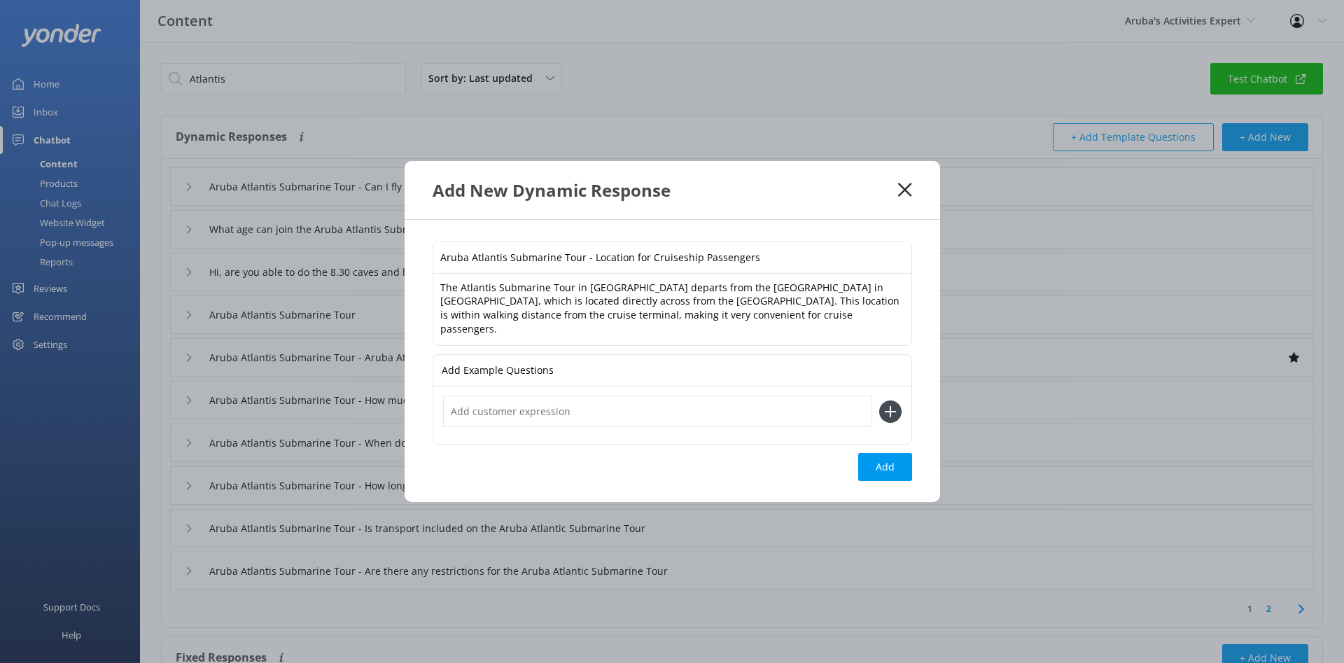
click at [573, 404] on input "text" at bounding box center [657, 410] width 429 height 31
paste input "I’m arriving by cruise ship—where should I go for the Atlantis Submarine tour?"
type input "I’m arriving by cruise ship—where should I go for the Atlantis Submarine tour?"
click at [885, 402] on icon at bounding box center [890, 411] width 22 height 22
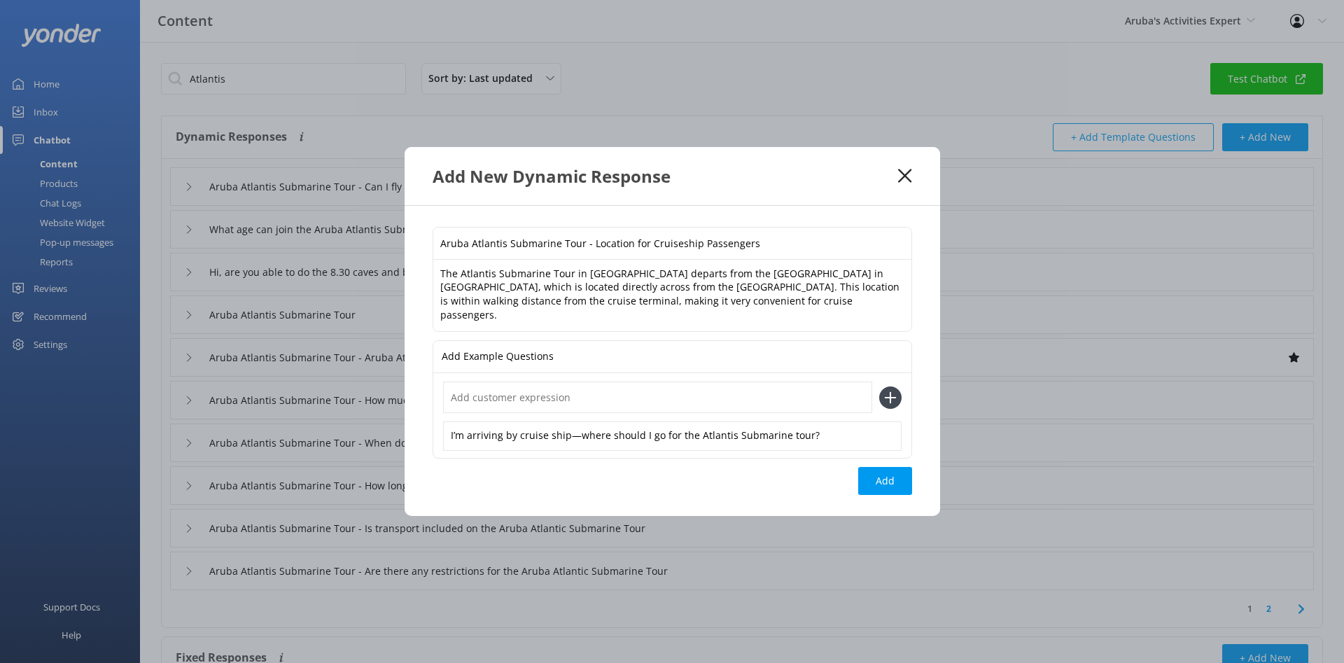
click at [586, 393] on input "text" at bounding box center [657, 396] width 429 height 31
paste input "Where is the Atlantis Submarine located if I’m coming from the cruise terminal?"
type input "Where is the Atlantis Submarine located if I’m coming from the cruise terminal?"
click at [889, 388] on icon at bounding box center [890, 397] width 22 height 22
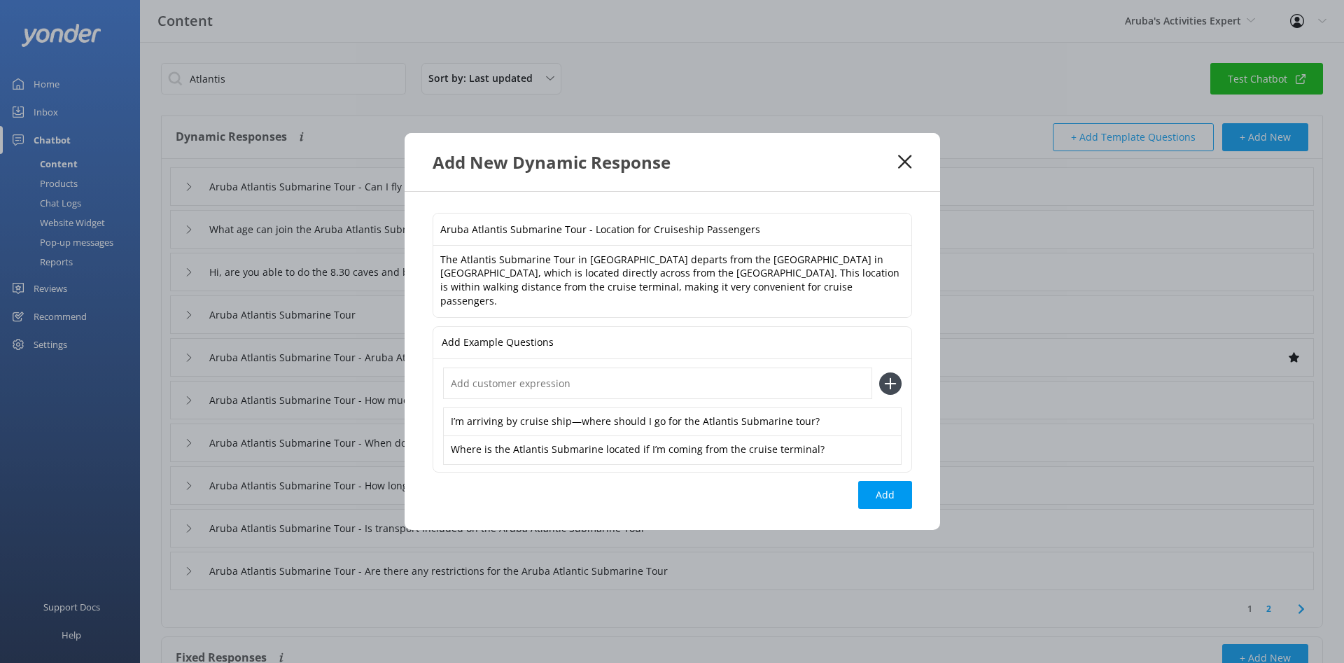
click at [533, 373] on input "text" at bounding box center [657, 382] width 429 height 31
paste input "I’ll be docking in [GEOGRAPHIC_DATA] on a cruise—how do I get to the Atlantis S…"
type input "I’ll be docking in [GEOGRAPHIC_DATA] on a cruise—how do I get to the Atlantis S…"
drag, startPoint x: 890, startPoint y: 372, endPoint x: 864, endPoint y: 371, distance: 25.9
click at [890, 377] on use at bounding box center [890, 383] width 12 height 12
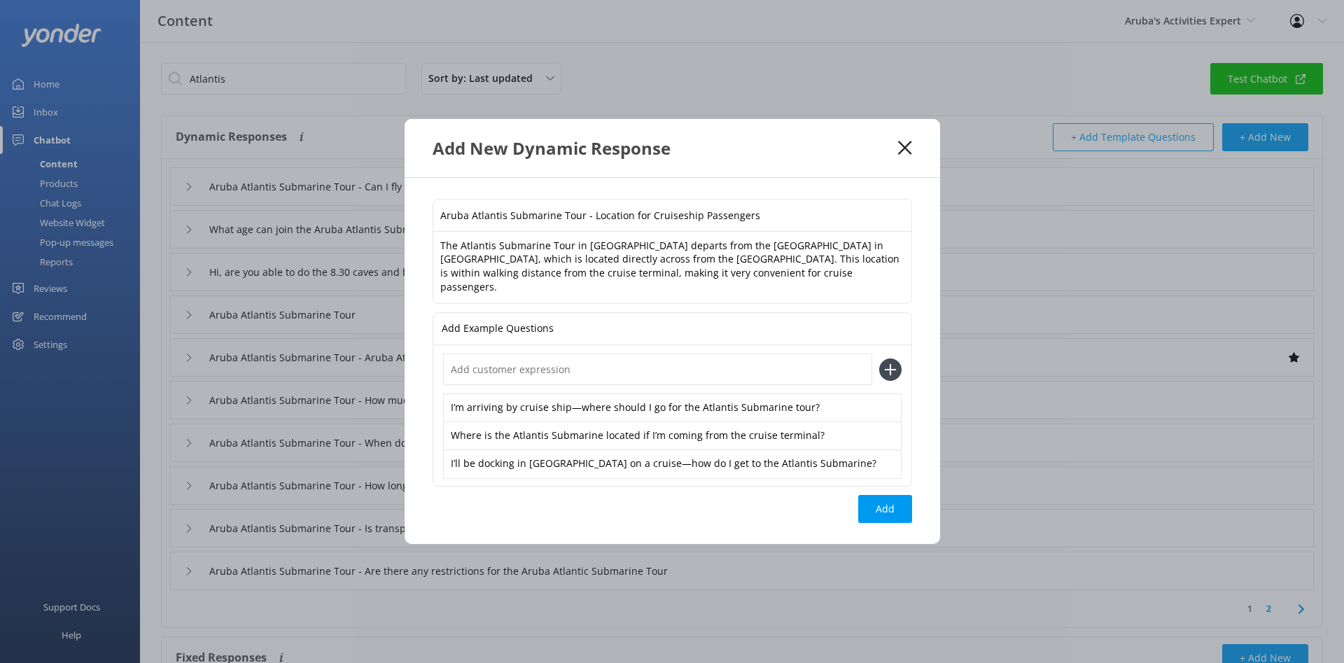
click at [828, 361] on input "text" at bounding box center [657, 368] width 429 height 31
paste input "Where do cruise passengers go for the Atlantis Submarine experience?"
type input "Where do cruise passengers go for the Atlantis Submarine experience?"
click at [895, 362] on icon at bounding box center [890, 369] width 22 height 22
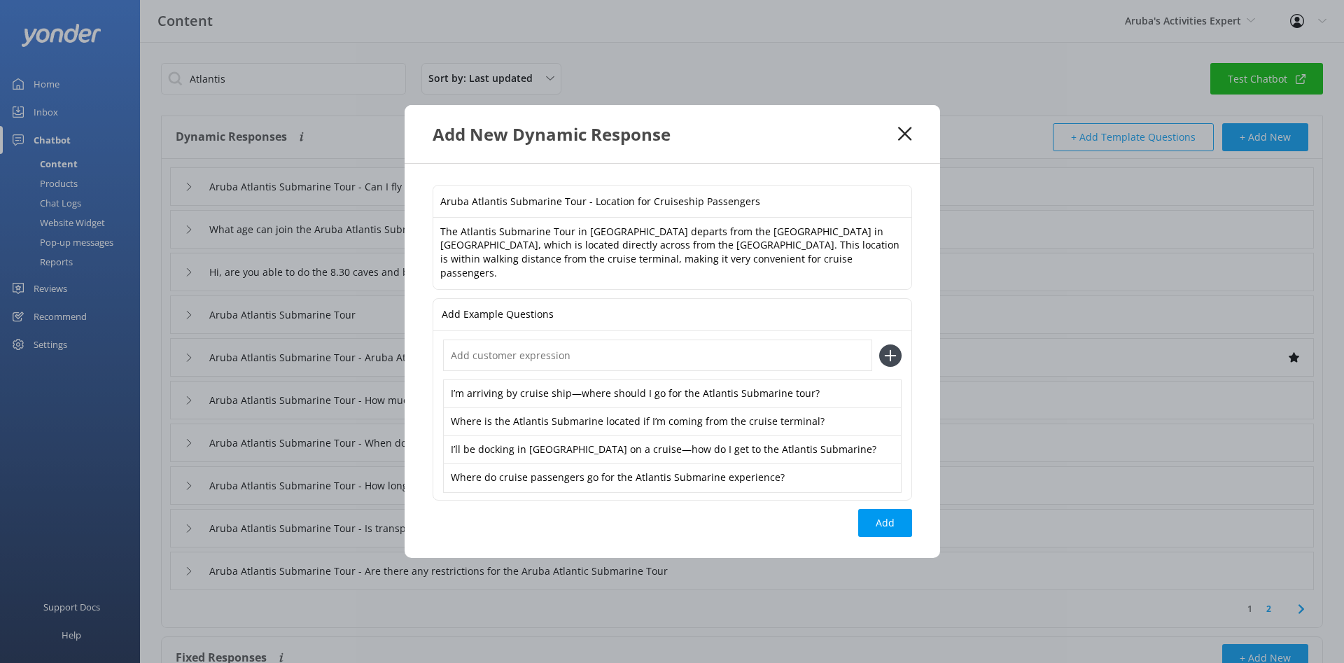
click at [734, 351] on input "text" at bounding box center [657, 354] width 429 height 31
paste input "I’m on a cruise—what’s the meeting point for the Atlantis Submarine tour?"
type input "I’m on a cruise—what’s the meeting point for the Atlantis Submarine tour?"
click at [892, 347] on icon at bounding box center [890, 355] width 22 height 22
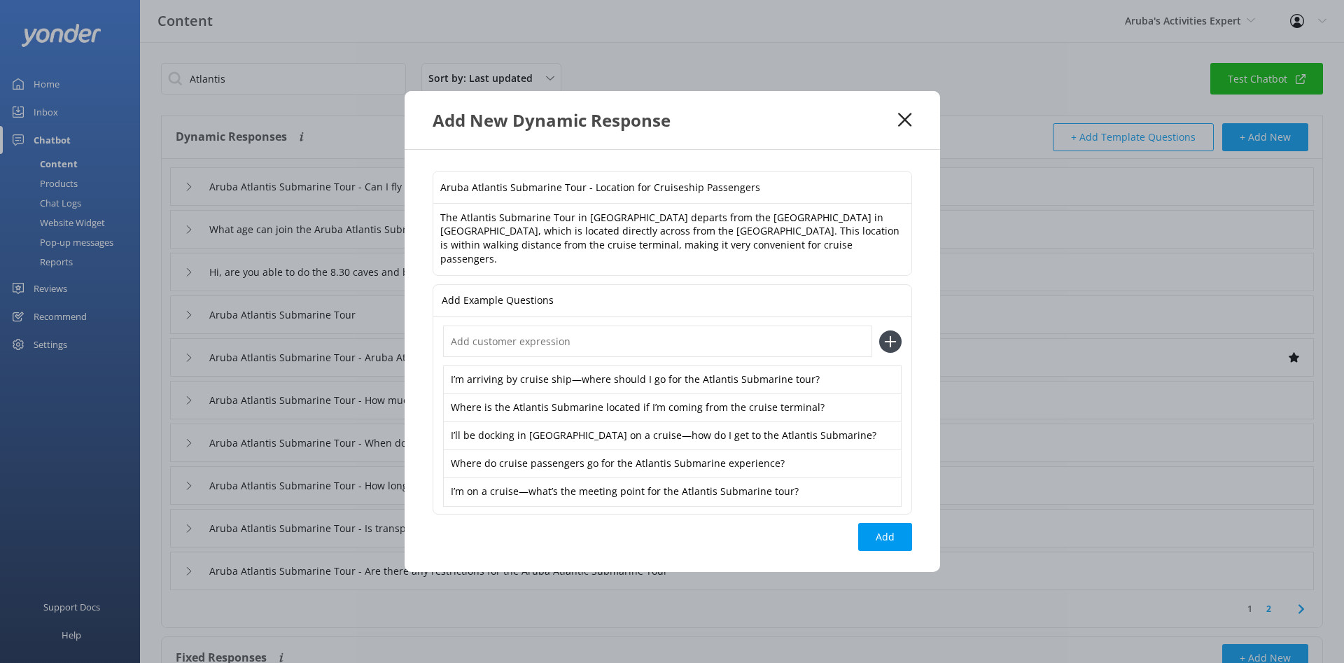
click at [713, 337] on input "text" at bounding box center [657, 340] width 429 height 31
paste input "Is the Atlantis Submarine close to the cruise port? Where do I check in?"
type input "Is the Atlantis Submarine close to the cruise port? Where do I check in?"
click at [890, 332] on icon at bounding box center [890, 341] width 22 height 22
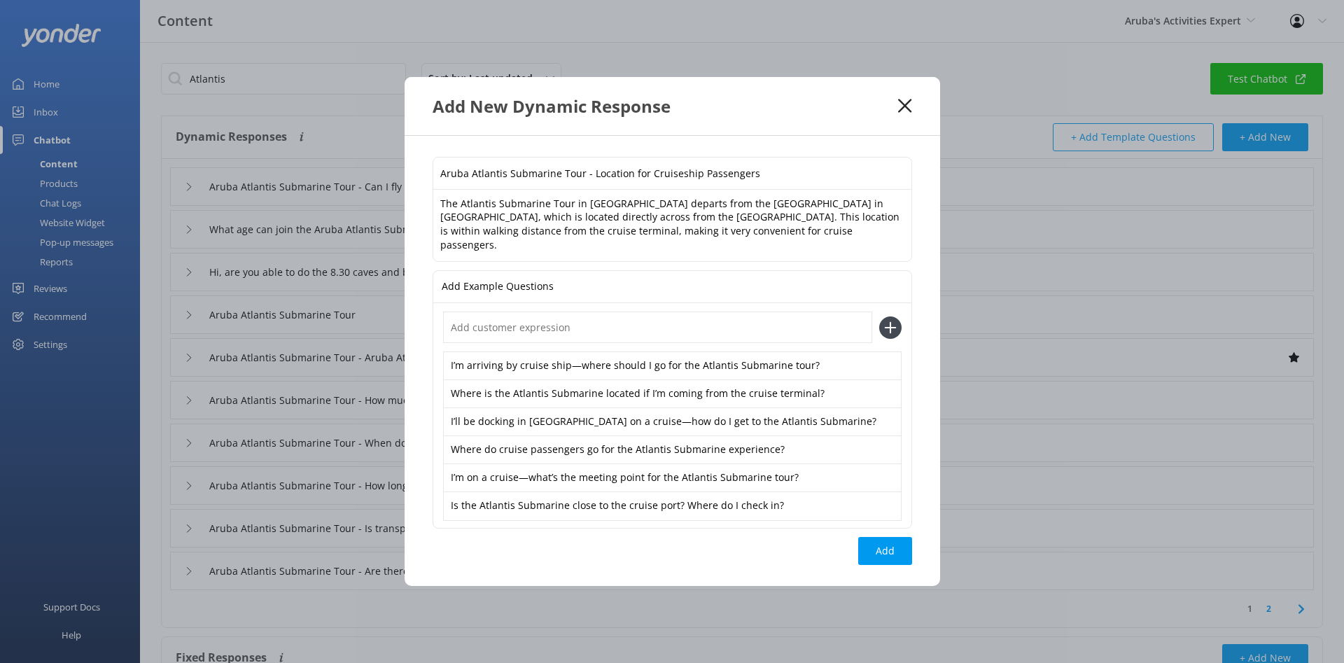
click at [703, 329] on input "text" at bounding box center [657, 326] width 429 height 31
paste input "Coming from the cruise ship, where do I find the Atlantis Submarine tour?"
type input "Coming from the cruise ship, where do I find the Atlantis Submarine tour?"
click at [892, 318] on icon at bounding box center [890, 327] width 22 height 22
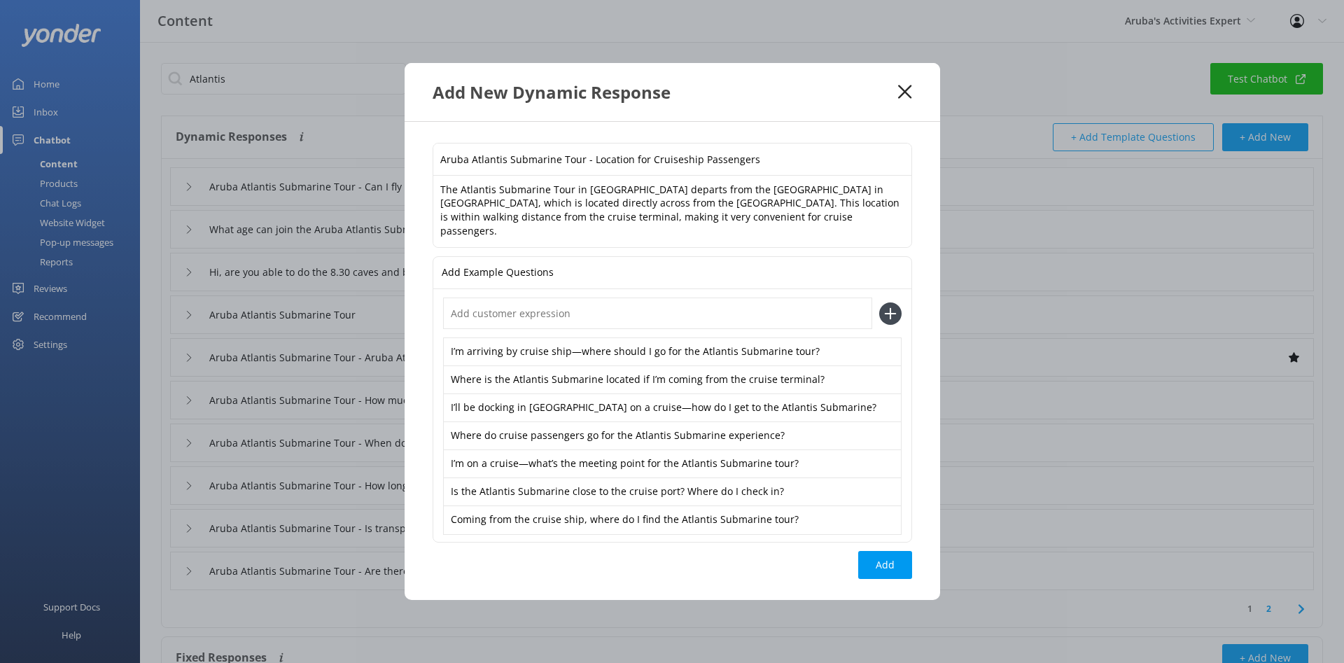
click at [668, 307] on input "text" at bounding box center [657, 312] width 429 height 31
paste input "I’m arriving by cruise—what’s the location for the submarine excursion?"
type input "I’m arriving by cruise—what’s the location for the submarine excursion?"
click at [890, 307] on use at bounding box center [890, 313] width 12 height 12
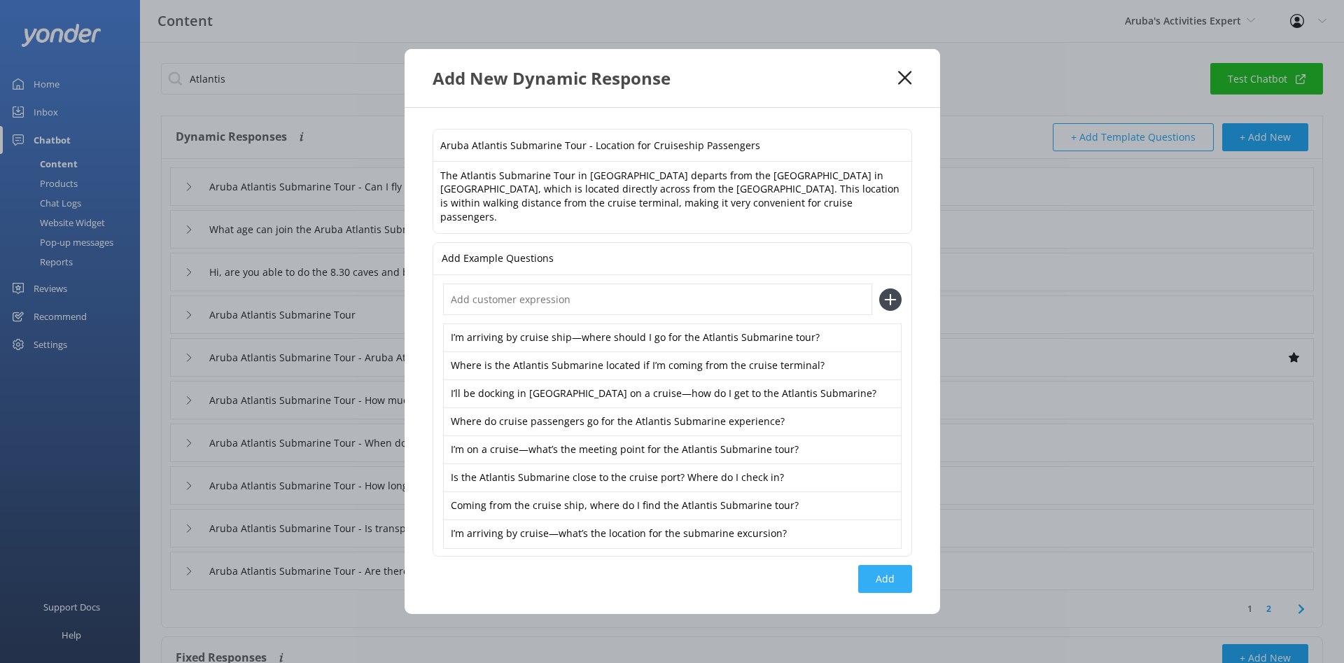
click at [885, 567] on button "Add" at bounding box center [885, 579] width 54 height 28
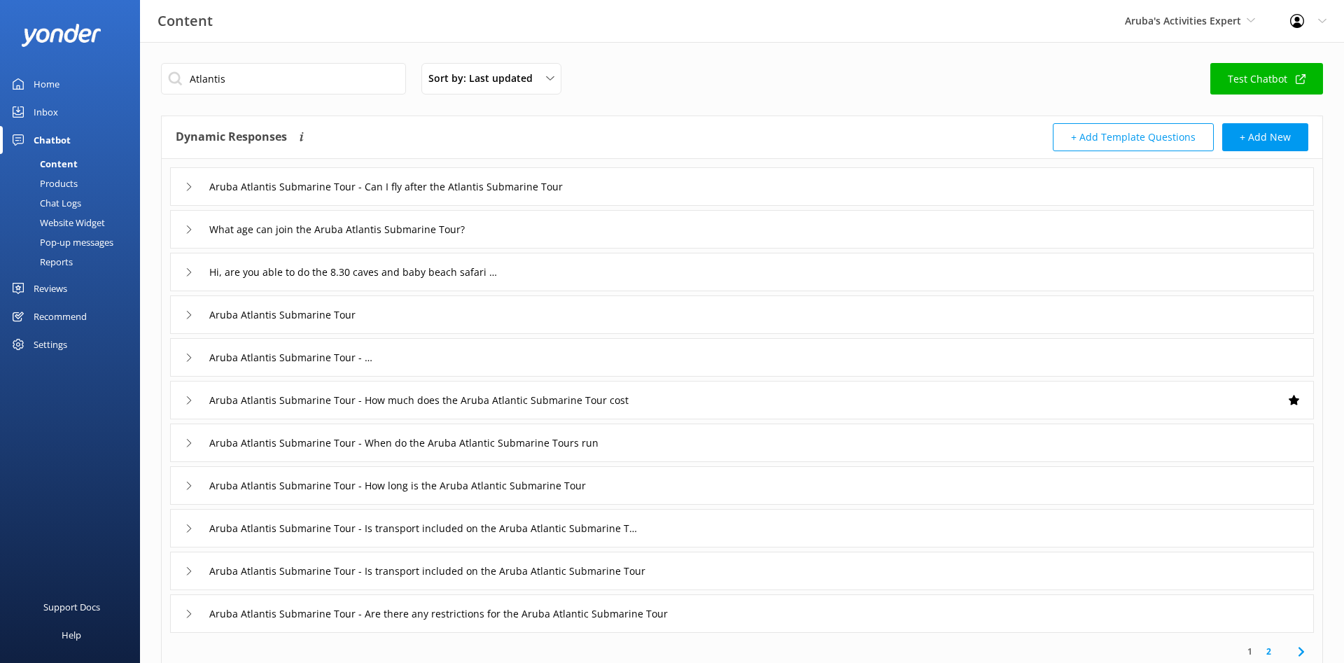
type input "Aruba Atlantis Submarine Tour - Location for Cruiseship Passengers"
type input "Aruba Atlantis Submarine Tour - Can I fly after the Atlantis Submarine Tour"
type input "What age can join the Aruba Atlantis Submarine Tour?"
type input "Hi, are you able to do the 8.30 caves and baby beach safari and the 1pm atlanti…"
type input "Aruba Atlantis Submarine Tour"
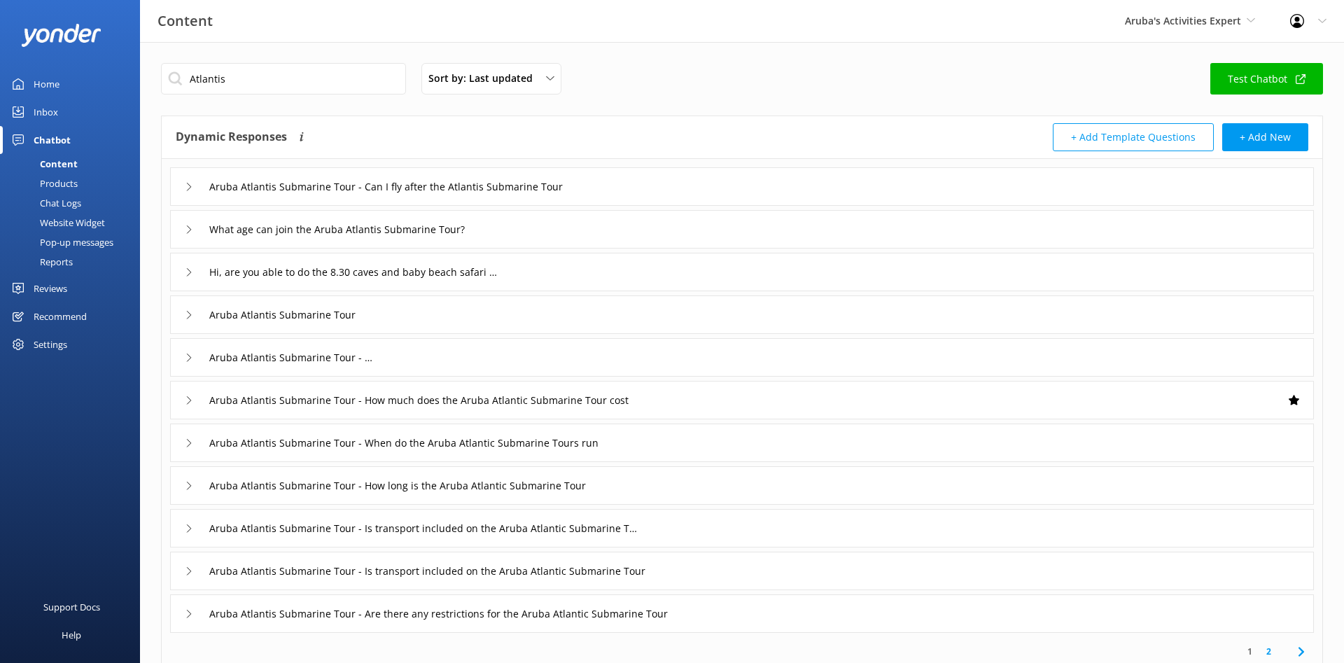
type input "Aruba Atlantis Submarine Tour - Aruba Atlantis Submarine Tour bookings and avai…"
type input "Aruba Atlantis Submarine Tour - How much does the Aruba Atlantic Submarine Tour…"
type input "Aruba Atlantis Submarine Tour - When do the Aruba Atlantic Submarine Tours run"
type input "Aruba Atlantis Submarine Tour - How long is the Aruba Atlantic Submarine Tour"
type input "Aruba Atlantis Submarine Tour - Is transport included on the Aruba Atlantic Sub…"
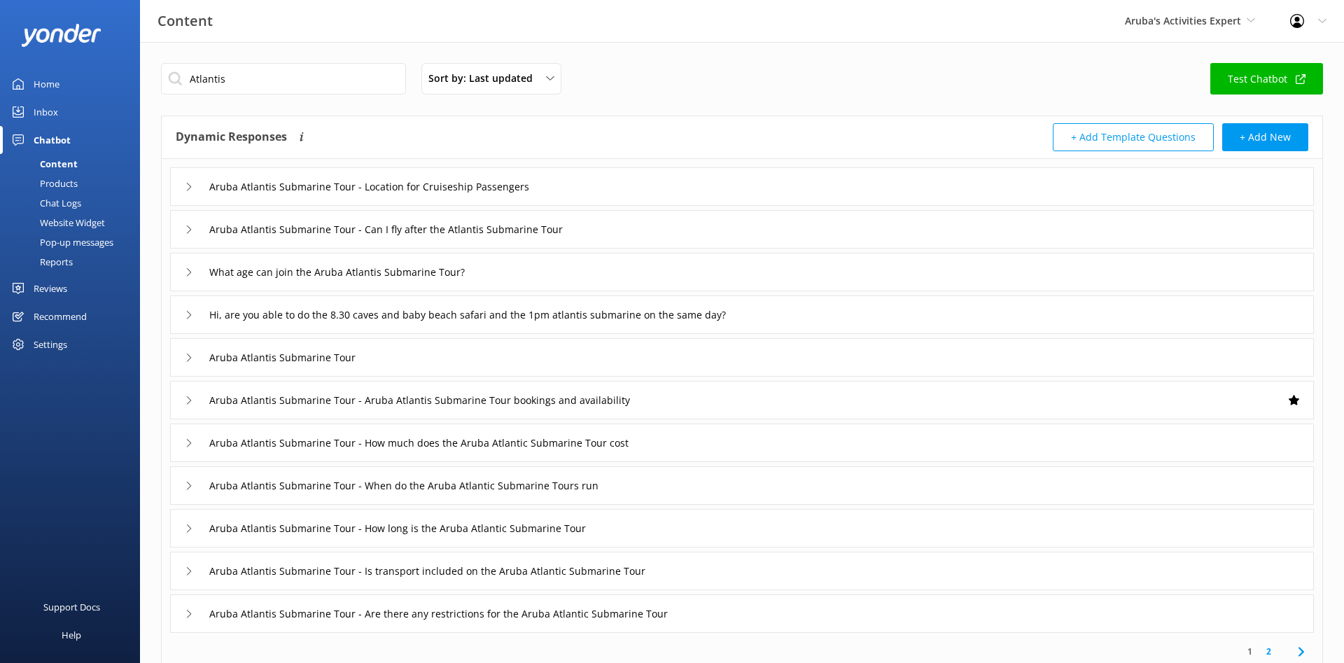
click at [572, 269] on div "What age can join the Aruba Atlantis Submarine Tour?" at bounding box center [742, 272] width 1144 height 38
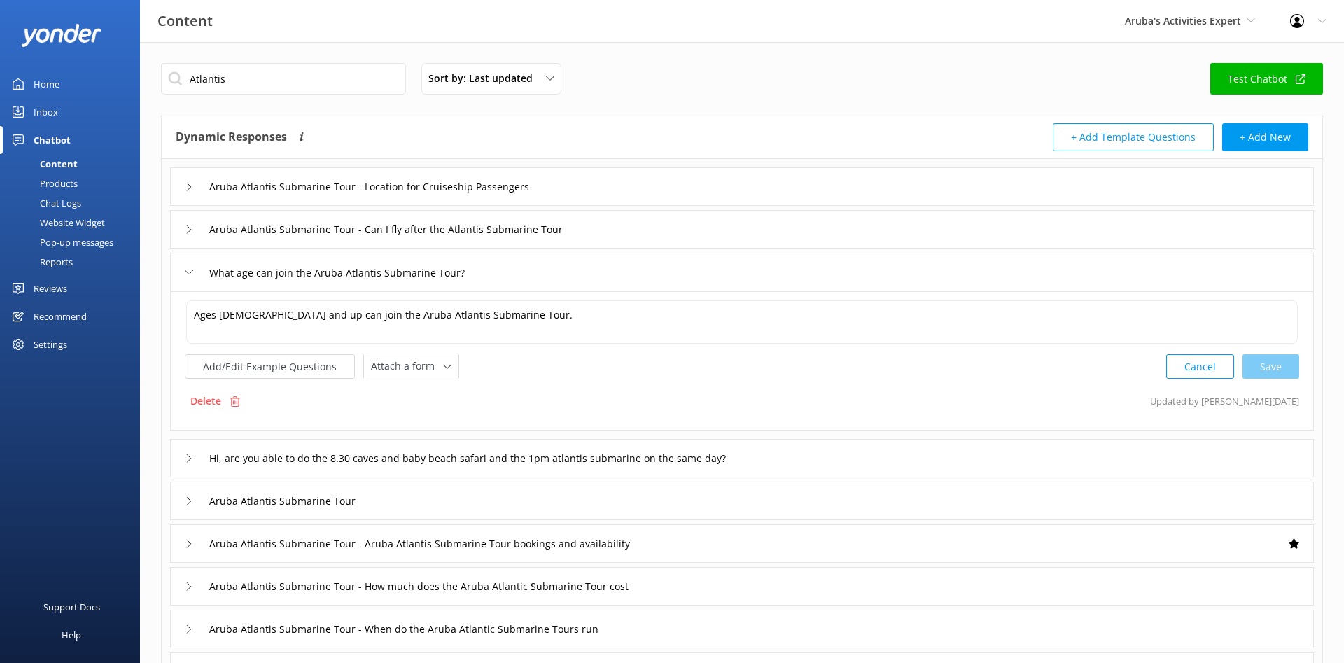
click at [572, 269] on div "What age can join the Aruba Atlantis Submarine Tour?" at bounding box center [742, 272] width 1144 height 38
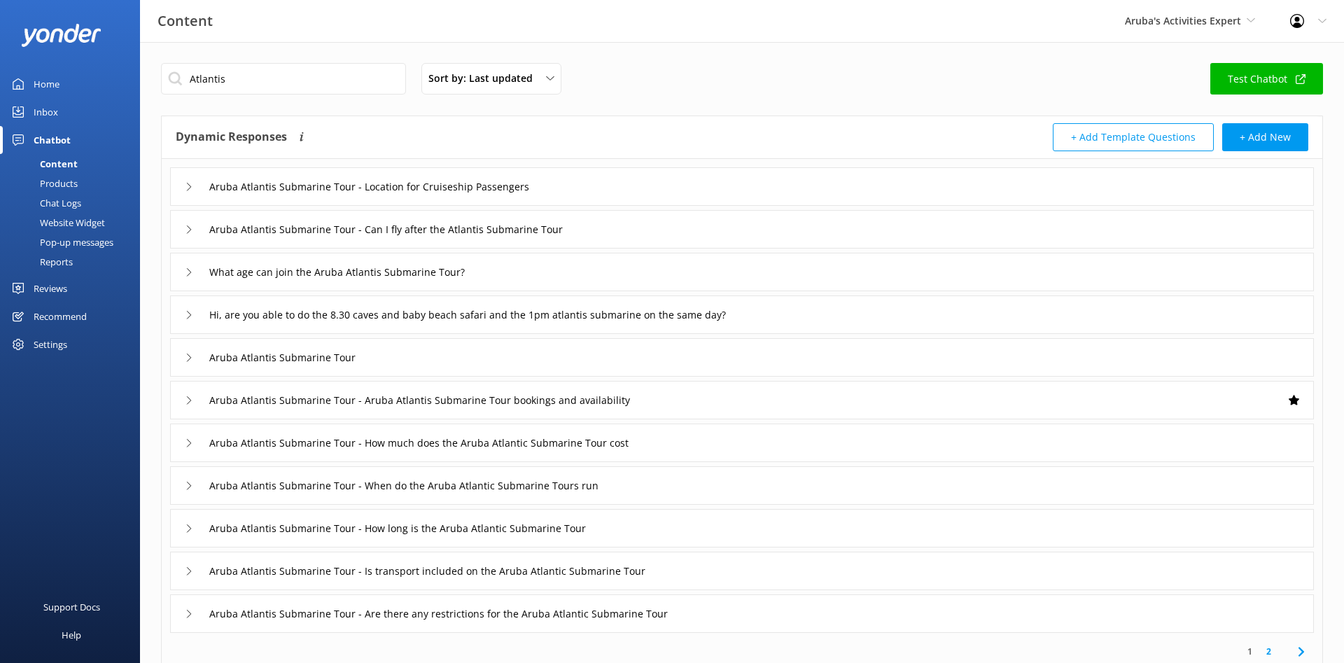
click at [992, 307] on div "Hi, are you able to do the 8.30 caves and baby beach safari and the 1pm atlanti…" at bounding box center [742, 314] width 1144 height 38
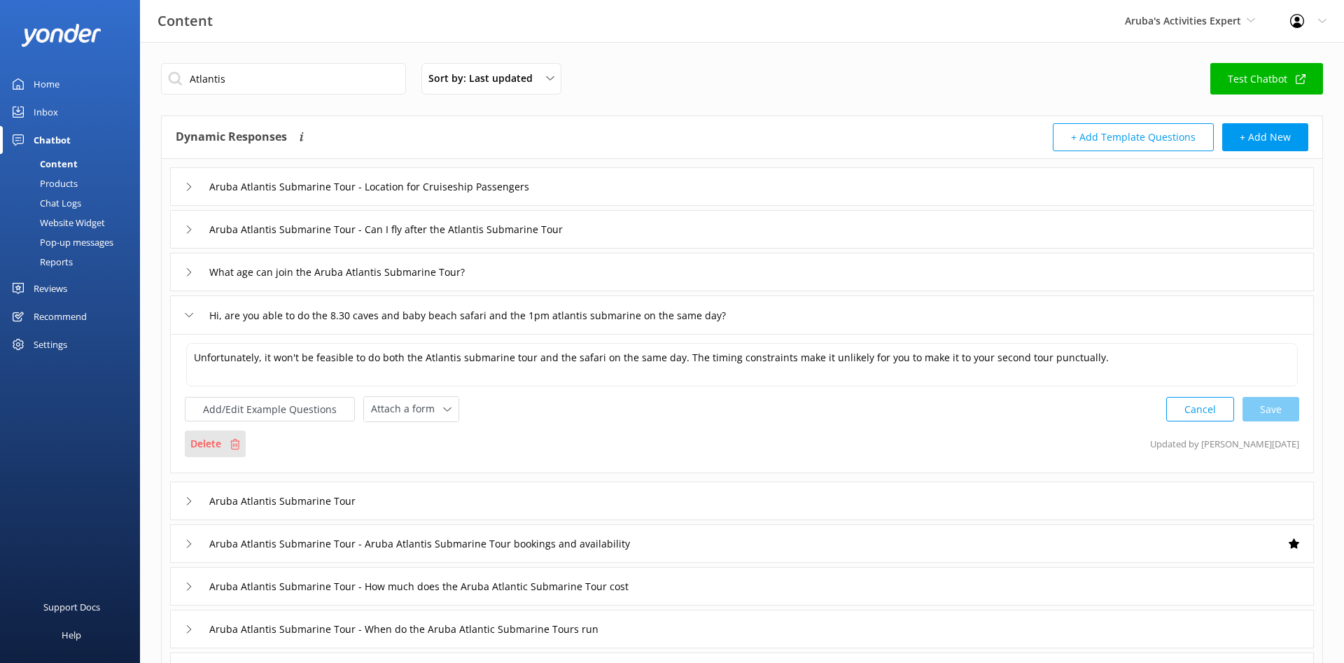
click at [202, 445] on p "Delete" at bounding box center [205, 443] width 31 height 15
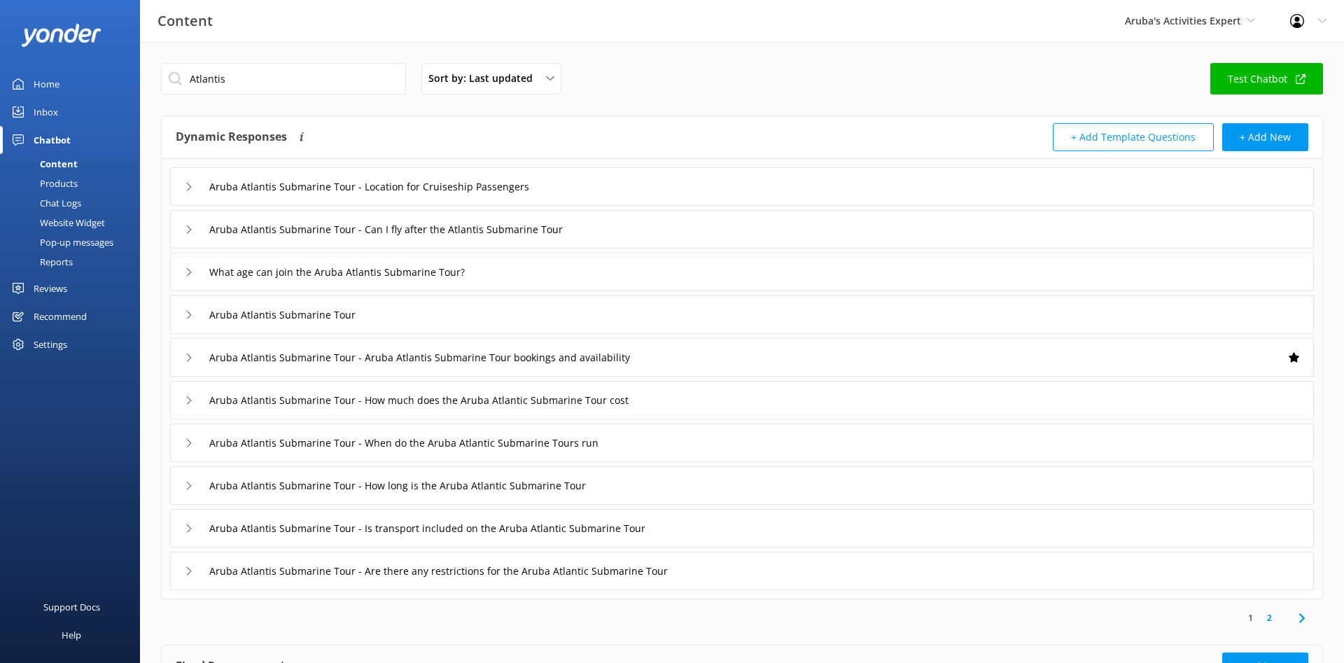
click at [459, 324] on div "Aruba Atlantis Submarine Tour" at bounding box center [742, 314] width 1144 height 38
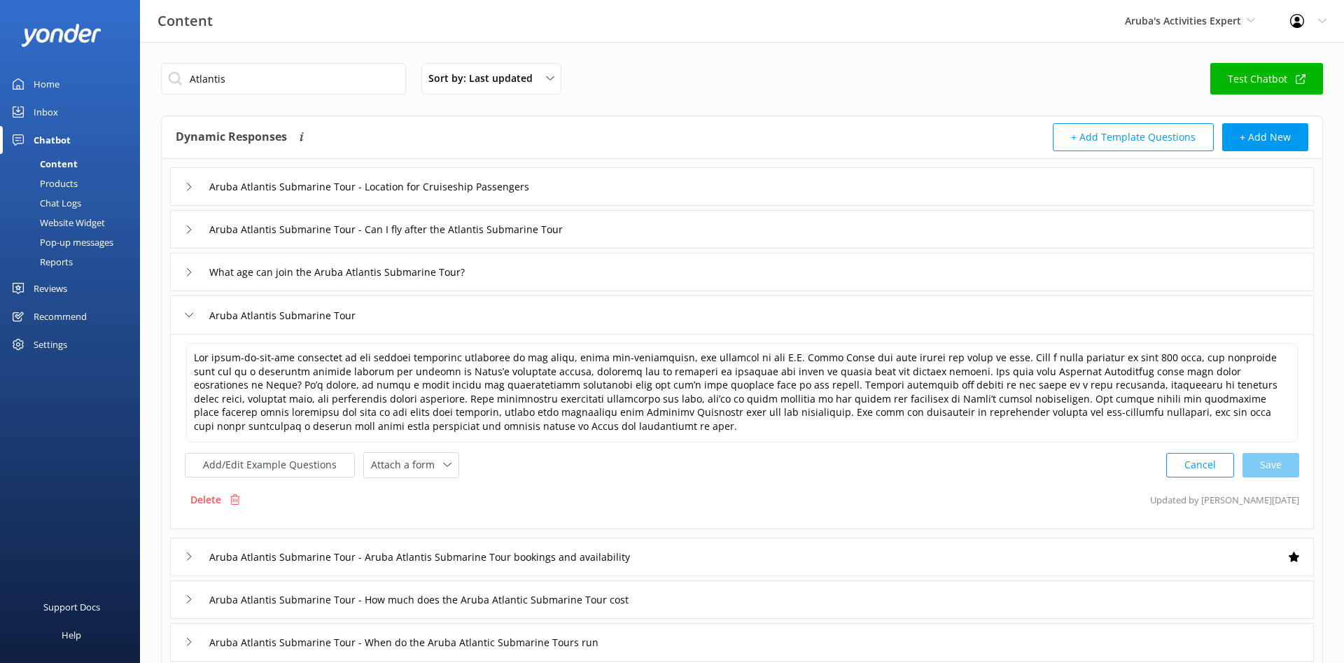
click at [529, 318] on div "Aruba Atlantis Submarine Tour" at bounding box center [742, 314] width 1144 height 38
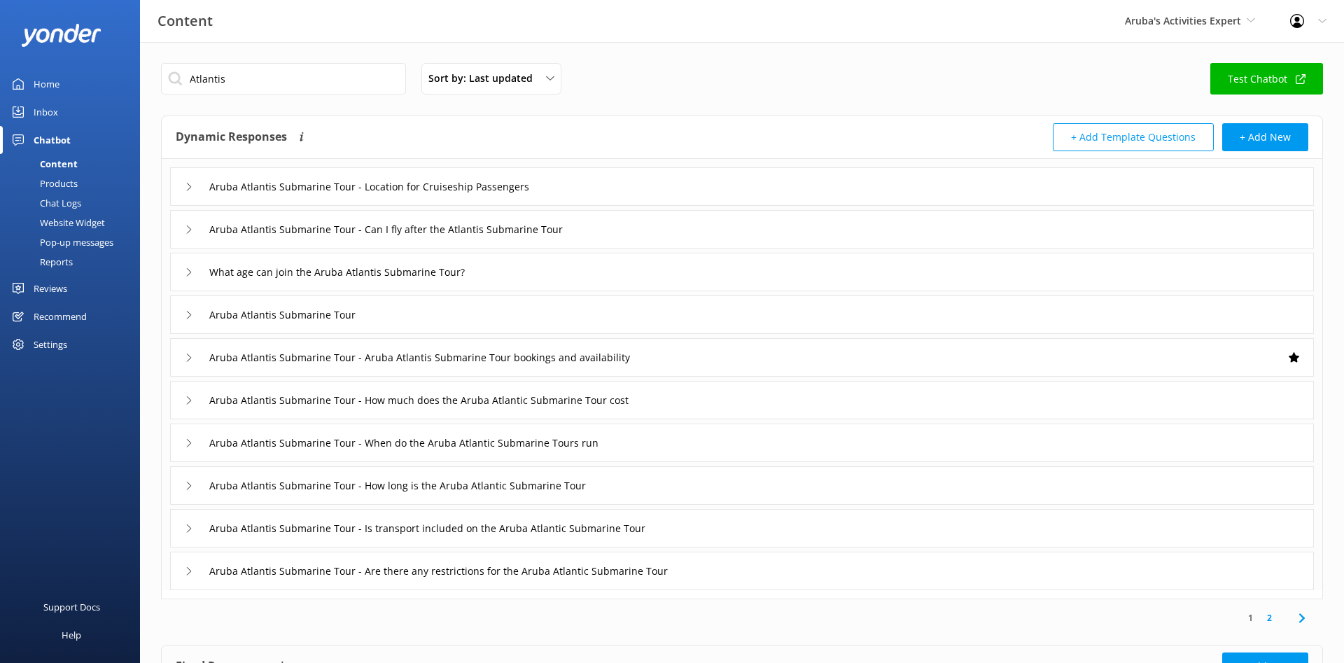
click at [1271, 617] on link "2" at bounding box center [1269, 617] width 19 height 13
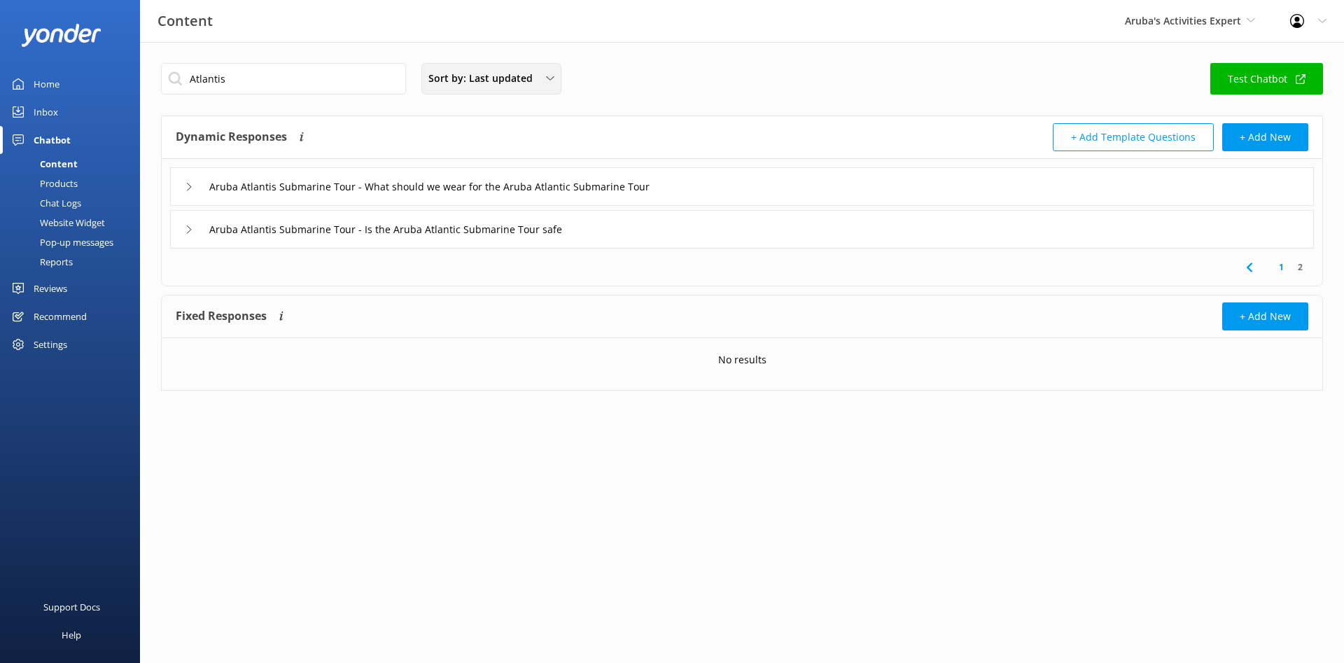
click at [509, 78] on span "Sort by: Last updated" at bounding box center [484, 78] width 113 height 15
click at [504, 118] on link "Title (A-Z)" at bounding box center [491, 112] width 138 height 28
click at [1279, 266] on link "1" at bounding box center [1281, 266] width 19 height 13
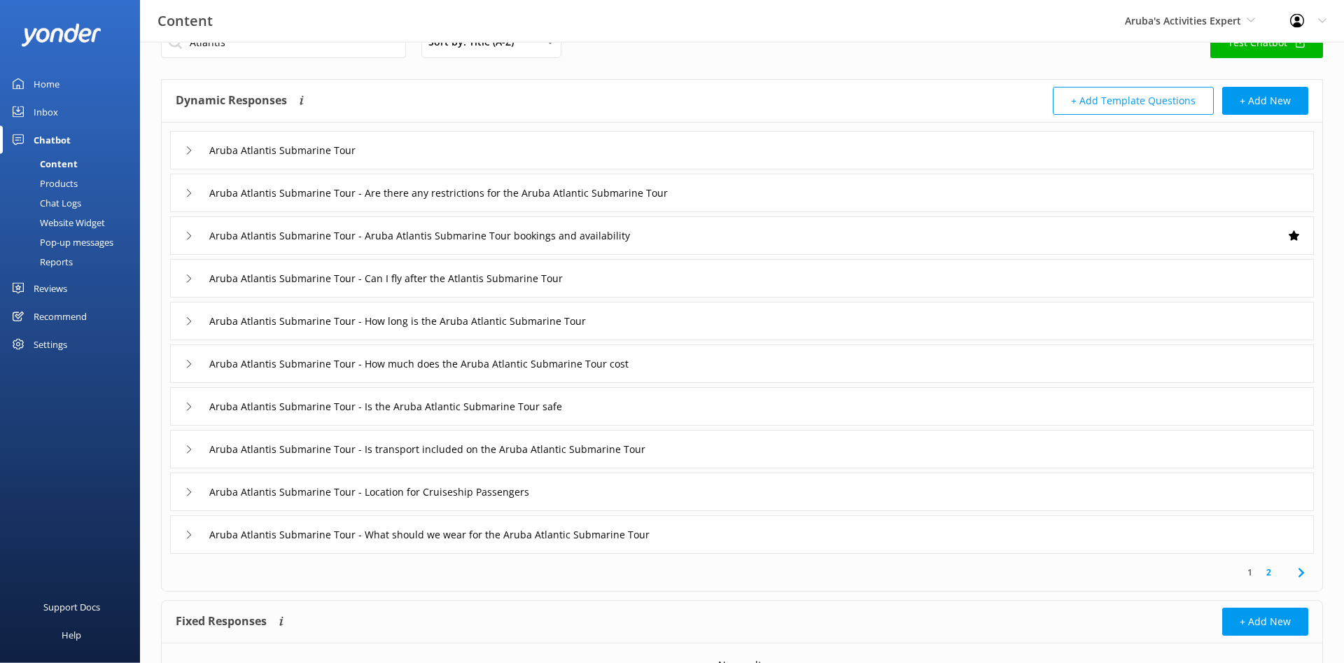
scroll to position [71, 0]
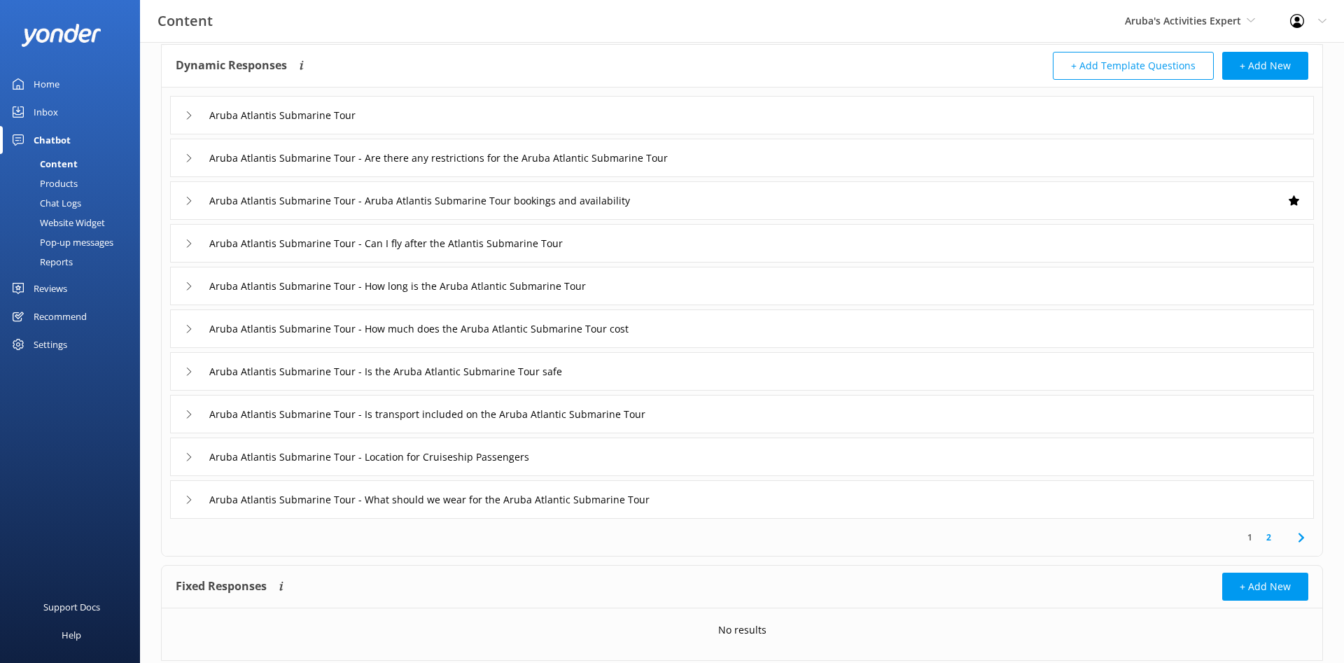
click at [66, 142] on div "Chatbot" at bounding box center [52, 140] width 37 height 28
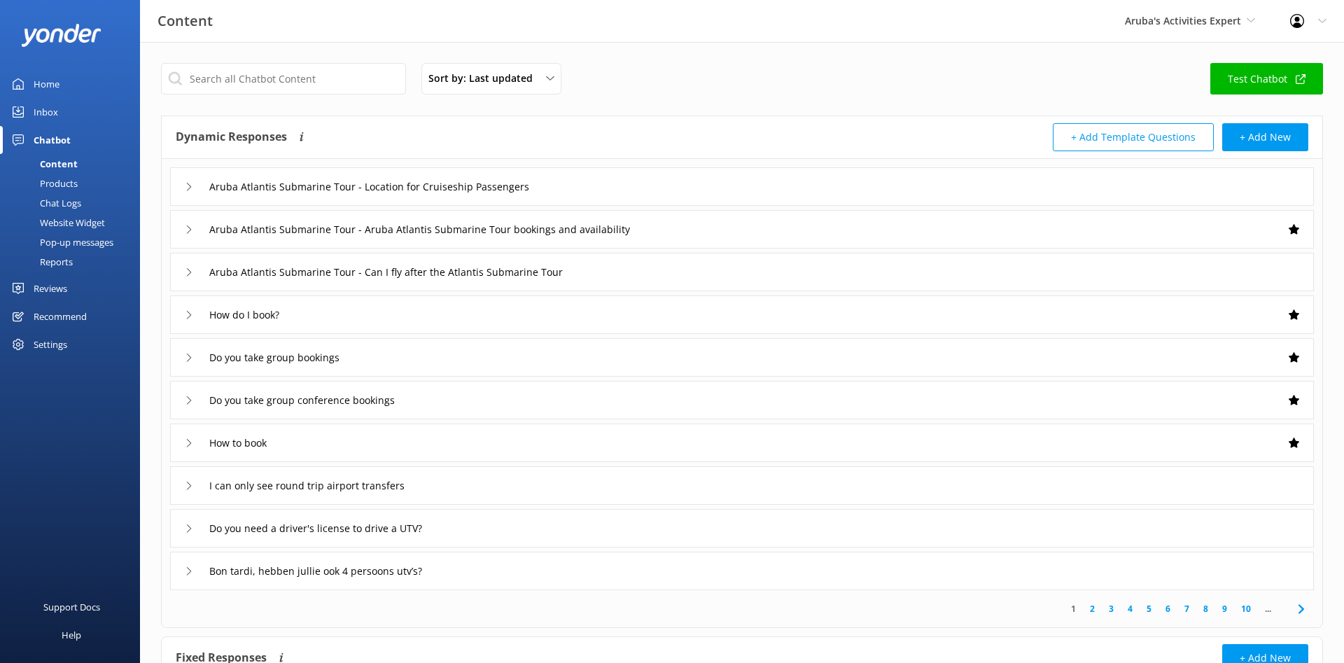
click at [50, 110] on div "Inbox" at bounding box center [46, 112] width 24 height 28
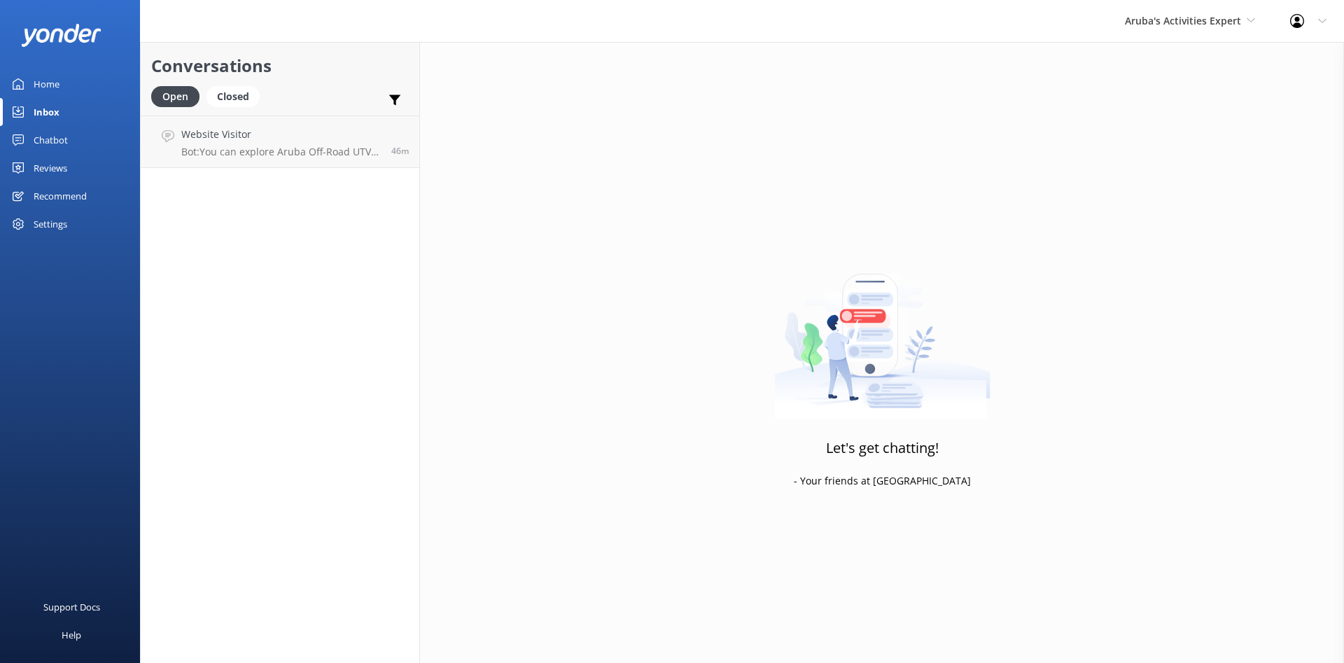
click at [58, 132] on div "Chatbot" at bounding box center [51, 140] width 34 height 28
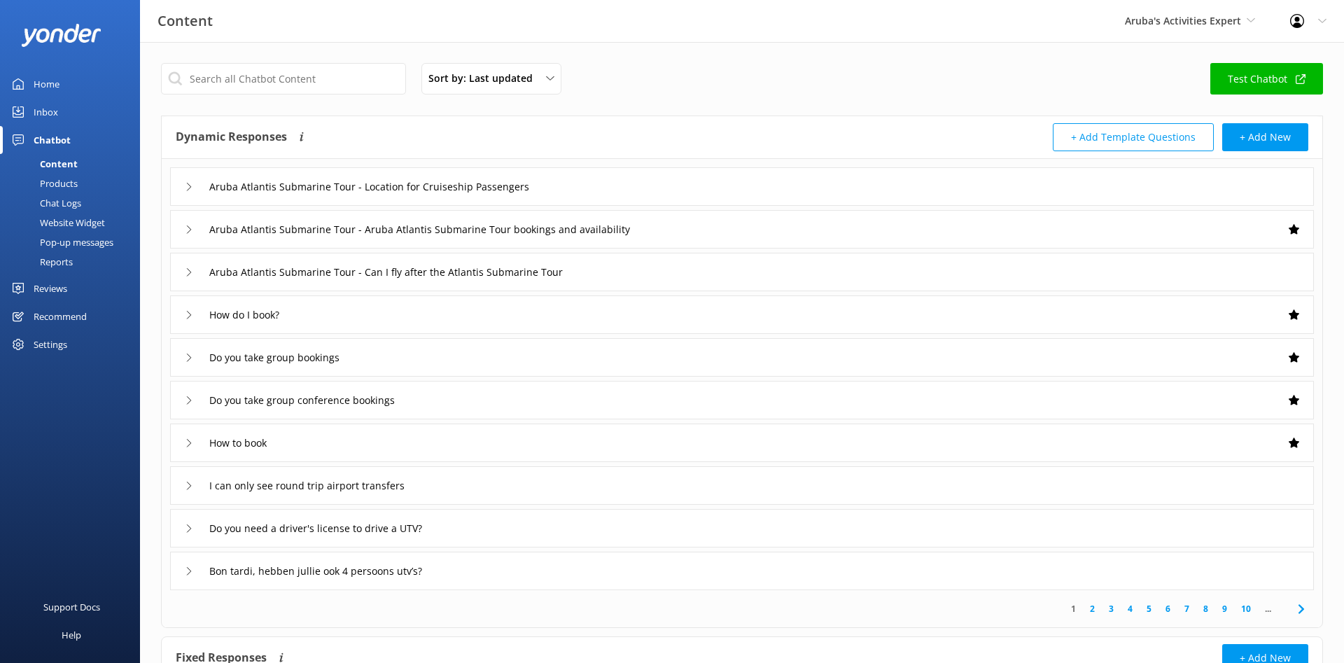
click at [75, 202] on div "Chat Logs" at bounding box center [44, 203] width 73 height 20
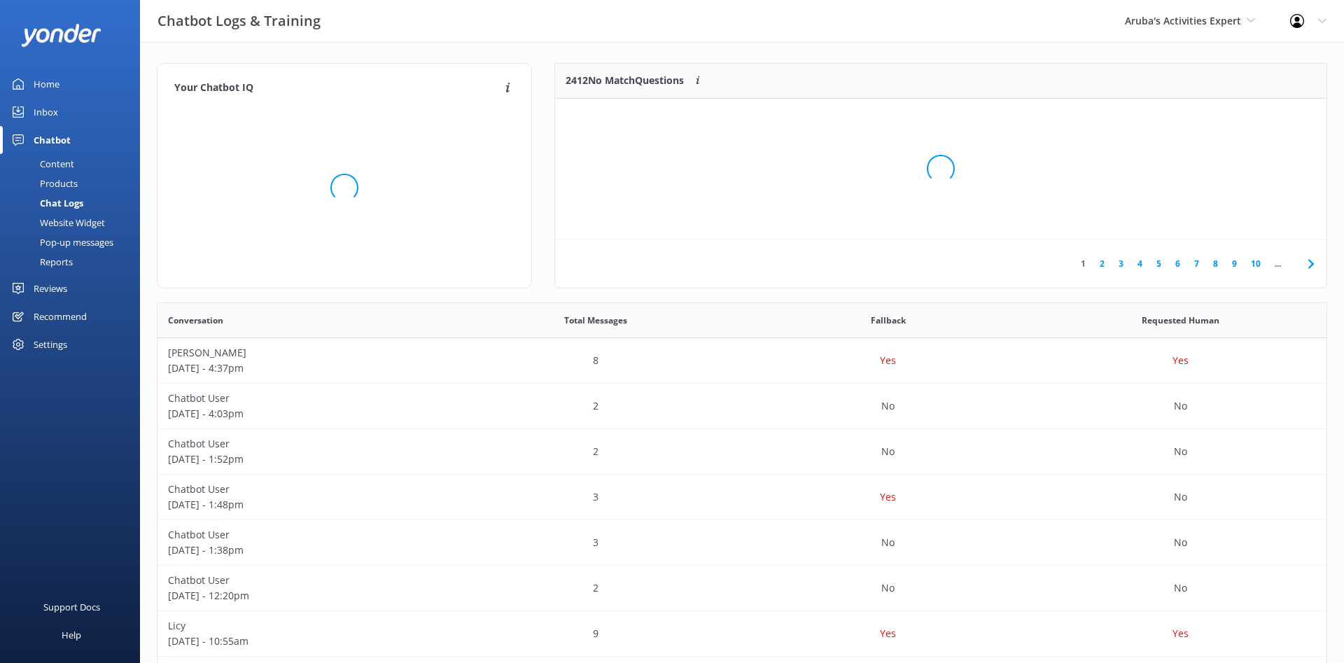
scroll to position [491, 1169]
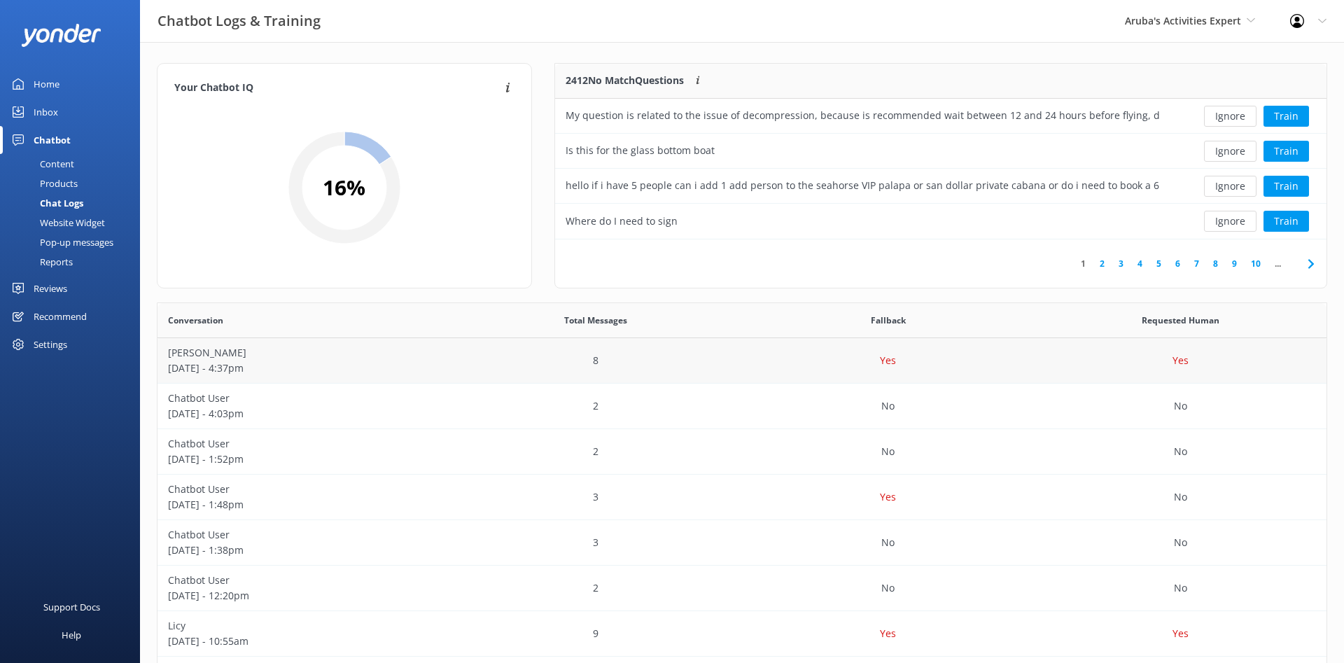
click at [543, 351] on div "8" at bounding box center [596, 360] width 293 height 45
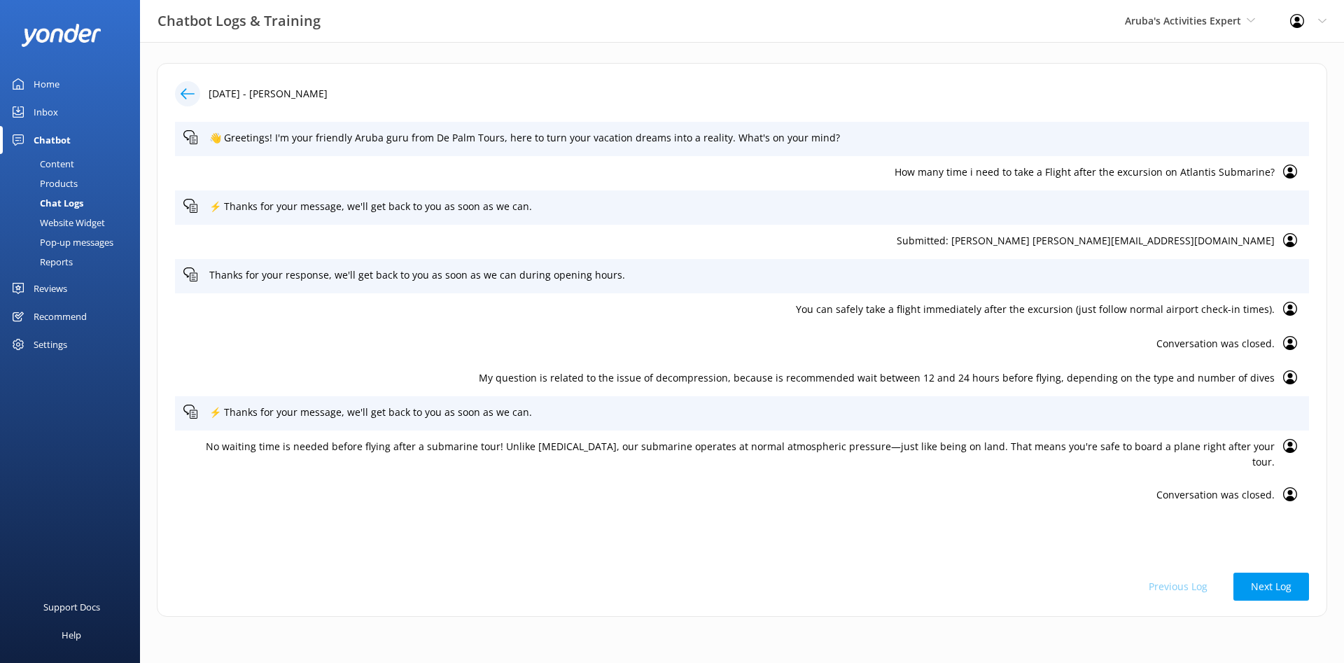
click at [189, 90] on icon at bounding box center [188, 94] width 14 height 14
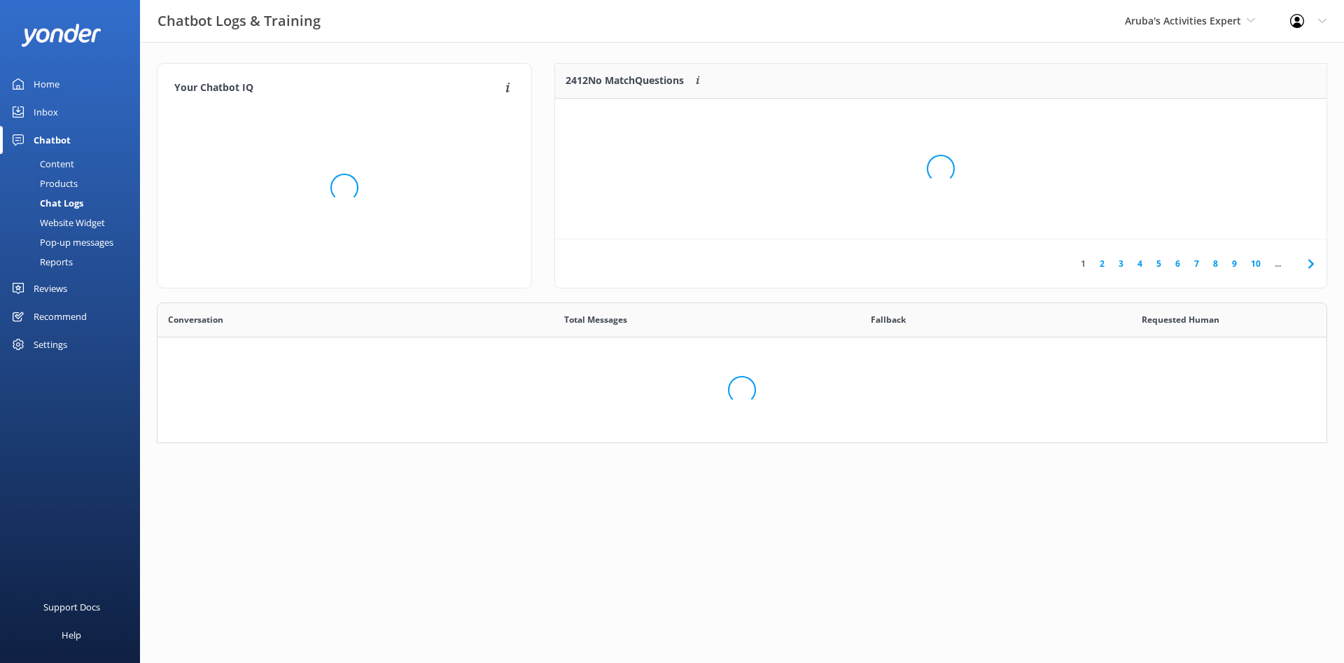
scroll to position [491, 1169]
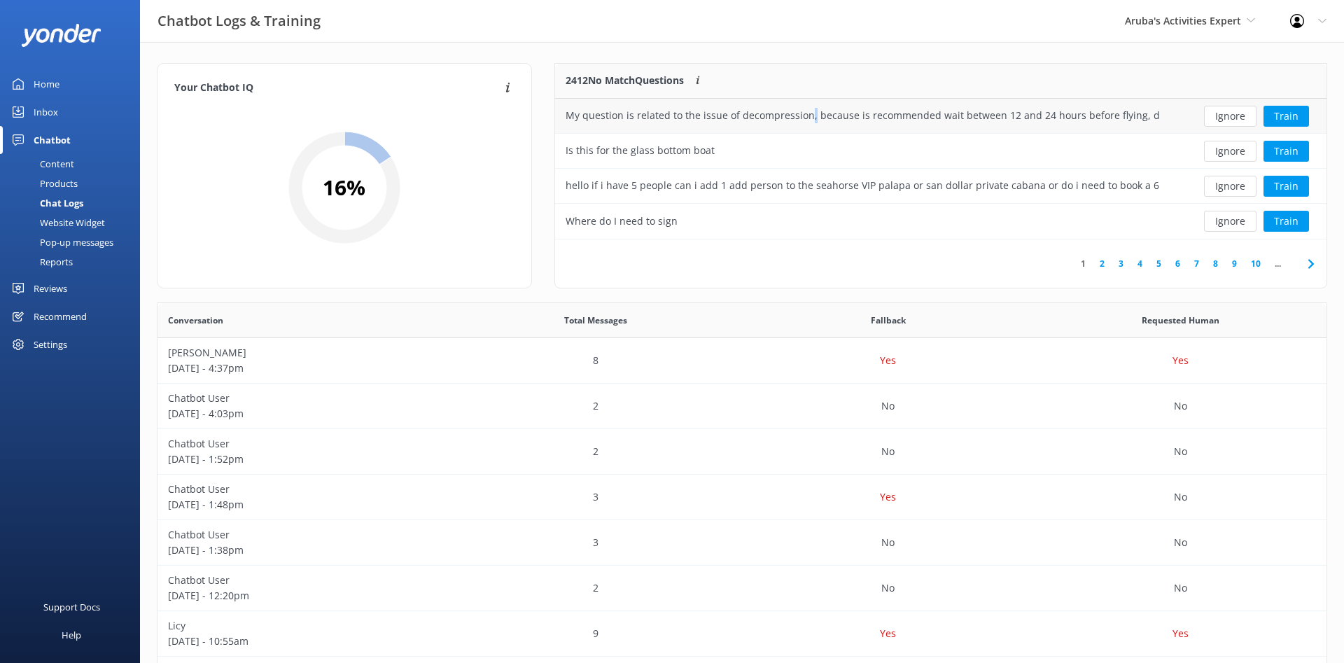
click at [808, 119] on div "My question is related to the issue of decompression, because is recommended wa…" at bounding box center [863, 115] width 594 height 15
click at [1274, 119] on button "Train" at bounding box center [1285, 116] width 45 height 21
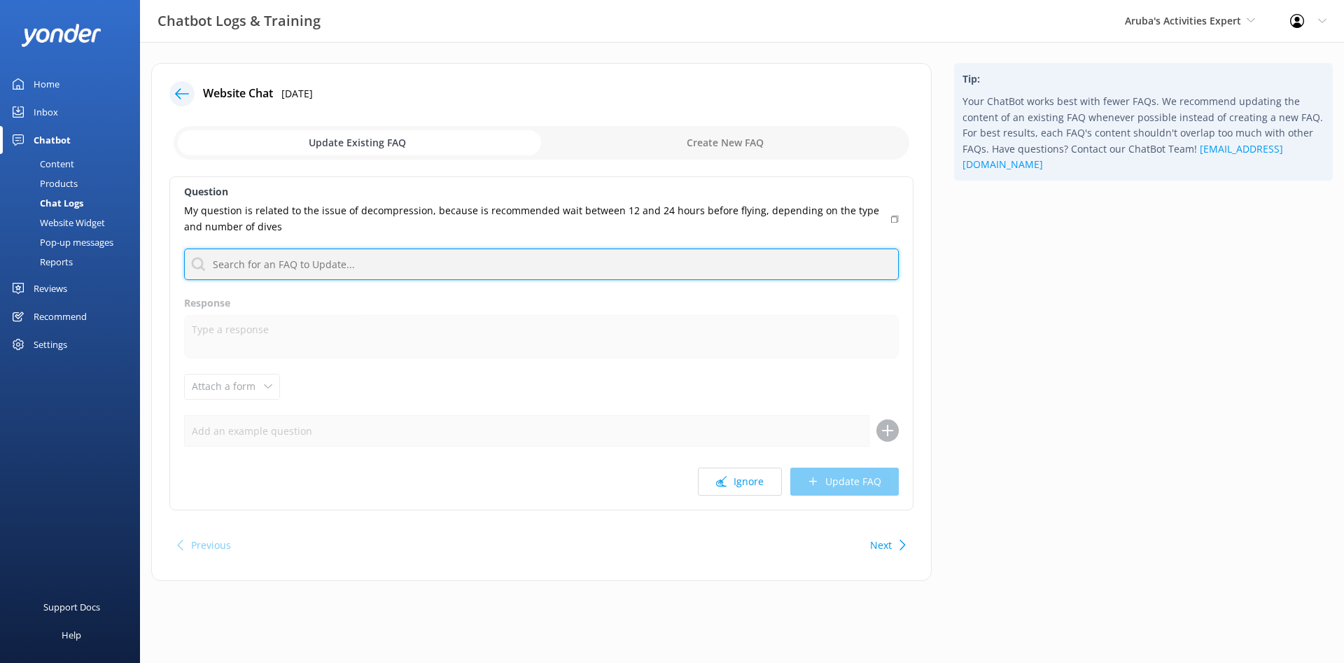
click at [314, 258] on input "text" at bounding box center [541, 263] width 715 height 31
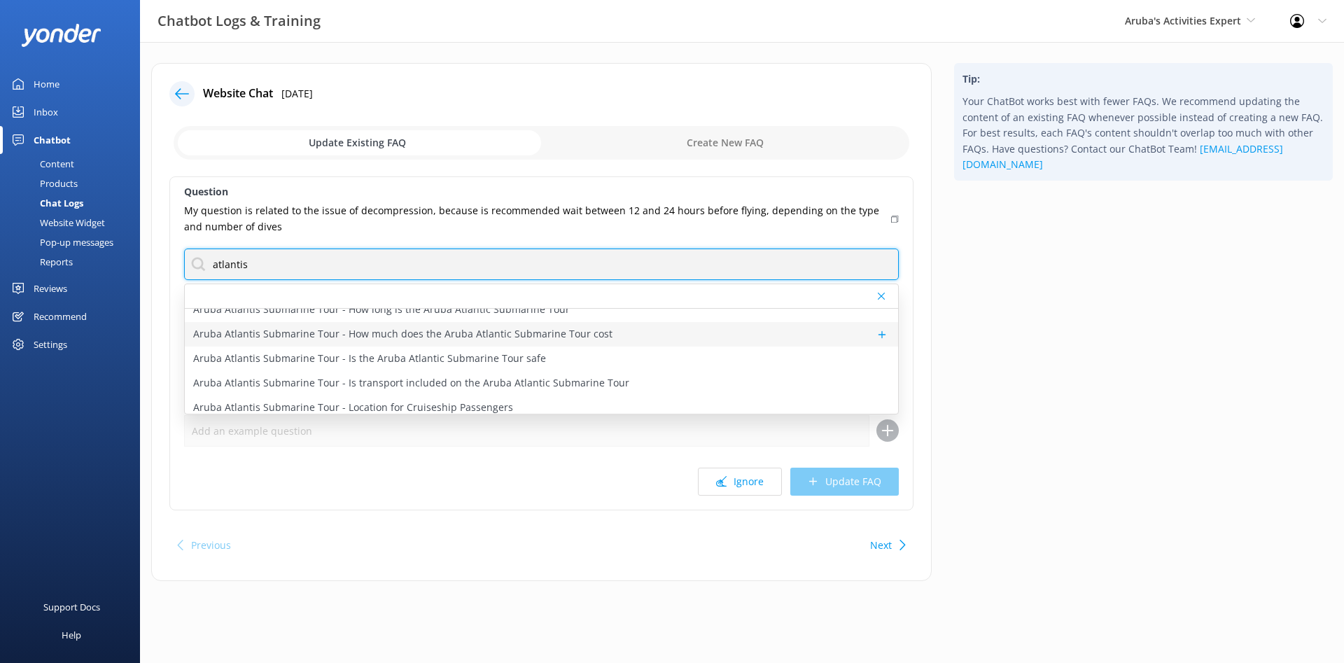
scroll to position [29, 0]
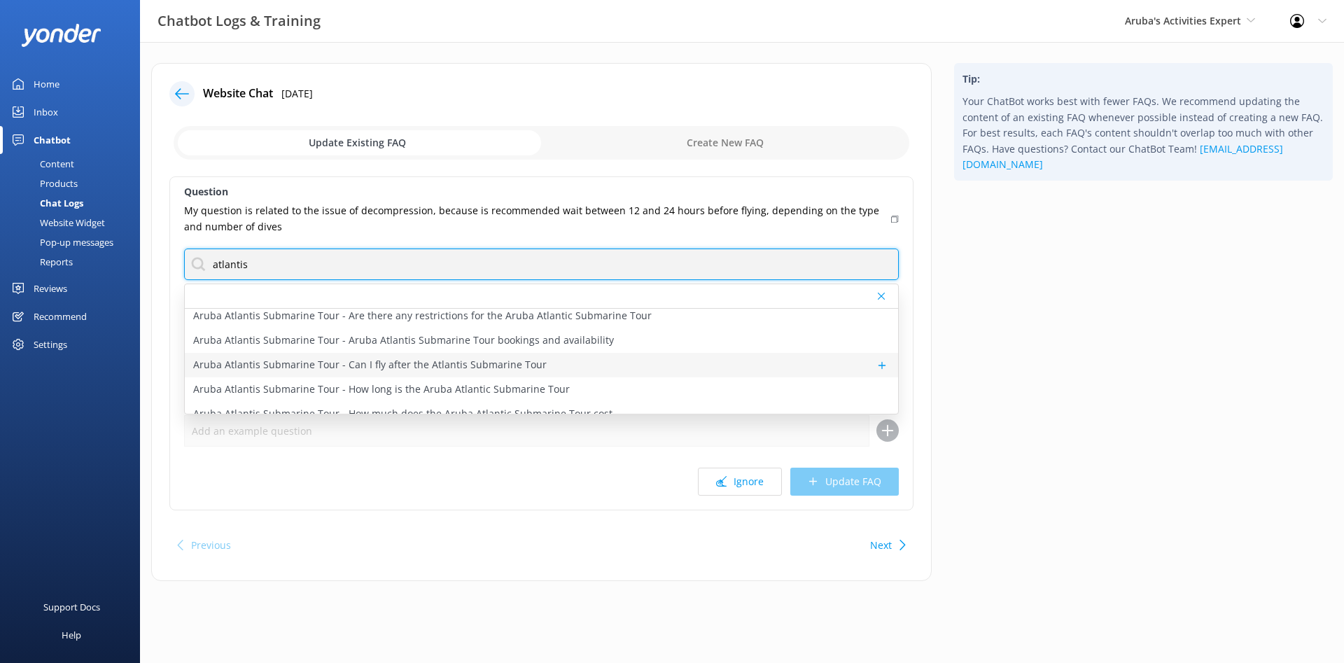
type input "atlantis"
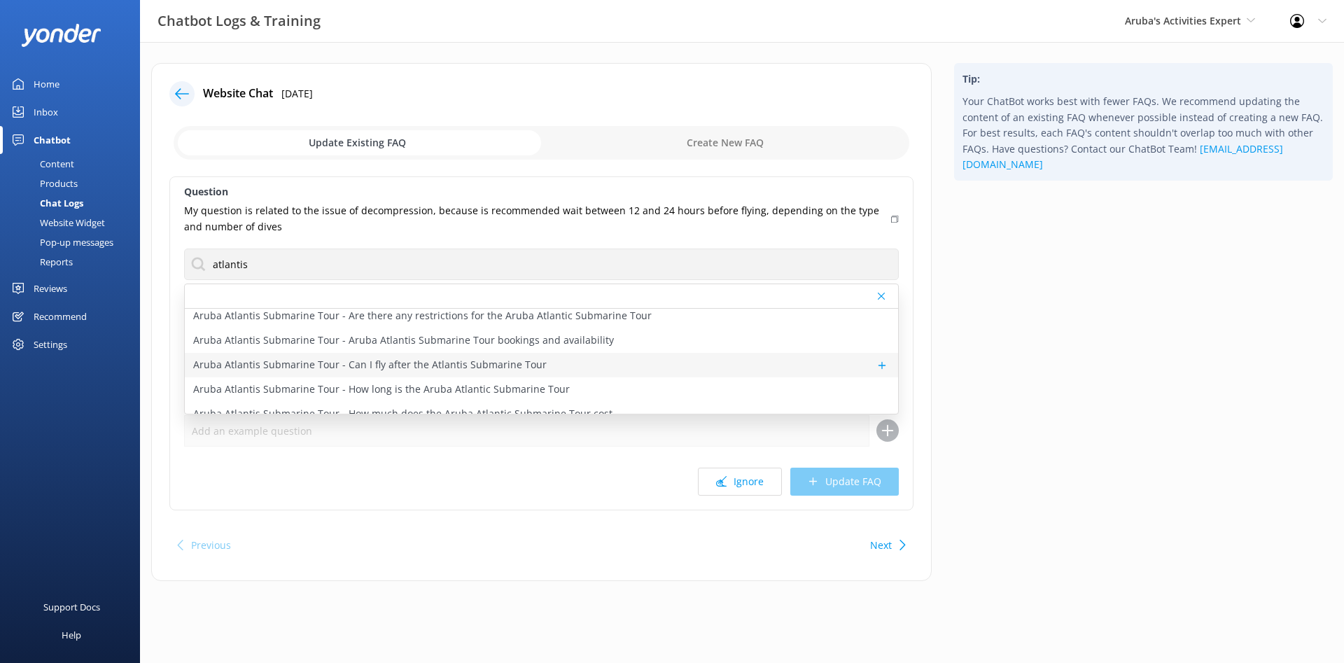
click at [652, 364] on div "Aruba Atlantis Submarine Tour - Can I fly after the Atlantis Submarine Tour" at bounding box center [541, 365] width 713 height 24
type textarea "No waiting time is needed before flying after a submarine tour! Unlike [MEDICAL…"
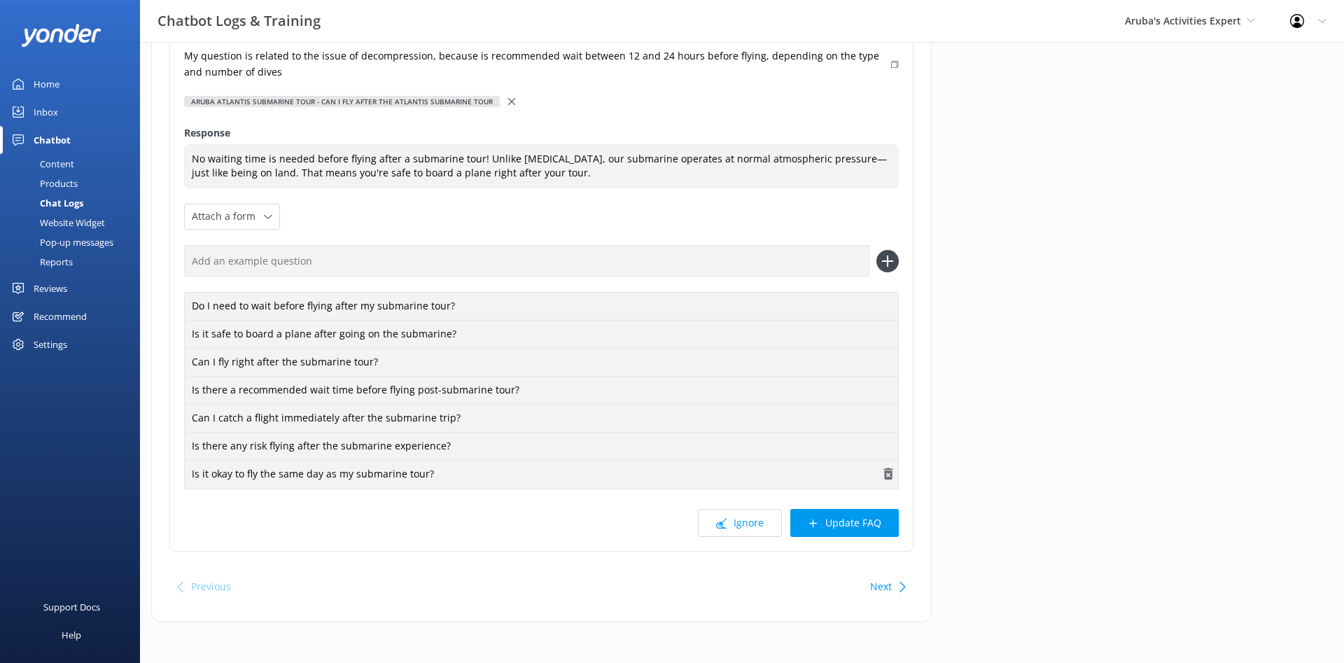
scroll to position [156, 0]
click at [827, 521] on button "Update FAQ" at bounding box center [844, 521] width 108 height 28
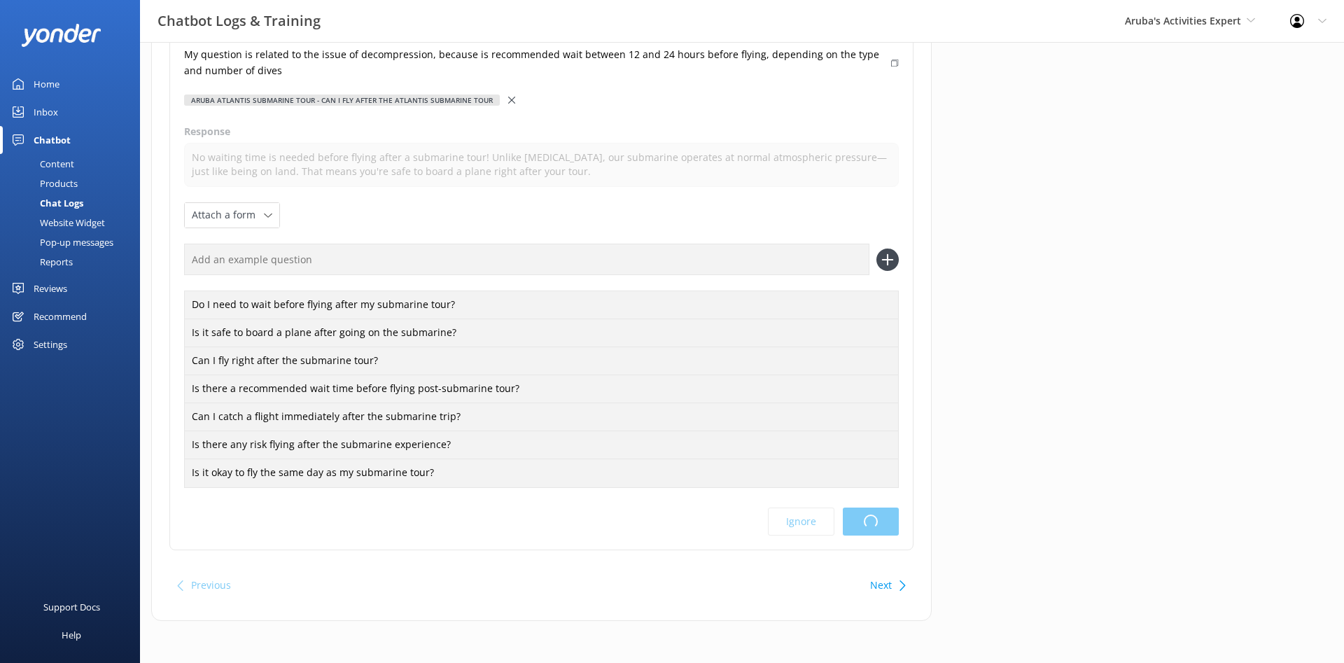
scroll to position [0, 0]
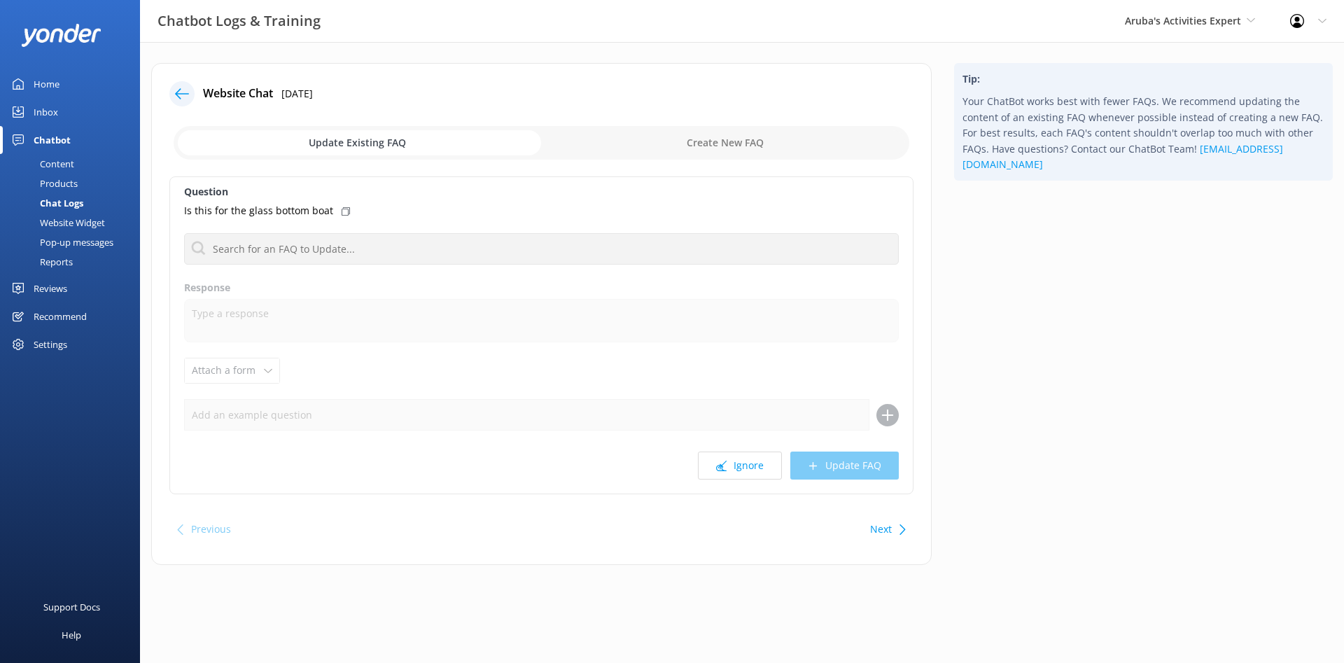
click at [184, 85] on div at bounding box center [181, 93] width 25 height 25
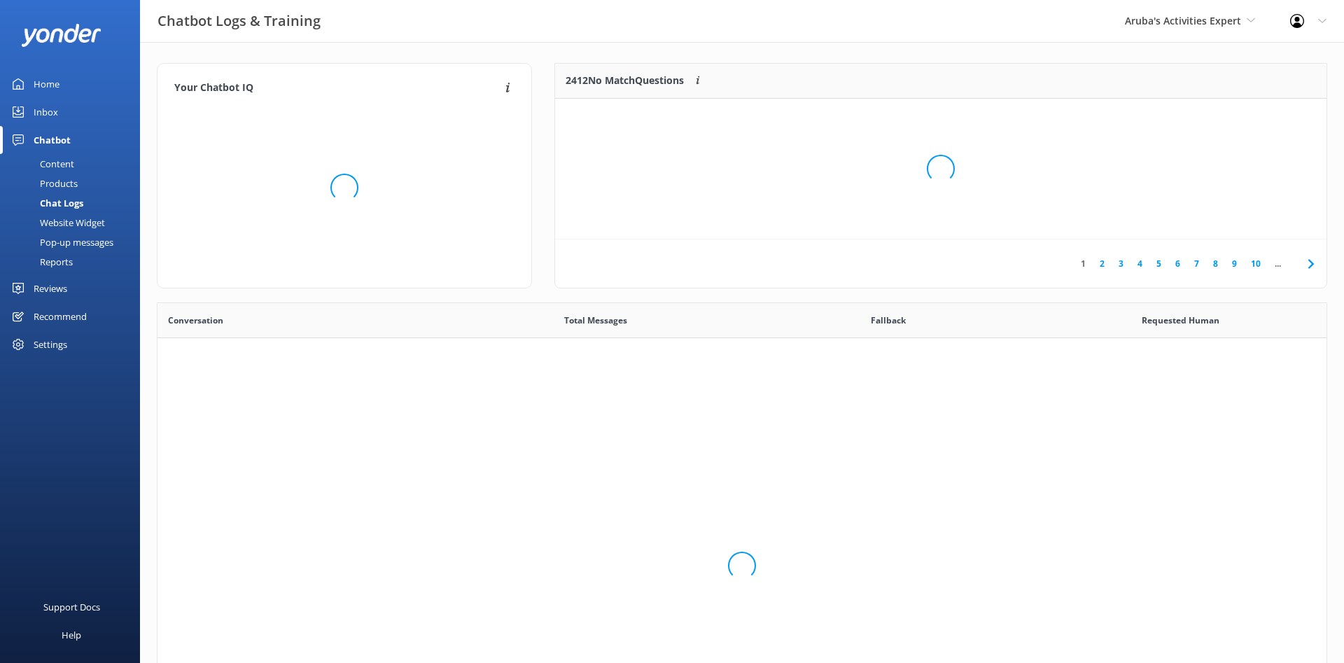
scroll to position [491, 1169]
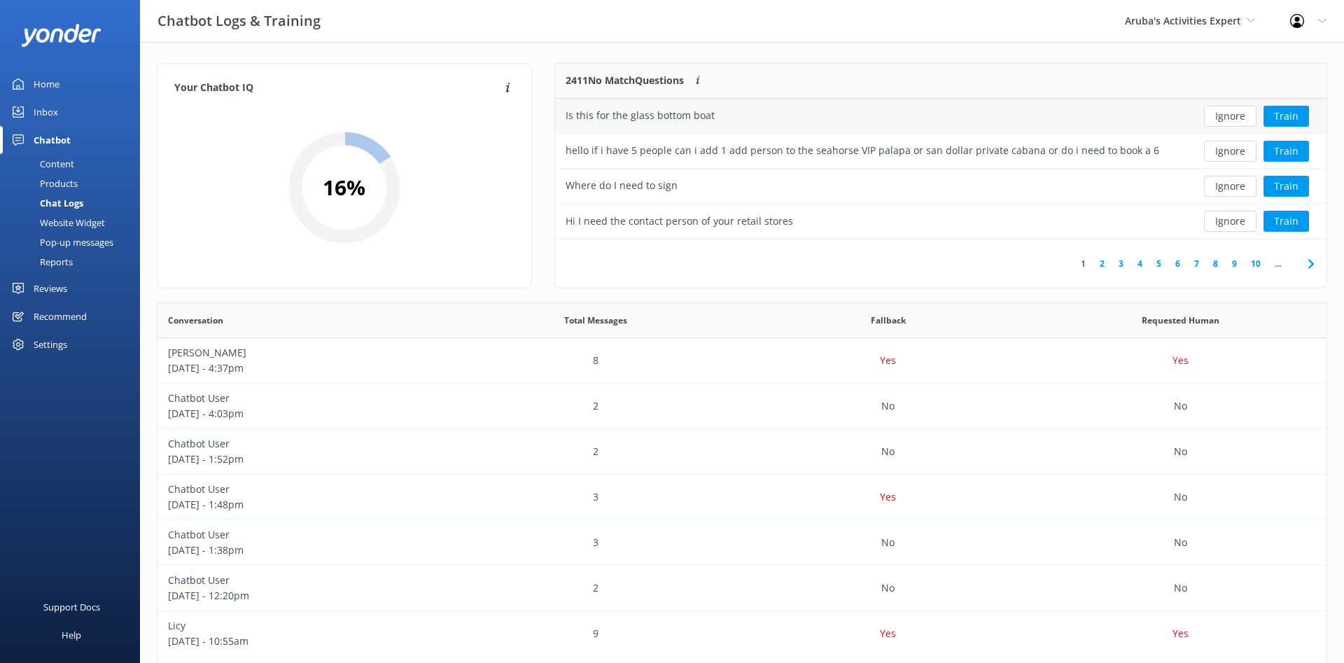
click at [790, 126] on div "Is this for the glass bottom boat" at bounding box center [862, 116] width 615 height 35
click at [1279, 113] on button "Train" at bounding box center [1285, 116] width 45 height 21
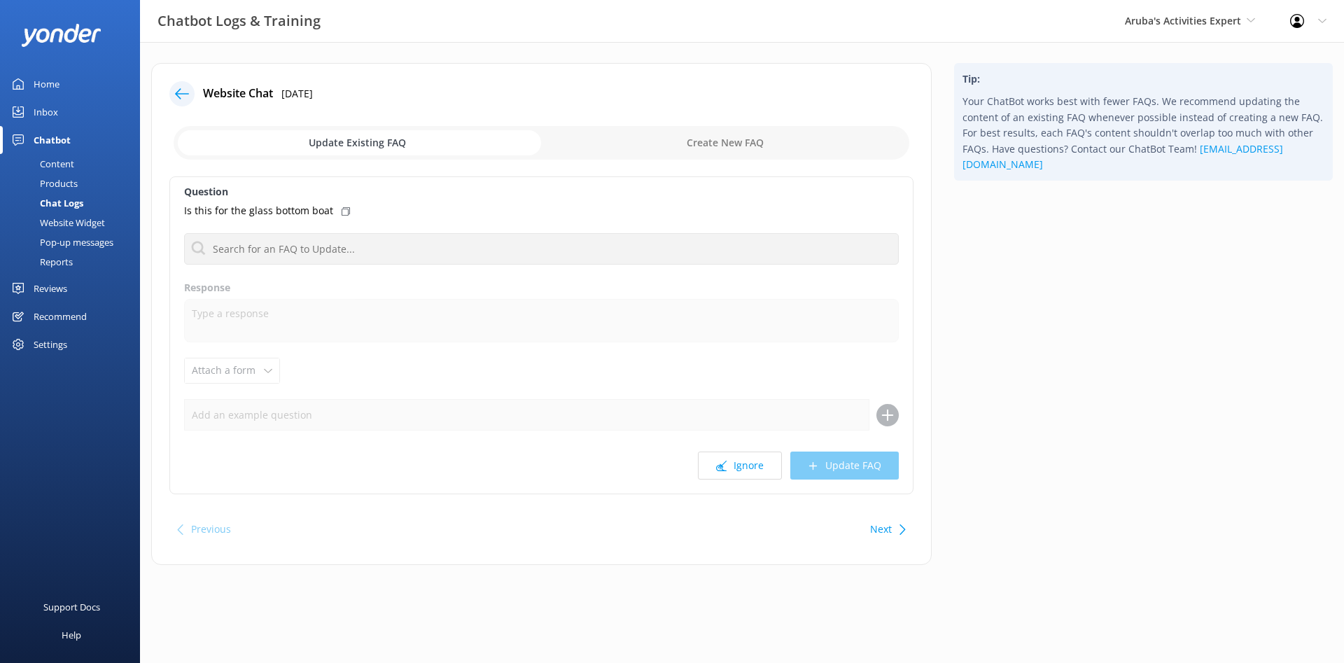
click at [81, 179] on link "Products" at bounding box center [74, 184] width 132 height 20
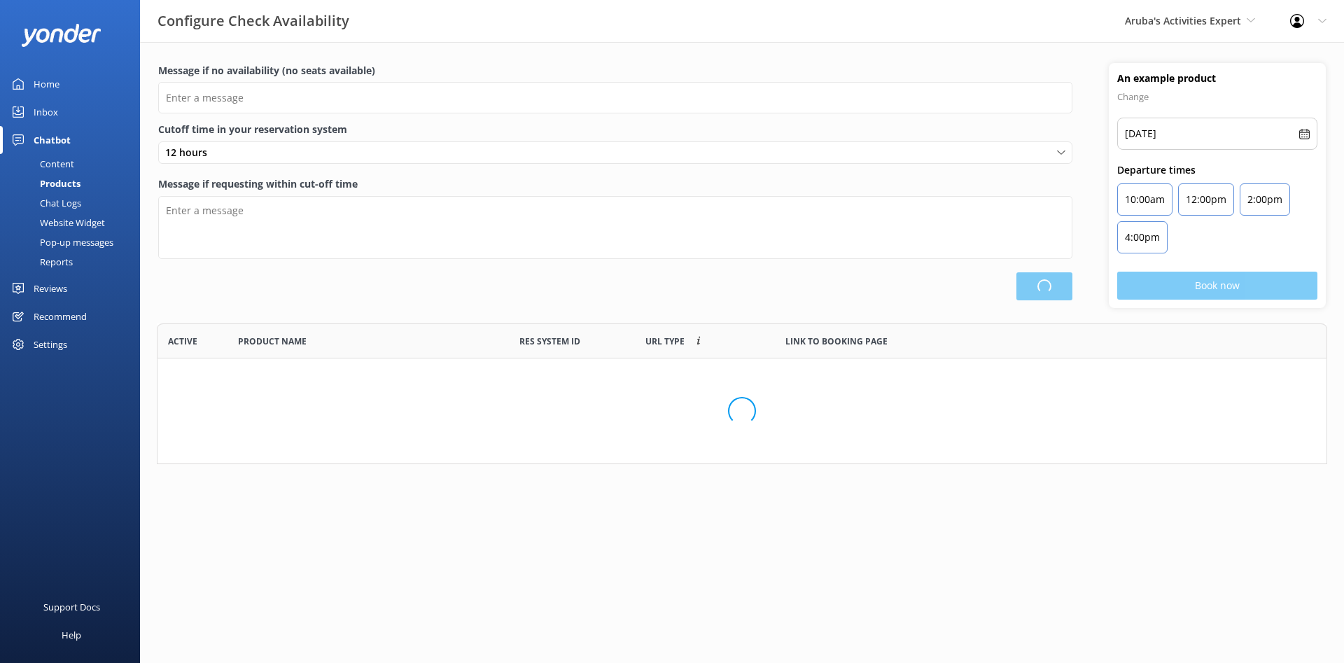
scroll to position [421, 1169]
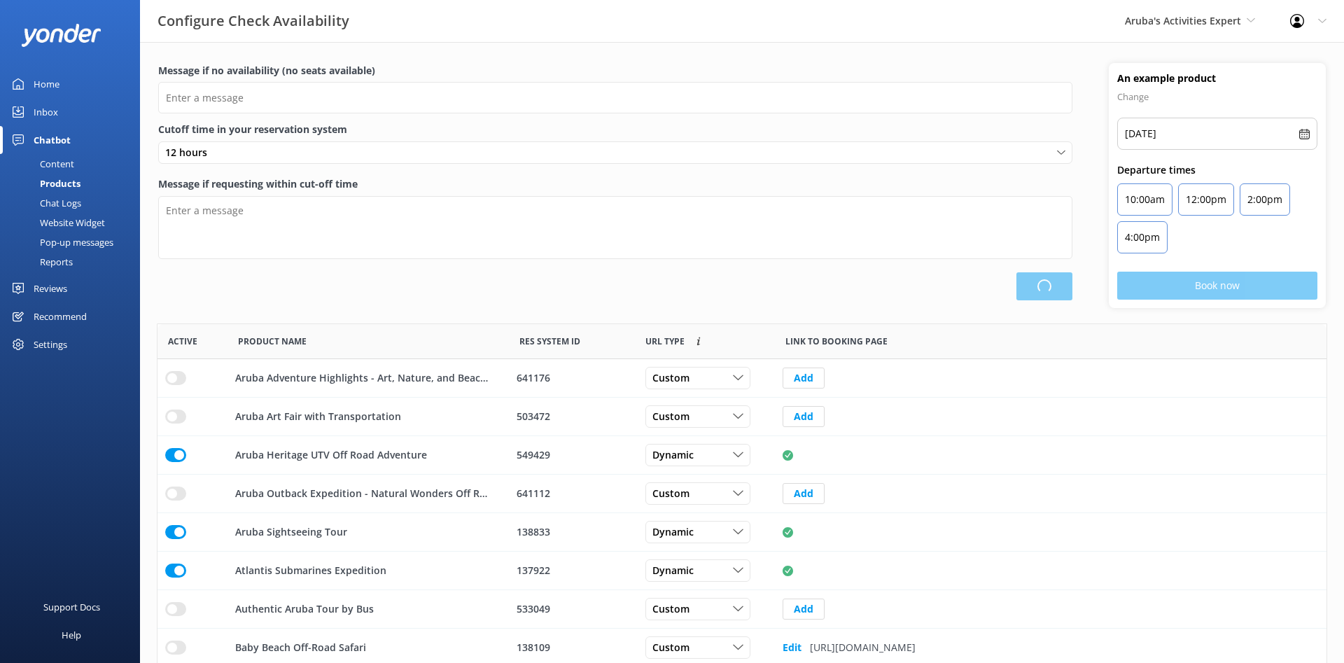
type input "There are no seats available, please check an alternative day"
type textarea "Our online booking system closes {hours} prior to departure. Please contact us …"
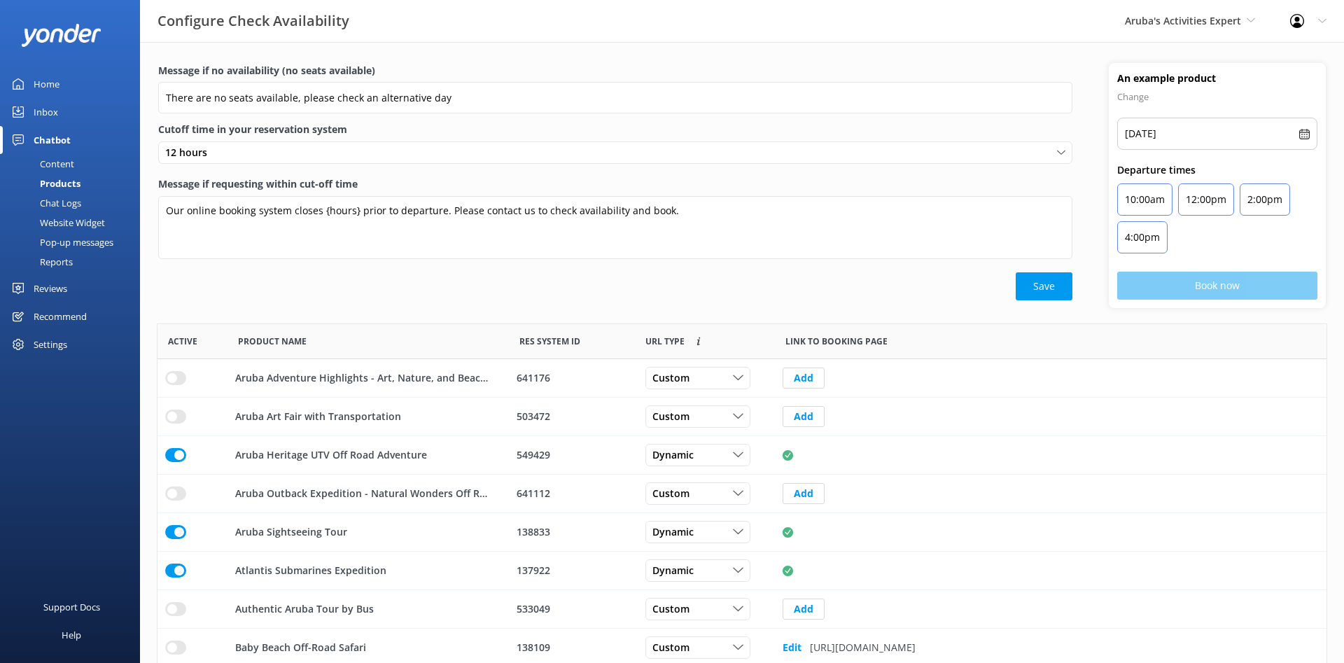
click at [80, 197] on div "Chat Logs" at bounding box center [44, 203] width 73 height 20
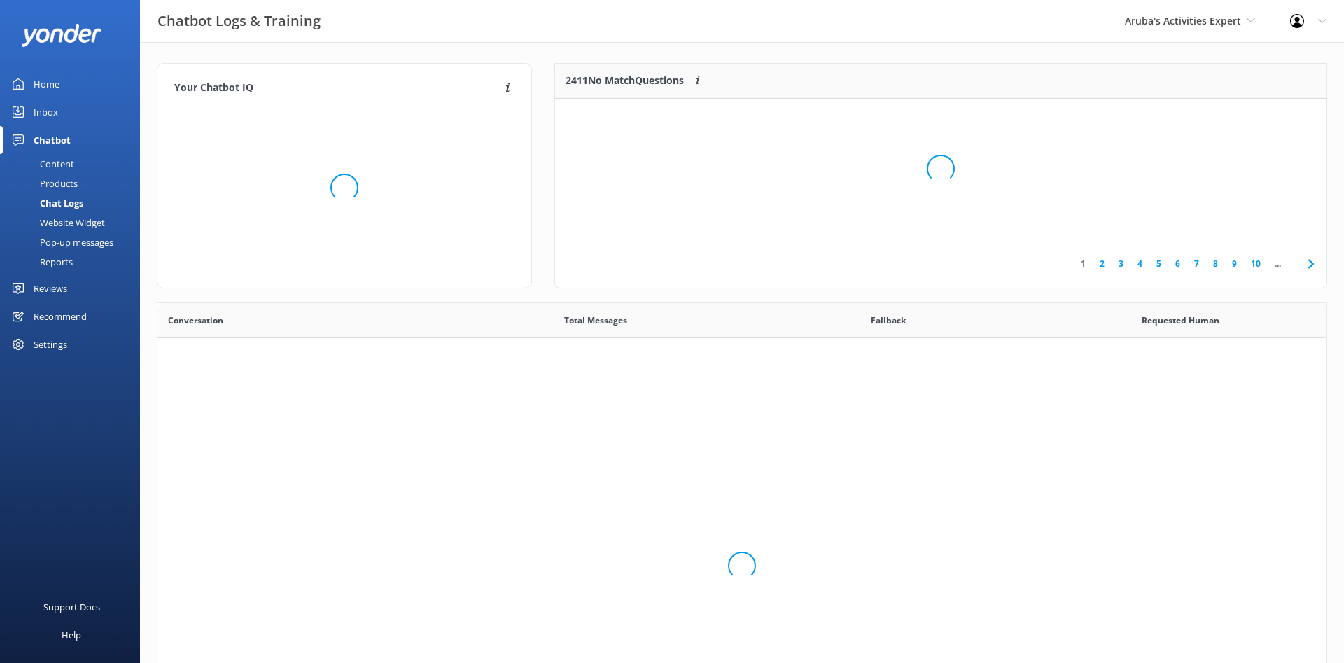
scroll to position [491, 1169]
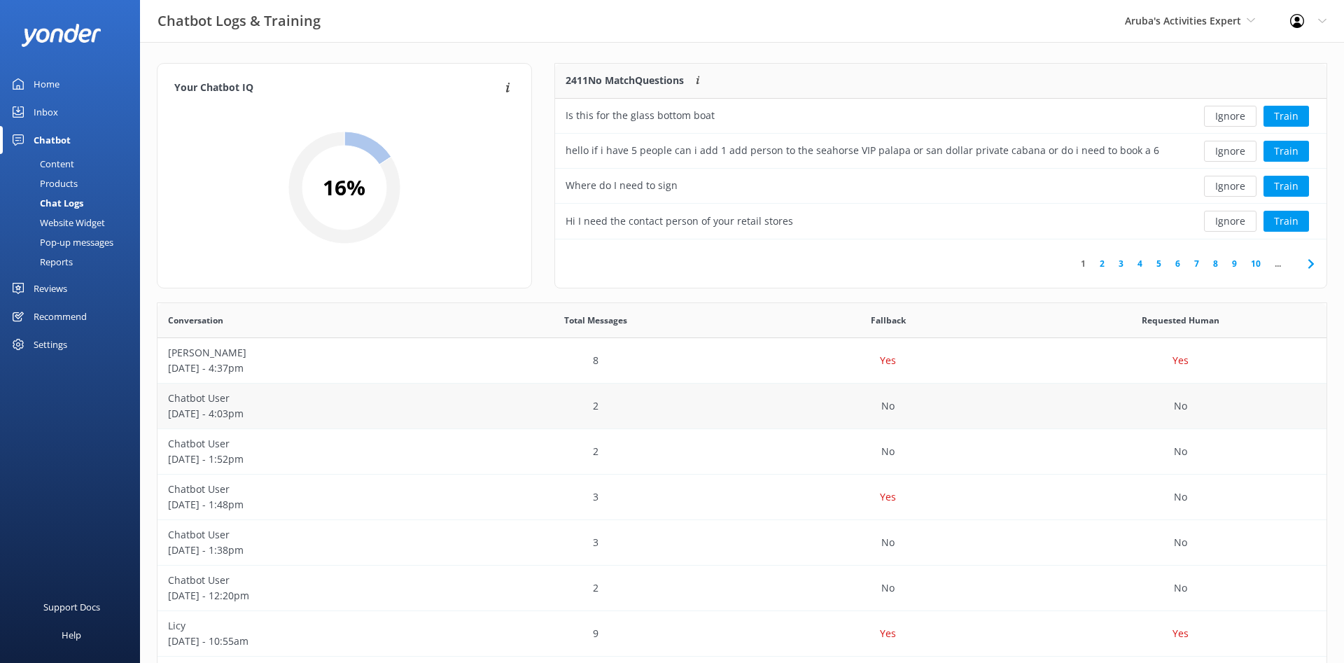
click at [213, 399] on p "Chatbot User" at bounding box center [304, 398] width 272 height 15
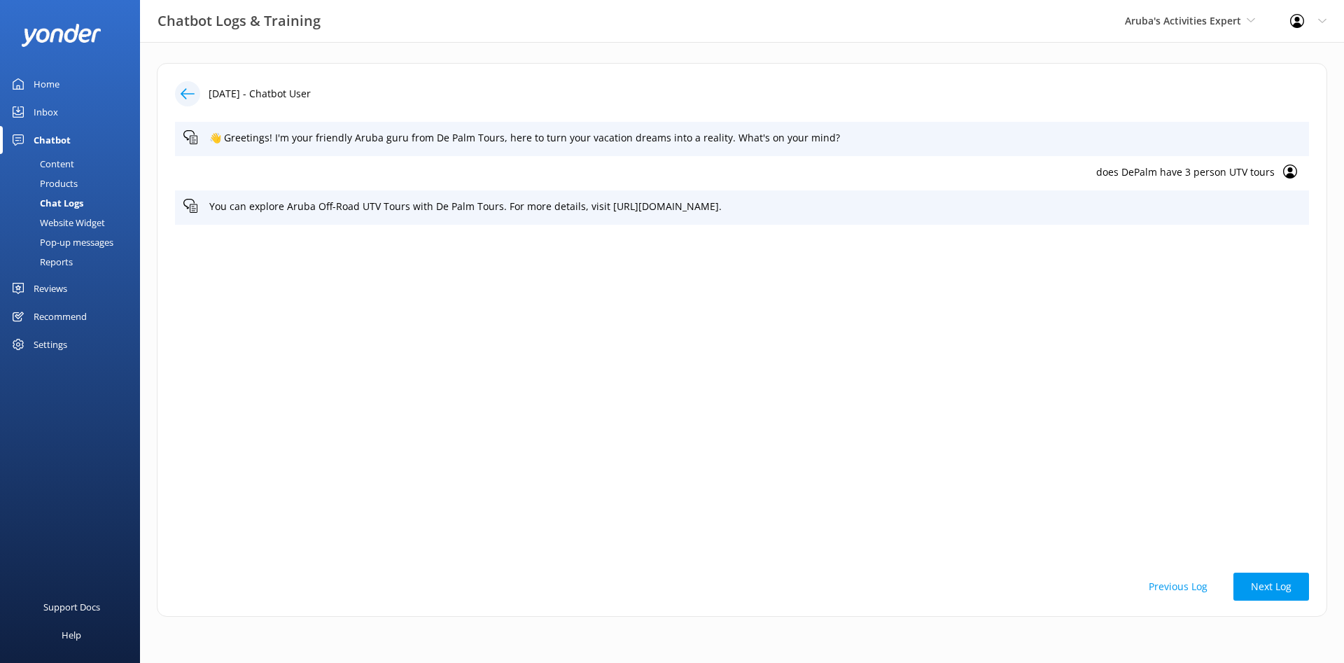
click at [1207, 173] on p "does DePalm have 3 person UTV tours" at bounding box center [728, 171] width 1091 height 15
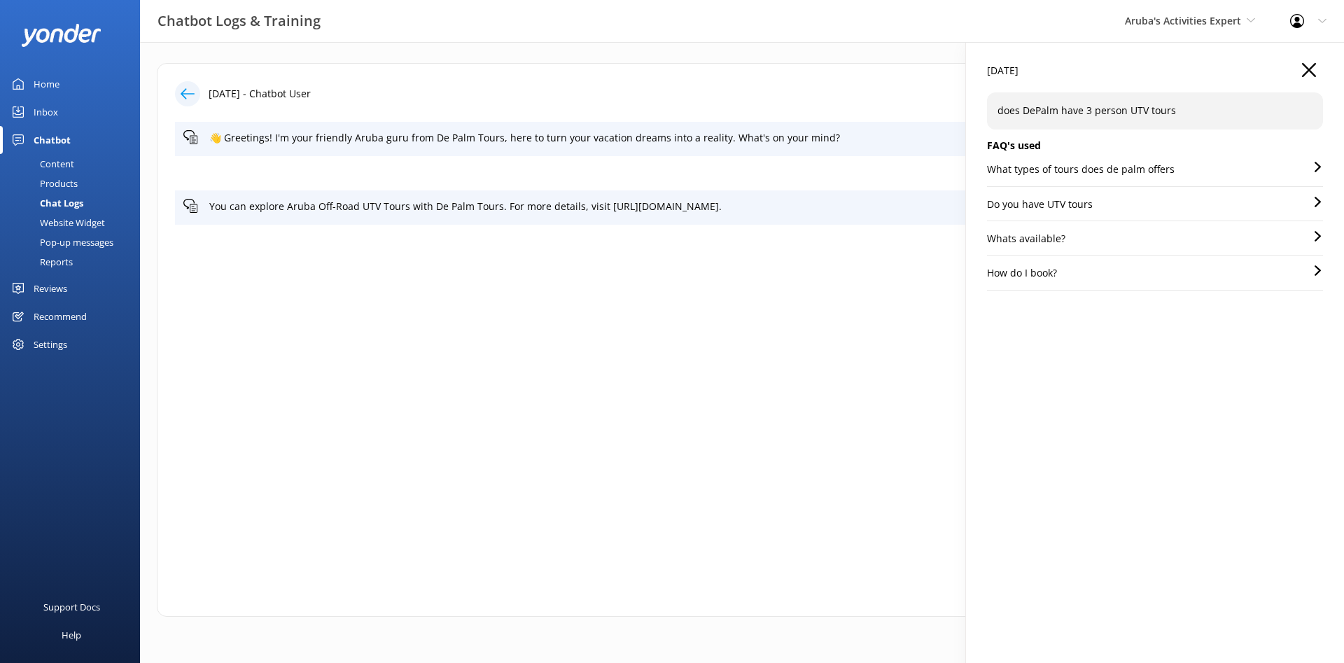
click at [1315, 73] on icon "button" at bounding box center [1309, 70] width 14 height 14
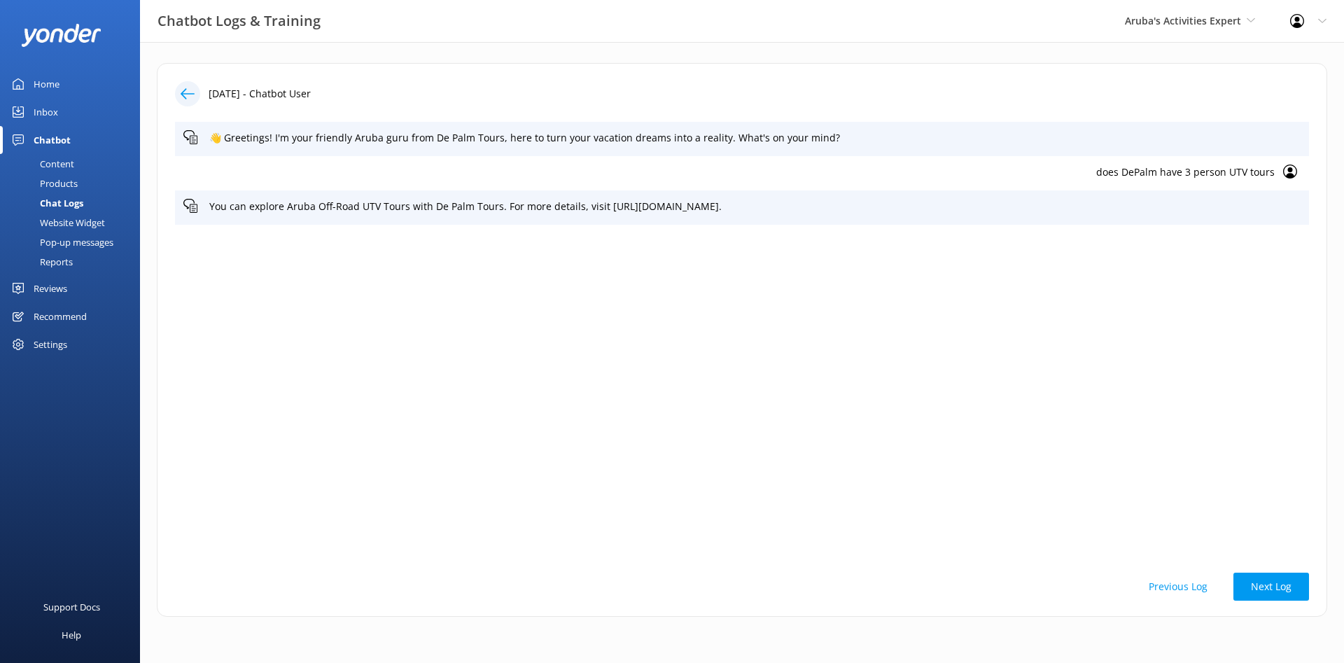
click at [180, 94] on div at bounding box center [187, 93] width 25 height 25
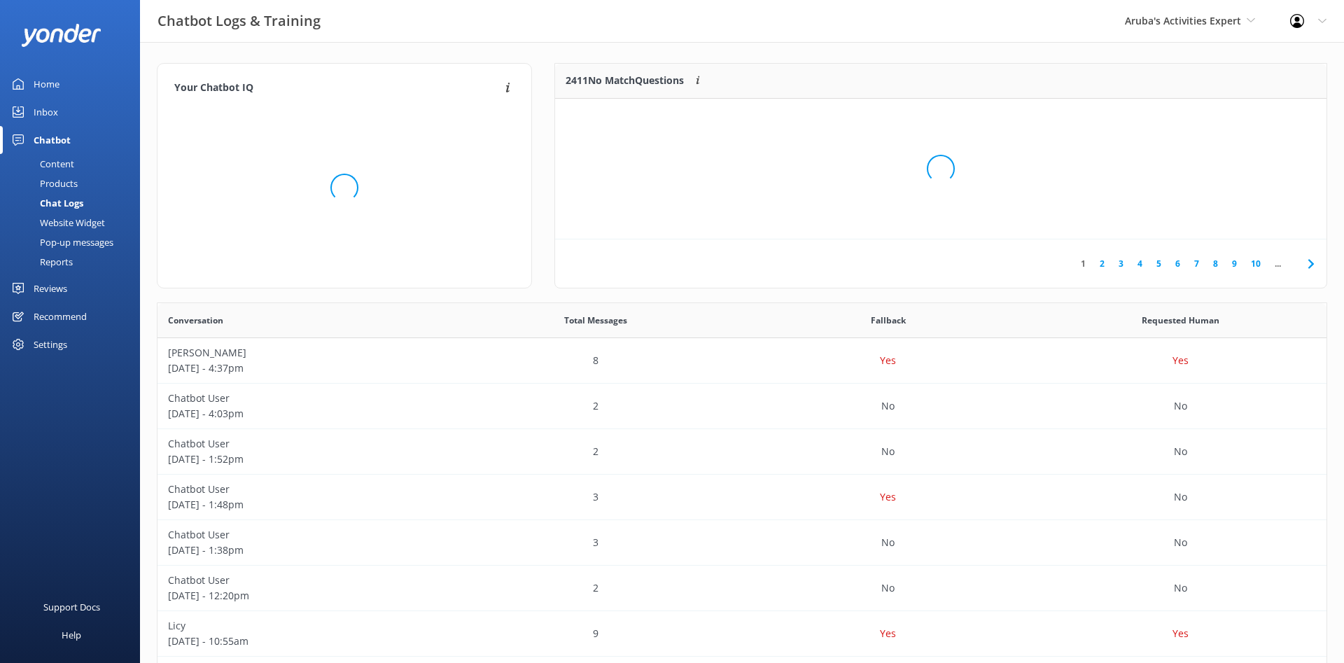
scroll to position [491, 1169]
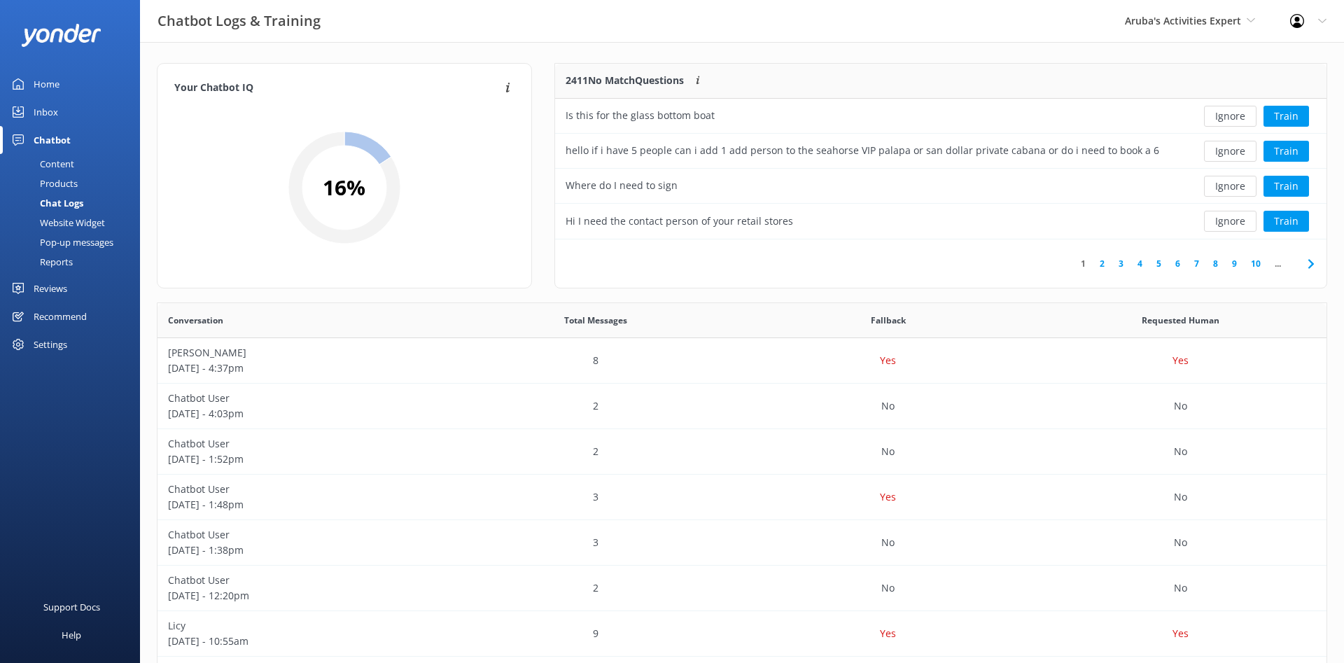
click at [1098, 260] on link "2" at bounding box center [1102, 263] width 19 height 13
click at [1123, 261] on link "3" at bounding box center [1120, 263] width 19 height 13
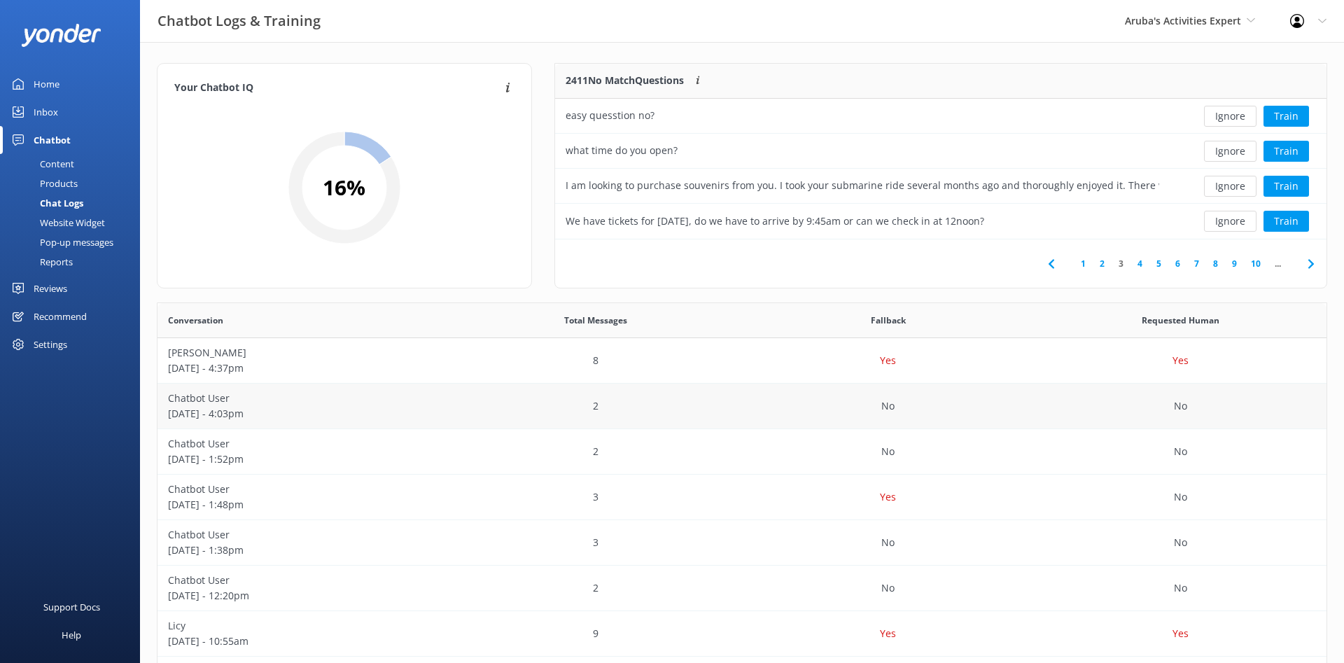
click at [220, 395] on p "Chatbot User" at bounding box center [304, 398] width 272 height 15
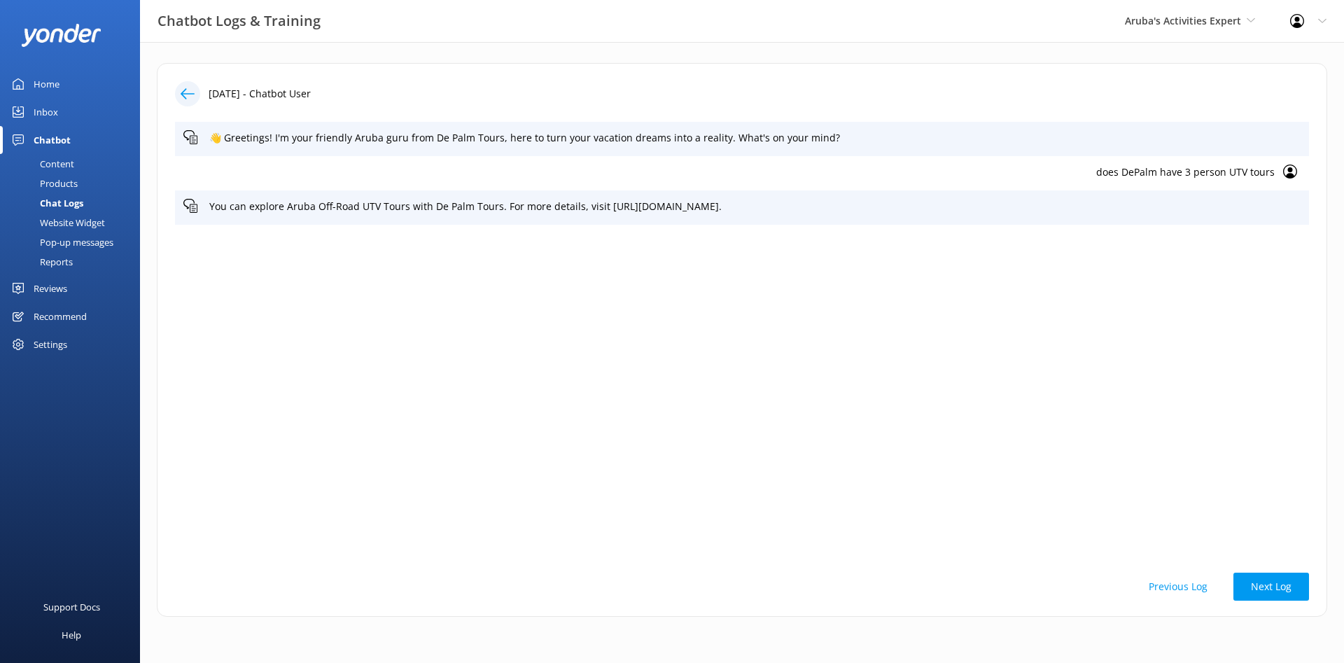
click at [1171, 169] on p "does DePalm have 3 person UTV tours" at bounding box center [728, 171] width 1091 height 15
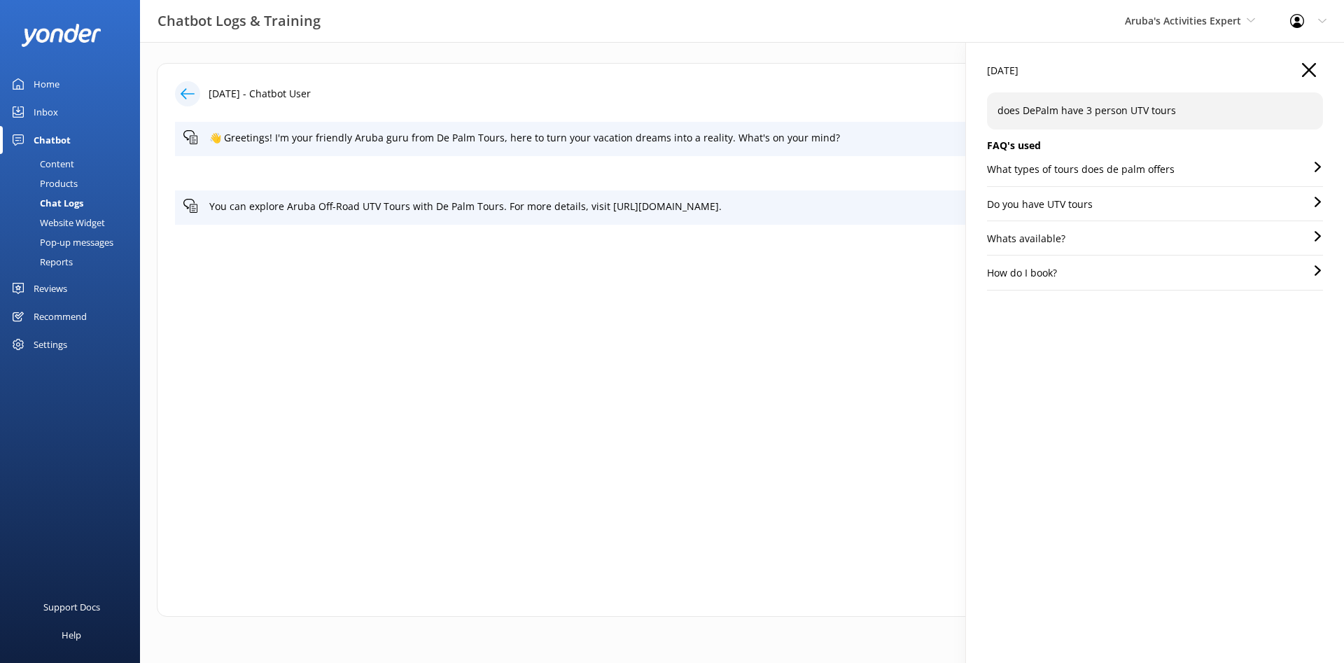
click at [1307, 67] on use "button" at bounding box center [1309, 70] width 14 height 14
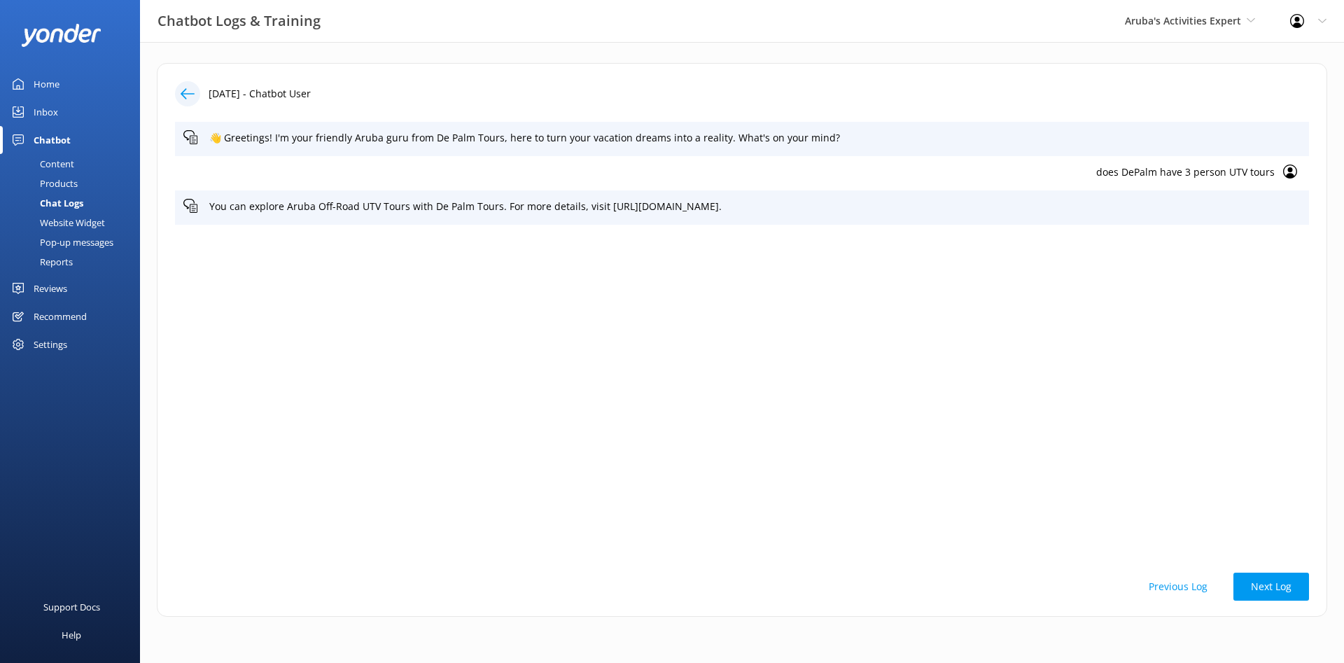
click at [1192, 171] on p "does DePalm have 3 person UTV tours" at bounding box center [728, 171] width 1091 height 15
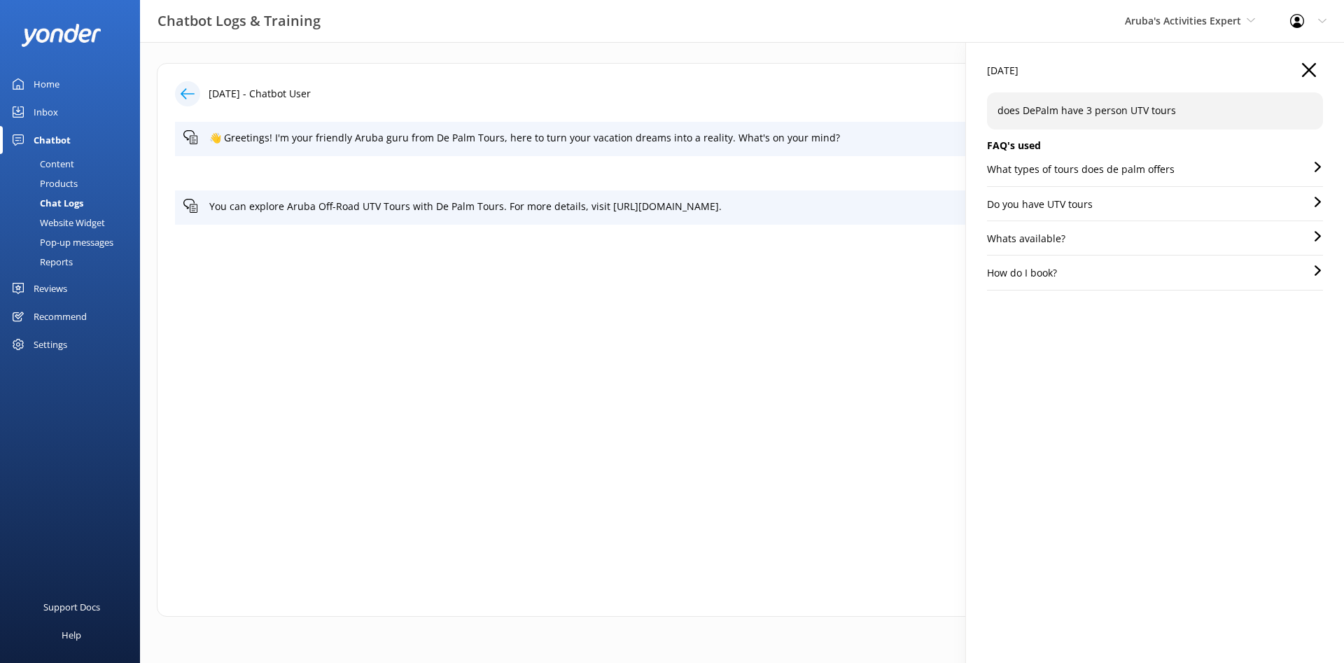
click at [1315, 71] on icon "button" at bounding box center [1309, 70] width 14 height 14
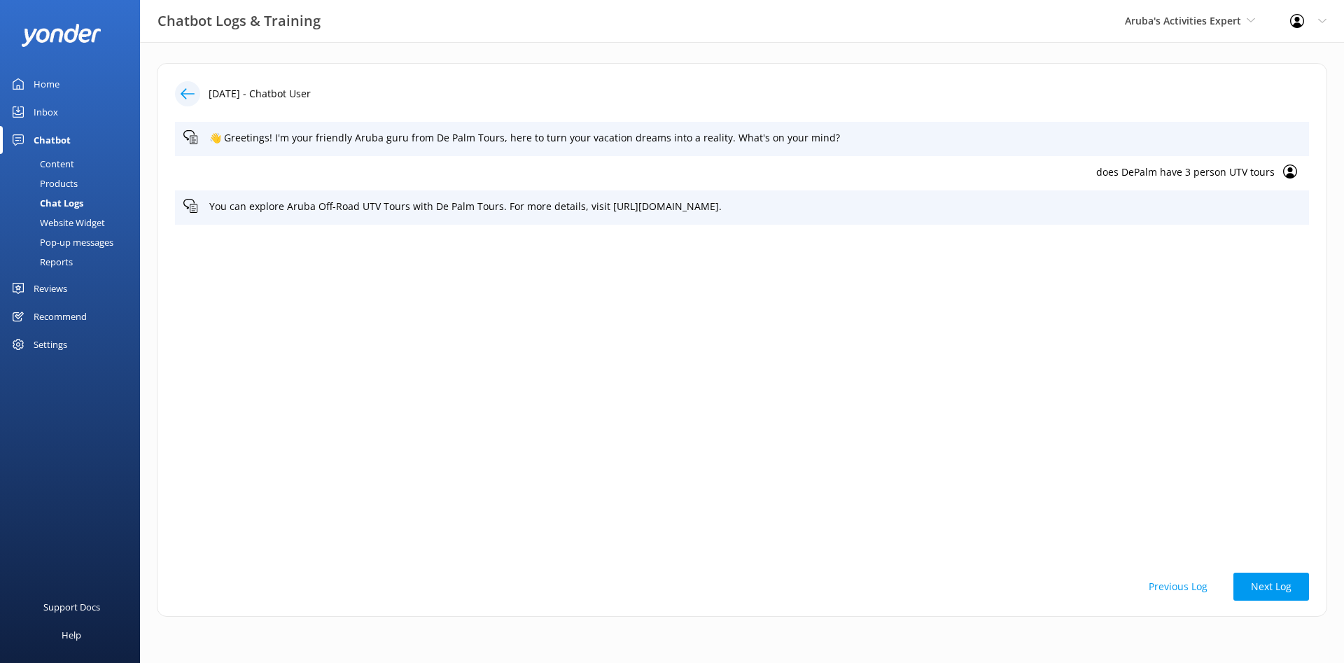
click at [192, 94] on use at bounding box center [188, 93] width 14 height 10
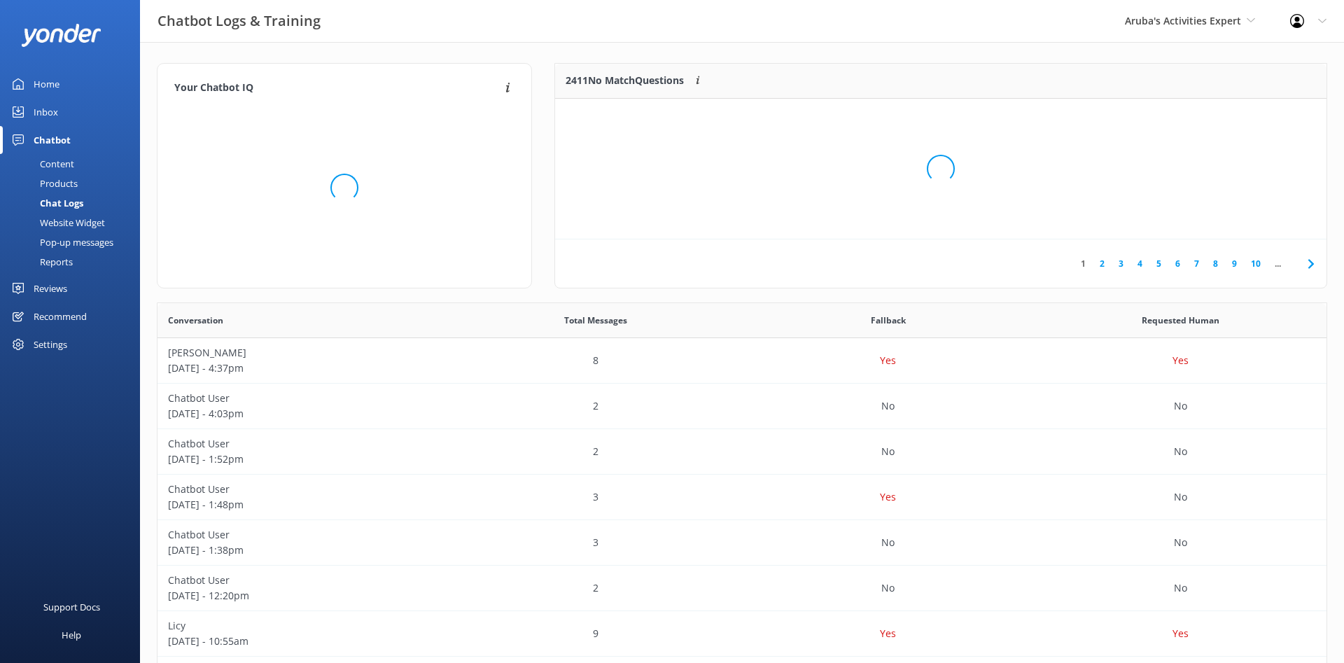
scroll to position [491, 1169]
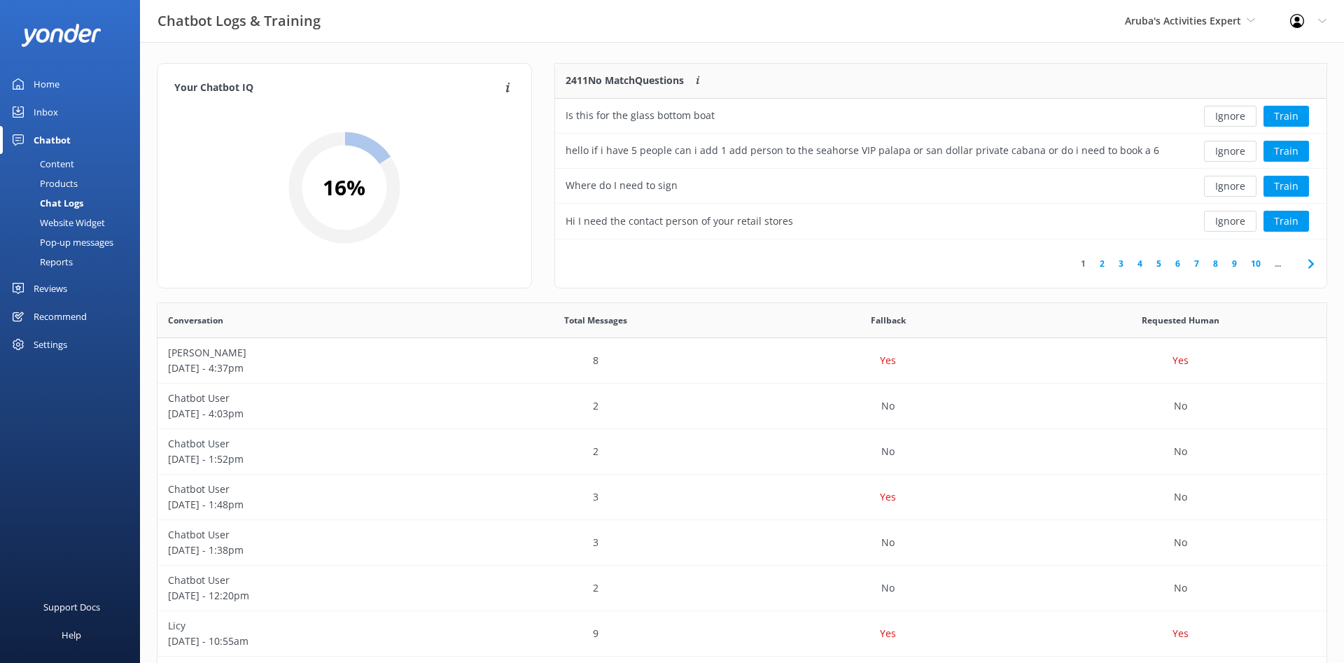
click at [68, 162] on div "Content" at bounding box center [41, 164] width 66 height 20
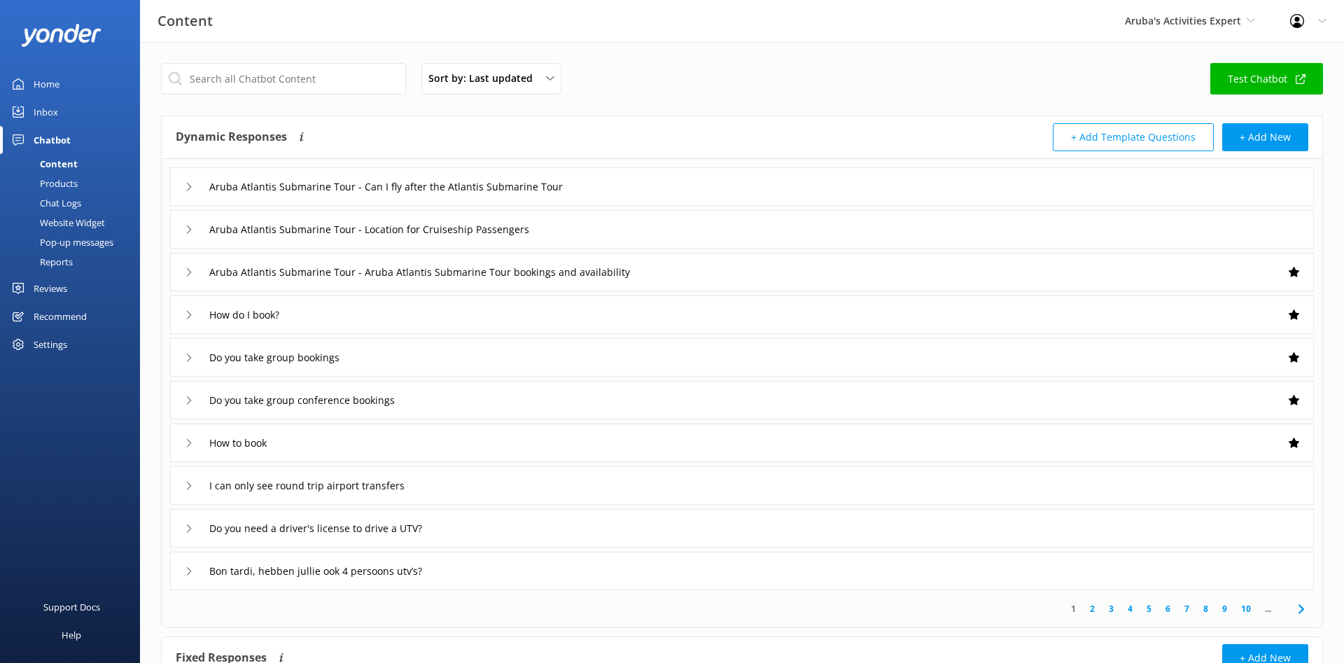
click at [67, 178] on div "Products" at bounding box center [42, 184] width 69 height 20
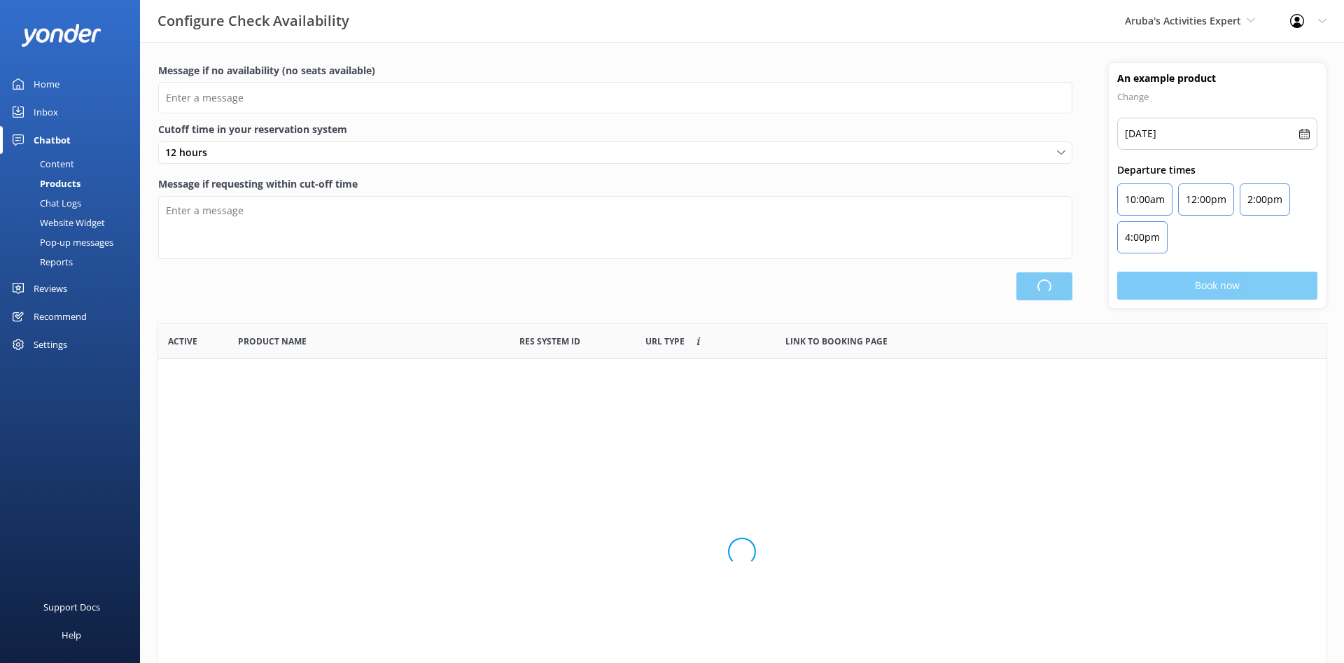
scroll to position [421, 1169]
type input "There are no seats available, please check an alternative day"
type textarea "Our online booking system closes {hours} prior to departure. Please contact us …"
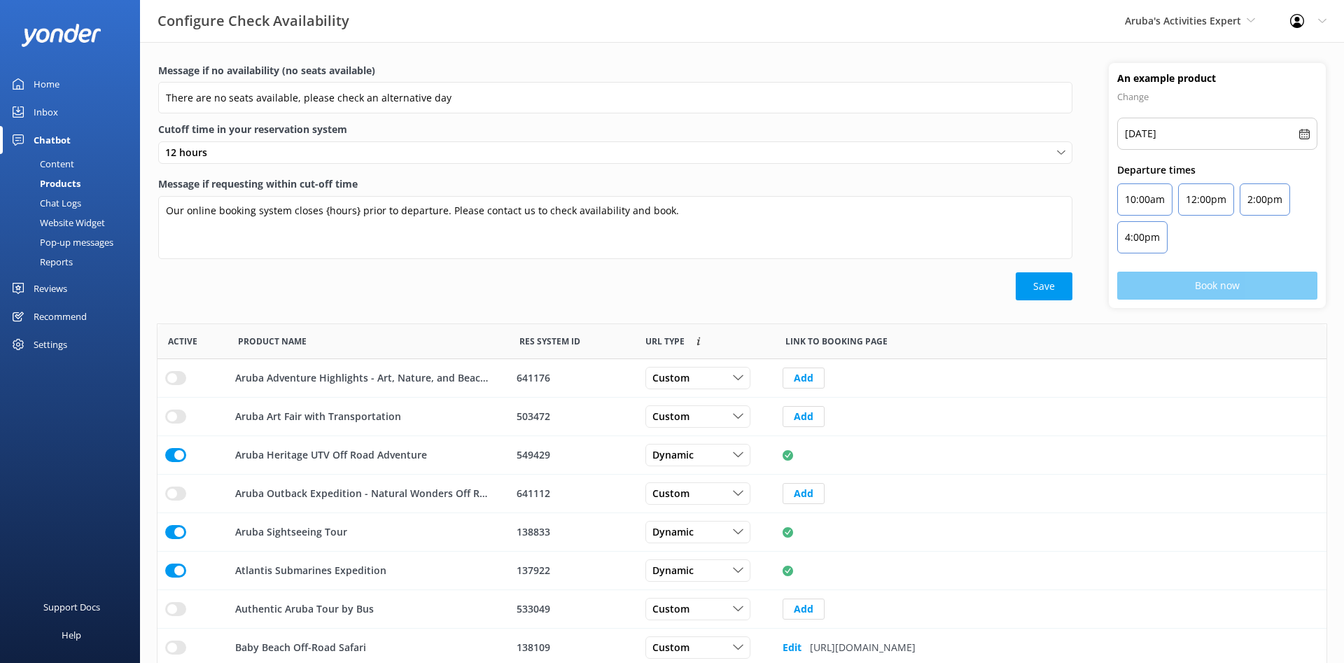
click at [50, 113] on div "Inbox" at bounding box center [46, 112] width 24 height 28
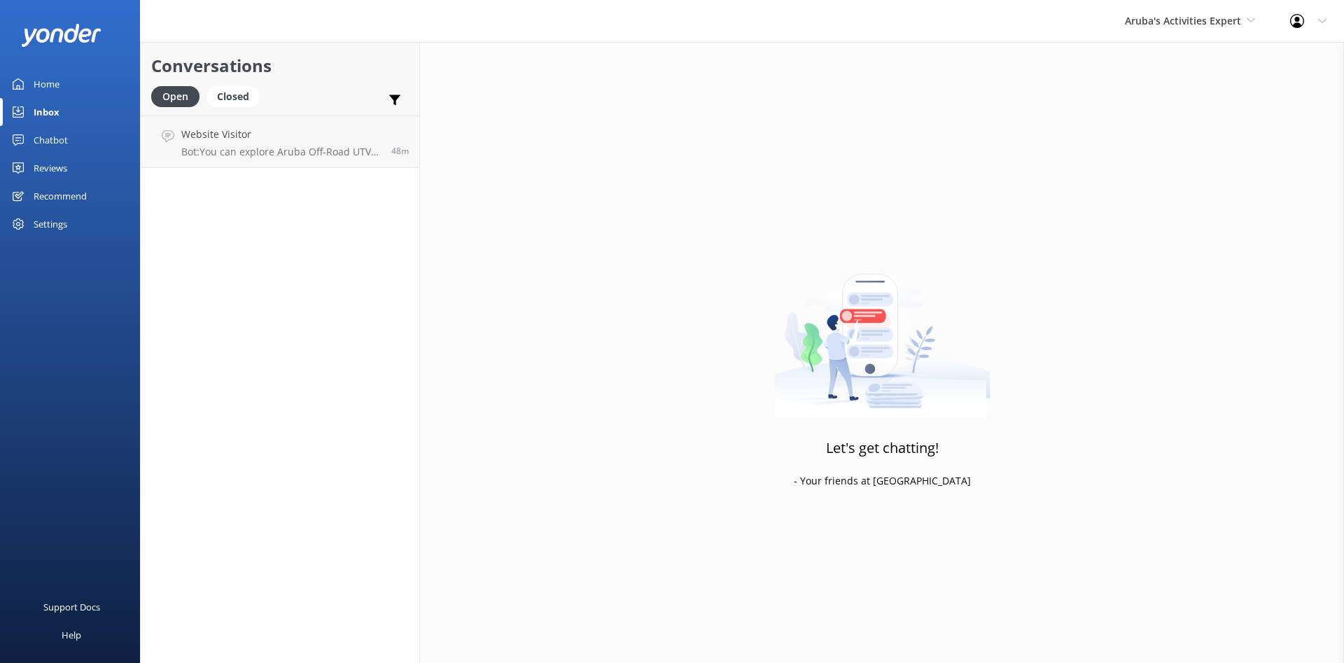
click at [60, 146] on div "Chatbot" at bounding box center [51, 140] width 34 height 28
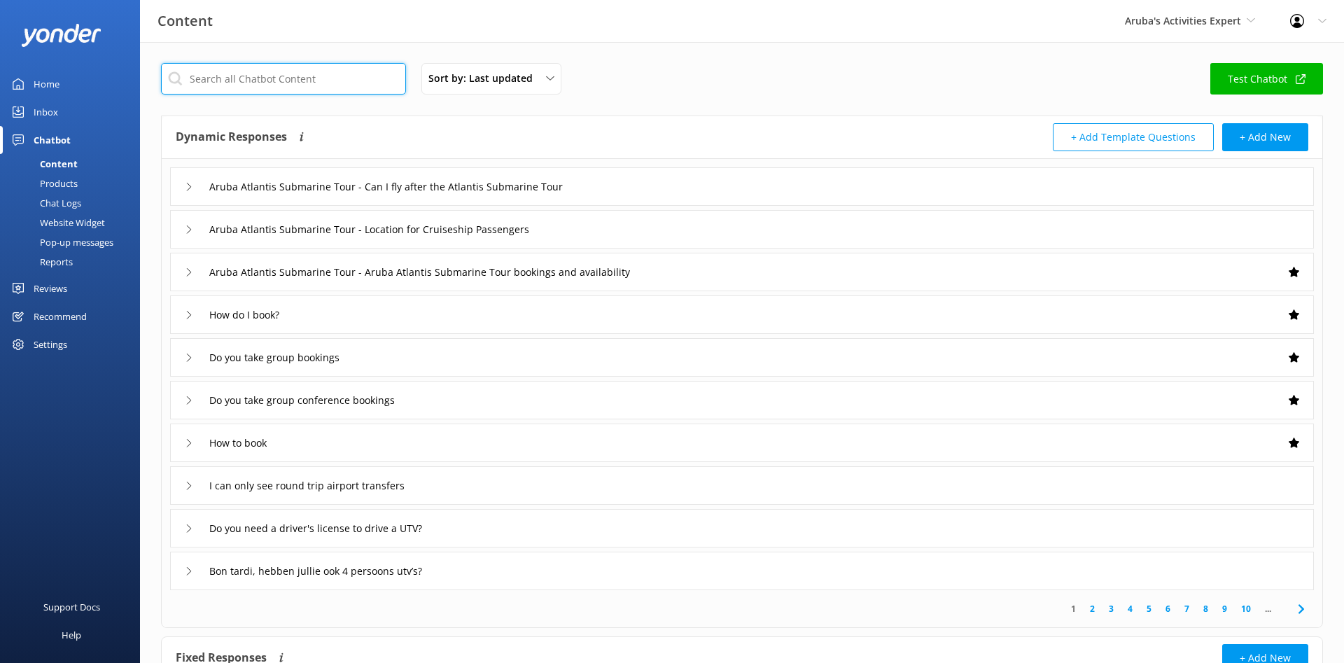
click at [259, 66] on input "text" at bounding box center [283, 78] width 245 height 31
type input "UTV"
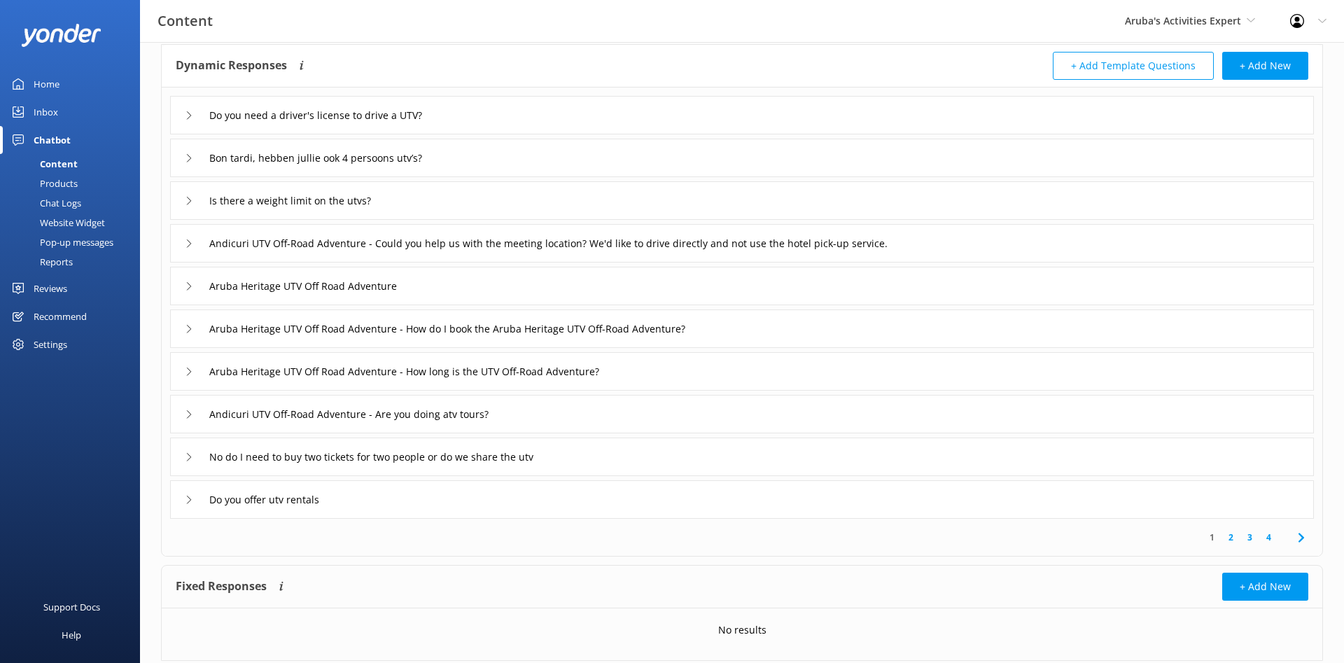
scroll to position [111, 0]
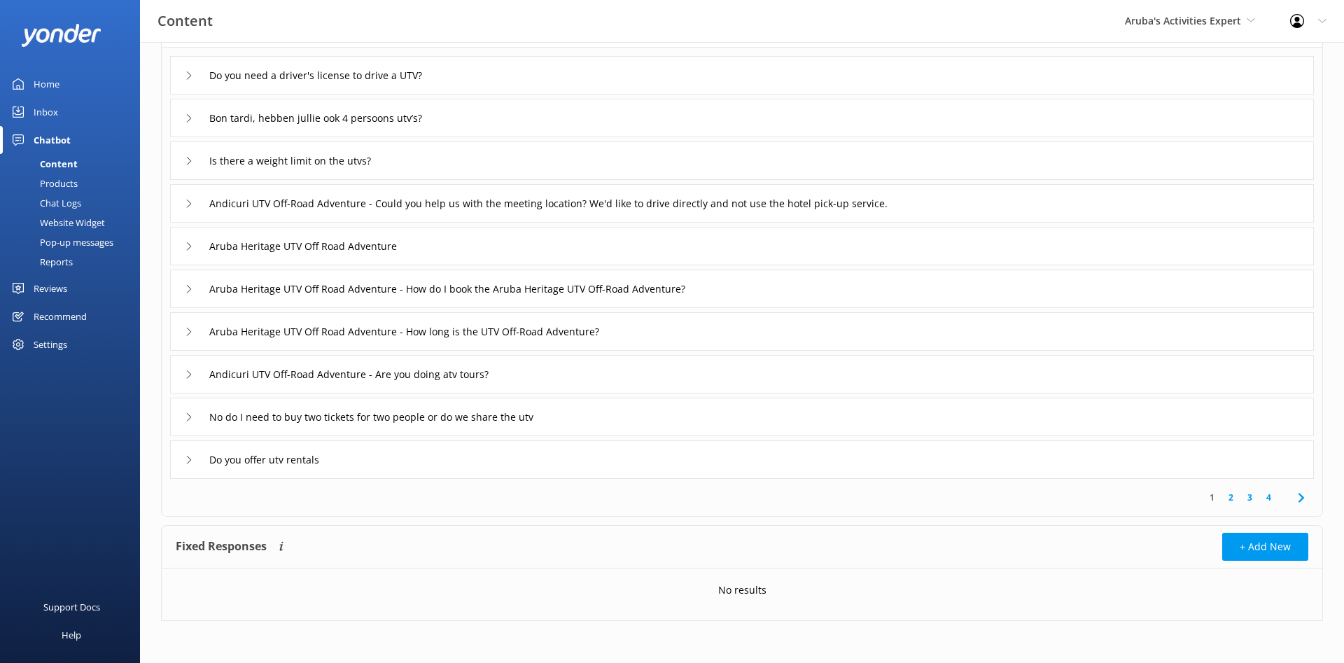
click at [1234, 493] on link "2" at bounding box center [1230, 497] width 19 height 13
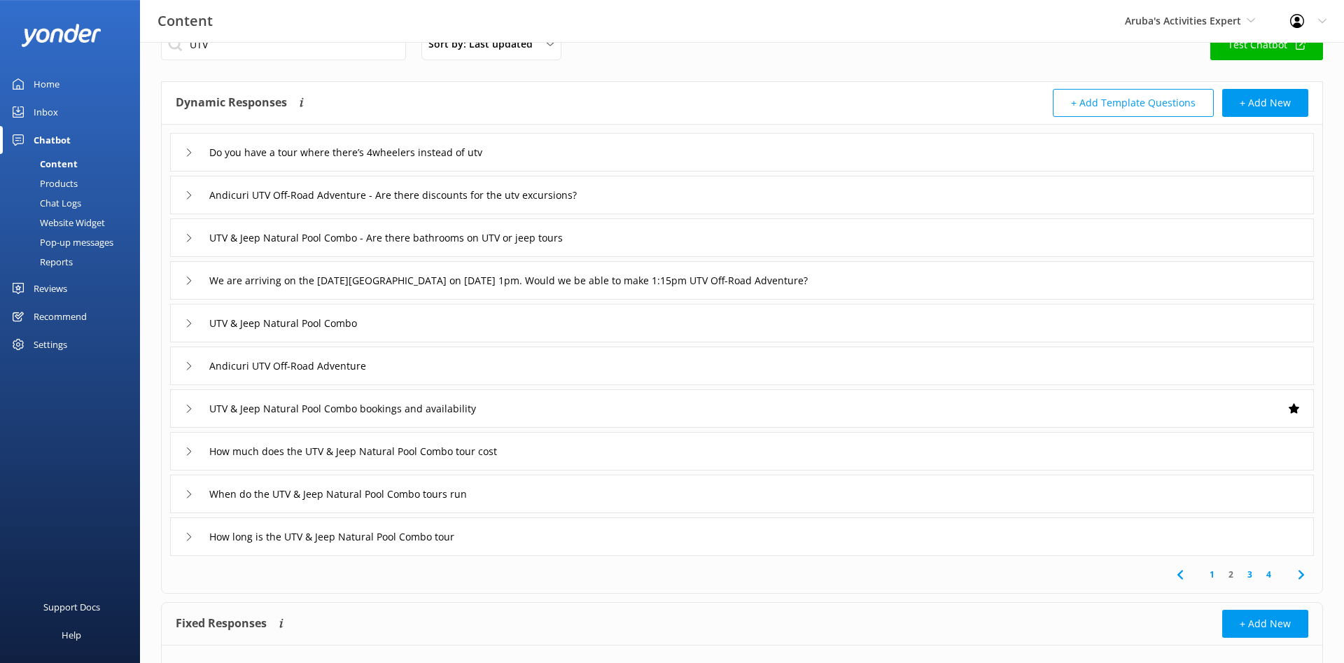
scroll to position [71, 0]
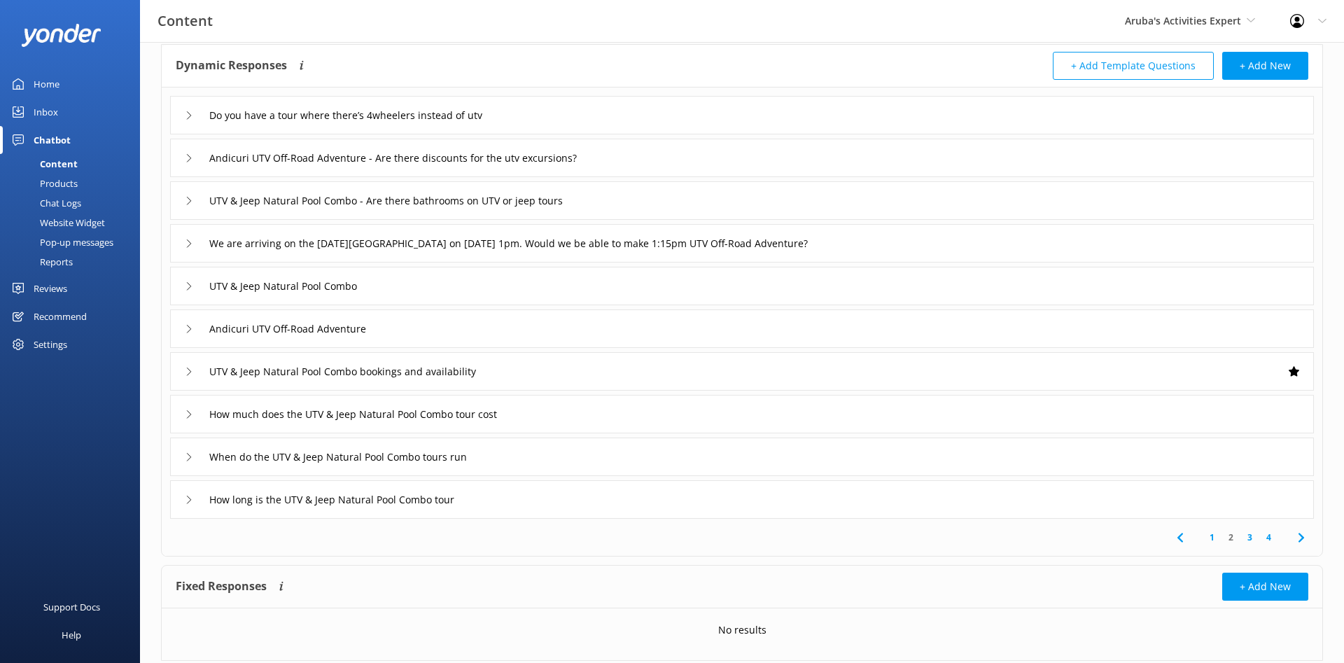
click at [1254, 540] on link "3" at bounding box center [1249, 537] width 19 height 13
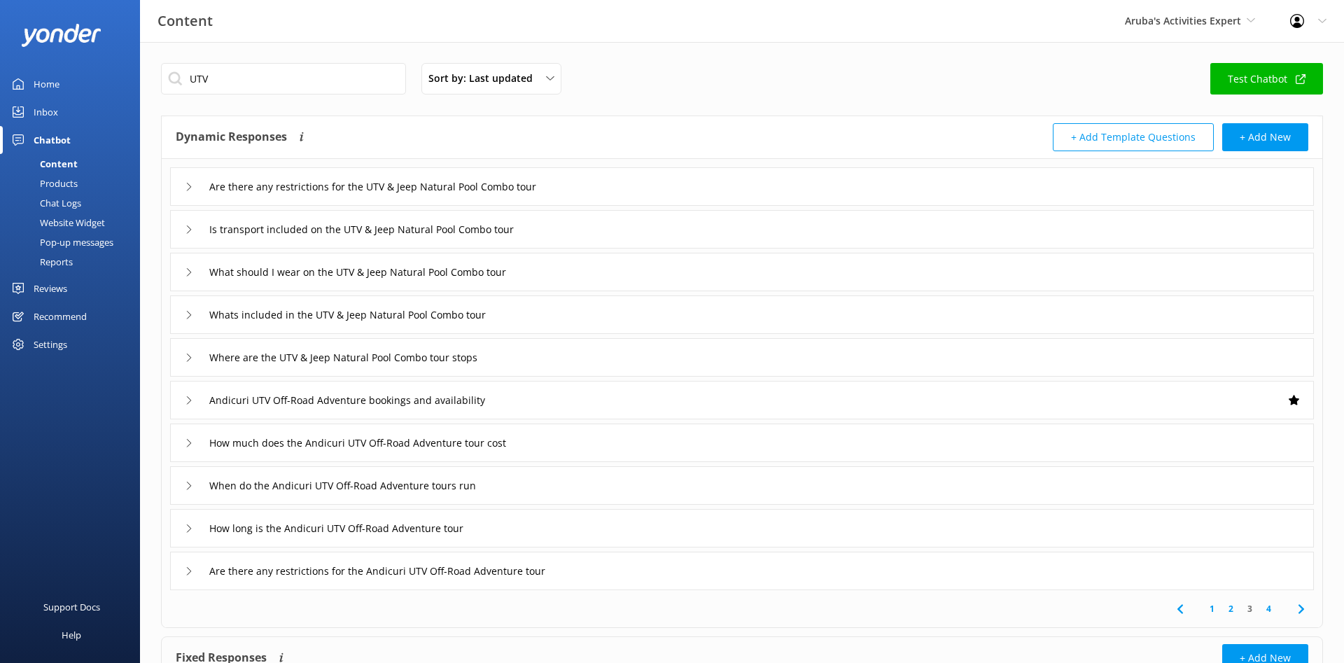
click at [1273, 607] on link "4" at bounding box center [1268, 608] width 19 height 13
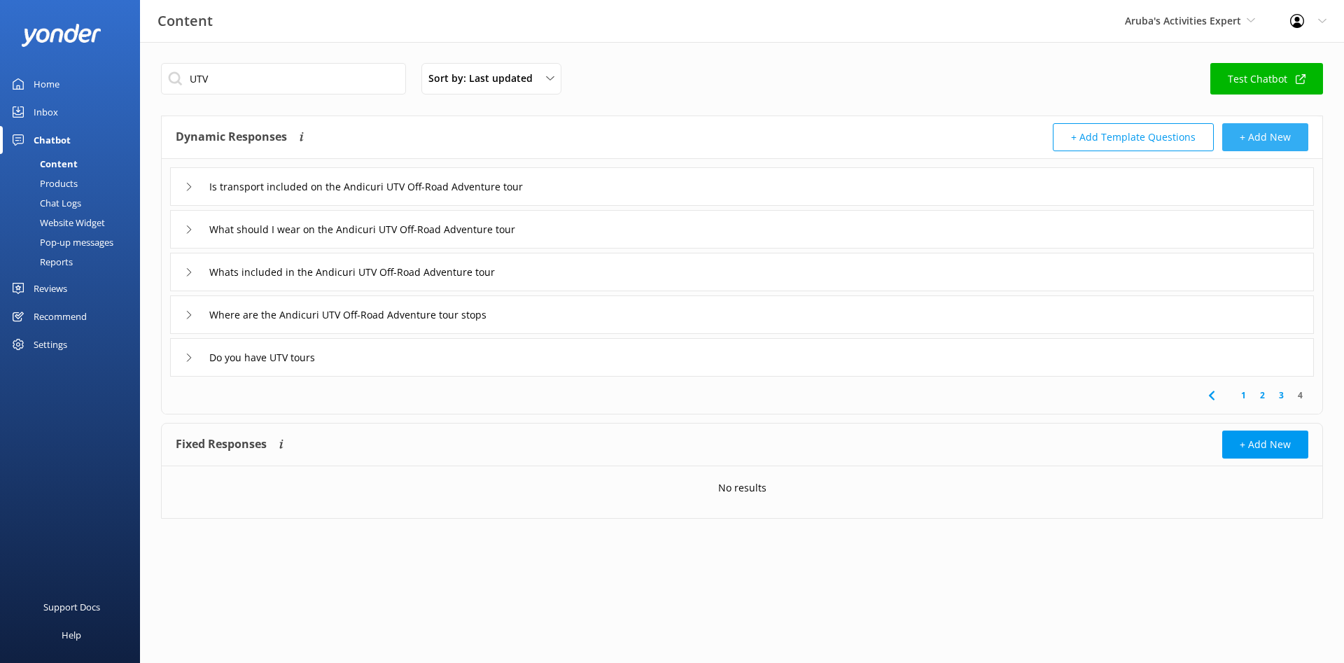
click at [1282, 139] on button "+ Add New" at bounding box center [1265, 137] width 86 height 28
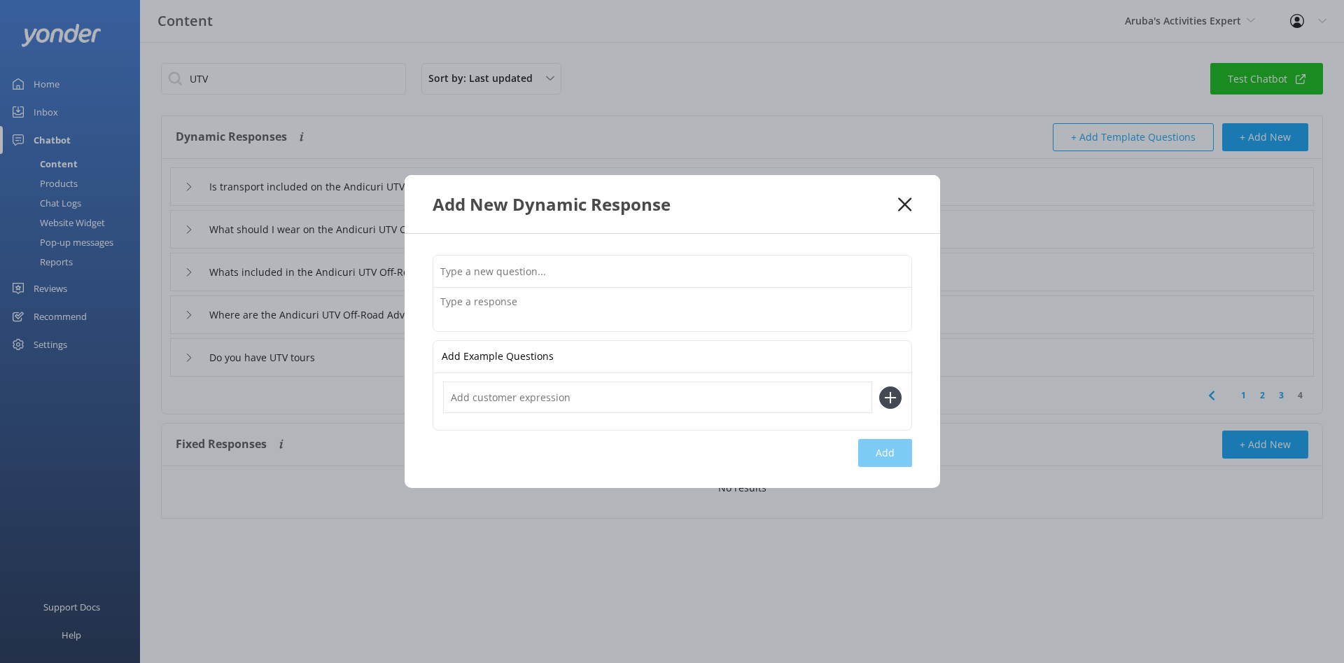
click at [525, 274] on input "text" at bounding box center [672, 270] width 478 height 31
type input "General UTV - UTV Pax"
click at [540, 299] on textarea at bounding box center [672, 309] width 478 height 43
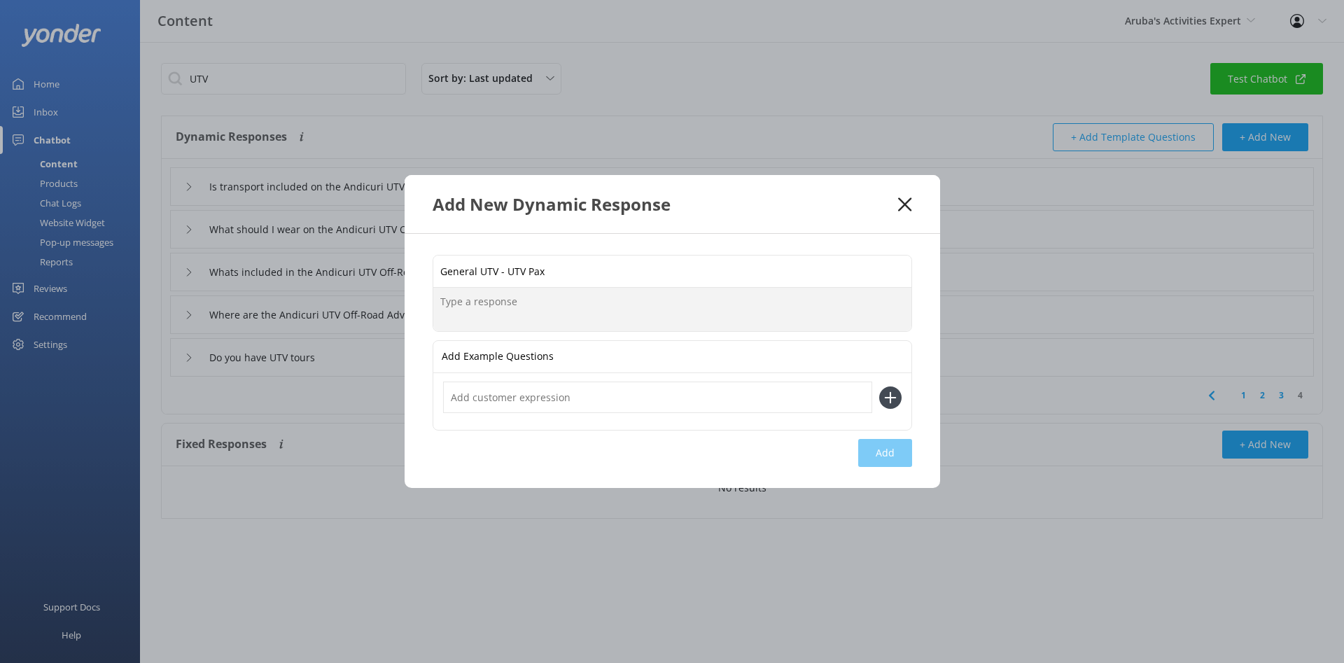
paste textarea "De Palm Tours' UTVs seat 2 people. The driver must be at least [DEMOGRAPHIC_DAT…"
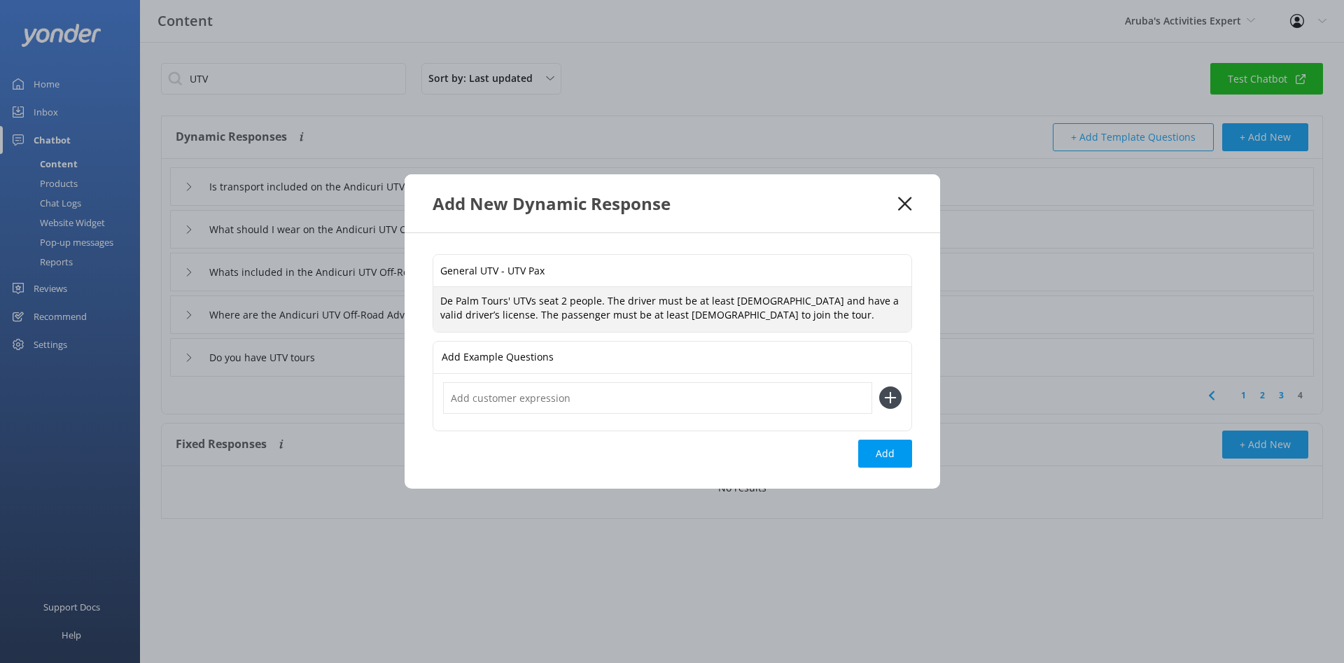
type textarea "De Palm Tours' UTVs seat 2 people. The driver must be at least [DEMOGRAPHIC_DAT…"
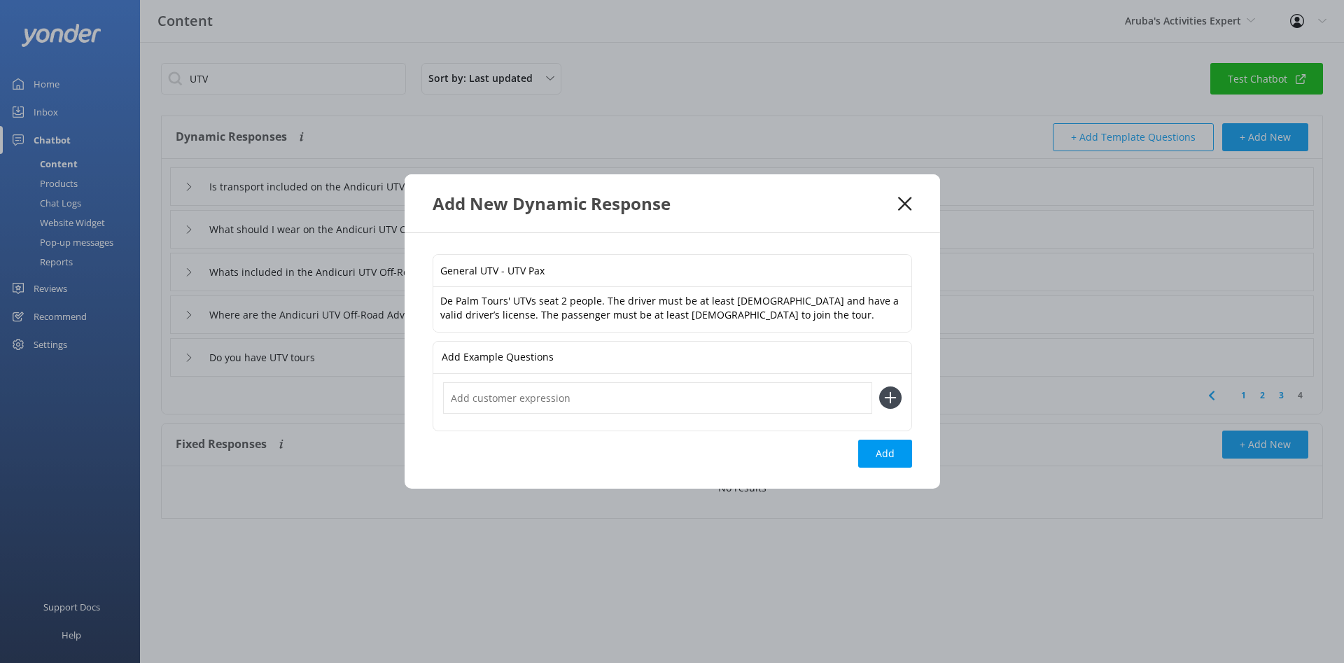
drag, startPoint x: 517, startPoint y: 404, endPoint x: 503, endPoint y: 401, distance: 14.3
click at [517, 404] on input "text" at bounding box center [657, 397] width 429 height 31
paste input "What are the age and license requirements for driving a UTV with De Palm Tours?"
type input "What are the age and license requirements for driving a UTV with De Palm Tours?"
click at [890, 399] on use at bounding box center [890, 398] width 12 height 12
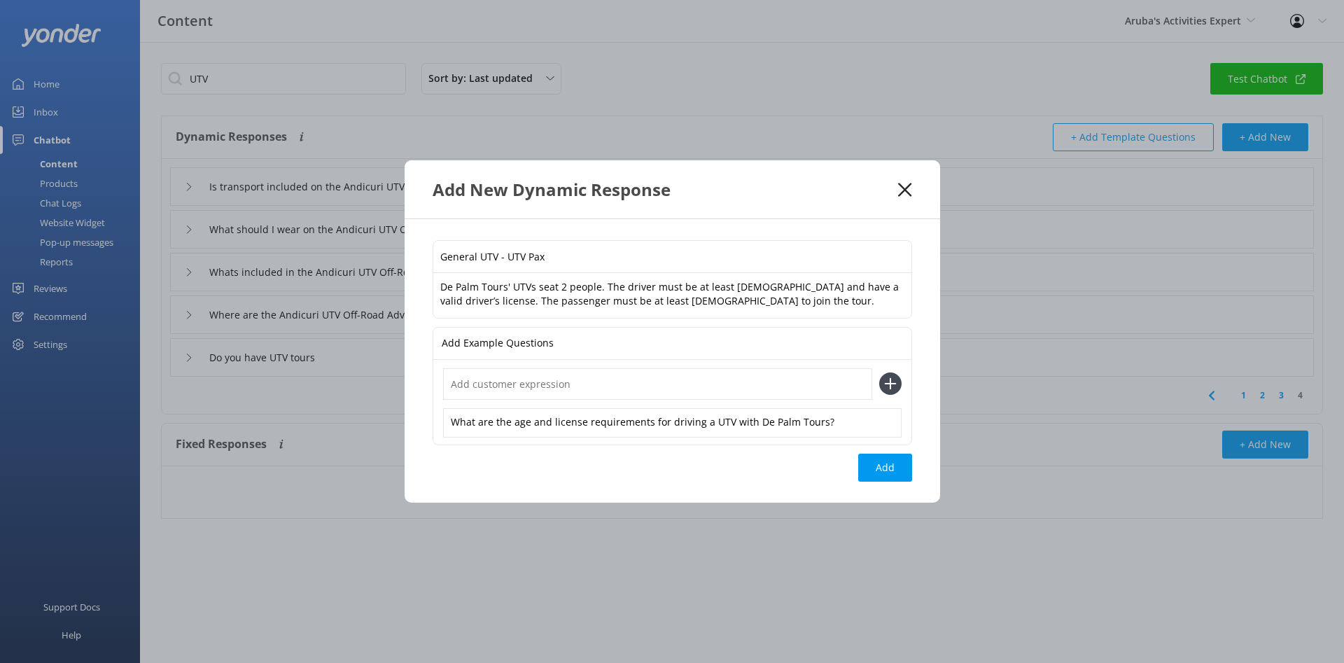
click at [622, 379] on input "text" at bounding box center [657, 383] width 429 height 31
paste input "Can I drive a UTV if I’m under 21?"
type input "Can I drive a UTV if I’m under 21?"
click at [895, 382] on icon at bounding box center [890, 383] width 22 height 22
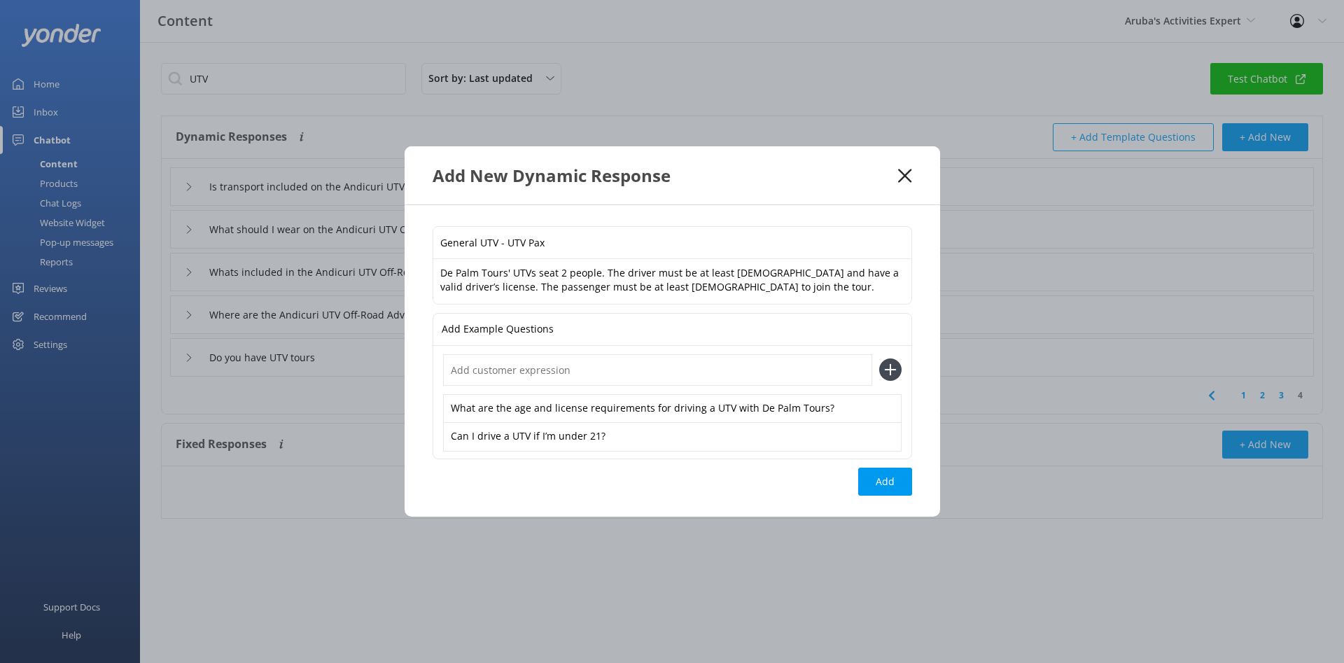
click at [511, 371] on input "text" at bounding box center [657, 369] width 429 height 31
paste input "How old do you have to be to ride or drive a UTV with De Palm Tours?"
type input "How old do you have to be to ride or drive a UTV with De Palm Tours?"
click at [892, 370] on use at bounding box center [890, 370] width 12 height 12
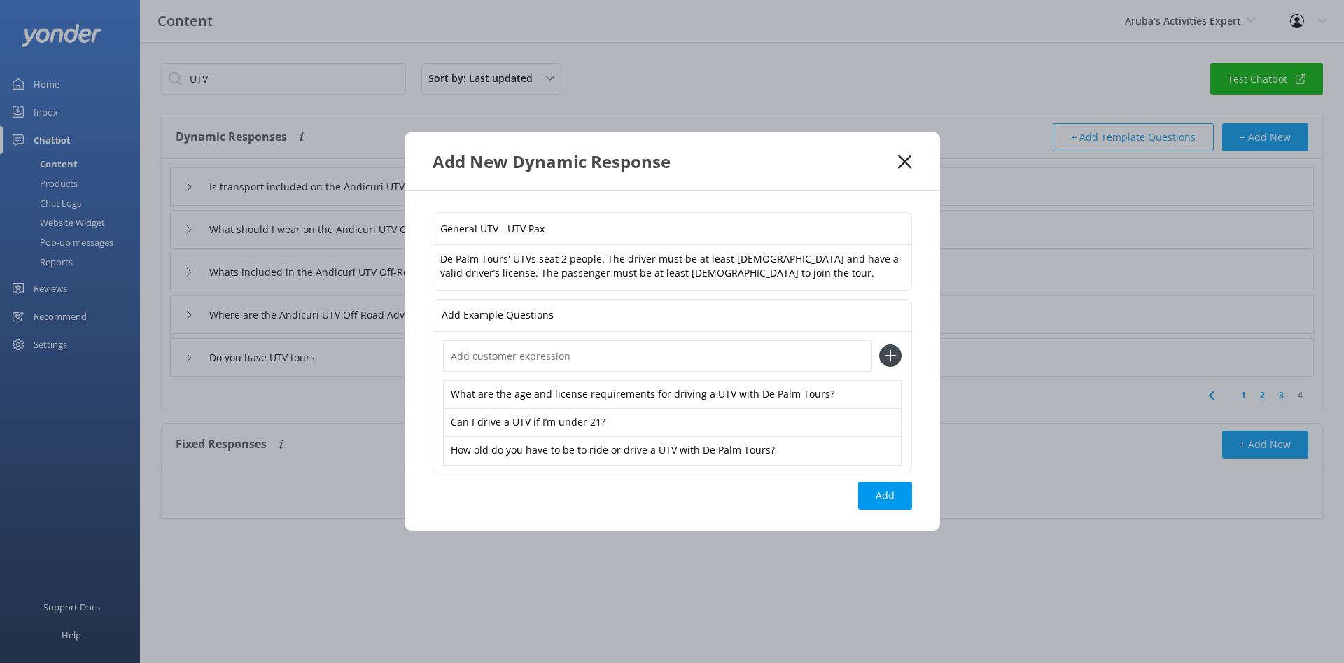
click at [540, 361] on input "text" at bounding box center [657, 355] width 429 height 31
paste input "Do I need a driver’s license to operate a UTV on the tour?"
type input "Do I need a driver’s license to operate a UTV on the tour?"
click at [896, 360] on icon at bounding box center [890, 355] width 22 height 22
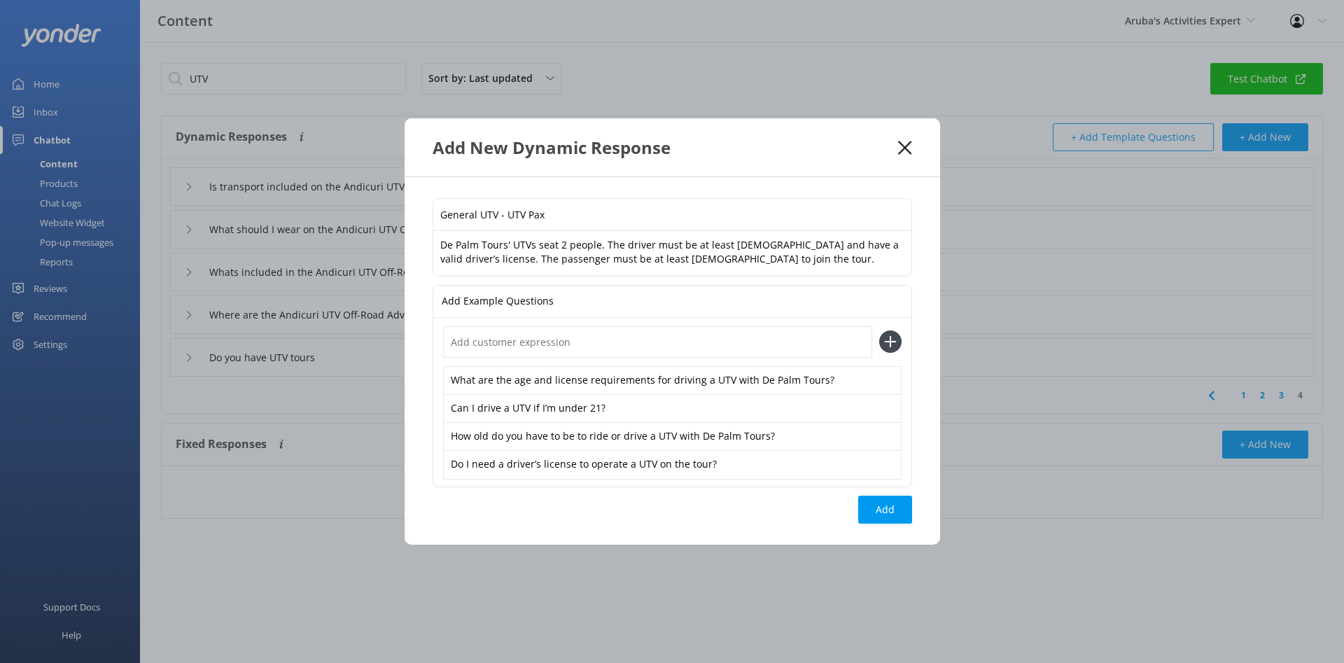
click at [556, 340] on input "text" at bounding box center [657, 341] width 429 height 31
paste input "Is there a minimum age for passengers on the UTV tour?"
type input "Is there a minimum age for passengers on the UTV tour?"
click at [899, 341] on icon at bounding box center [890, 341] width 22 height 22
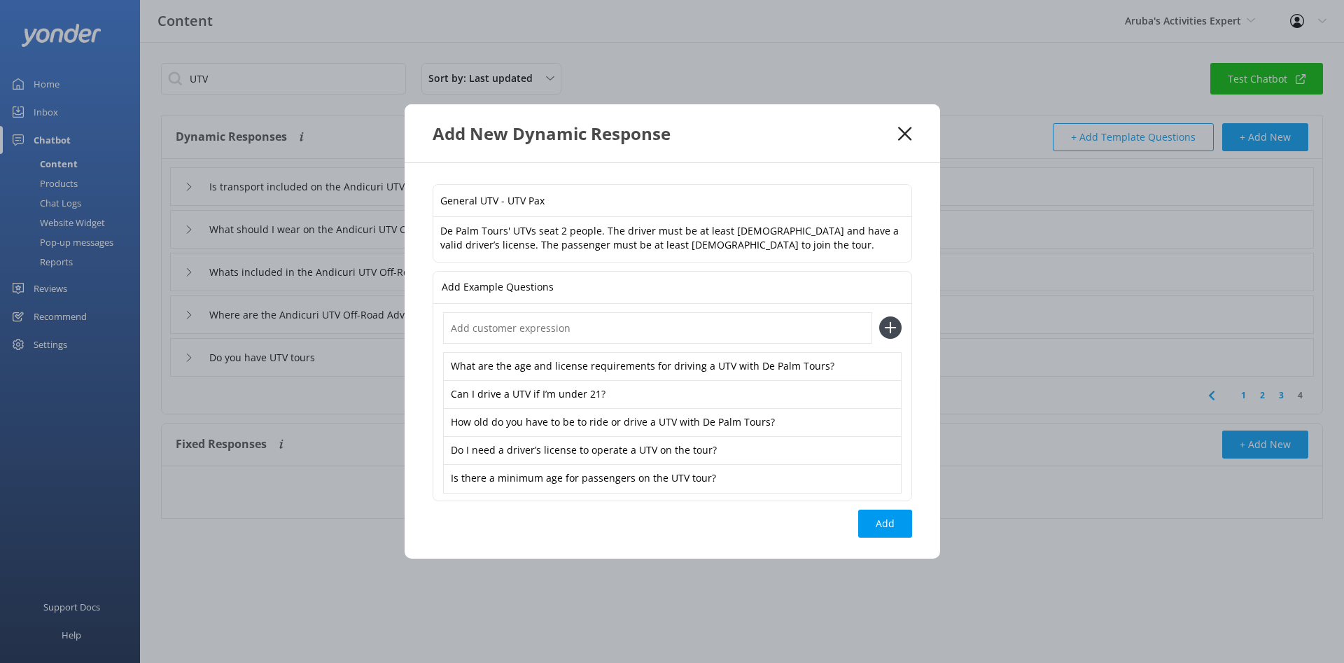
click at [571, 336] on input "text" at bounding box center [657, 327] width 429 height 31
paste input "What are the rules for who can drive or ride in a UTV with De Palm Tours?"
type input "What are the rules for who can drive or ride in a UTV with De Palm Tours?"
click at [885, 328] on icon at bounding box center [890, 327] width 22 height 22
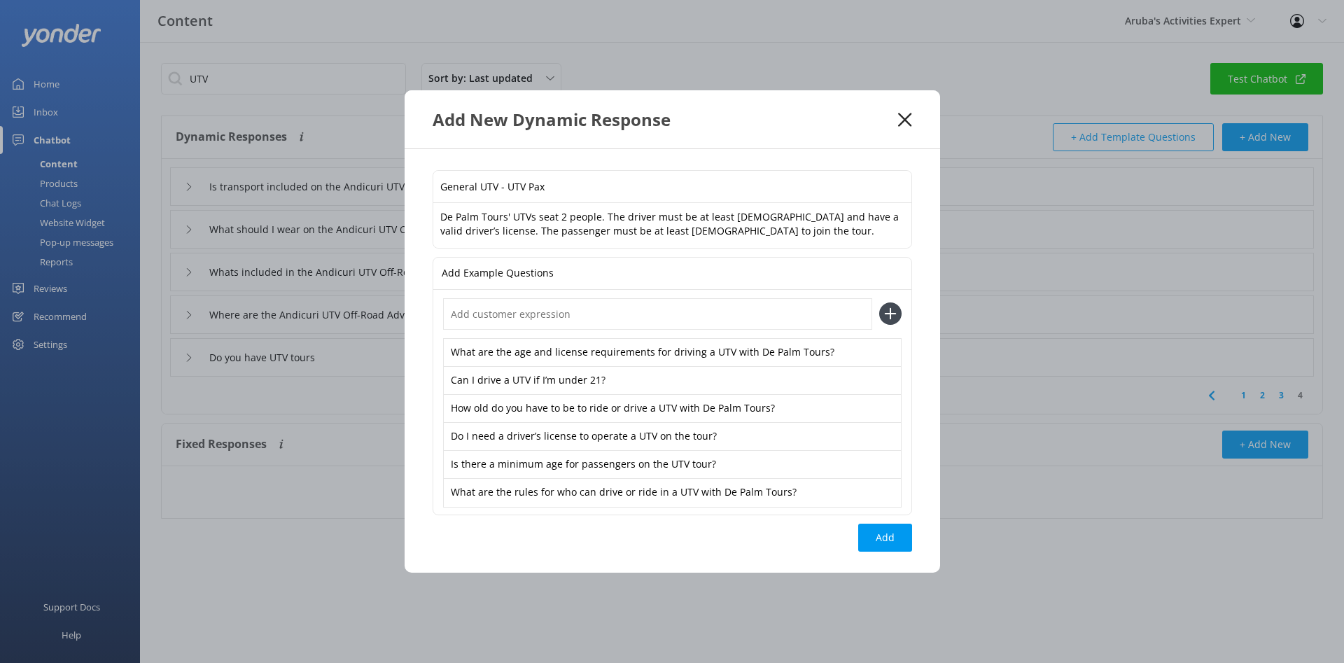
click at [598, 311] on input "text" at bounding box center [657, 313] width 429 height 31
paste input "Can kids join the UTV tour with De Palm Tours?"
type input "Can kids join the UTV tour with De Palm Tours?"
click at [885, 307] on icon at bounding box center [890, 313] width 22 height 22
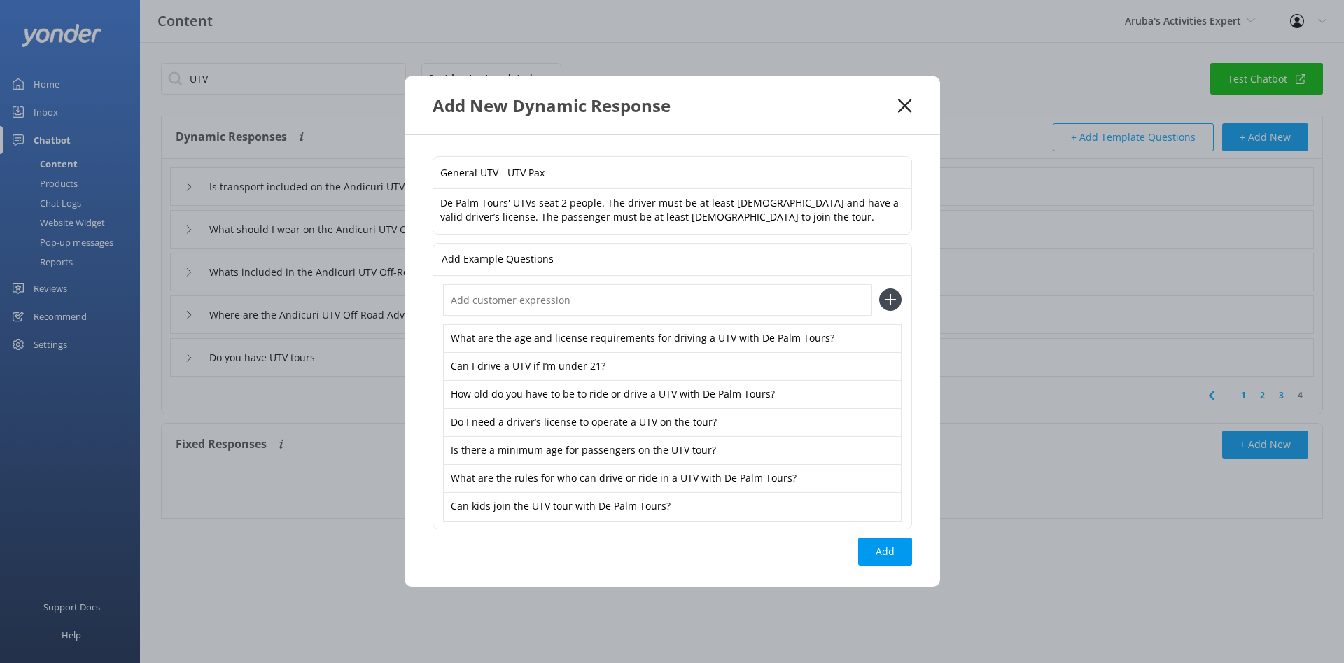
click at [664, 302] on input "text" at bounding box center [657, 299] width 429 height 31
paste input "Are there any restrictions for UTV drivers and passengers?"
type input "Are there any restrictions for UTV drivers and passengers?"
click at [892, 299] on use at bounding box center [890, 300] width 12 height 12
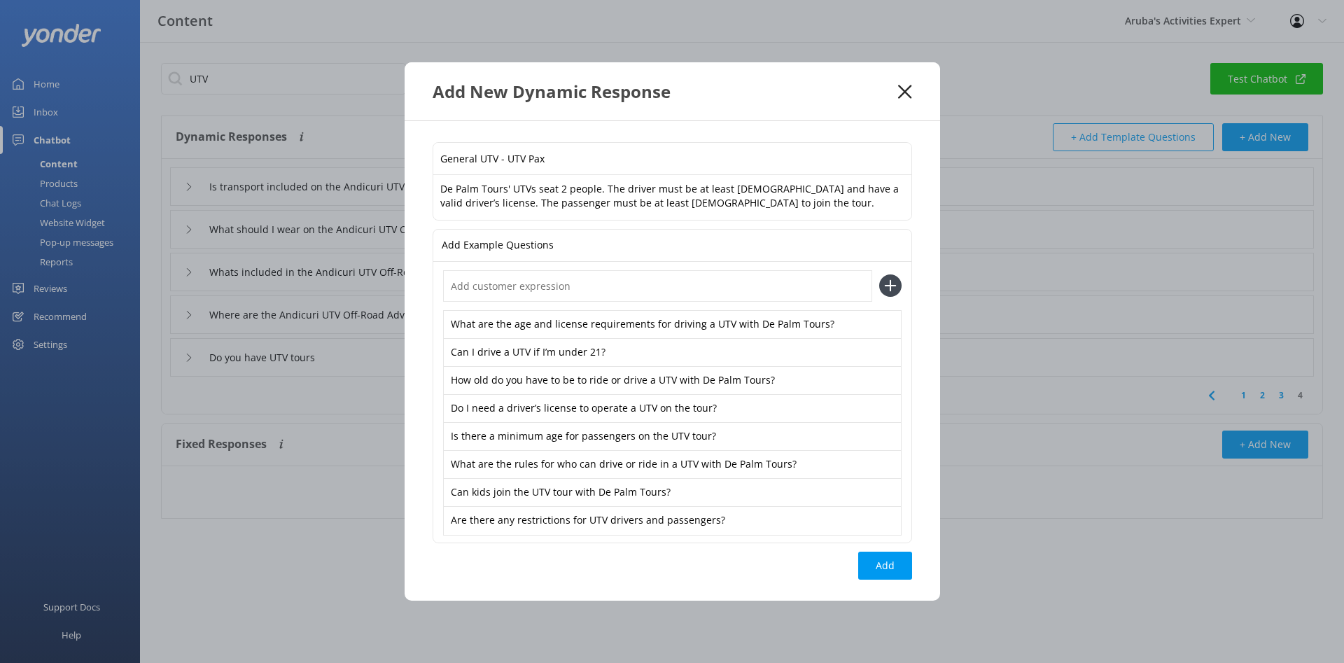
click at [603, 291] on input "text" at bounding box center [657, 285] width 429 height 31
paste input "Who can participate in the UTV adventure with De Palm Tours?"
type input "Who can participate in the UTV adventure with De Palm Tours?"
click at [885, 285] on use at bounding box center [890, 286] width 12 height 12
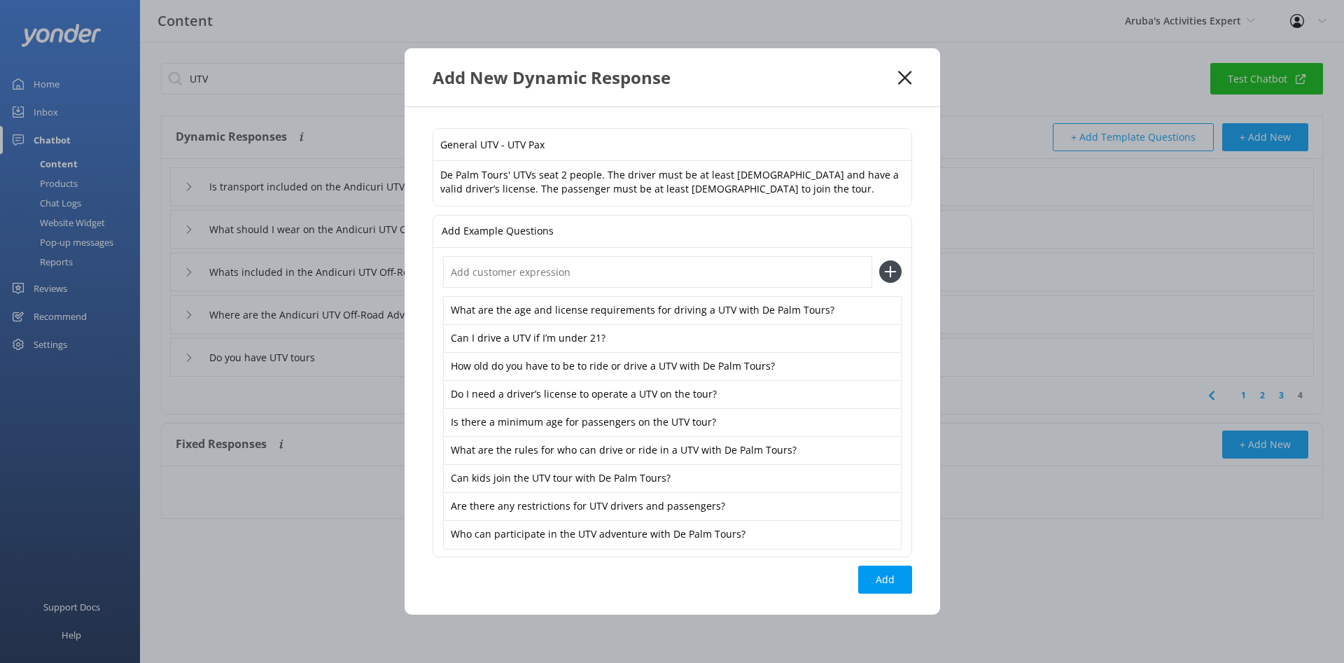
click at [491, 276] on input "text" at bounding box center [657, 271] width 429 height 31
paste input "Do I need to be a certain age or have a license to join the UTV tour?"
type input "Do I need to be a certain age or have a license to join the UTV tour?"
click at [898, 267] on icon at bounding box center [890, 271] width 22 height 22
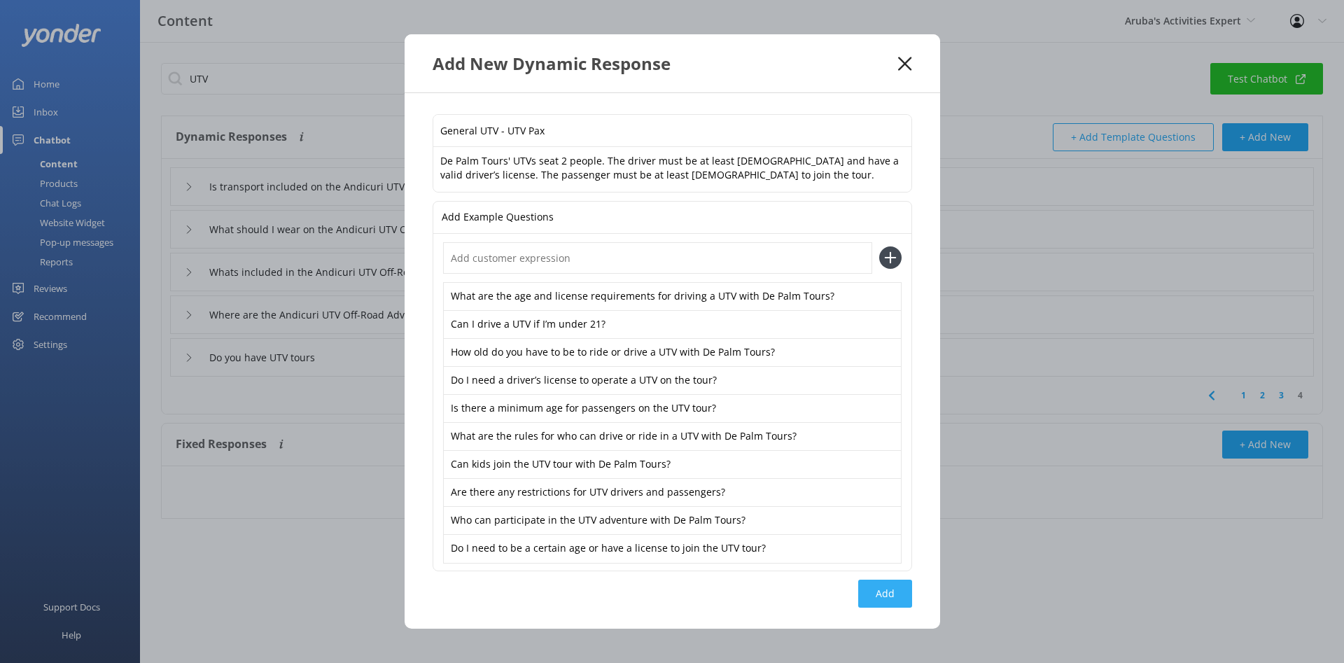
click at [881, 598] on button "Add" at bounding box center [885, 594] width 54 height 28
type input "General UTV - UTV Pax"
type input "Is transport included on the Andicuri UTV Off-Road Adventure tour"
type input "What should I wear on the Andicuri UTV Off-Road Adventure tour"
type input "Whats included in the Andicuri UTV Off-Road Adventure tour"
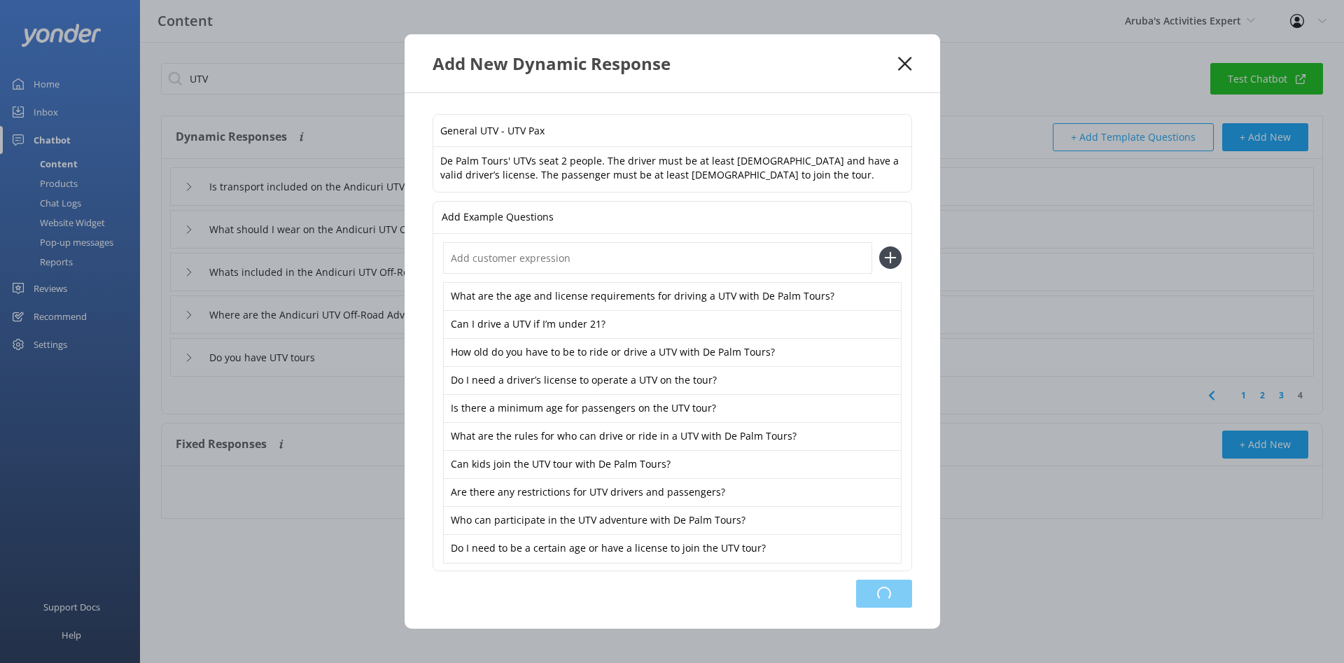
type input "Where are the Andicuri UTV Off-Road Adventure tour stops"
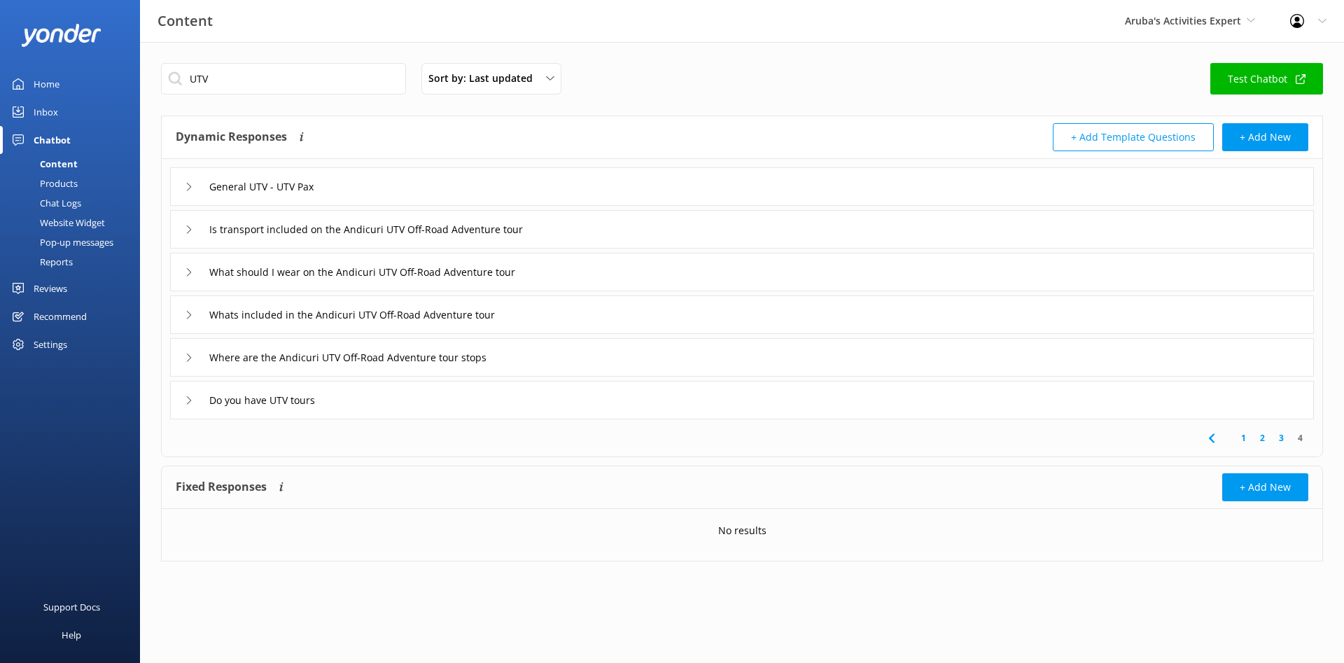
click at [48, 114] on div "Inbox" at bounding box center [46, 112] width 24 height 28
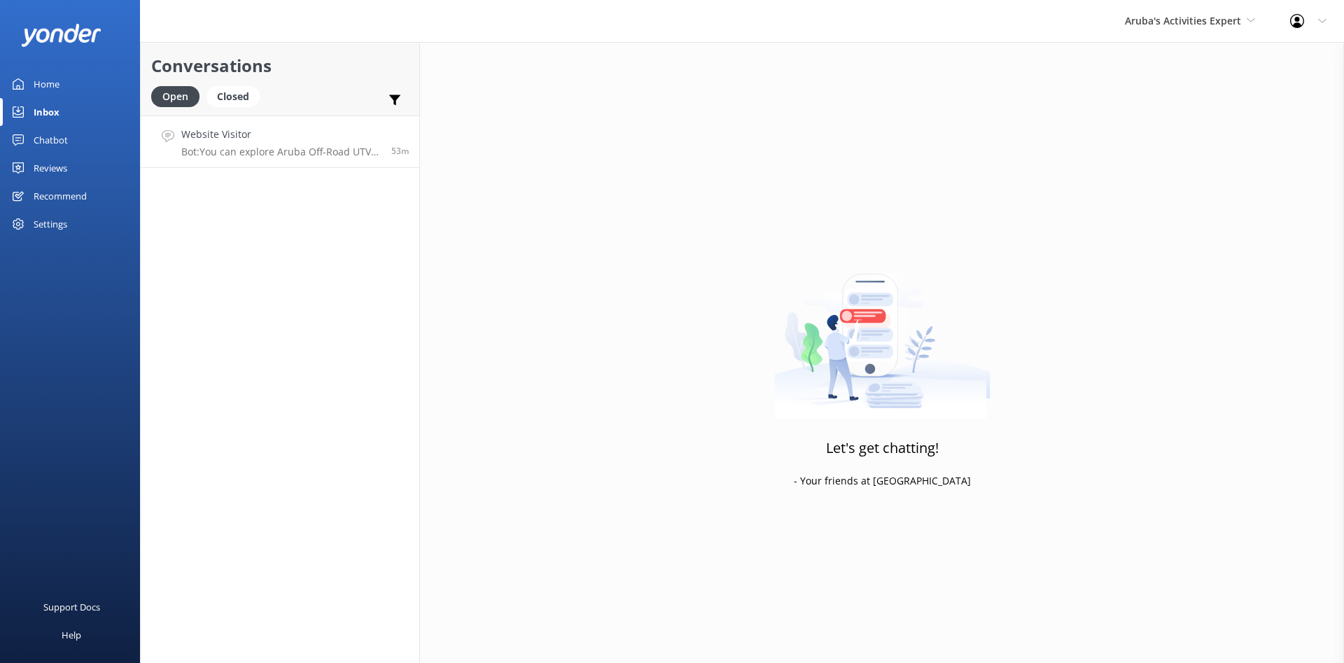
click at [319, 143] on div "Website Visitor Bot: You can explore Aruba Off-Road UTV Tours with De Palm Tour…" at bounding box center [280, 142] width 199 height 30
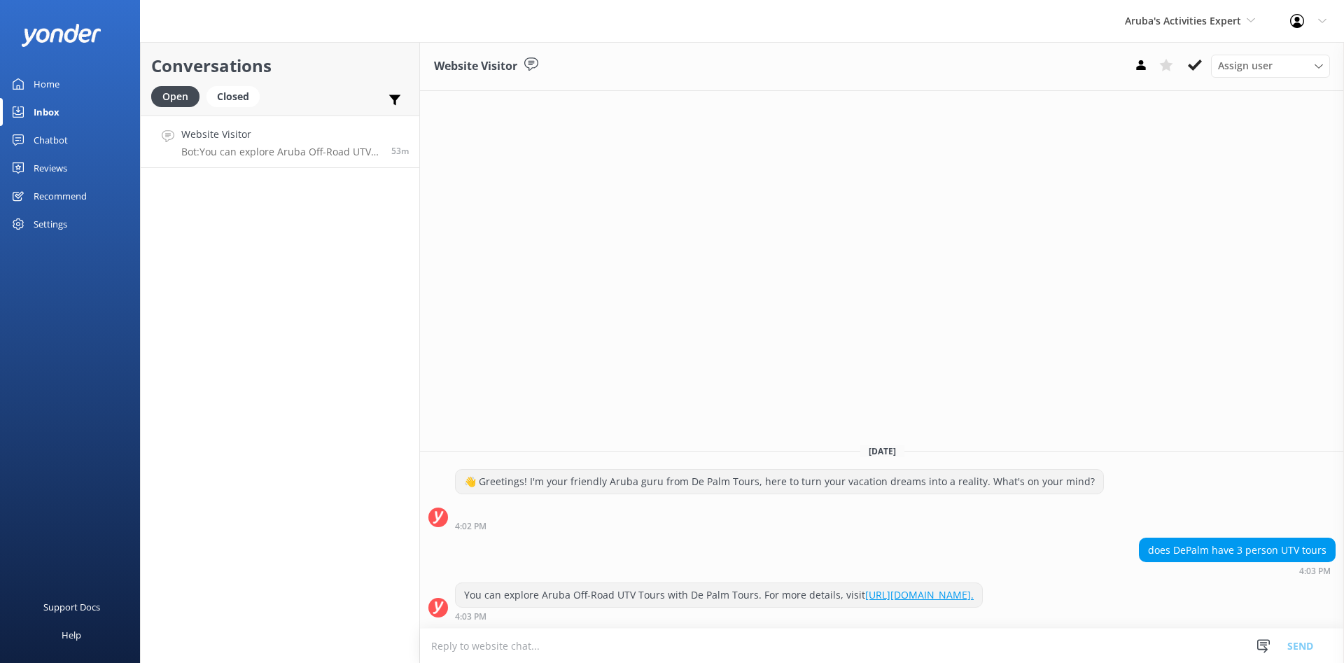
click at [69, 133] on link "Chatbot" at bounding box center [70, 140] width 140 height 28
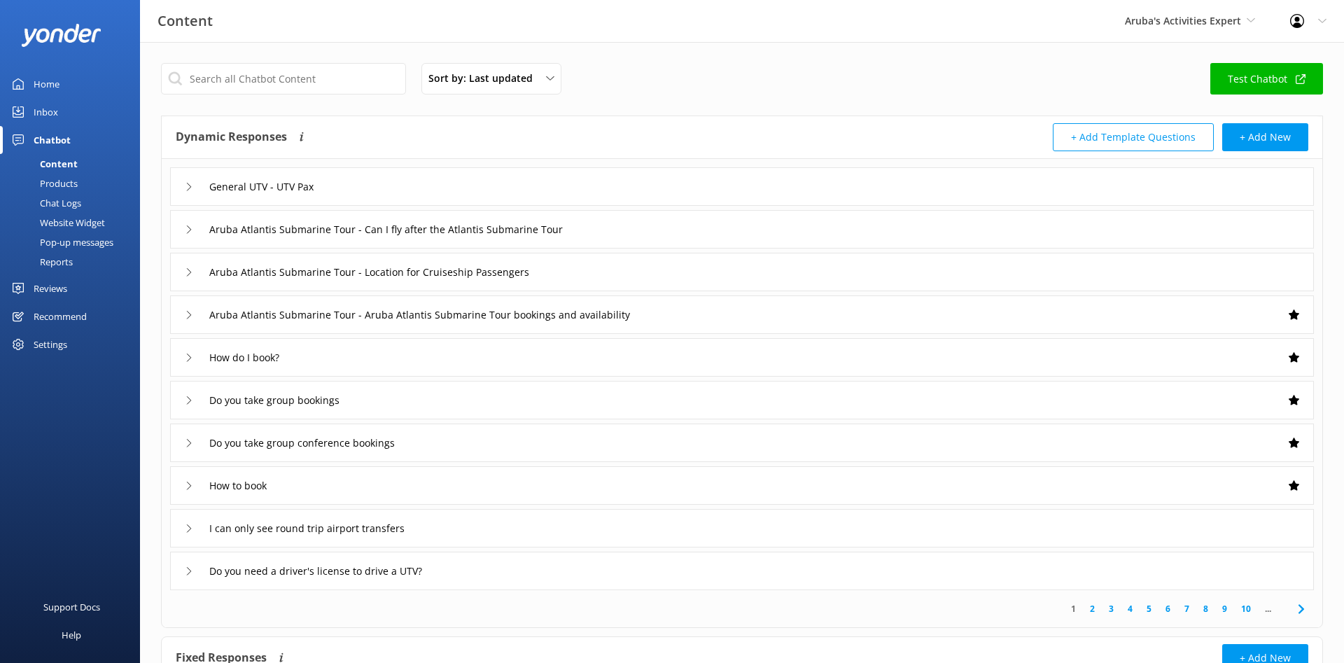
click at [67, 206] on div "Chat Logs" at bounding box center [44, 203] width 73 height 20
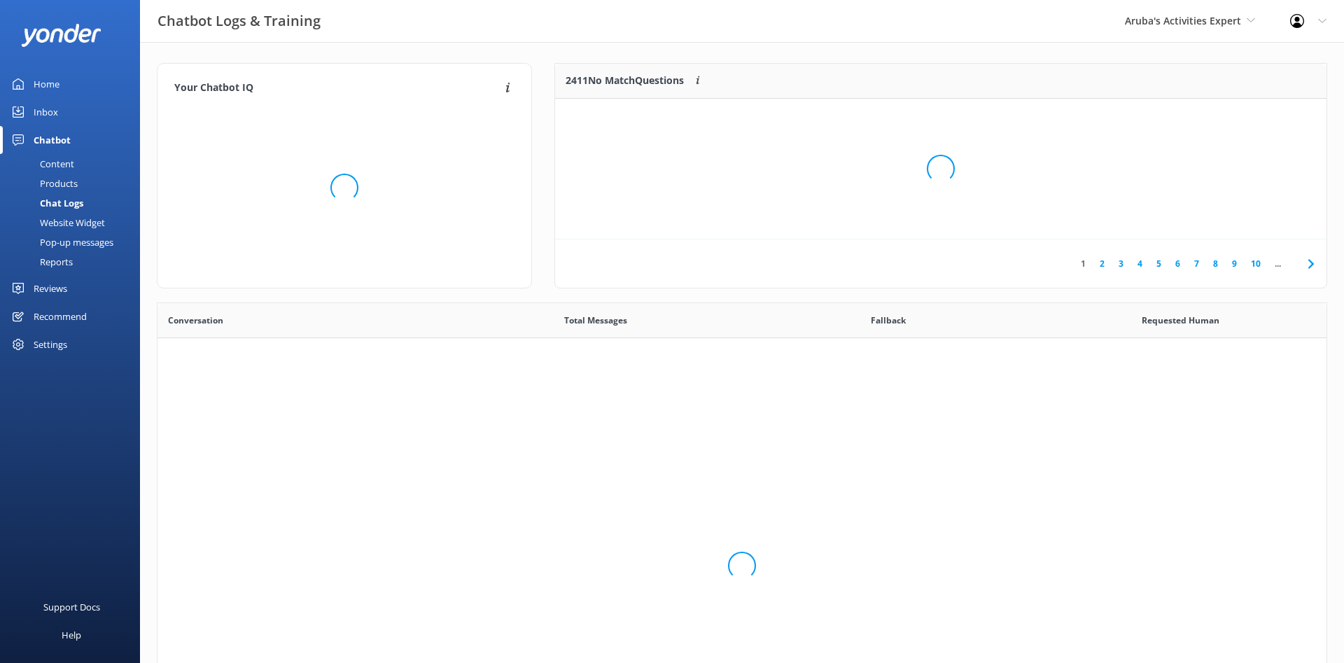
scroll to position [491, 1169]
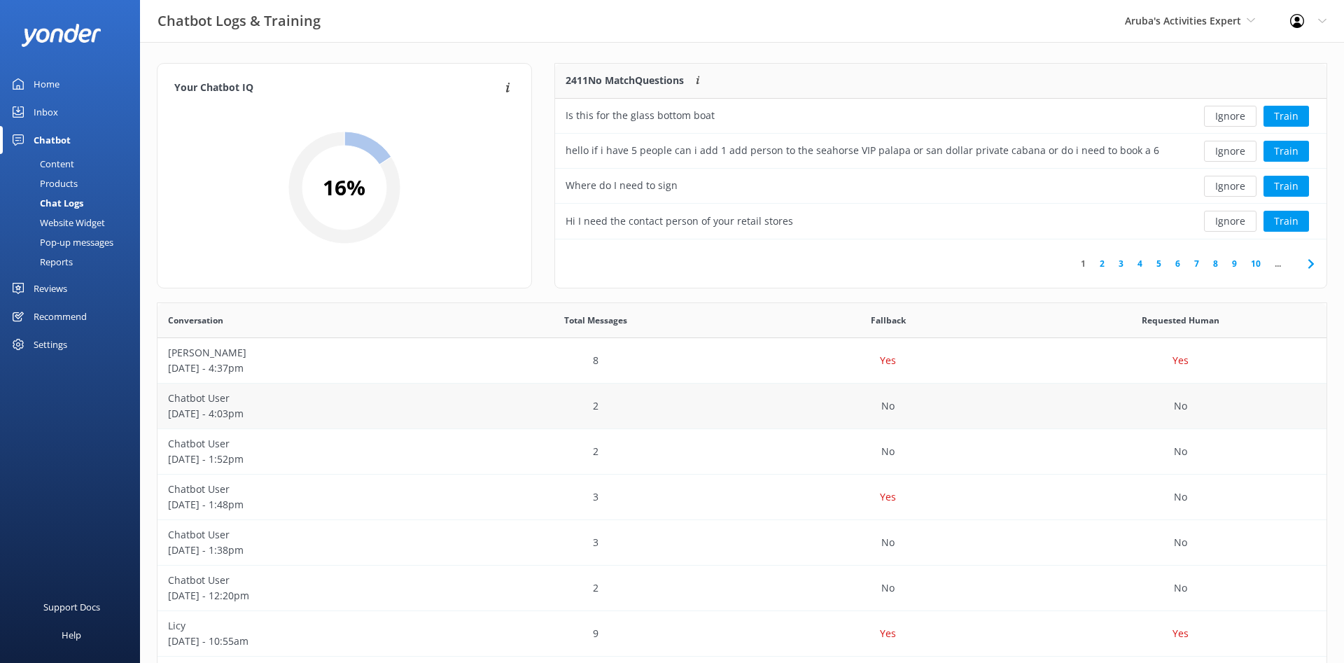
click at [301, 398] on p "Chatbot User" at bounding box center [304, 398] width 272 height 15
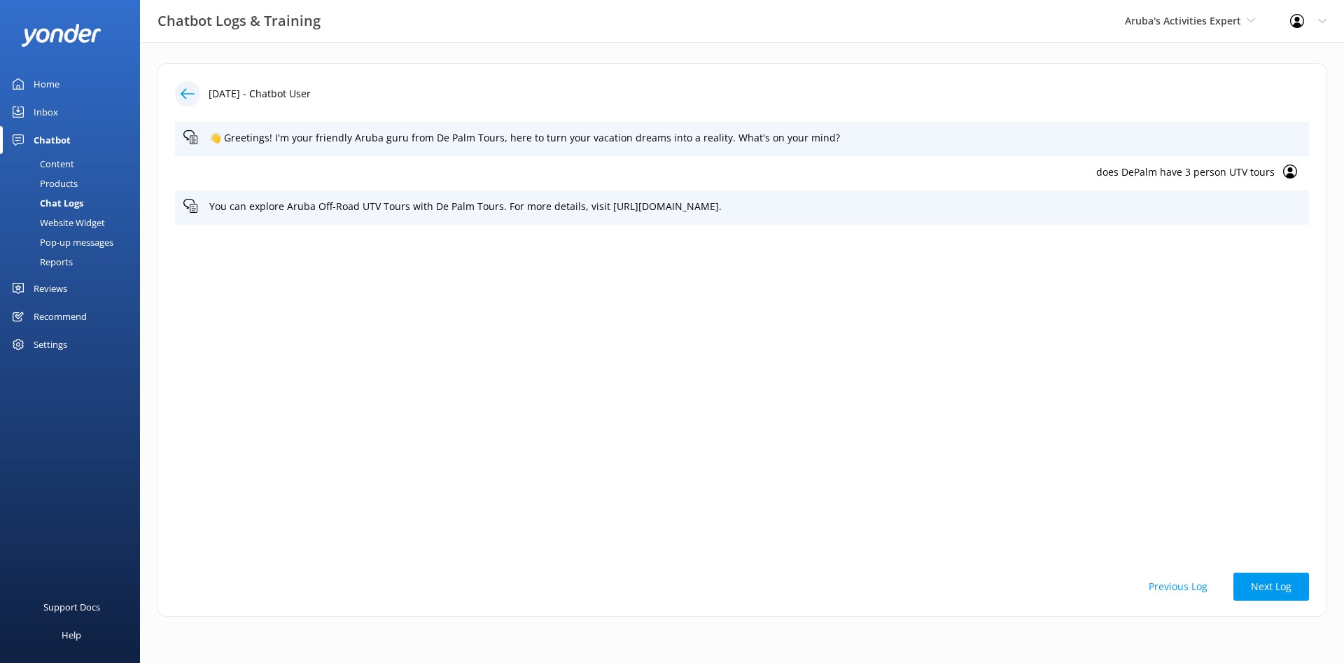
click at [1226, 163] on div "does DePalm have 3 person UTV tours" at bounding box center [742, 173] width 1134 height 34
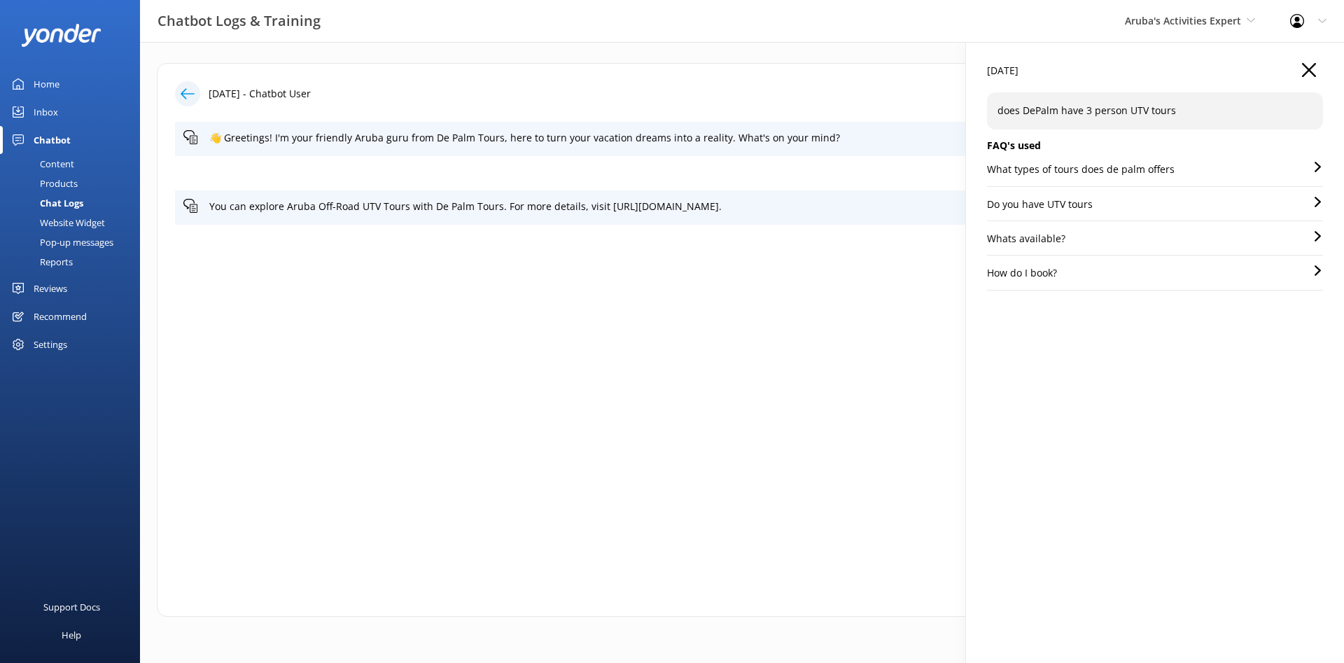
click at [1160, 108] on p "does DePalm have 3 person UTV tours" at bounding box center [1154, 110] width 315 height 15
drag, startPoint x: 1172, startPoint y: 111, endPoint x: 996, endPoint y: 121, distance: 176.0
click at [996, 121] on div "does DePalm have 3 person UTV tours" at bounding box center [1155, 110] width 336 height 36
copy p "does DePalm have 3 person UTV tours"
click at [56, 157] on div "Content" at bounding box center [41, 164] width 66 height 20
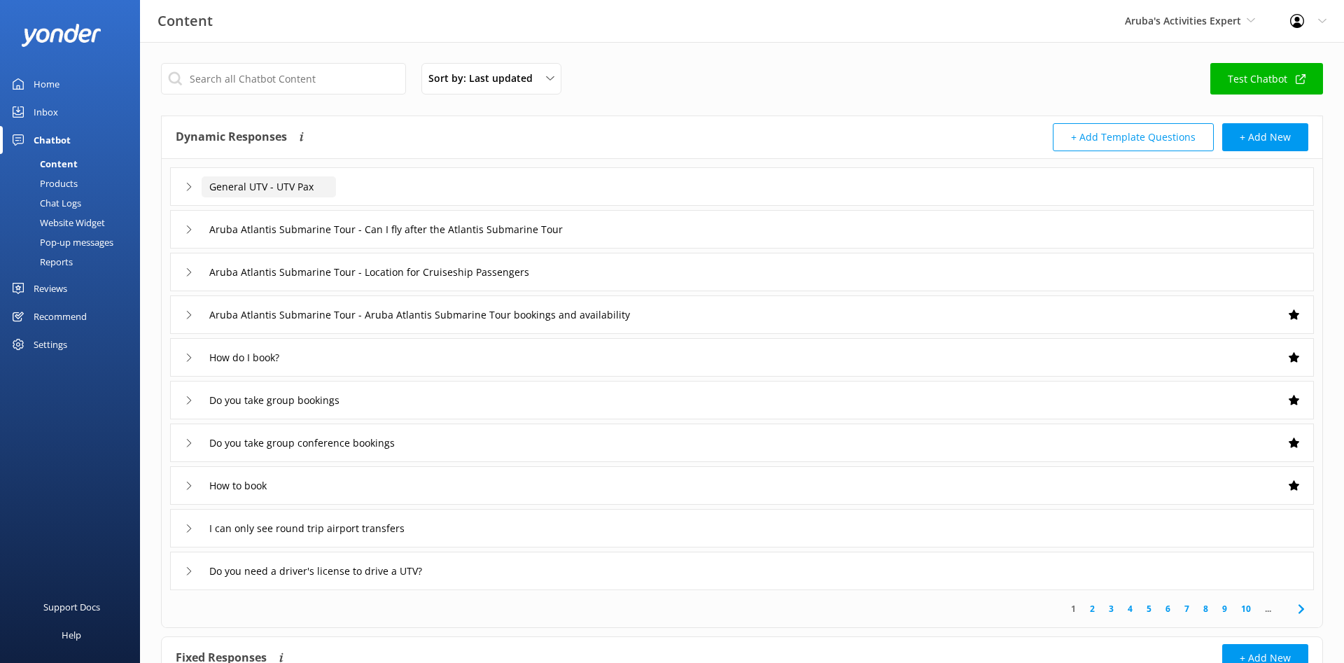
click at [288, 197] on input "General UTV - UTV Pax" at bounding box center [269, 186] width 134 height 21
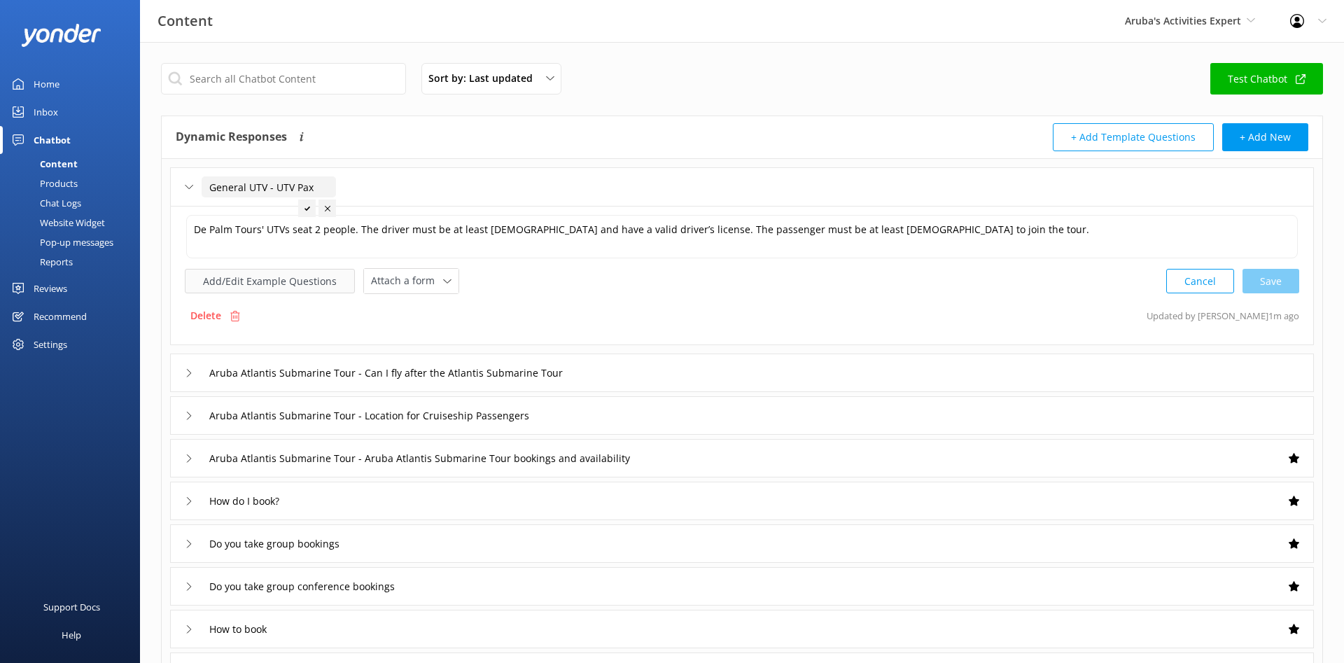
click at [259, 275] on button "Add/Edit Example Questions" at bounding box center [270, 281] width 170 height 24
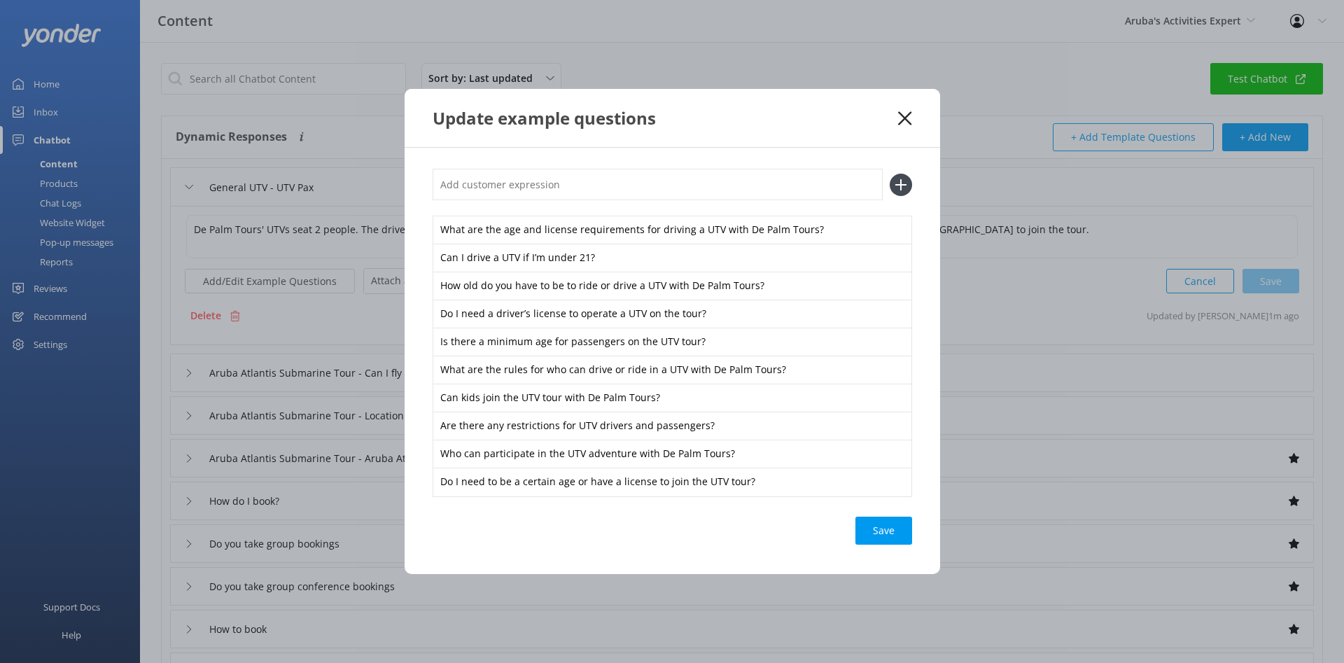
click at [561, 183] on input "text" at bounding box center [658, 184] width 450 height 31
paste input "does DePalm have 3 person UTV tours"
drag, startPoint x: 445, startPoint y: 188, endPoint x: 386, endPoint y: 186, distance: 58.8
click at [433, 186] on input "does DePalm have 3 person UTV tours" at bounding box center [658, 184] width 450 height 31
click at [480, 185] on input "Does DePalm have 3 person UTV tours" at bounding box center [658, 184] width 450 height 31
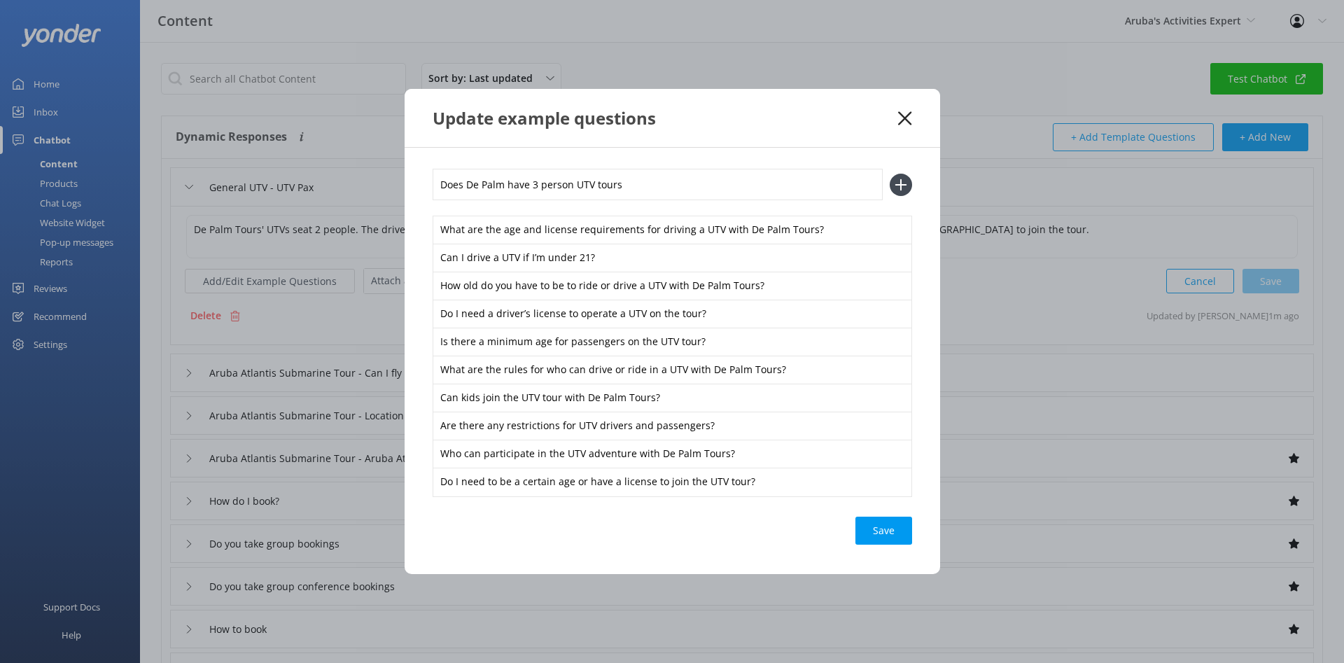
click at [632, 185] on input "Does De Palm have 3 person UTV tours" at bounding box center [658, 184] width 450 height 31
drag, startPoint x: 631, startPoint y: 185, endPoint x: 618, endPoint y: 190, distance: 13.9
click at [618, 190] on input "Does De Palm have 3 person UTV tours" at bounding box center [658, 184] width 450 height 31
type input "Does De Palm have 3 person UTV tour?"
click at [903, 188] on icon at bounding box center [901, 185] width 22 height 22
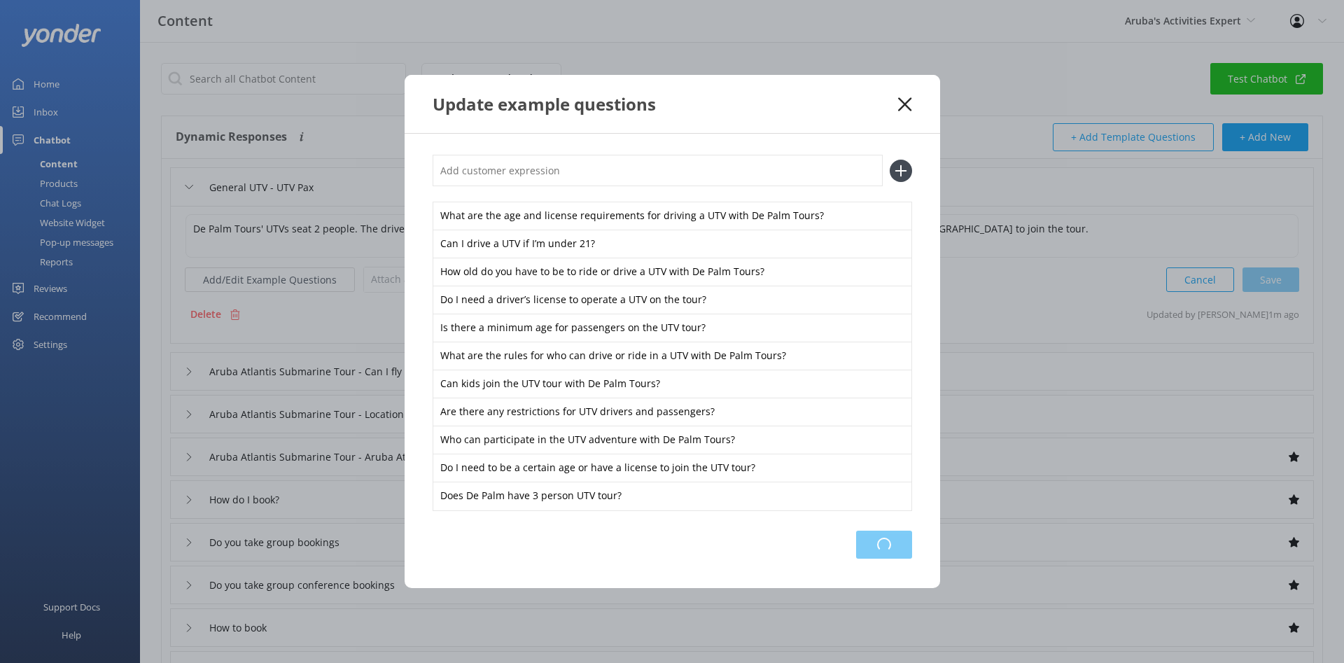
click at [881, 542] on div "Loading.." at bounding box center [884, 545] width 56 height 28
click at [879, 536] on div "Loading.." at bounding box center [884, 545] width 56 height 28
click at [905, 99] on icon at bounding box center [904, 104] width 13 height 14
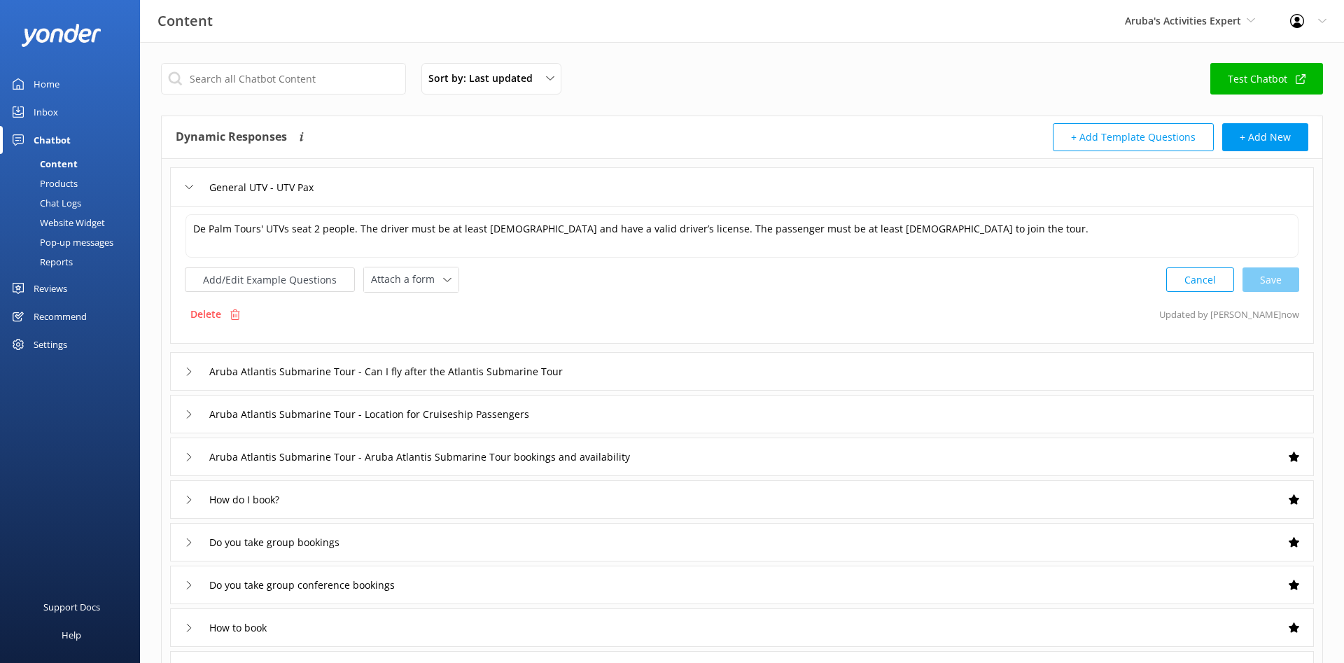
click at [190, 182] on div "General UTV - UTV Pax" at bounding box center [252, 187] width 134 height 23
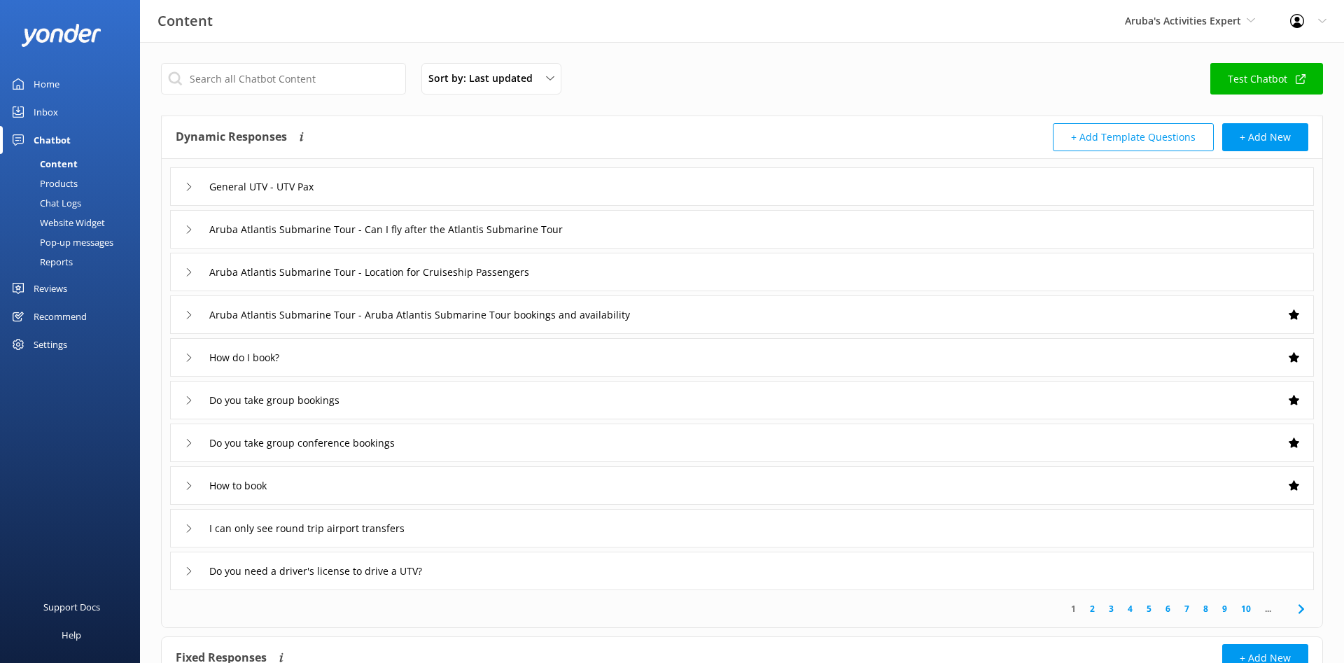
click at [68, 204] on div "Chat Logs" at bounding box center [44, 203] width 73 height 20
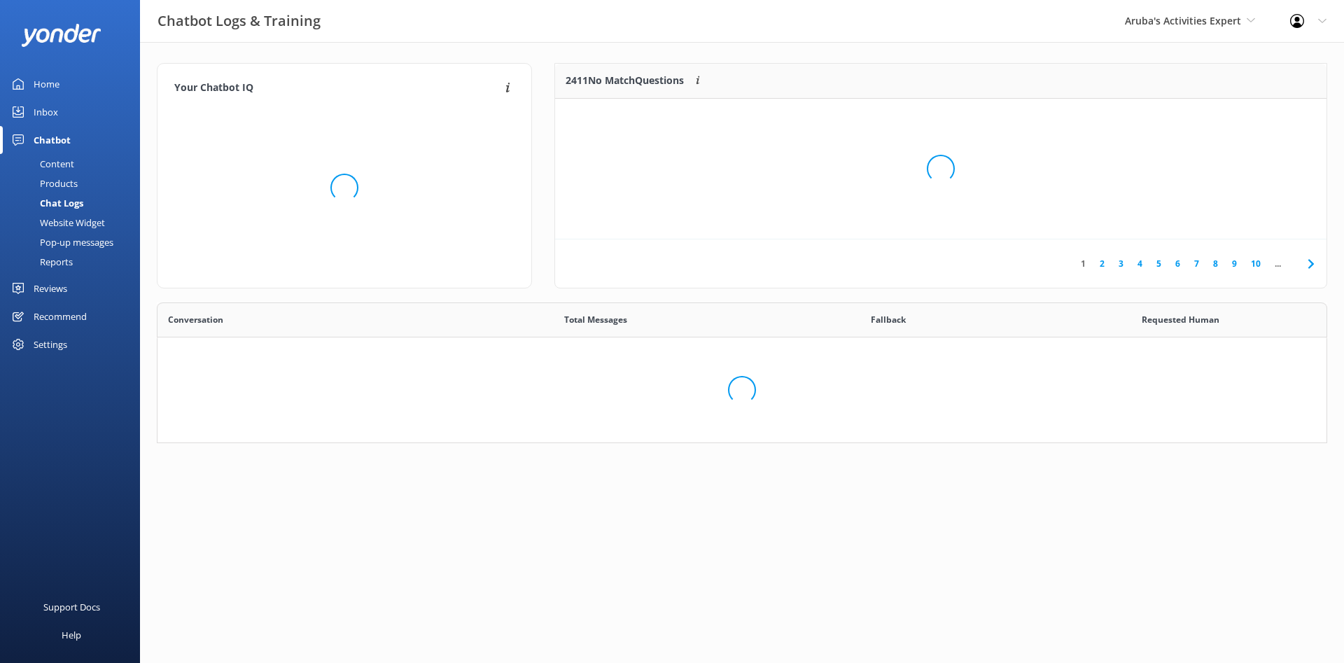
scroll to position [491, 1169]
